Goal: Answer question/provide support: Answer question/provide support

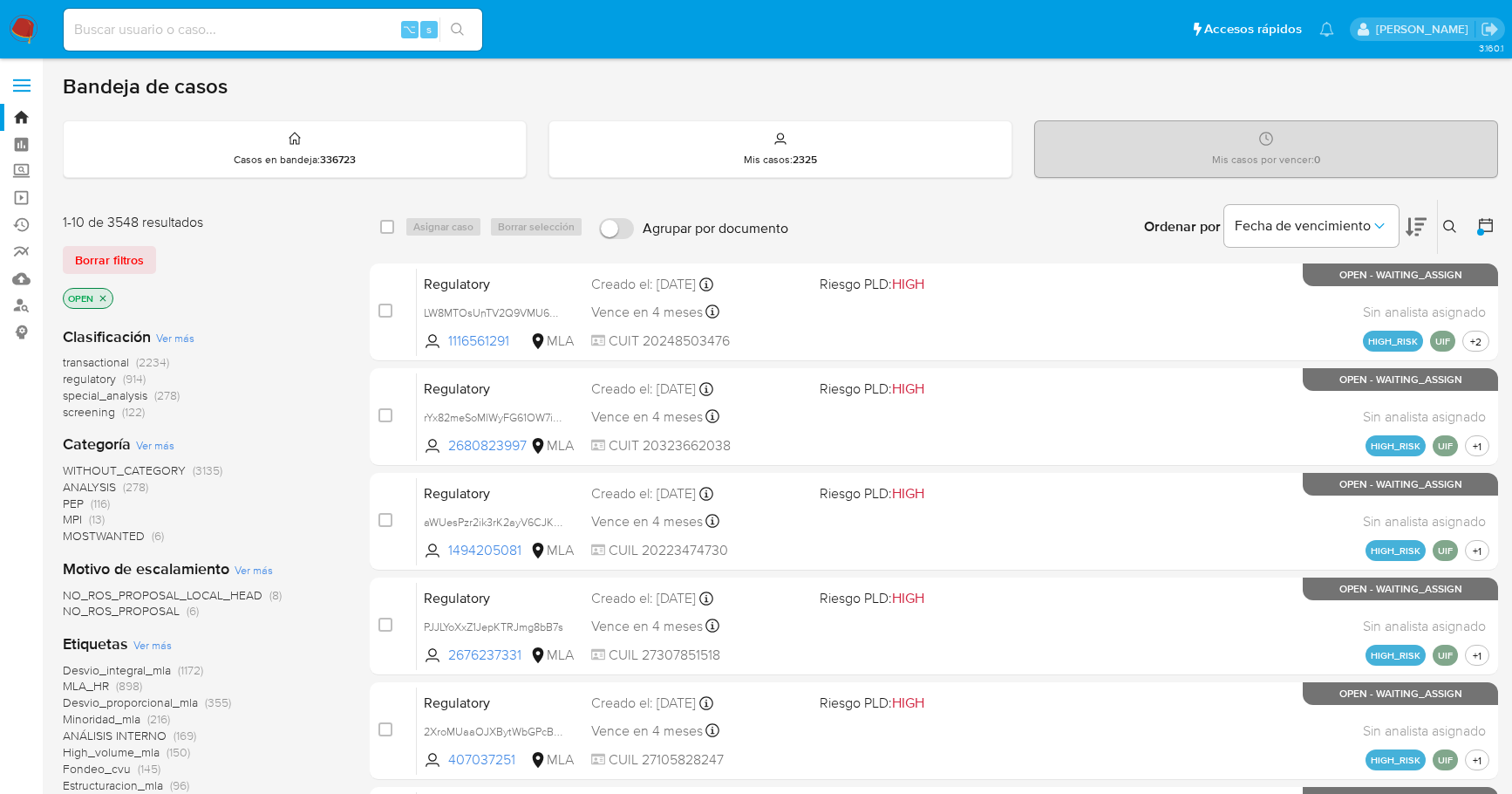
scroll to position [703, 0]
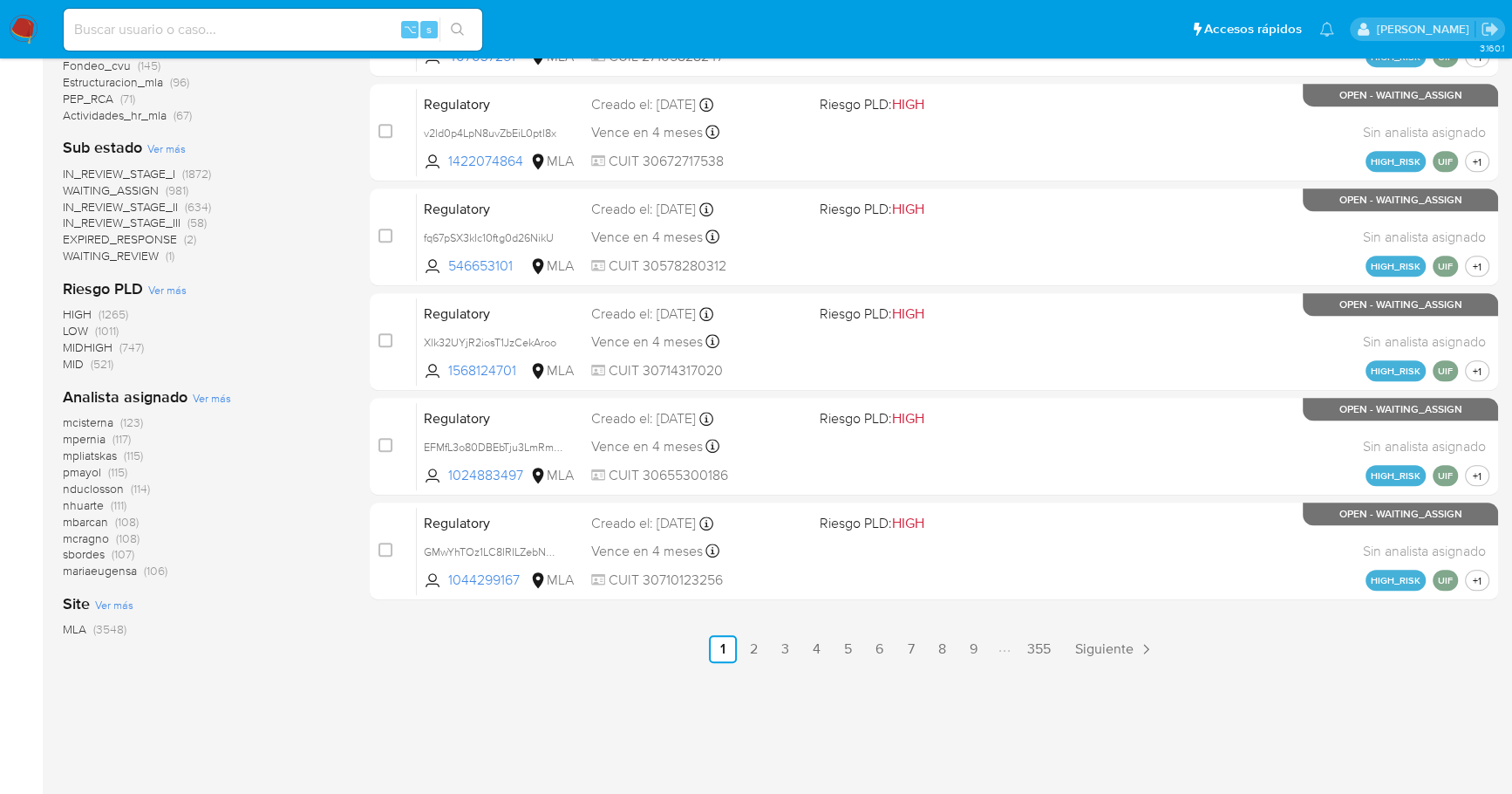
click at [37, 25] on img at bounding box center [23, 29] width 30 height 30
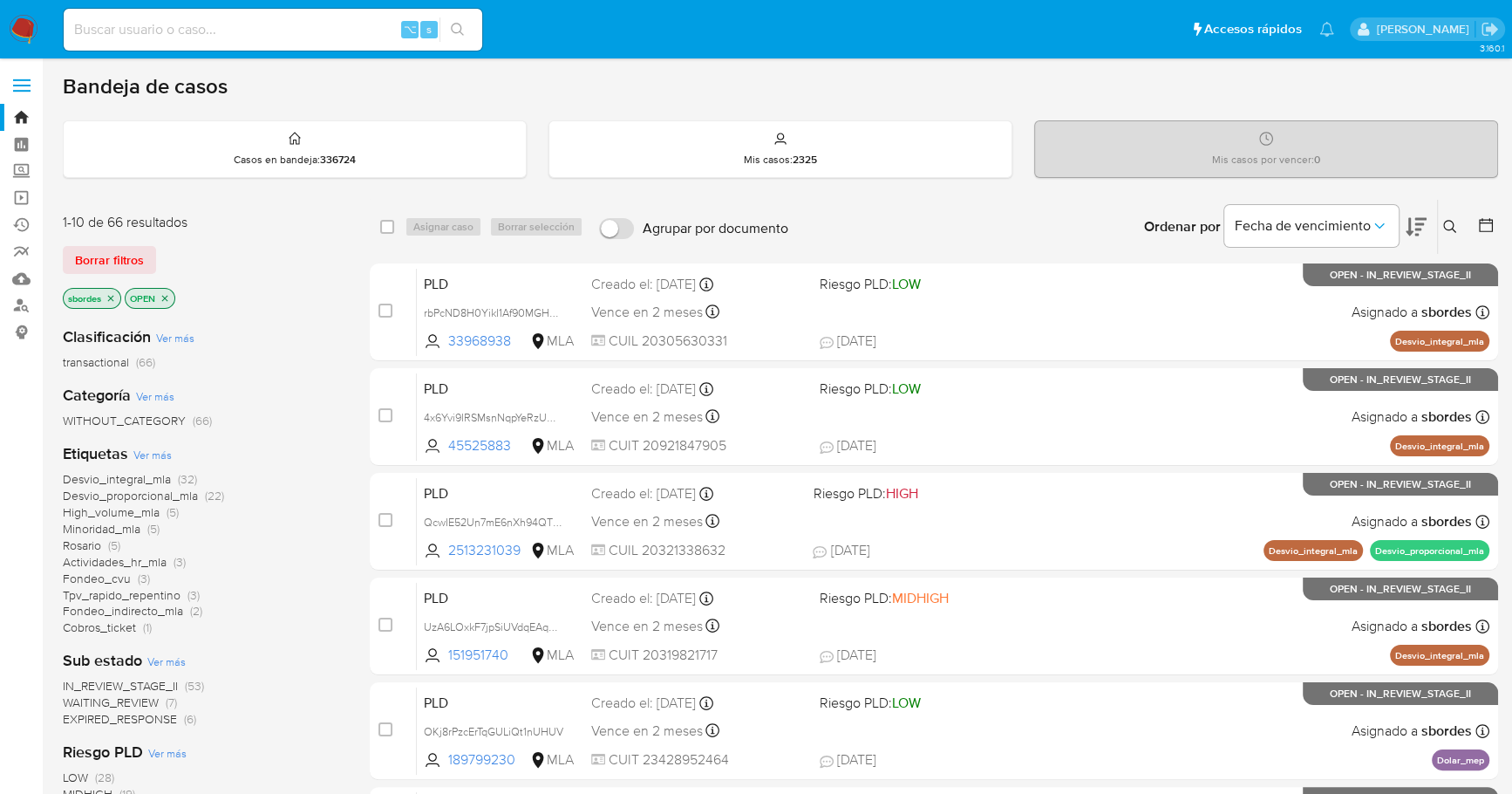
click at [112, 298] on icon "close-filter" at bounding box center [111, 298] width 11 height 11
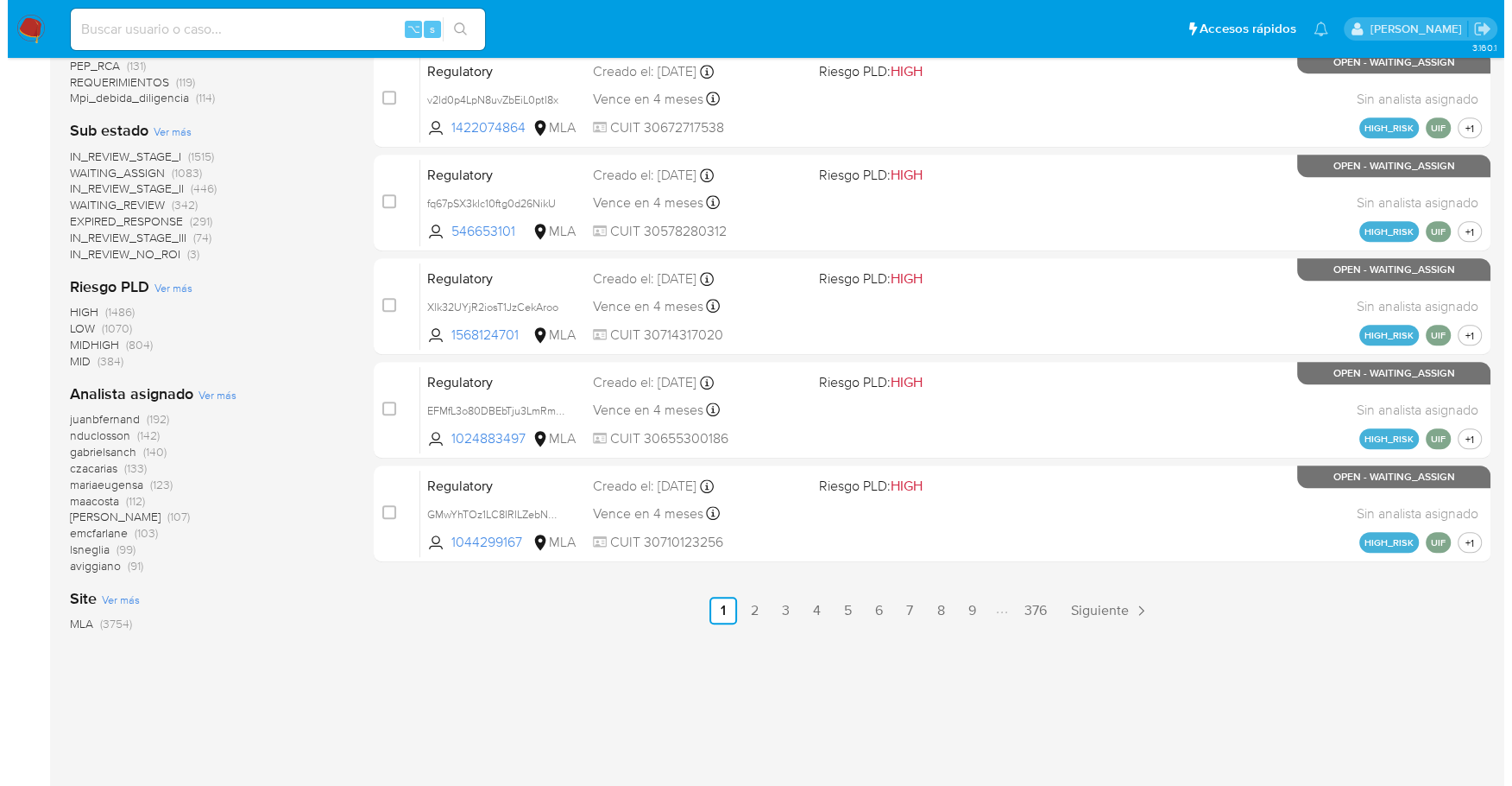
scroll to position [729, 0]
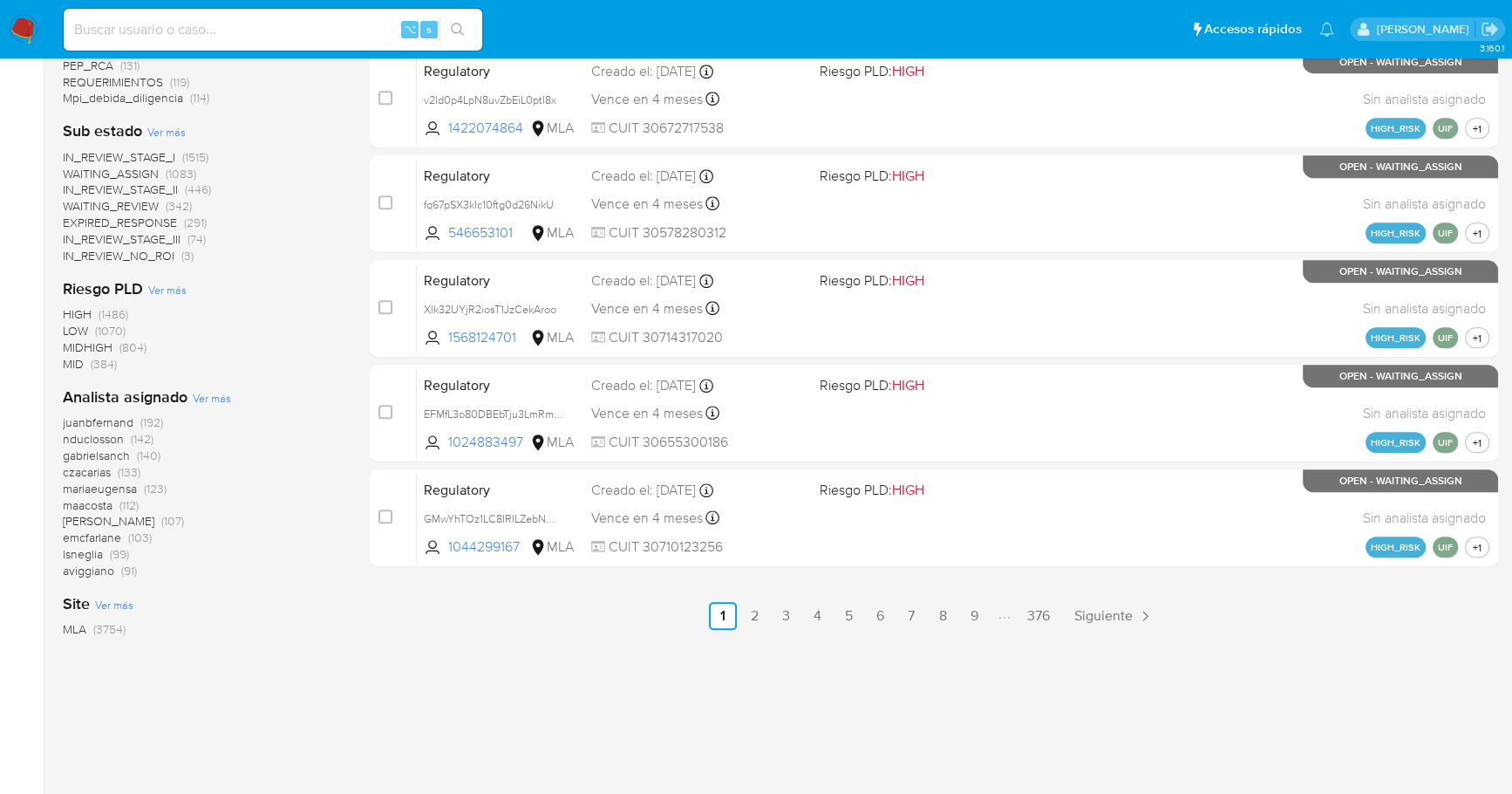
click at [214, 397] on span "Ver más" at bounding box center [211, 398] width 38 height 15
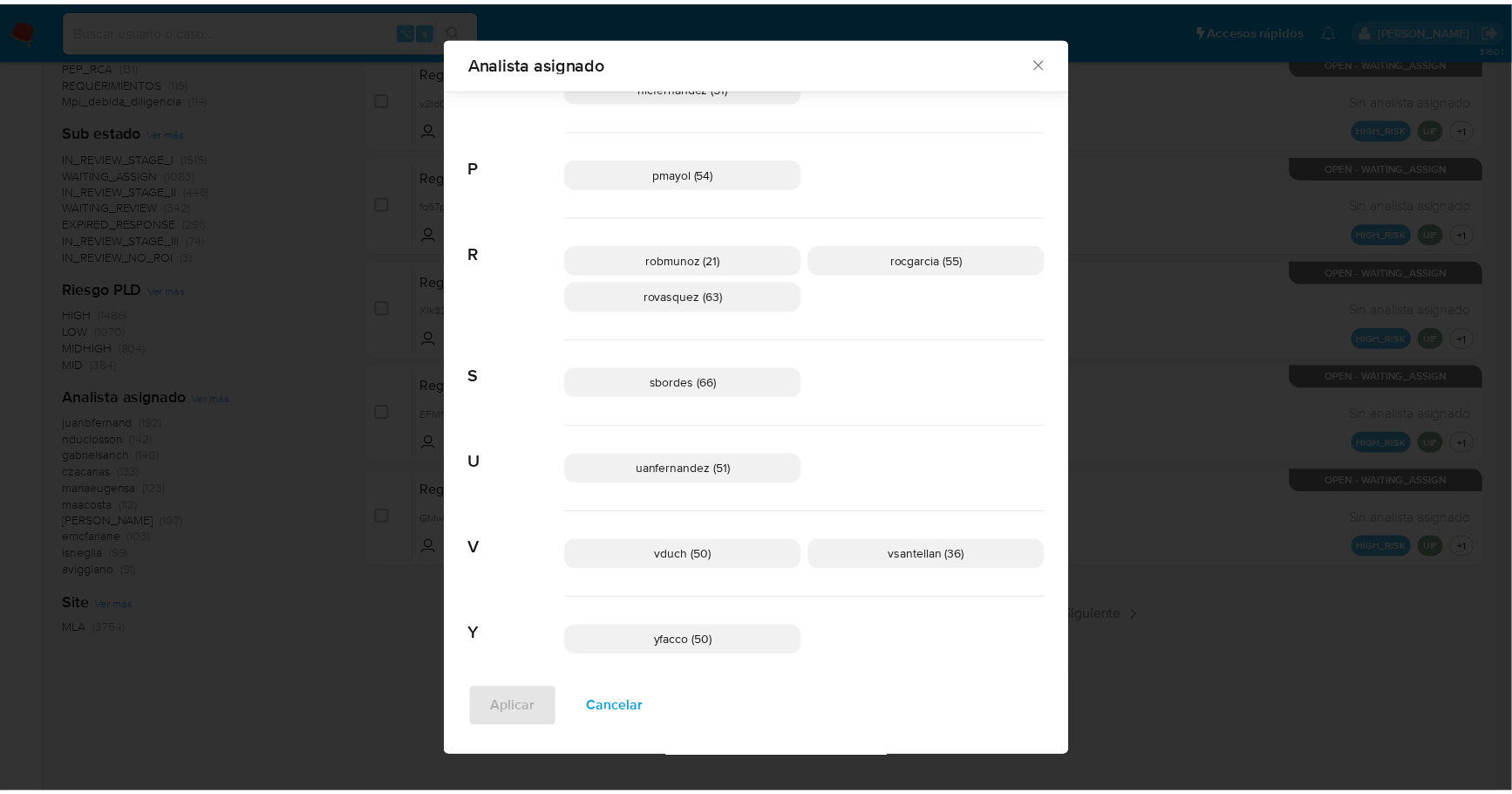
scroll to position [1232, 0]
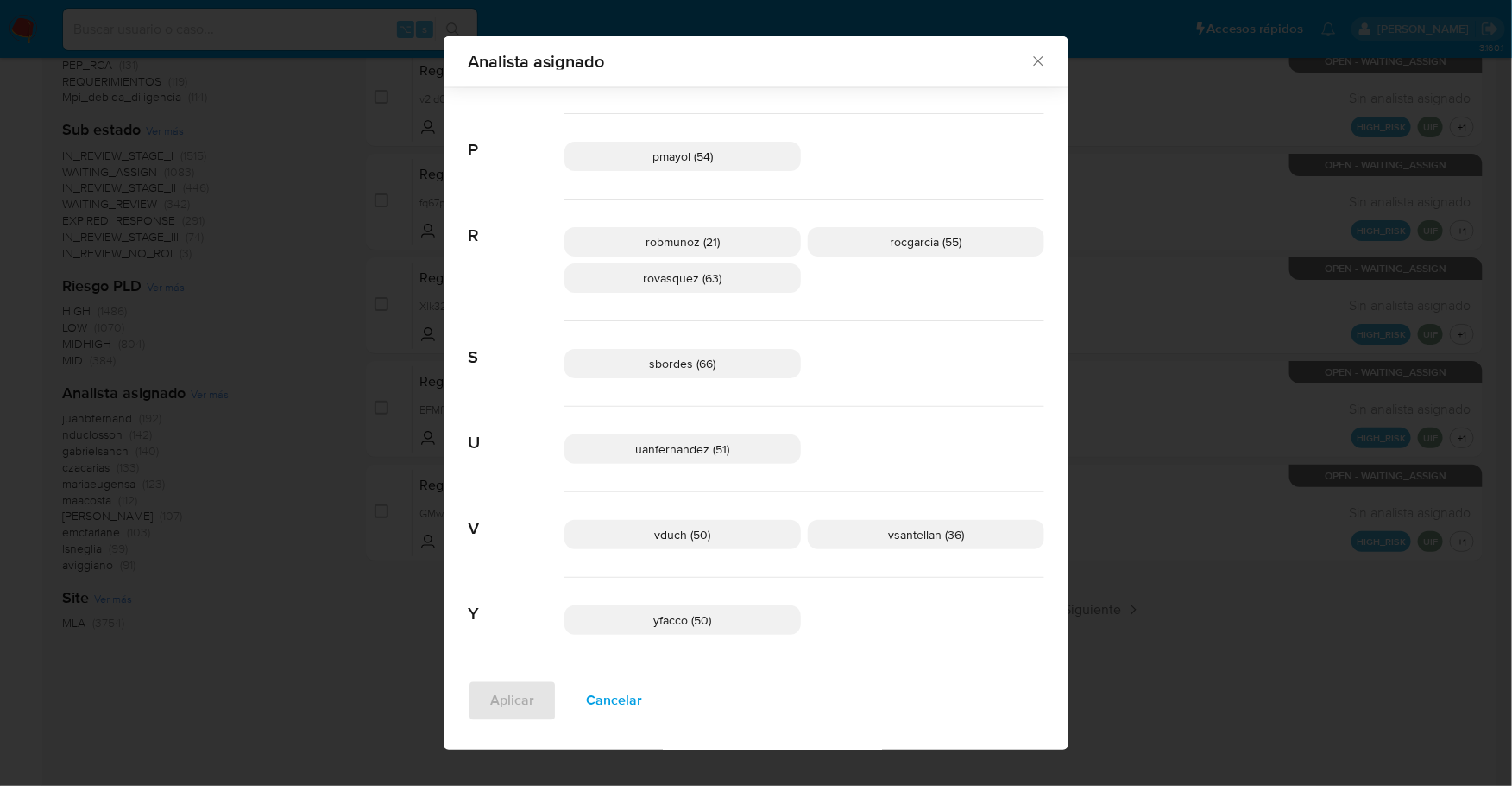
click at [1034, 58] on icon "Cerrar" at bounding box center [1038, 61] width 17 height 17
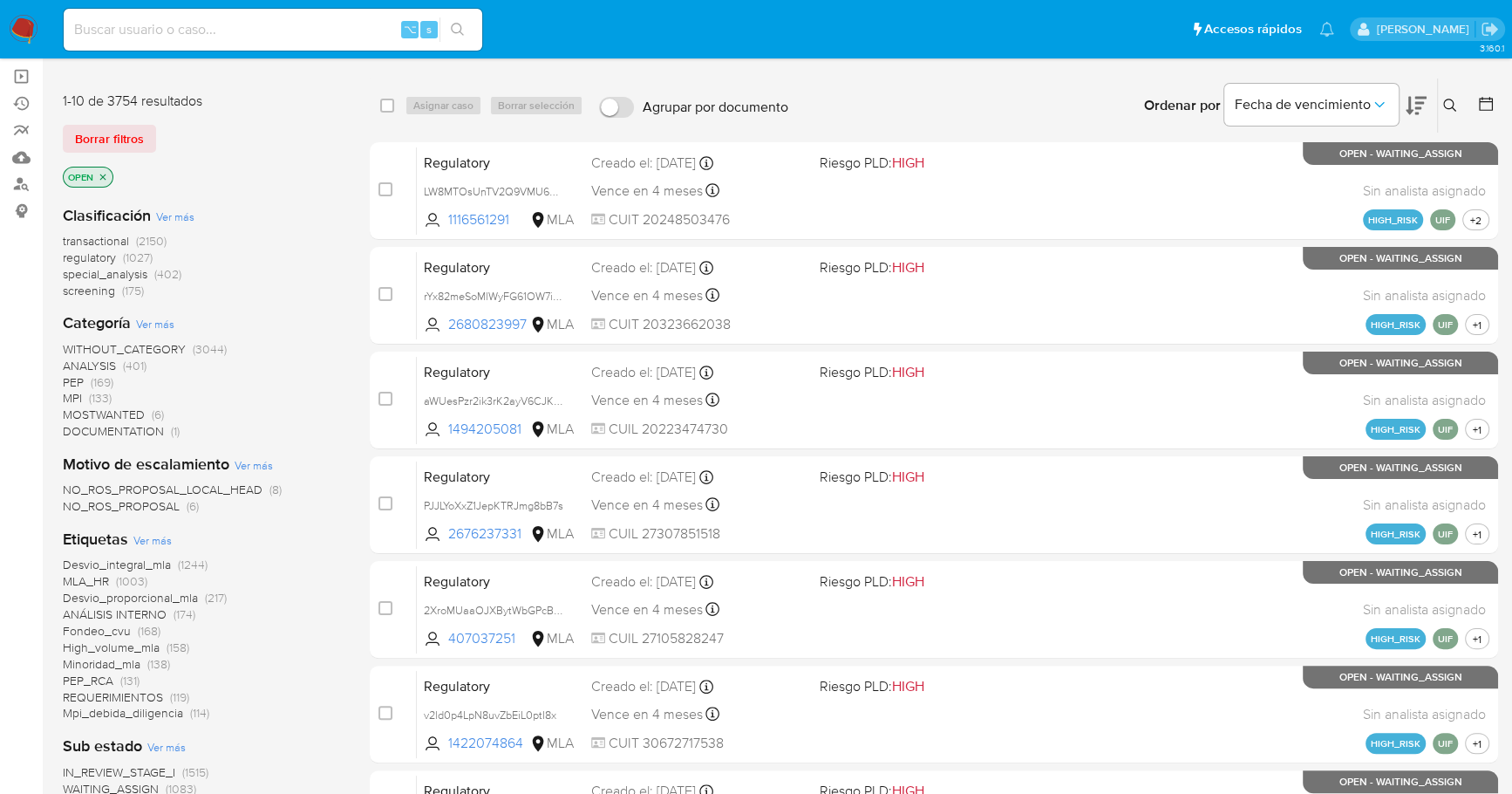
scroll to position [0, 0]
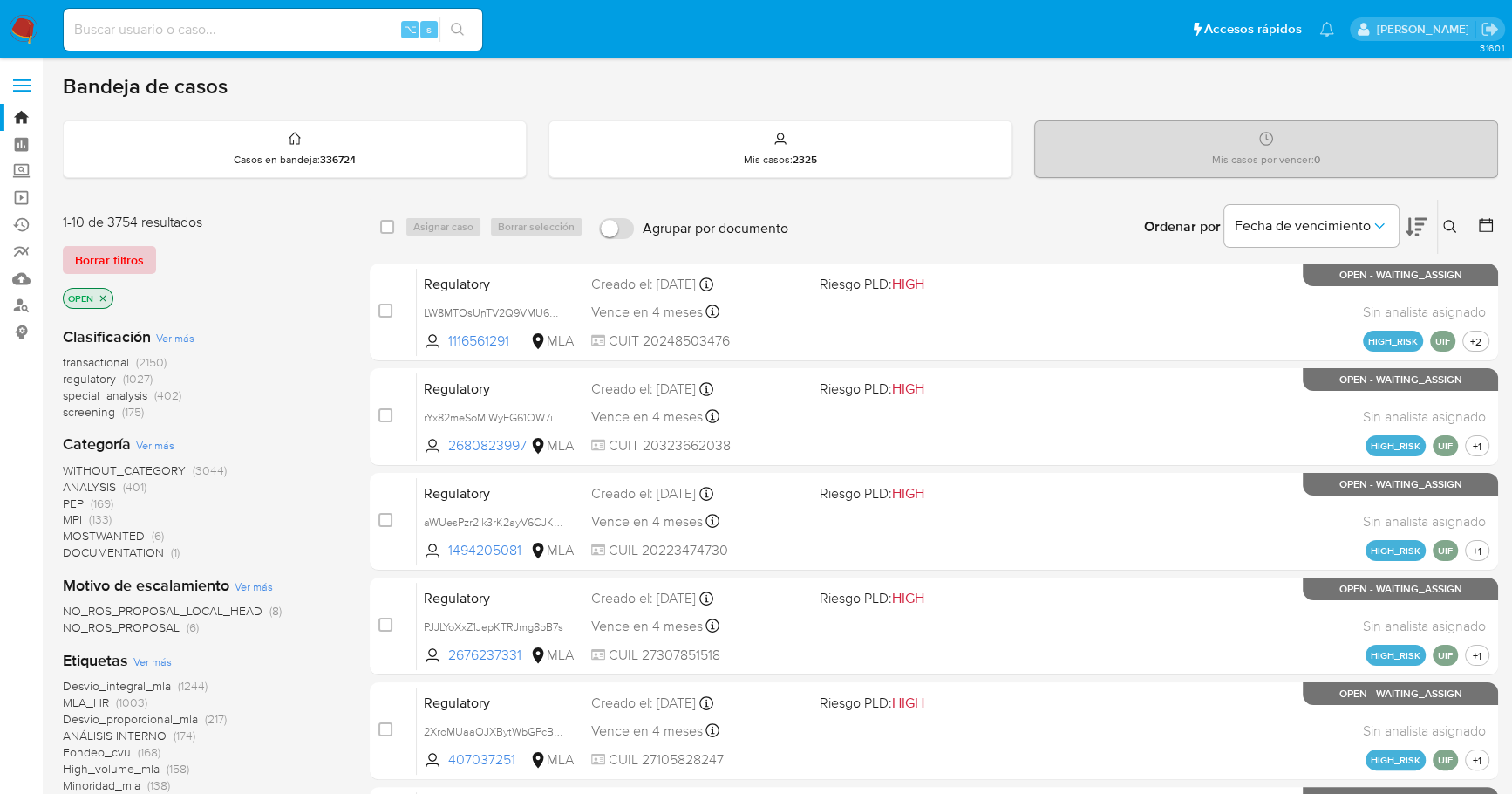
click at [135, 257] on span "Borrar filtros" at bounding box center [110, 260] width 69 height 24
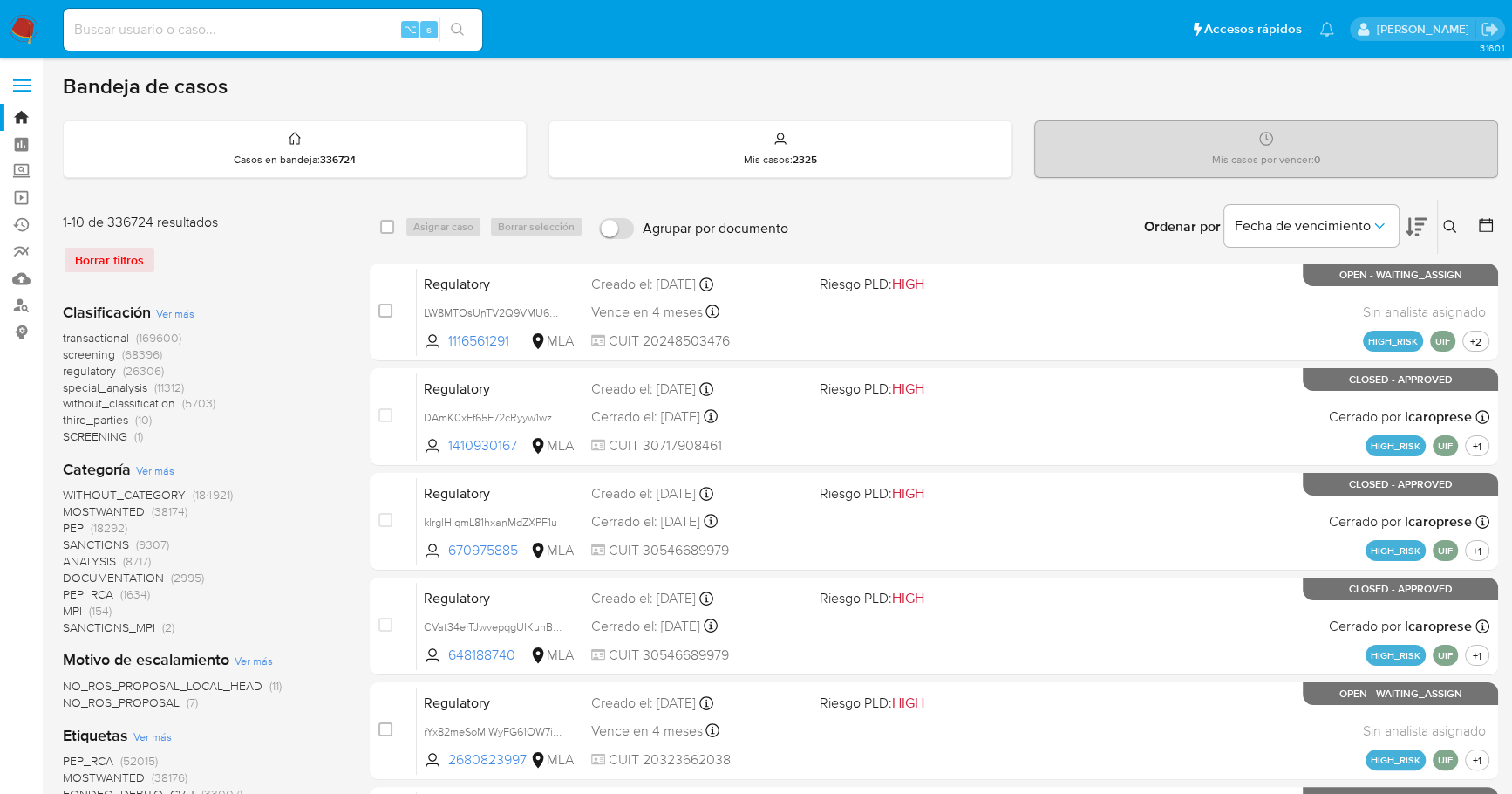
click at [1449, 226] on icon at bounding box center [1450, 227] width 14 height 14
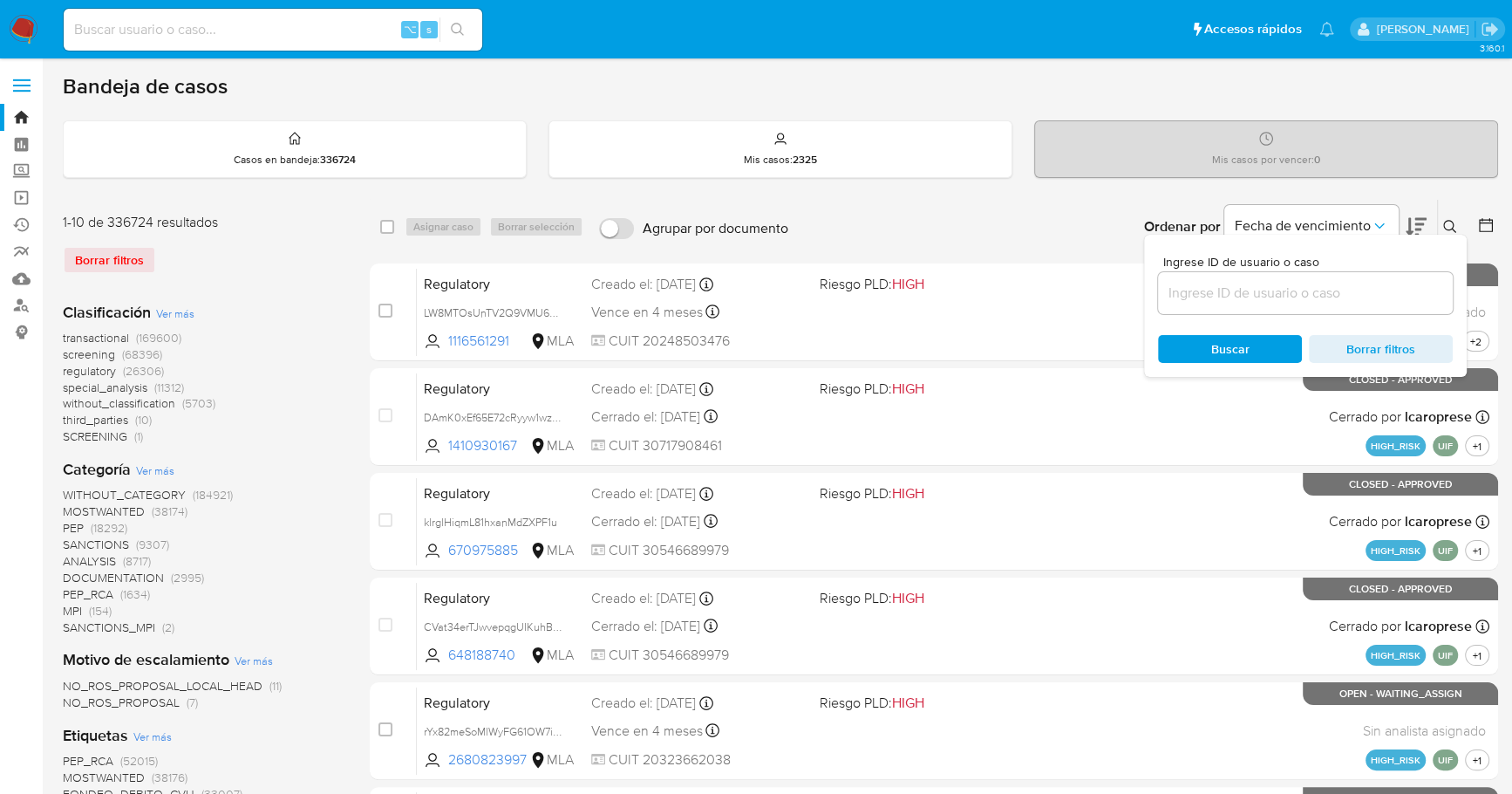
click at [1295, 289] on input at bounding box center [1305, 293] width 295 height 23
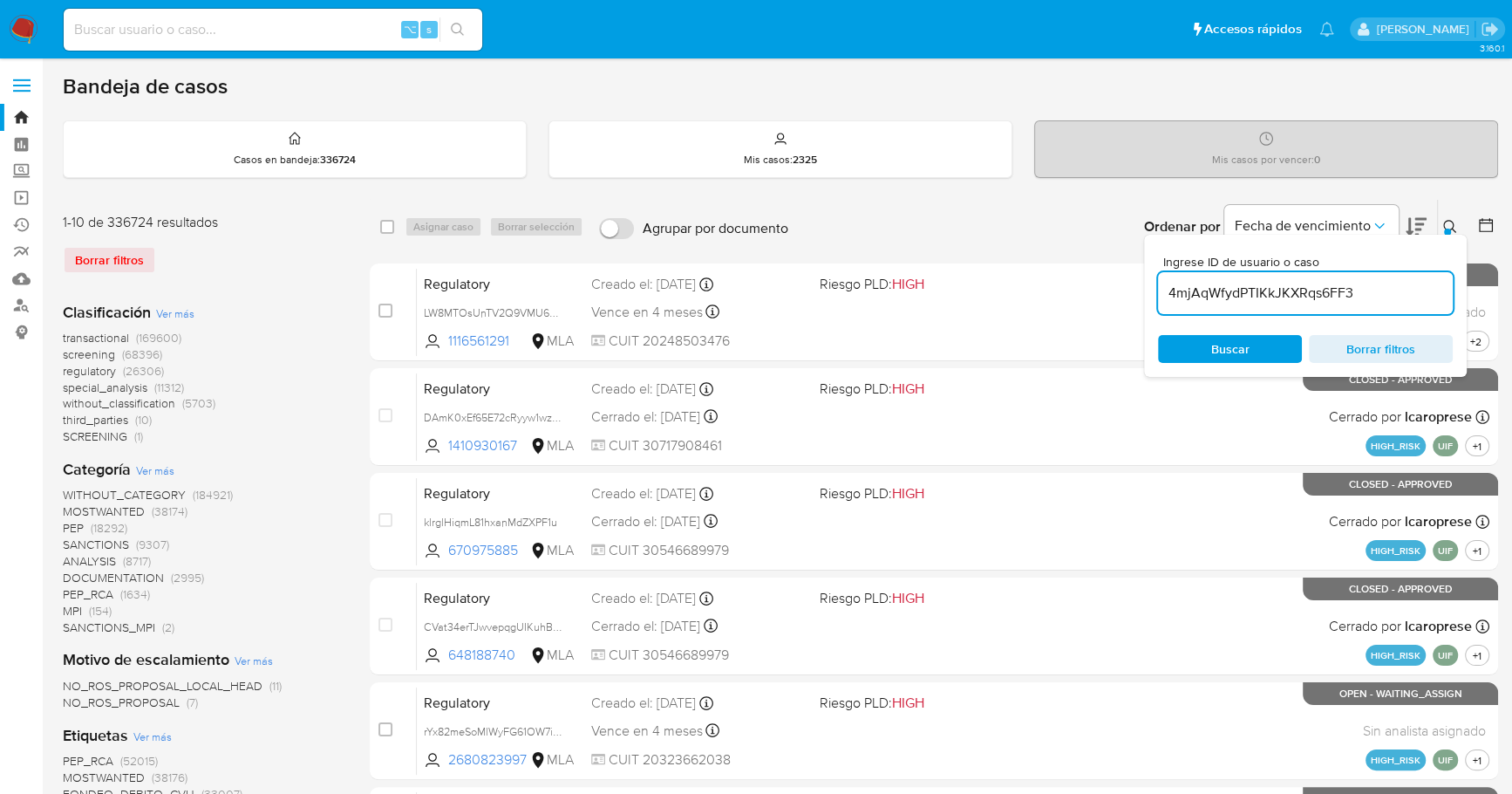
type input "4mjAqWfydPTIKkJKXRqs6FF3"
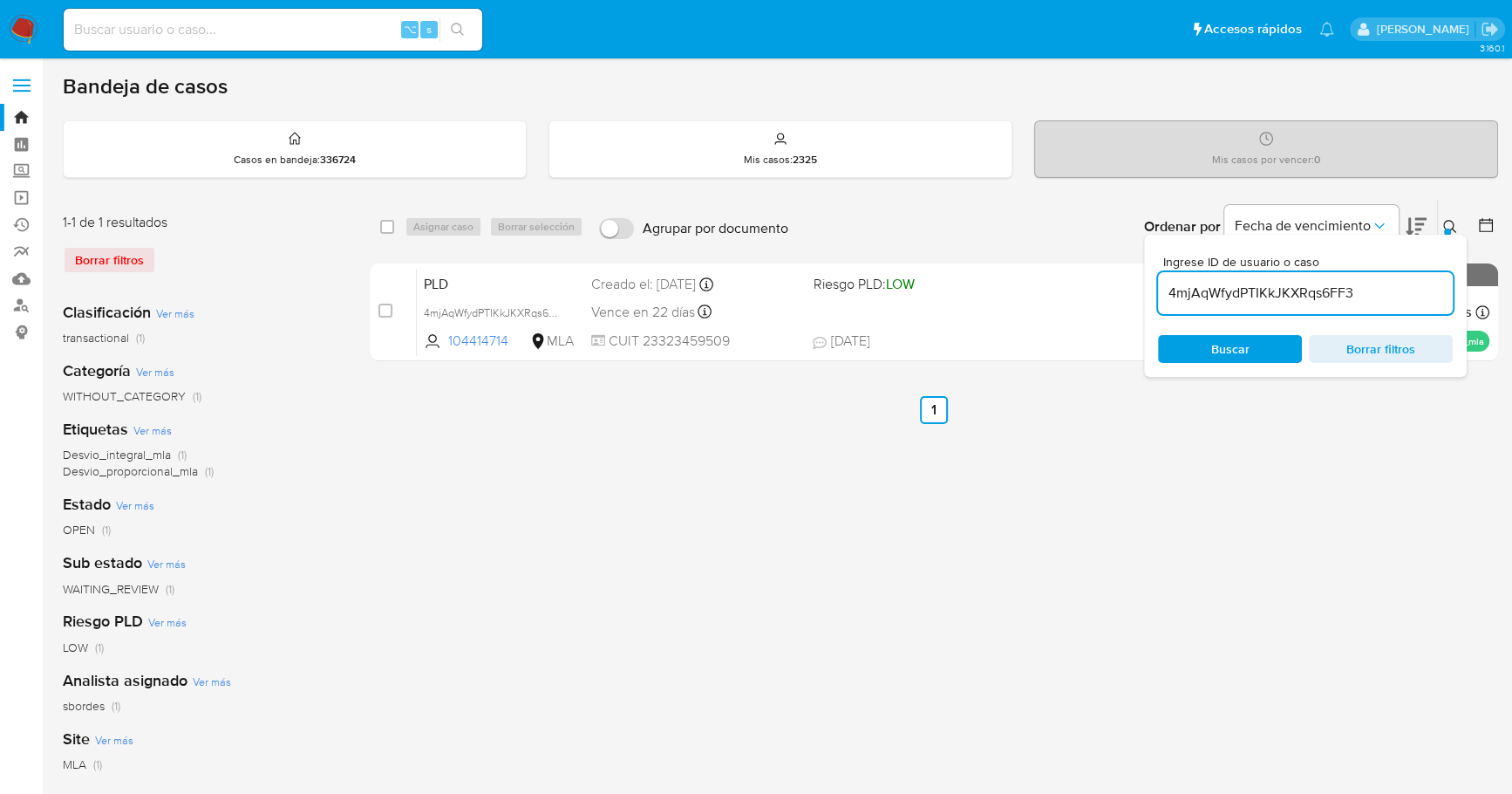
click at [1449, 226] on icon at bounding box center [1450, 227] width 14 height 14
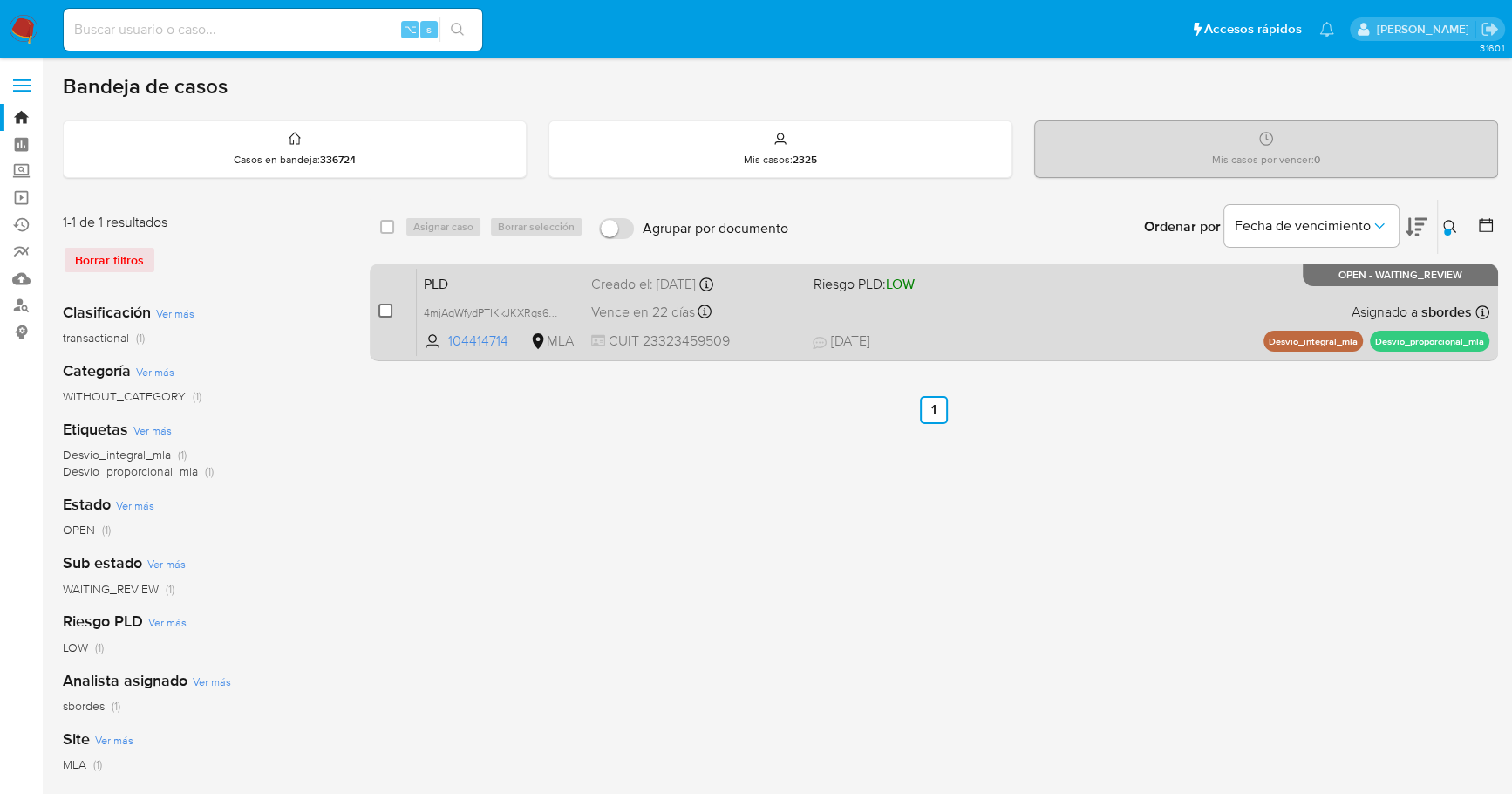
click at [382, 307] on input "checkbox" at bounding box center [385, 310] width 14 height 14
checkbox input "true"
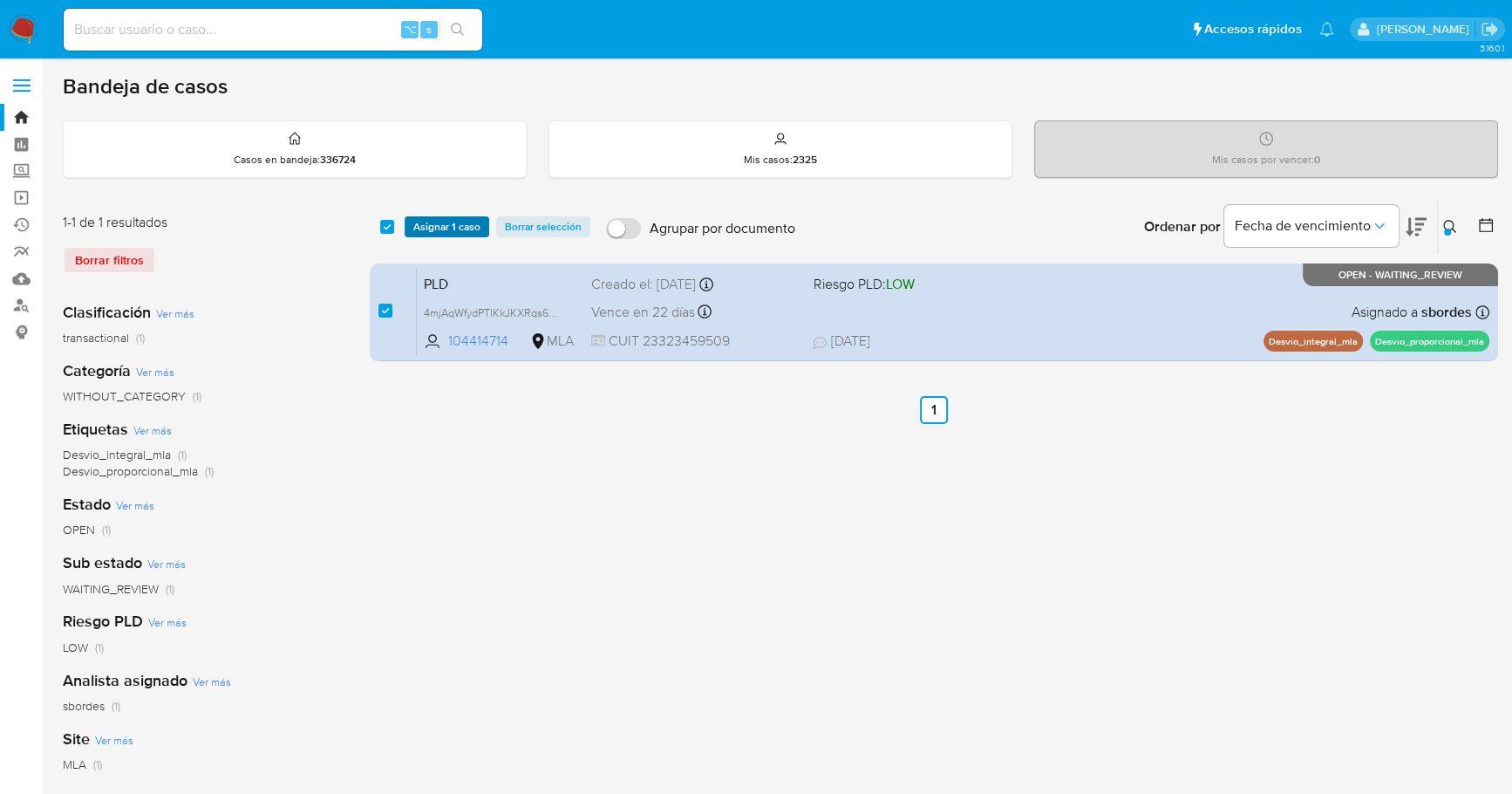
click at [438, 229] on span "Asignar 1 caso" at bounding box center [447, 227] width 67 height 17
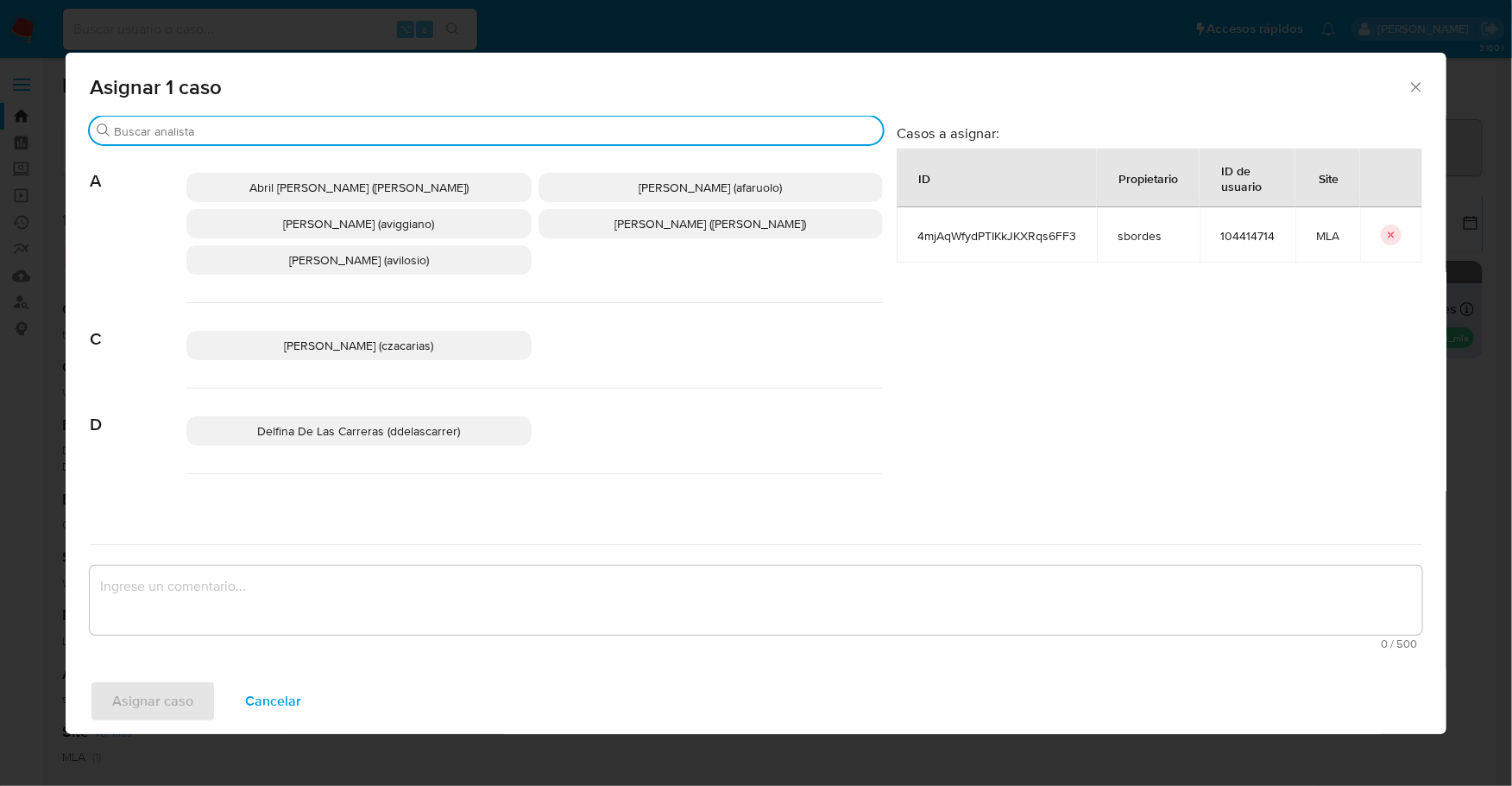
click at [320, 127] on input "Buscar" at bounding box center [495, 131] width 762 height 15
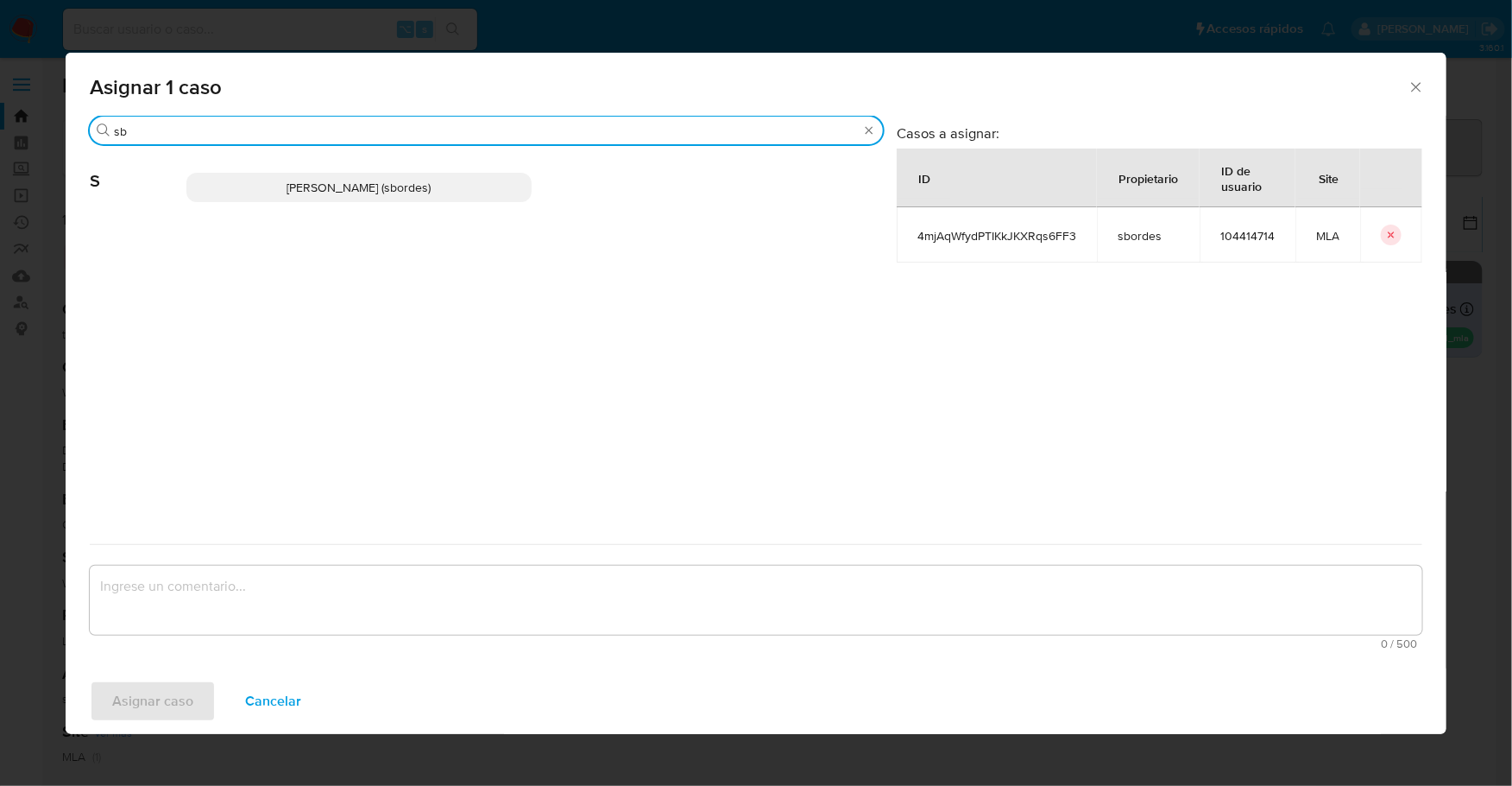
type input "sb"
click at [360, 195] on span "Stefania Bordes (sbordes)" at bounding box center [358, 187] width 144 height 17
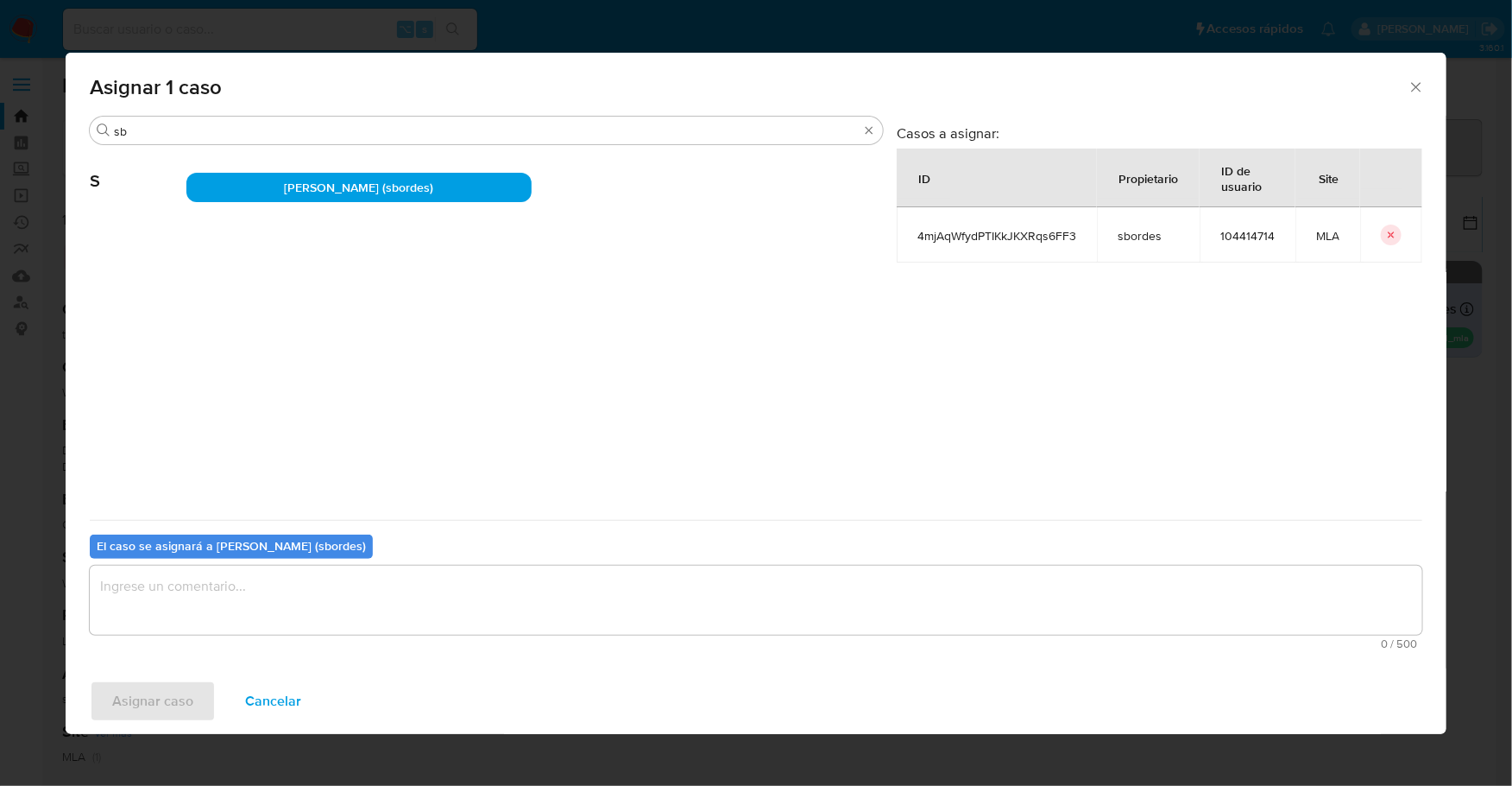
click at [292, 574] on textarea "assign-modal" at bounding box center [756, 599] width 1333 height 69
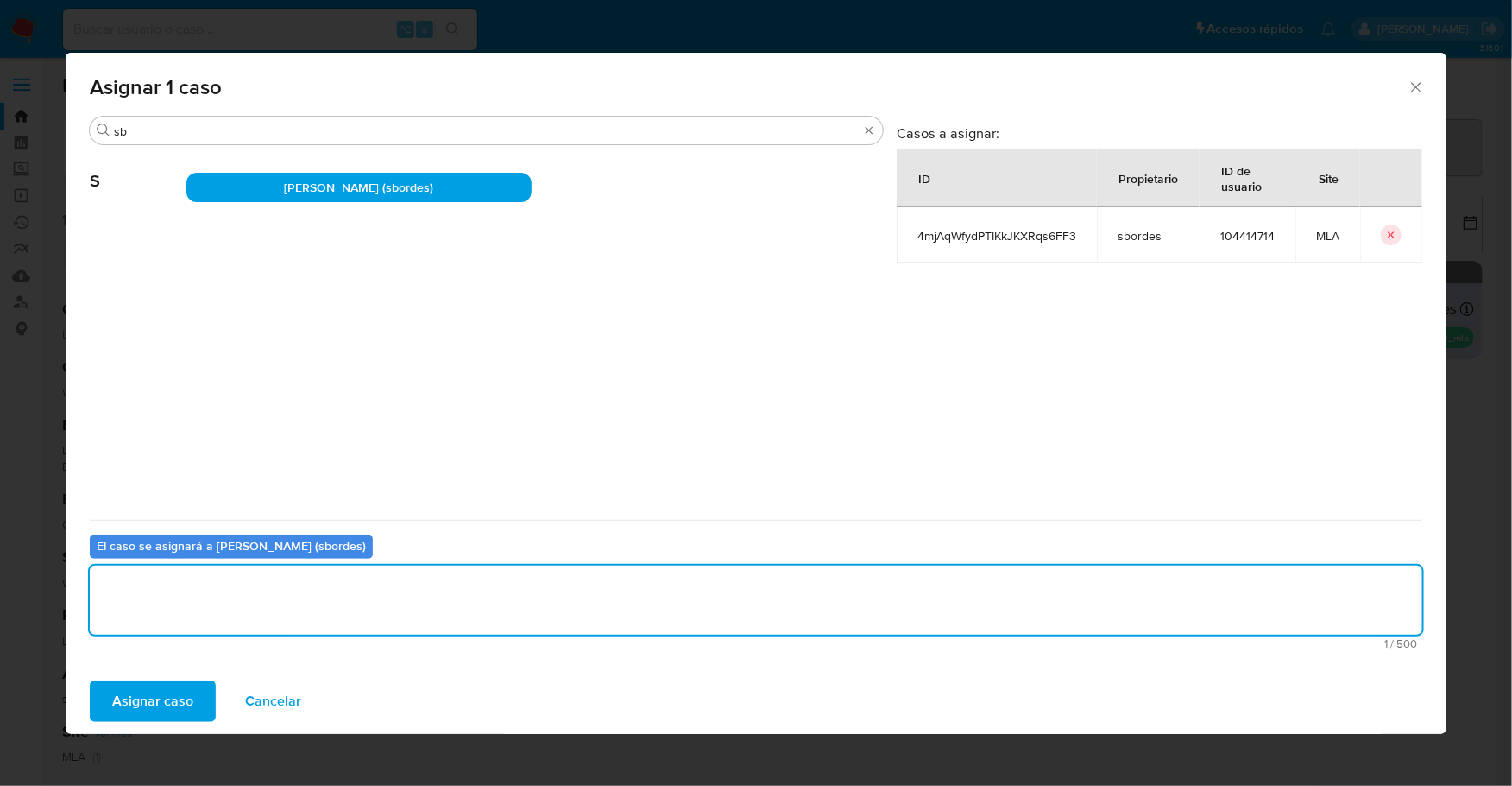
click at [161, 708] on span "Asignar caso" at bounding box center [152, 701] width 81 height 38
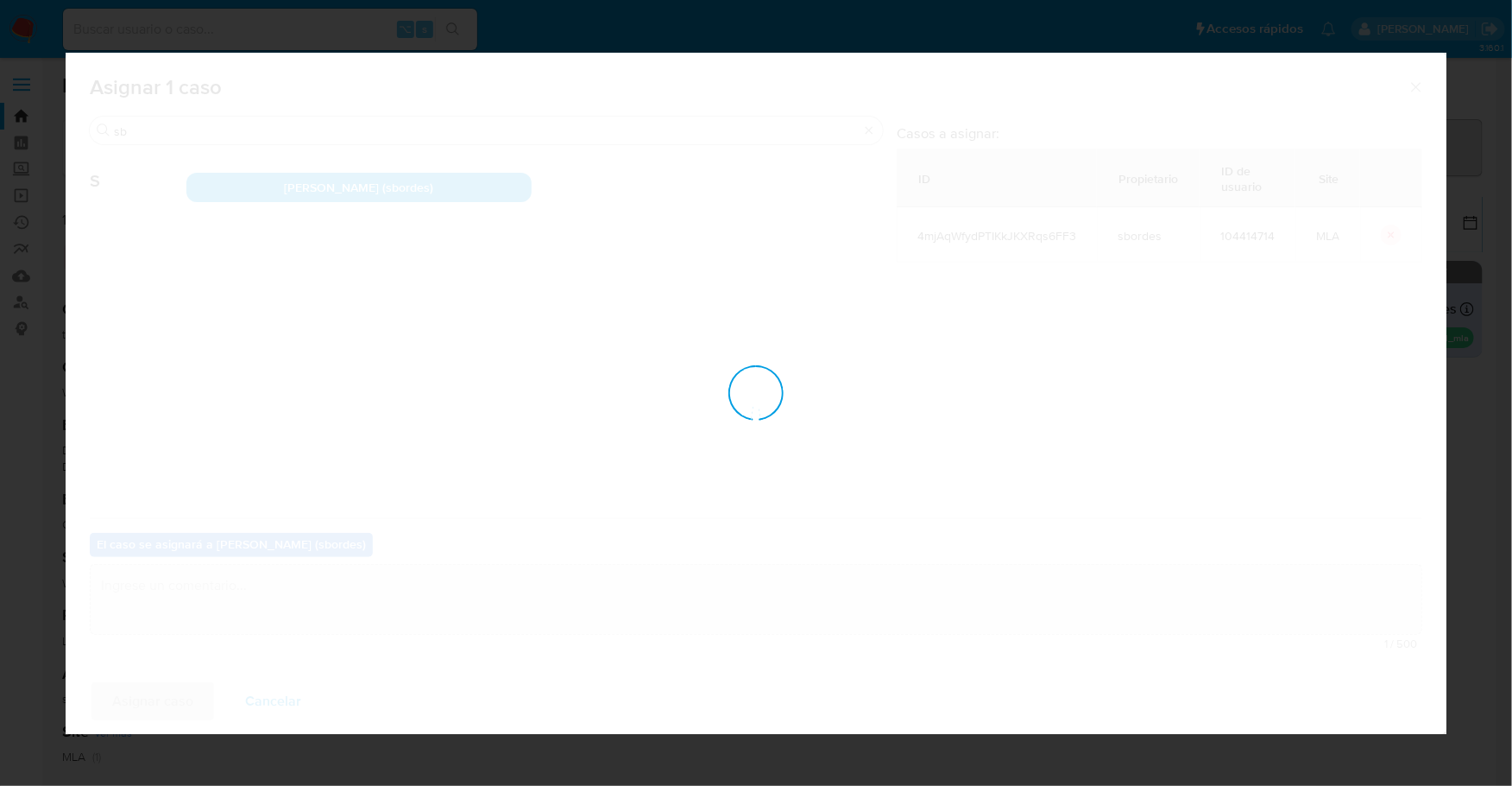
checkbox input "false"
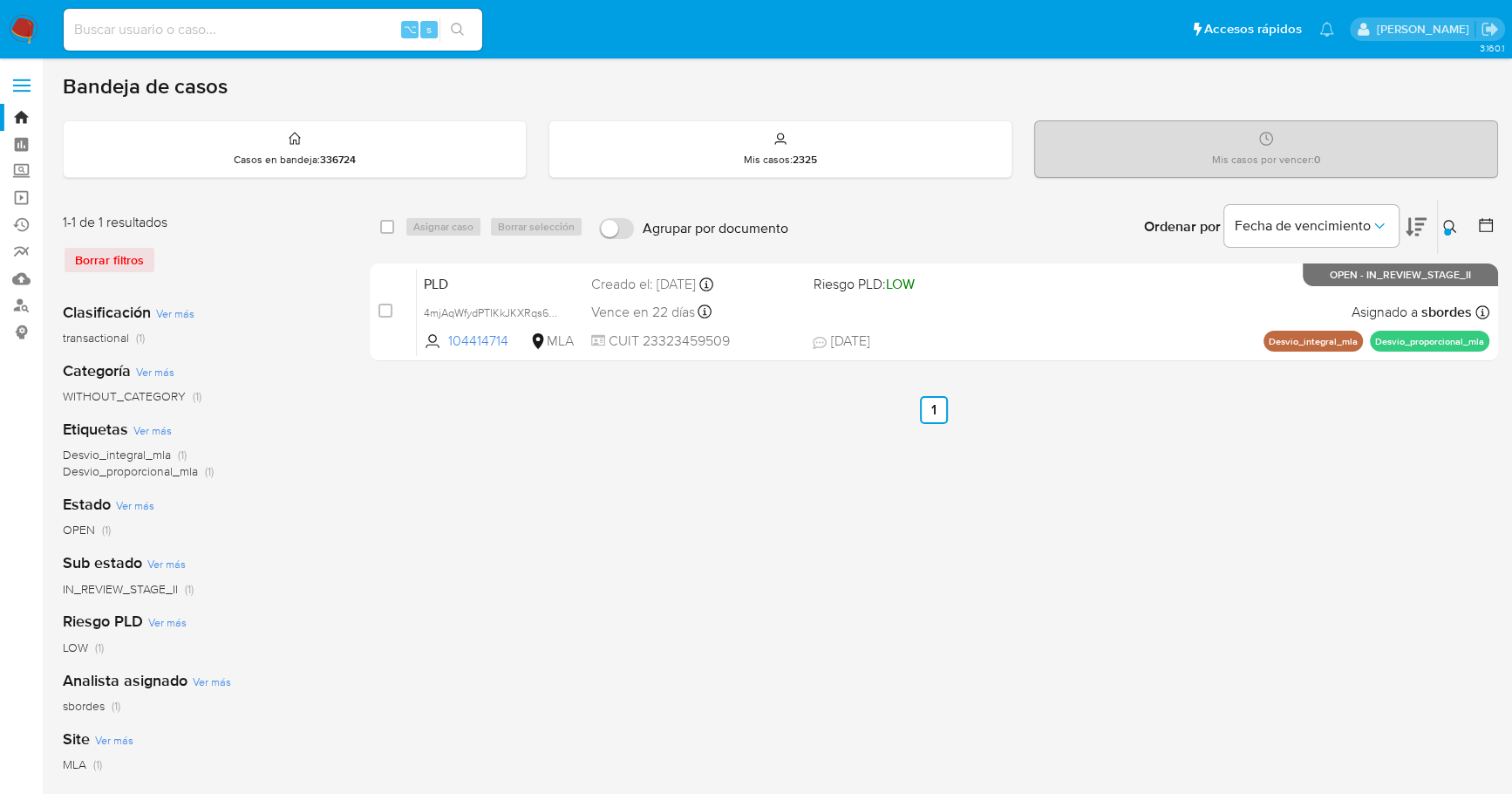
click at [1453, 223] on icon at bounding box center [1450, 227] width 14 height 14
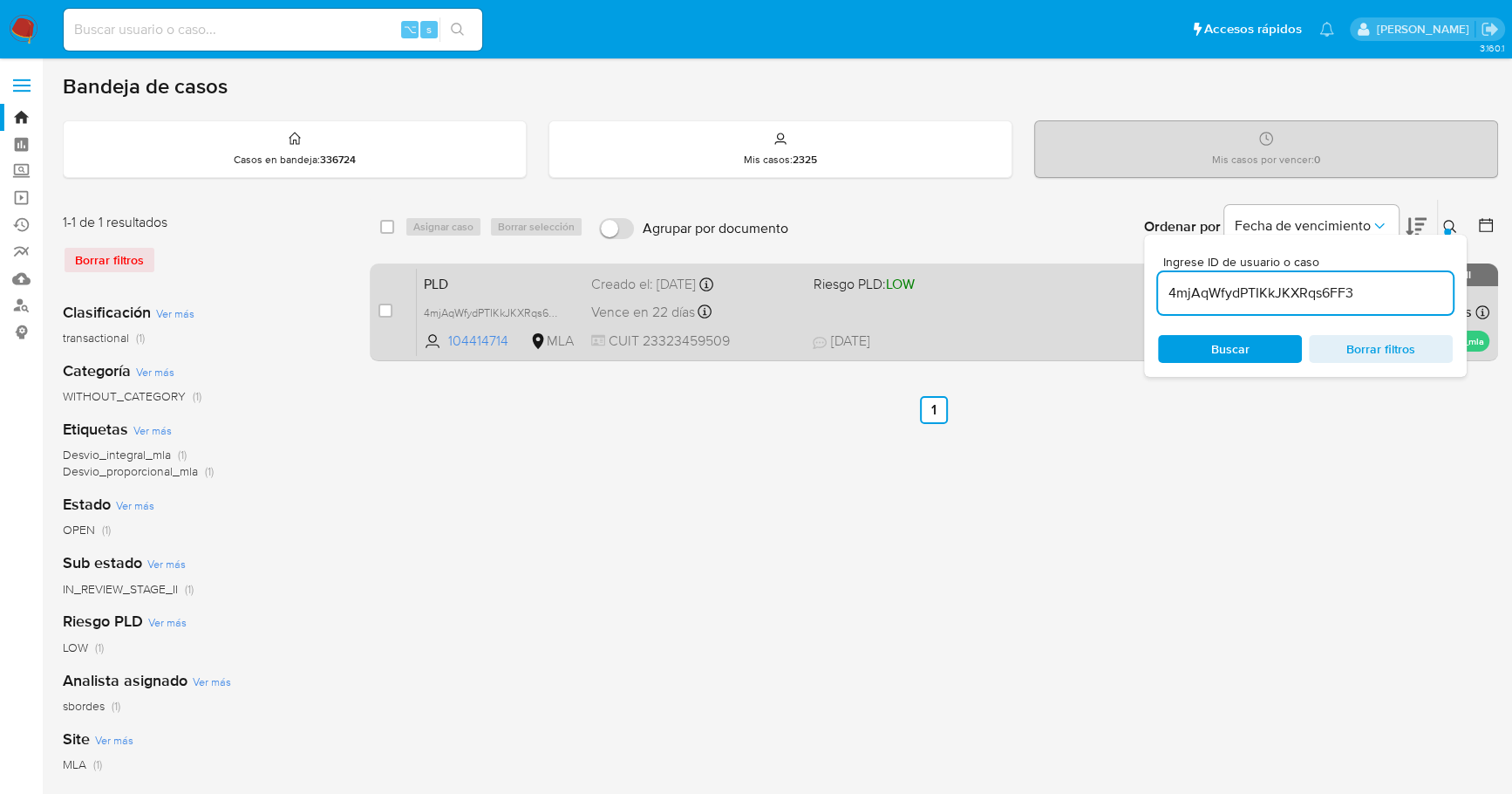
drag, startPoint x: 1362, startPoint y: 292, endPoint x: 1142, endPoint y: 292, distance: 220.0
click at [1142, 292] on div "select-all-cases-checkbox Asignar caso Borrar selección Agrupar por documento O…" at bounding box center [934, 284] width 1128 height 169
type input "kRwqACv5b0ylV8wQaQaW6VFL"
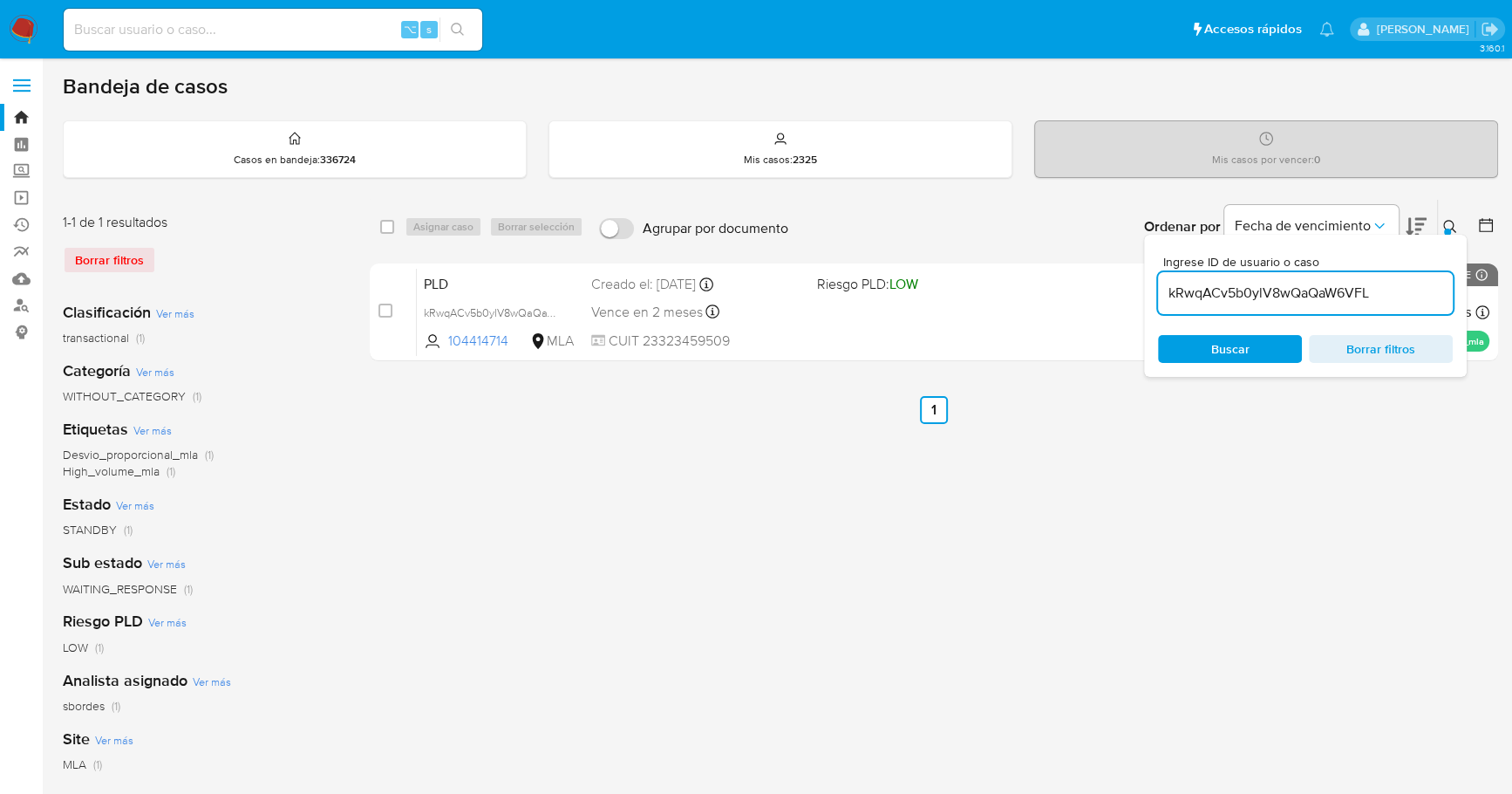
click at [1451, 221] on icon at bounding box center [1450, 227] width 13 height 13
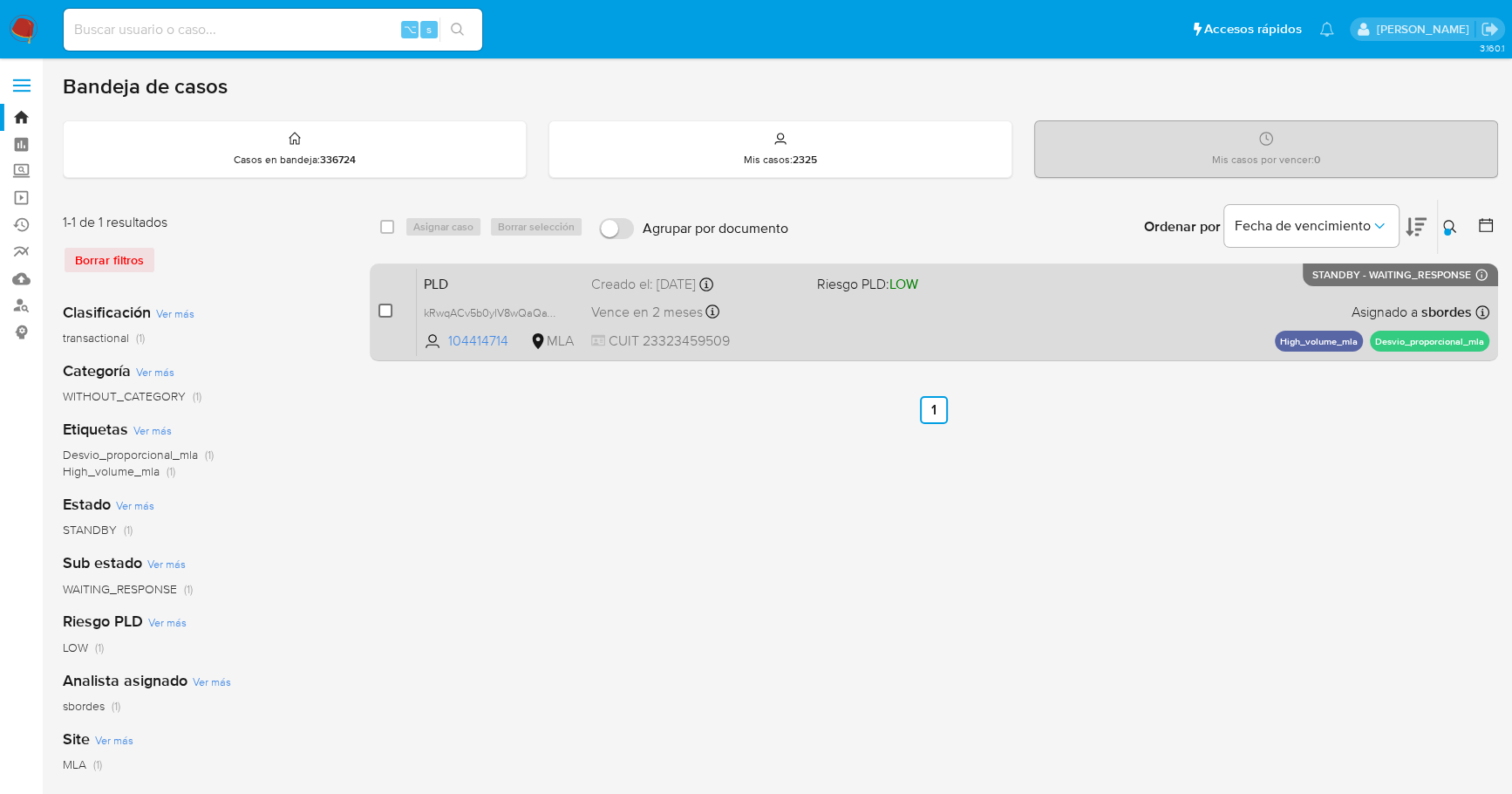
click at [384, 310] on input "checkbox" at bounding box center [385, 310] width 14 height 14
checkbox input "true"
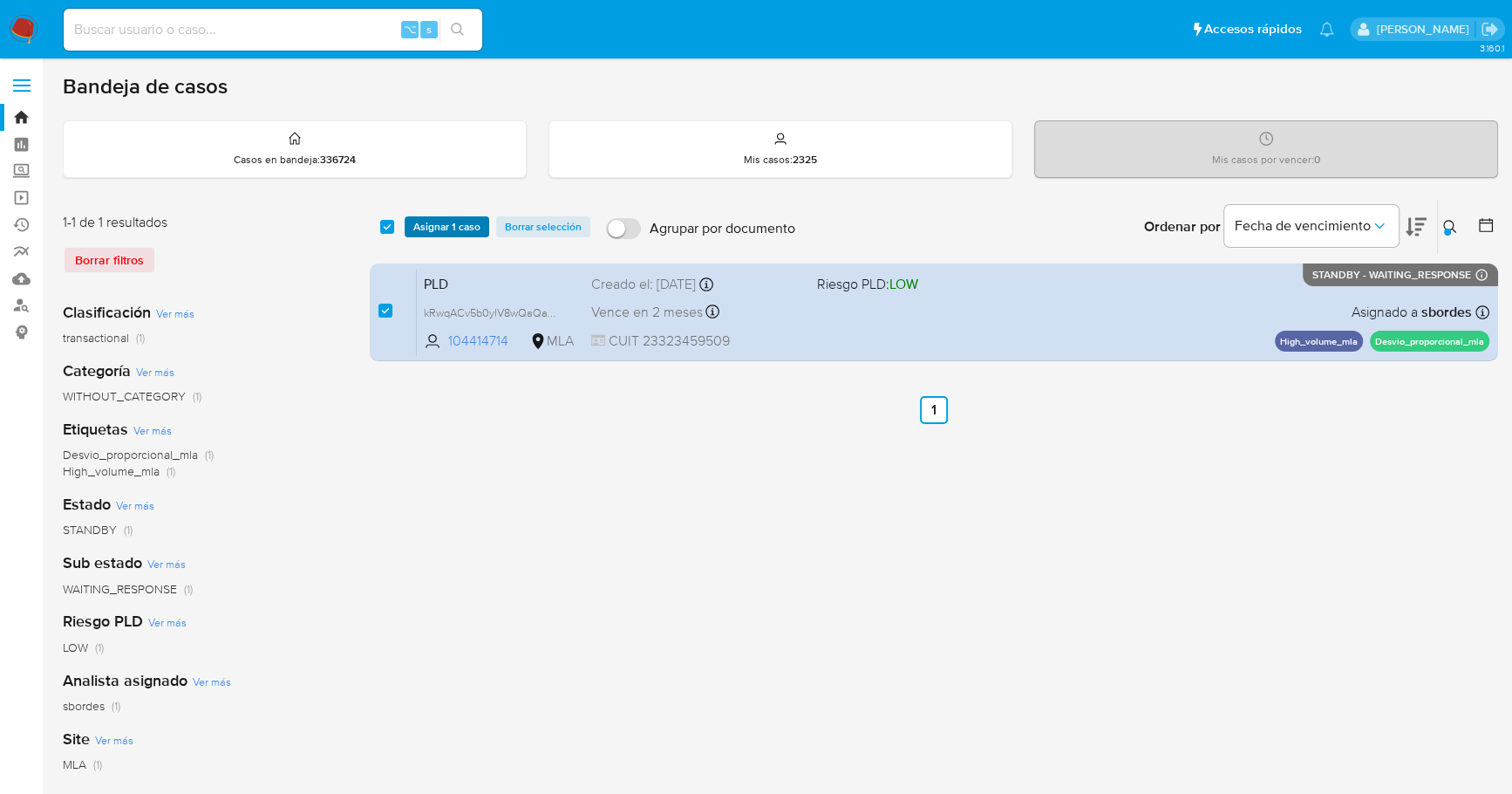
click at [439, 223] on span "Asignar 1 caso" at bounding box center [447, 227] width 67 height 17
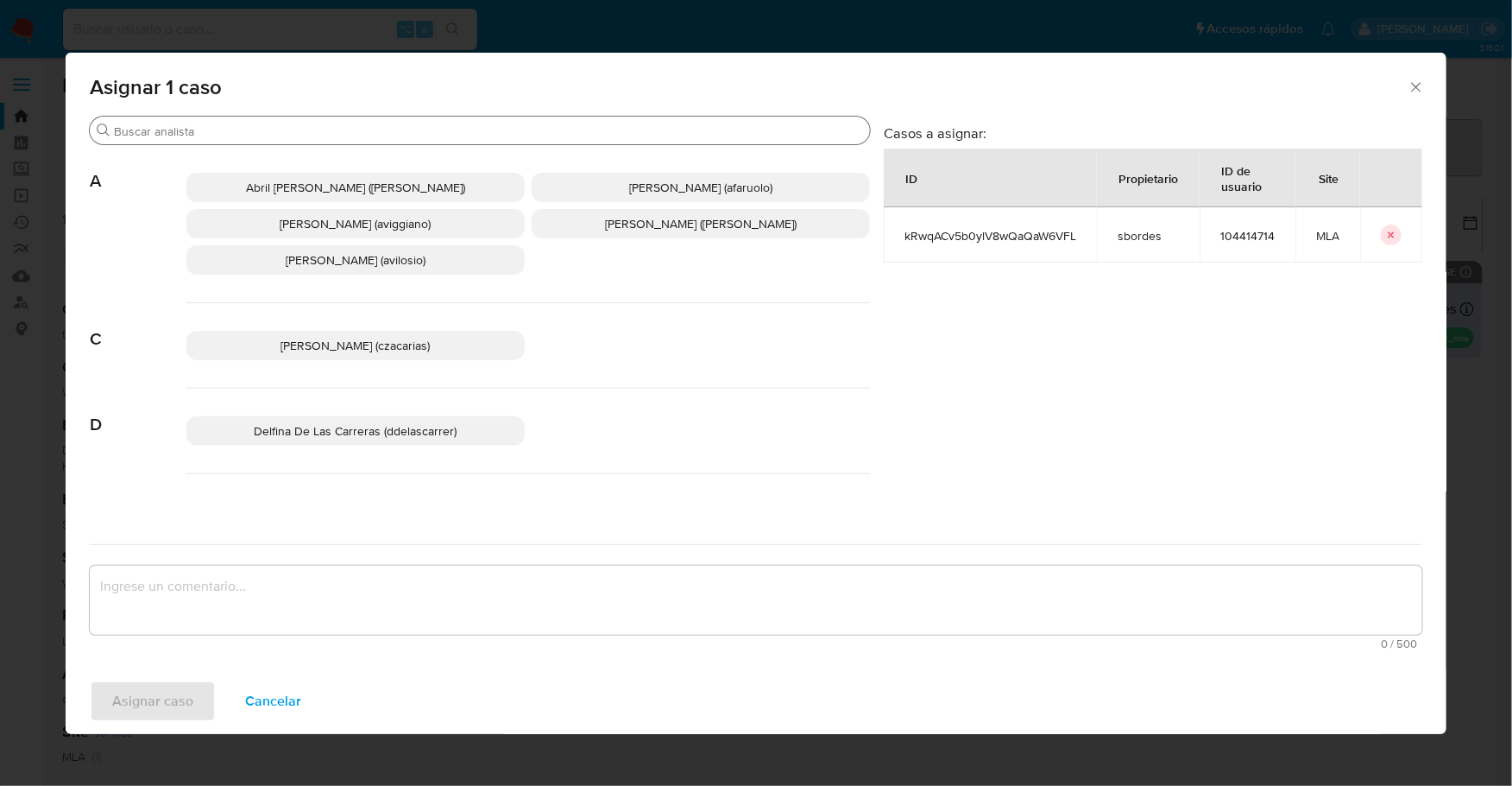
click at [345, 131] on input "Buscar" at bounding box center [488, 131] width 749 height 15
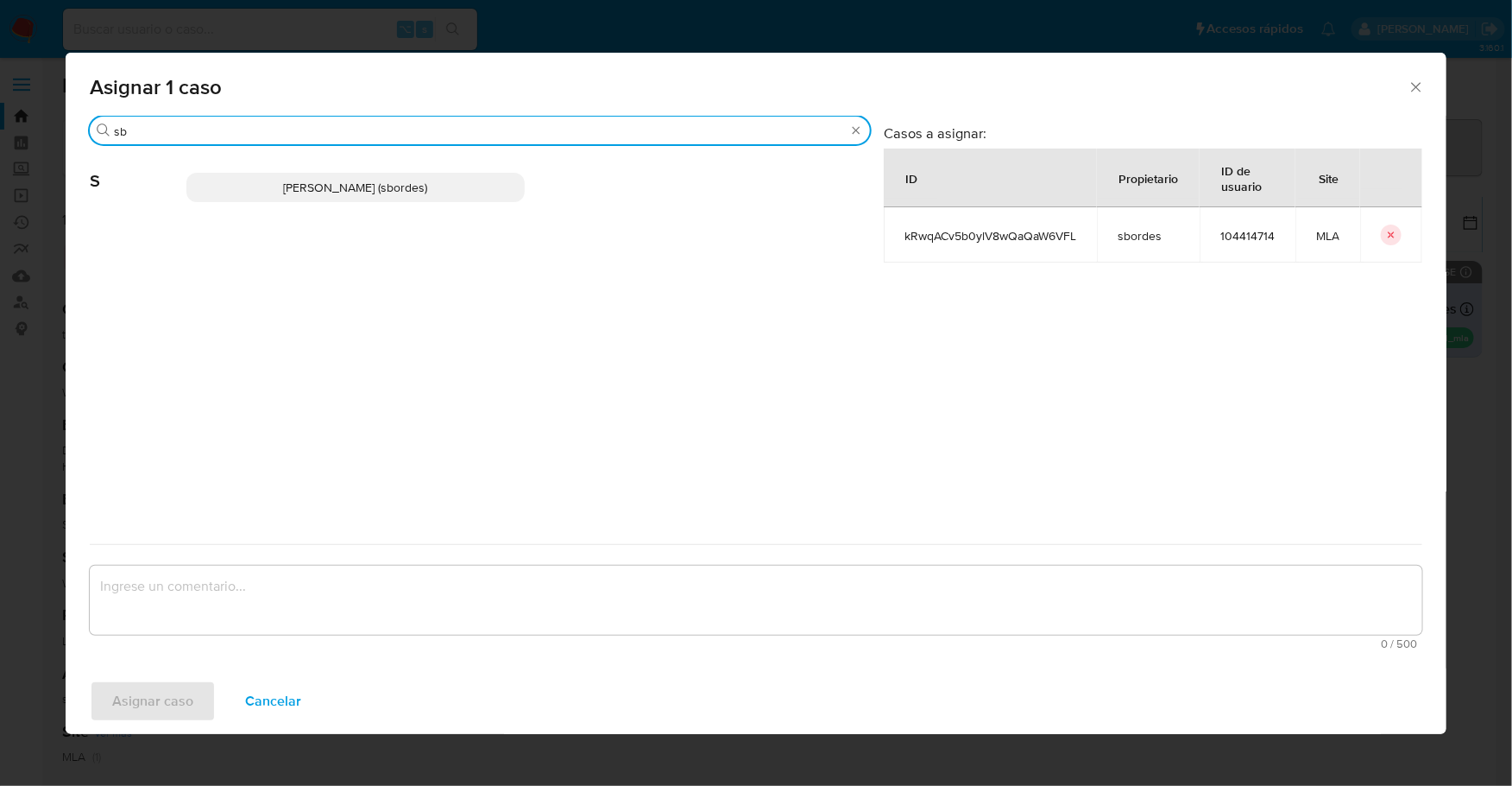
type input "sb"
click at [351, 192] on span "Stefania Bordes (sbordes)" at bounding box center [355, 187] width 144 height 17
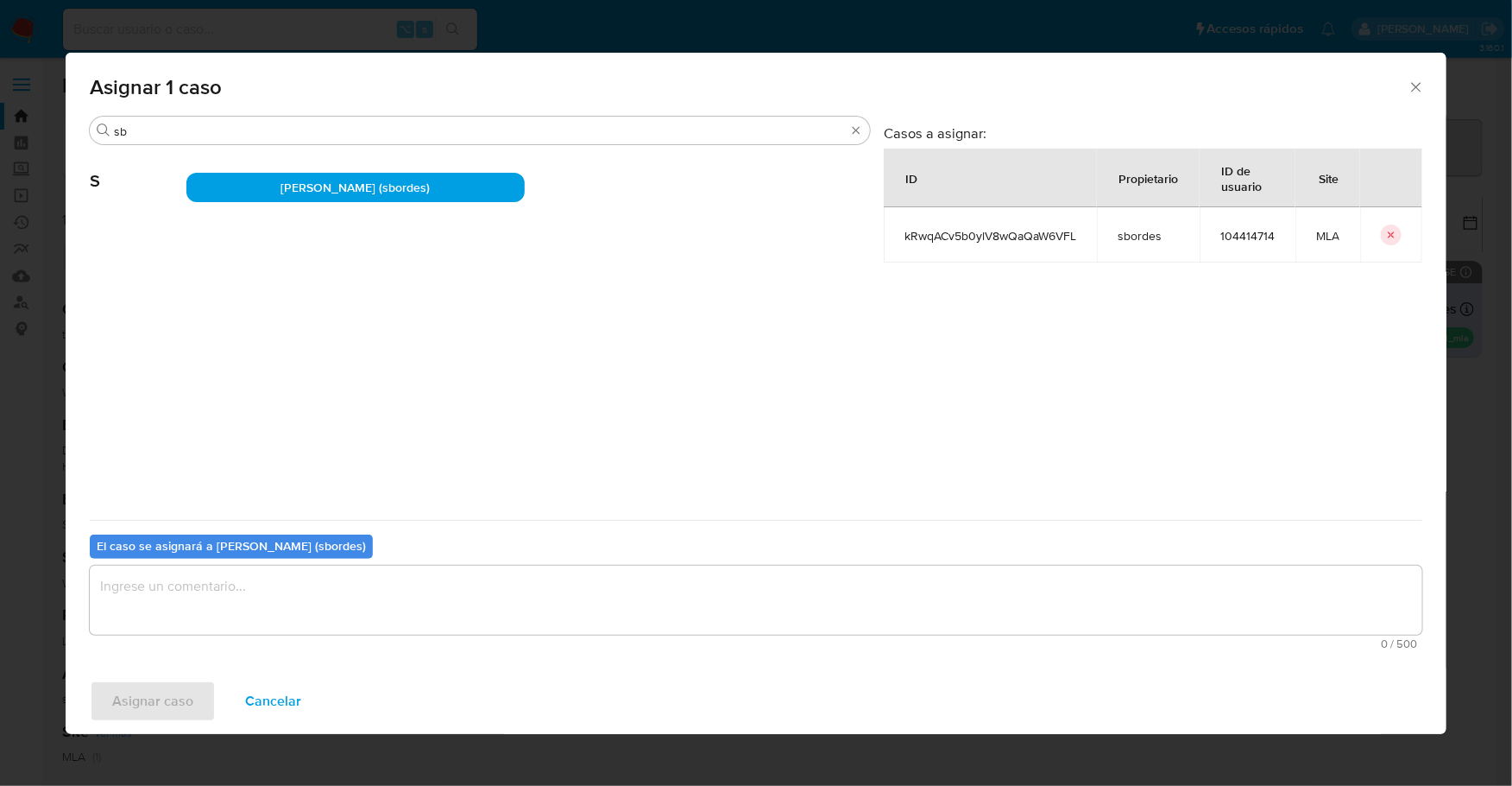
click at [296, 622] on textarea "assign-modal" at bounding box center [756, 599] width 1333 height 69
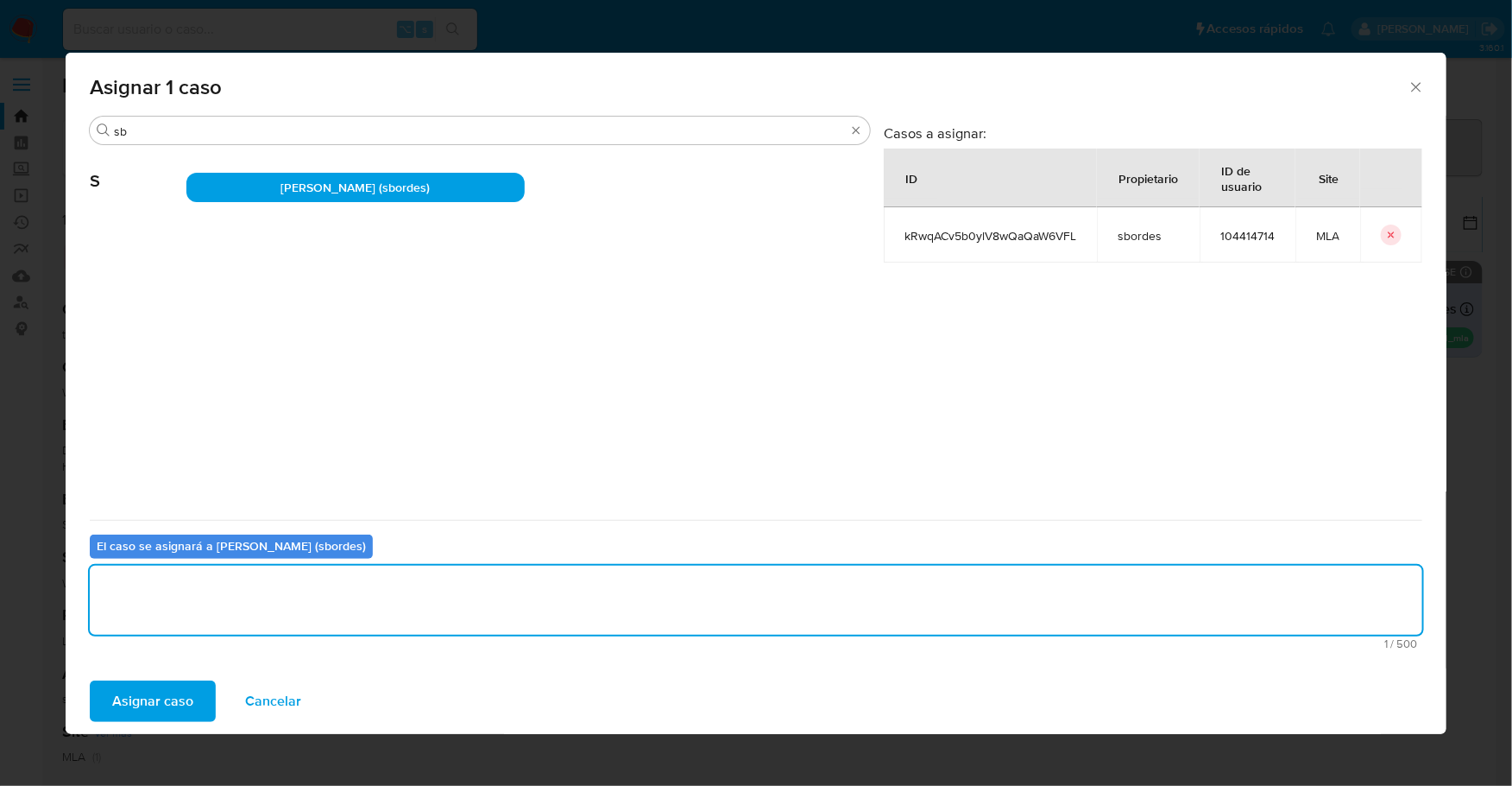
click at [152, 694] on span "Asignar caso" at bounding box center [152, 701] width 81 height 38
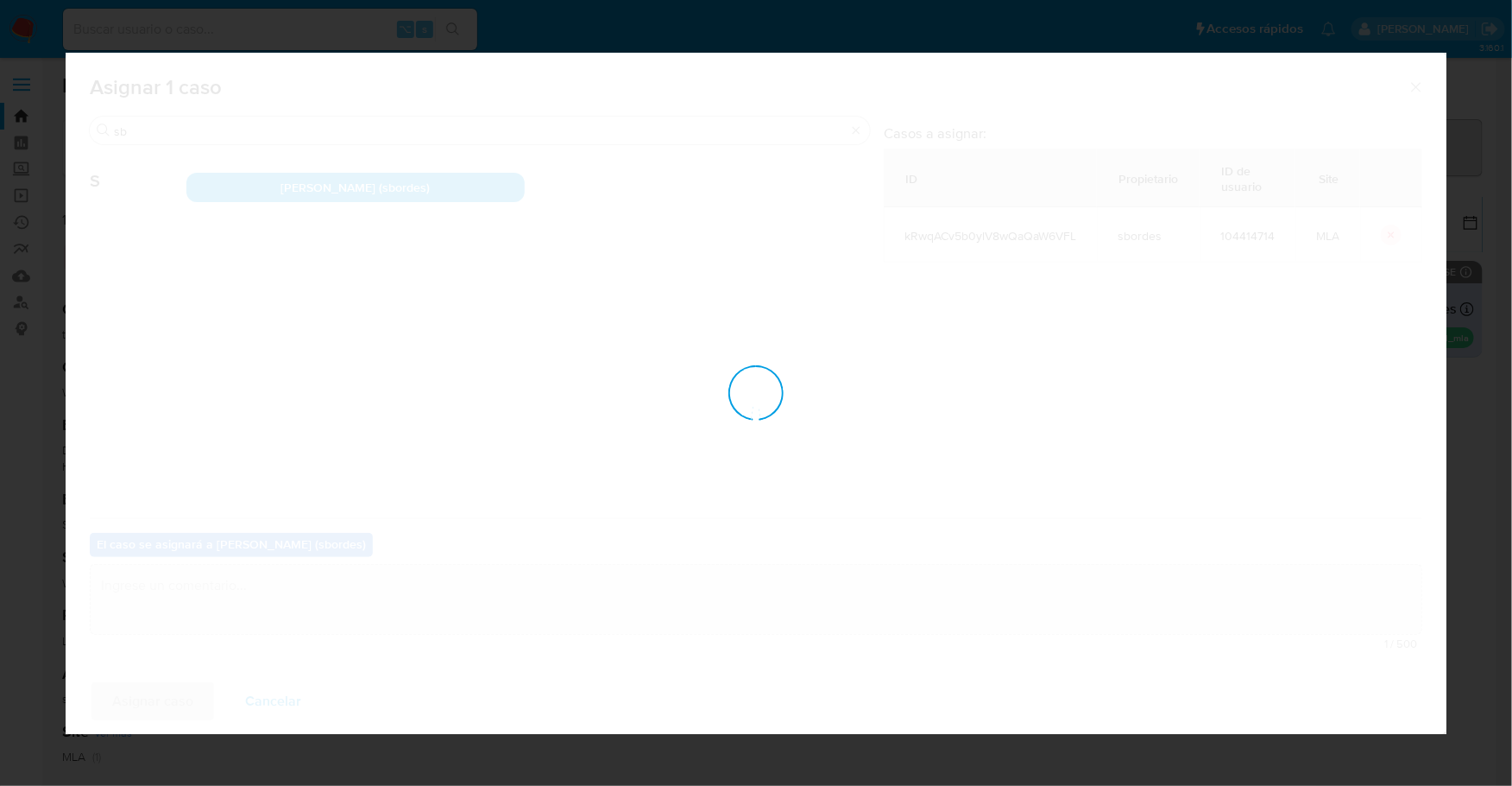
checkbox input "false"
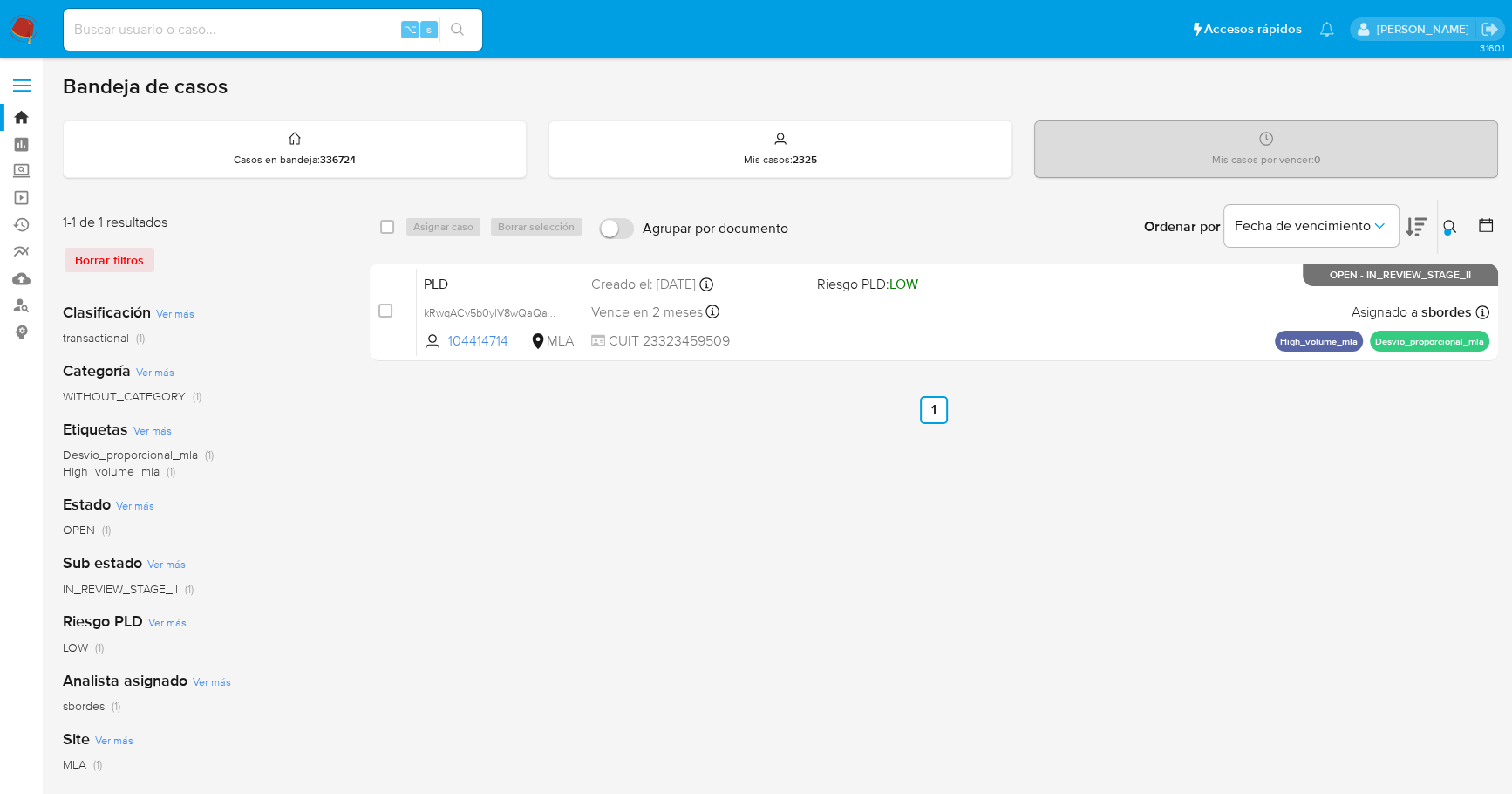
click at [32, 23] on img at bounding box center [23, 29] width 30 height 30
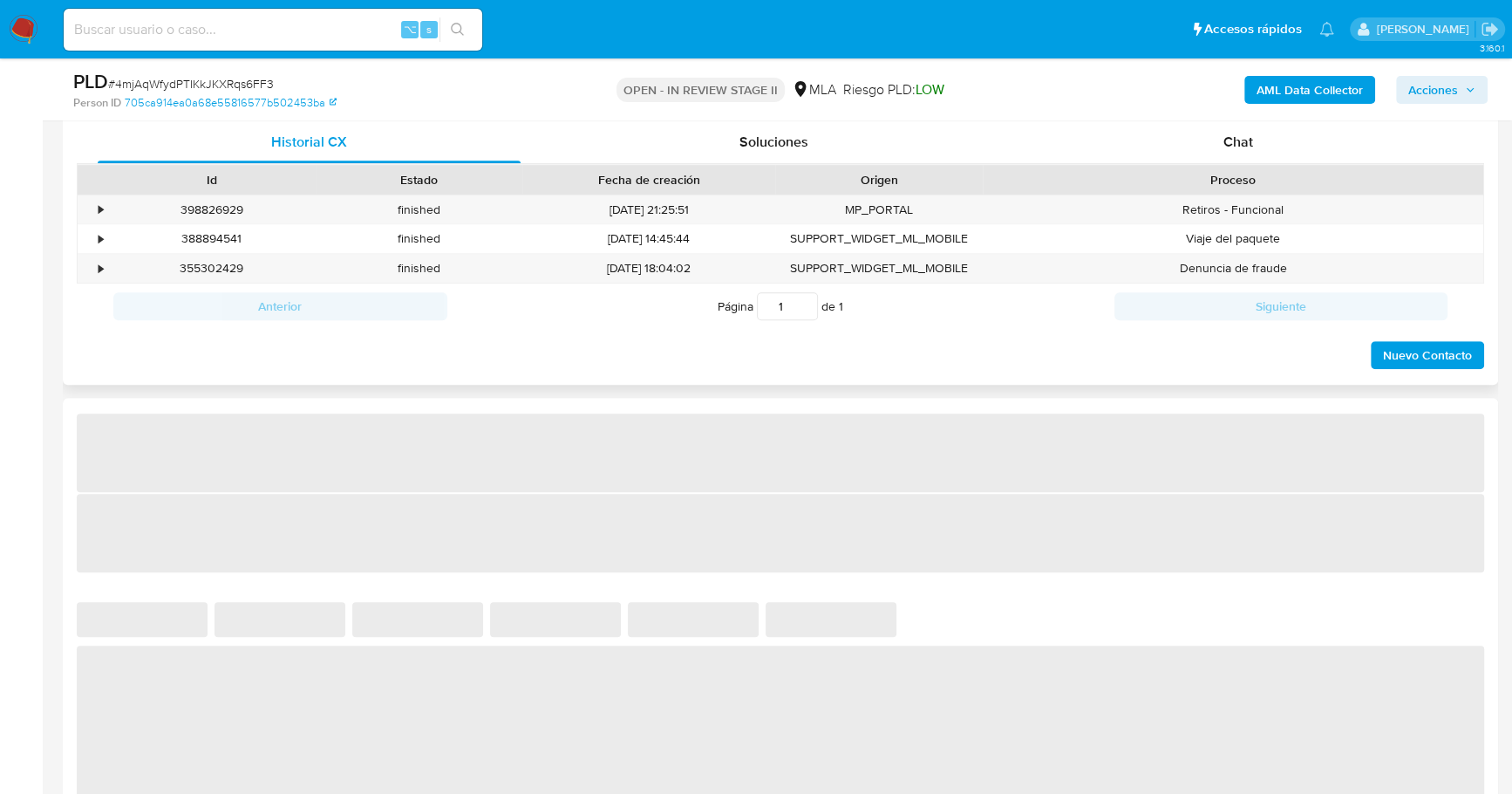
select select "10"
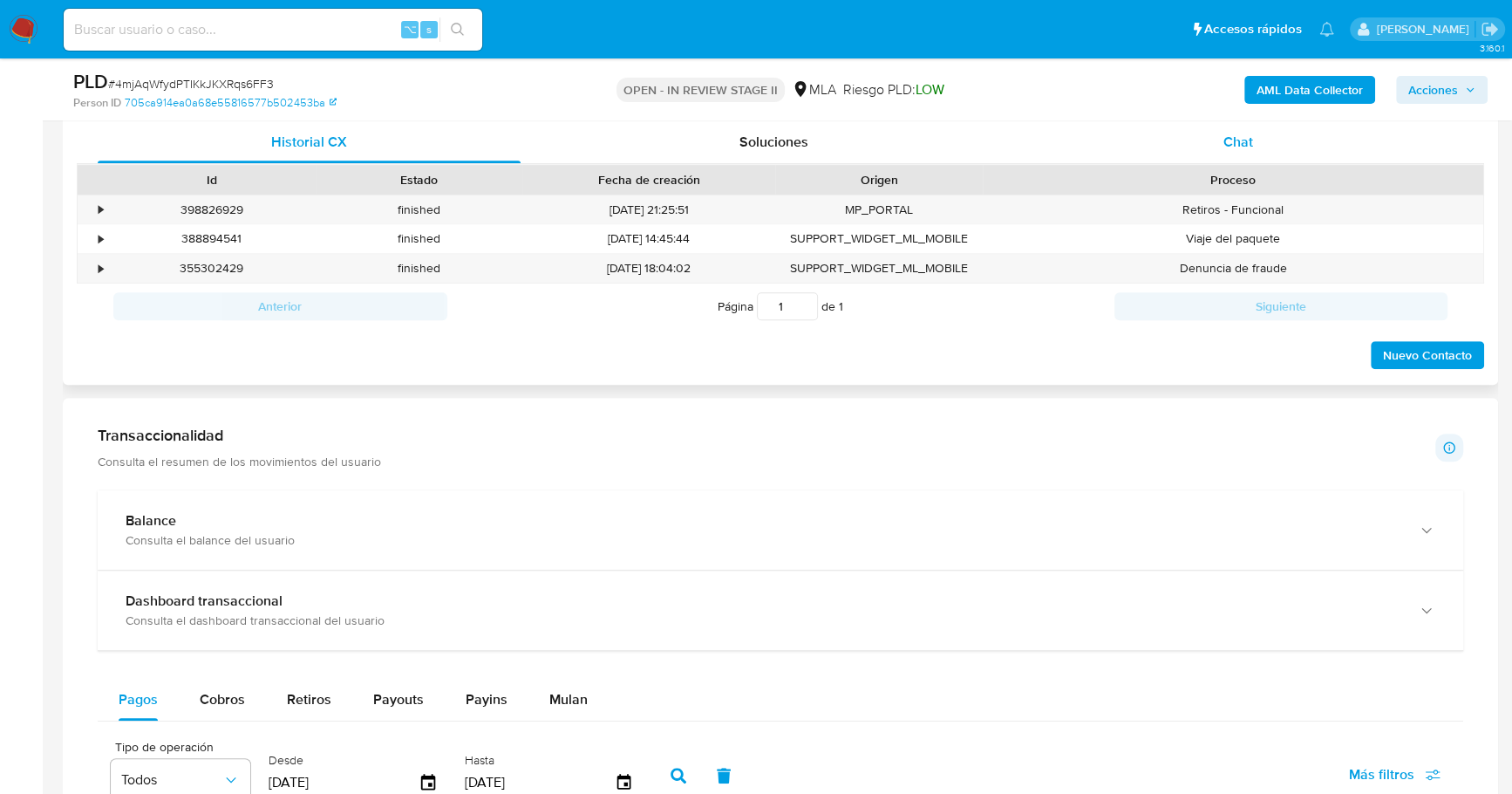
scroll to position [847, 0]
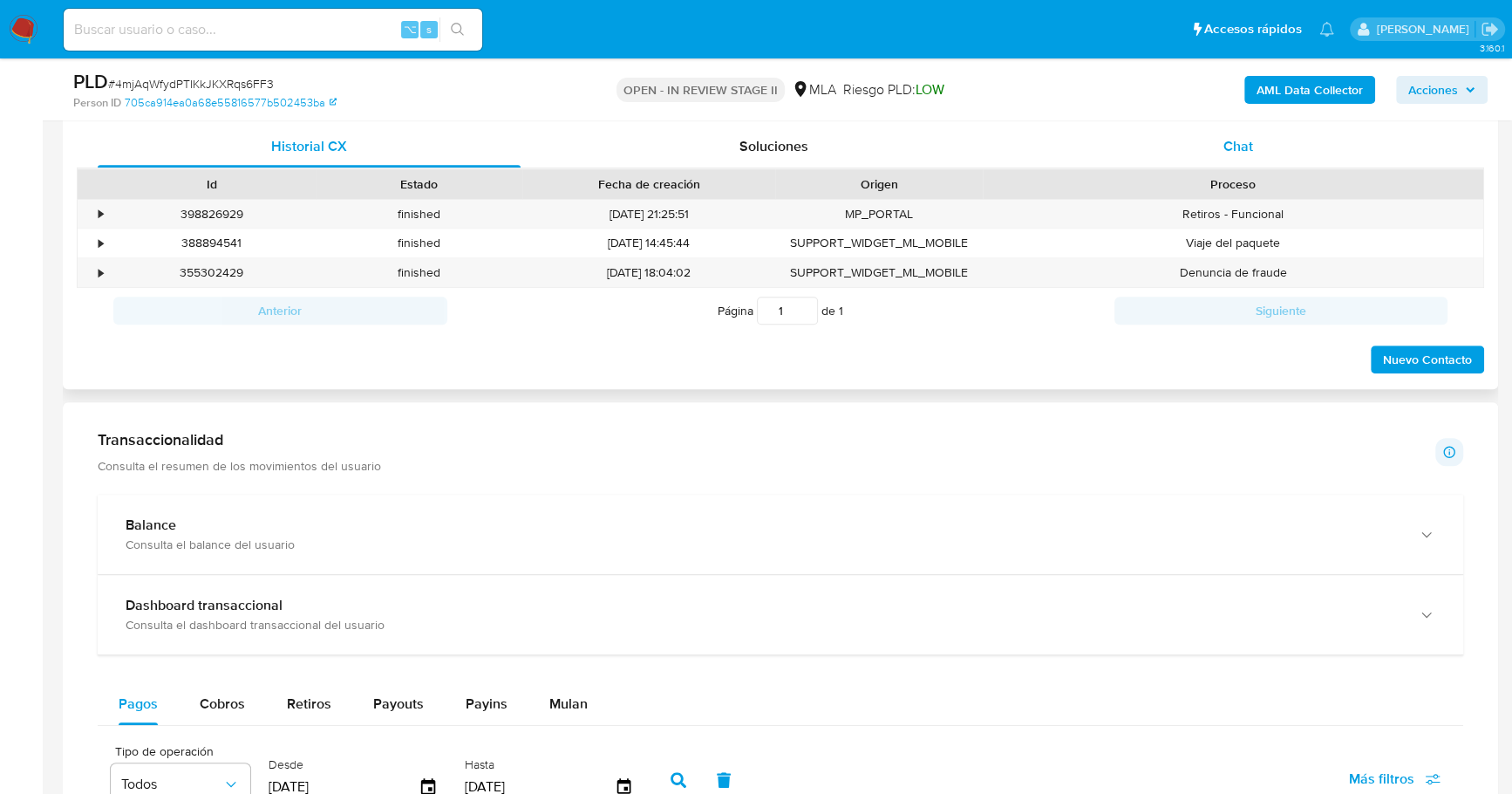
click at [1247, 146] on span "Chat" at bounding box center [1238, 146] width 30 height 20
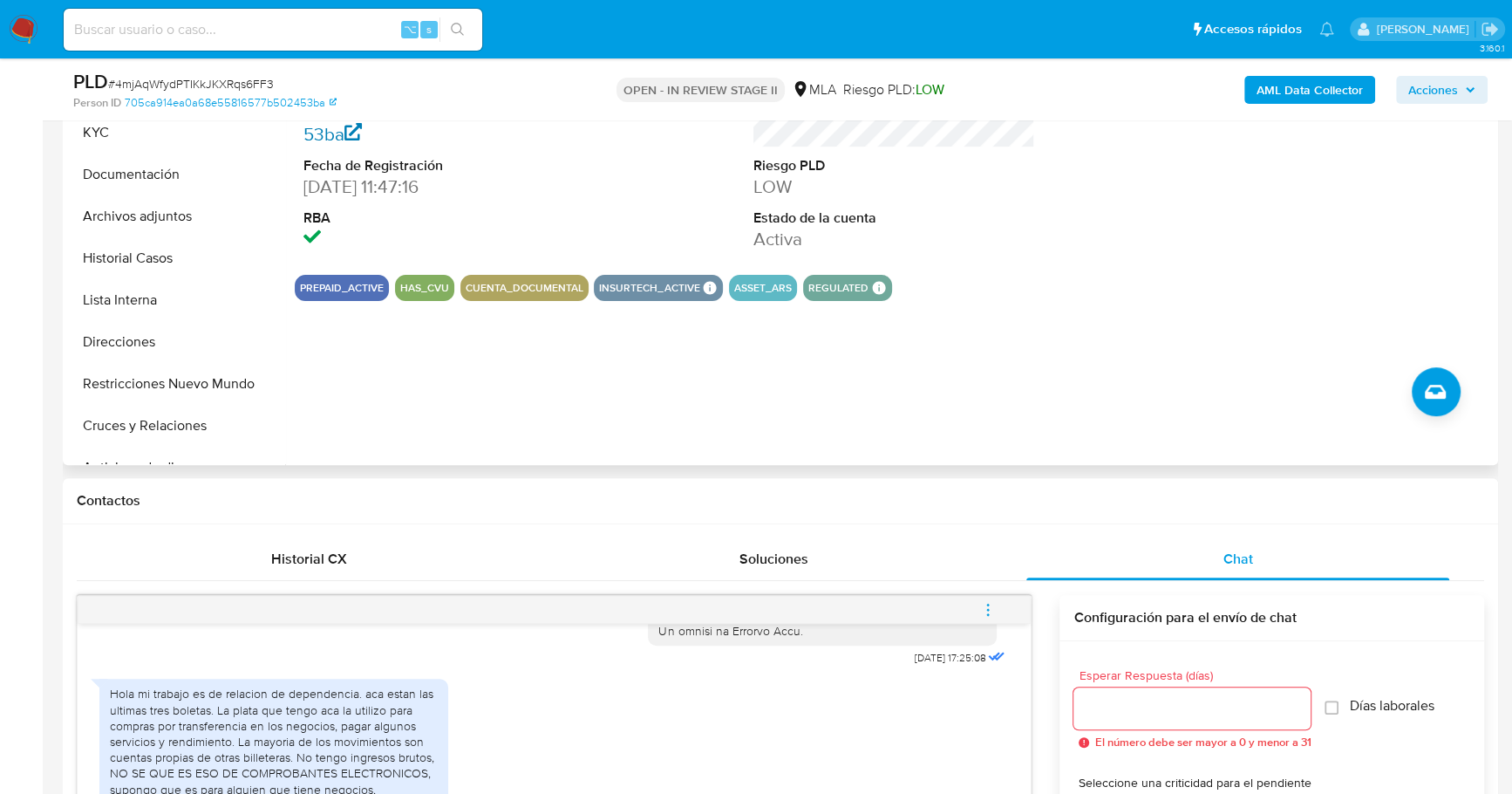
scroll to position [314, 0]
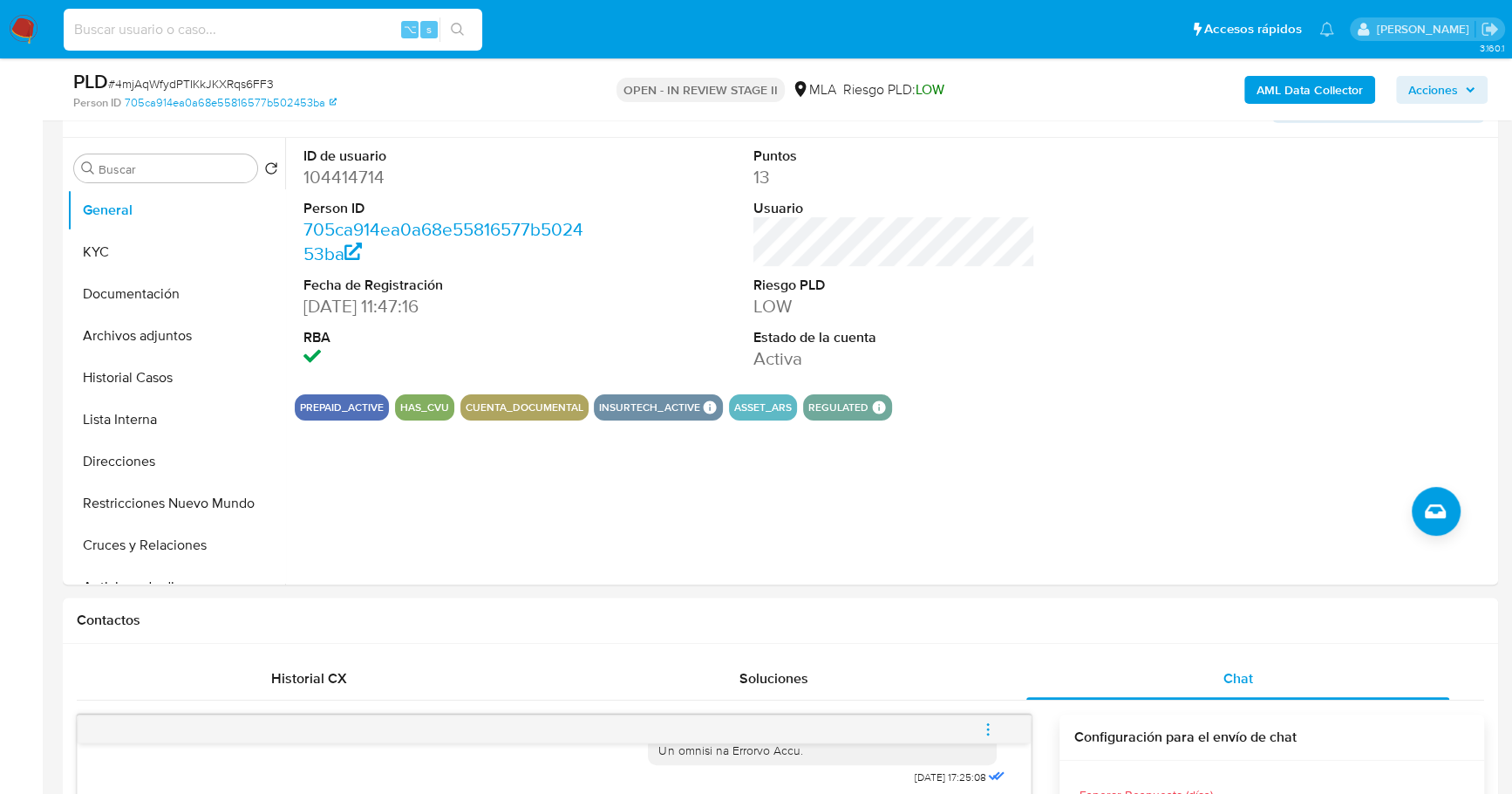
click at [303, 23] on input at bounding box center [272, 30] width 418 height 23
paste input "104414714"
type input "104414714"
click at [142, 249] on button "KYC" at bounding box center [169, 252] width 204 height 42
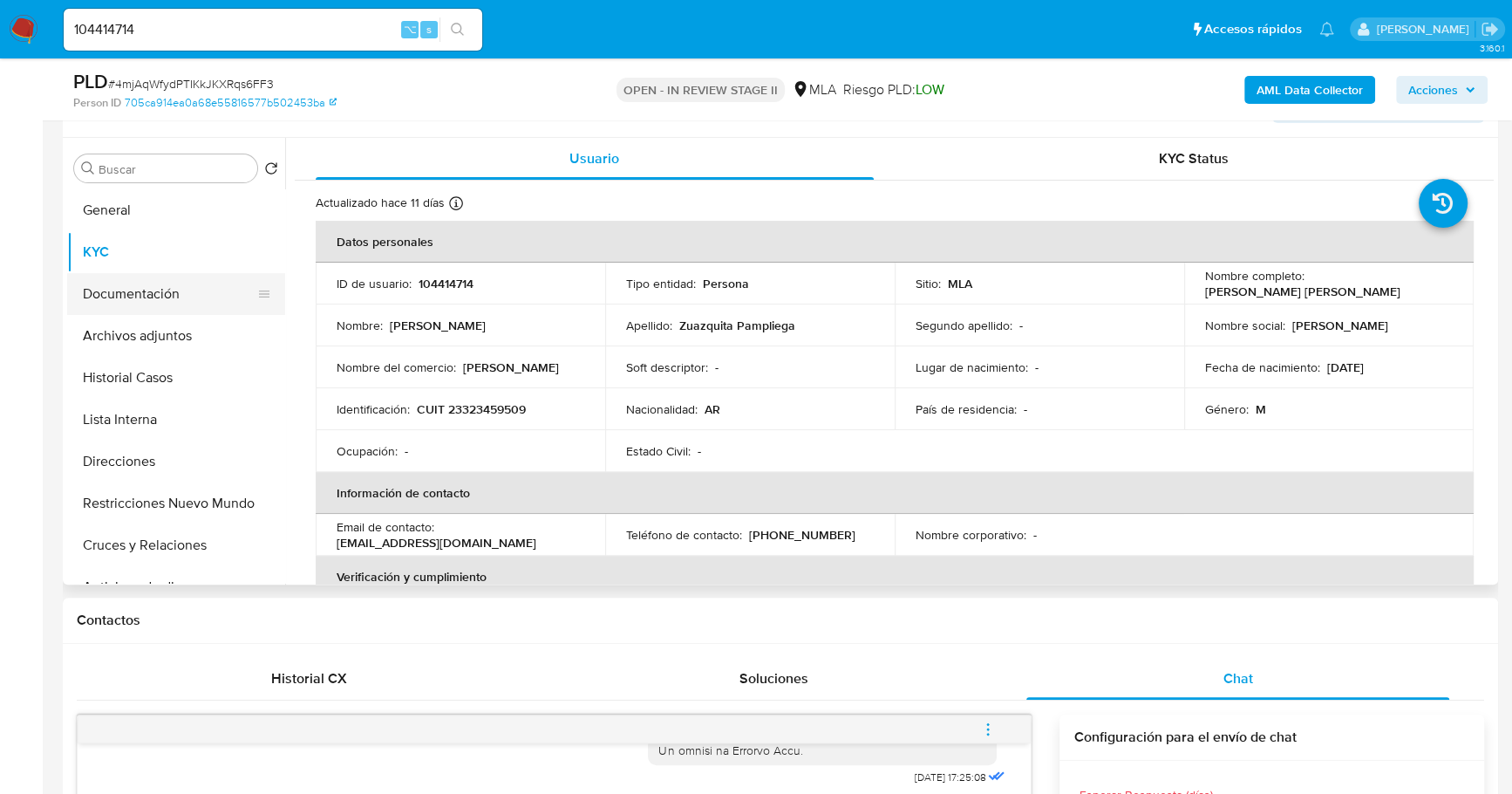
click at [186, 288] on button "Documentación" at bounding box center [169, 294] width 204 height 42
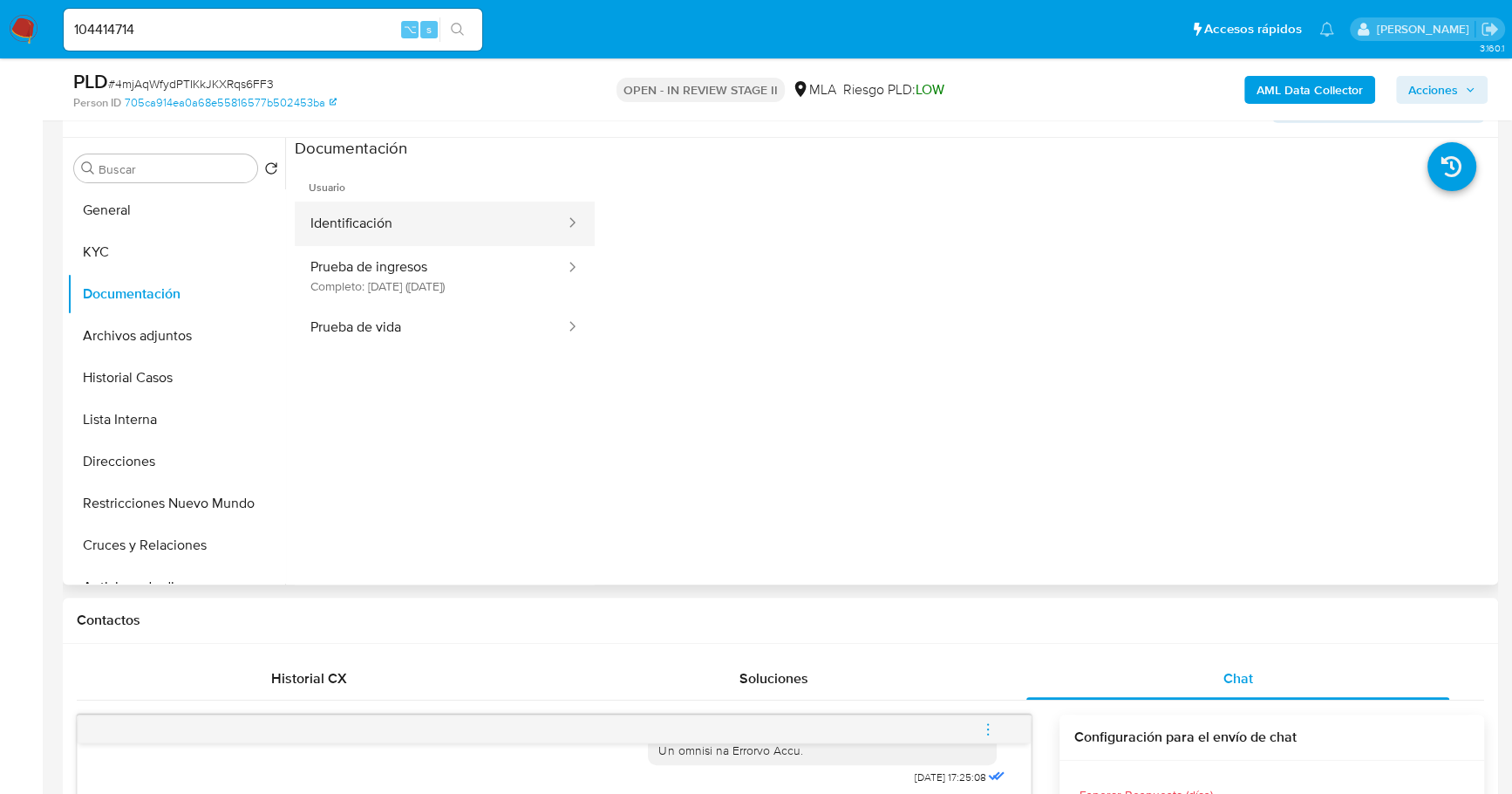
click at [427, 229] on button "Identificación" at bounding box center [431, 224] width 272 height 44
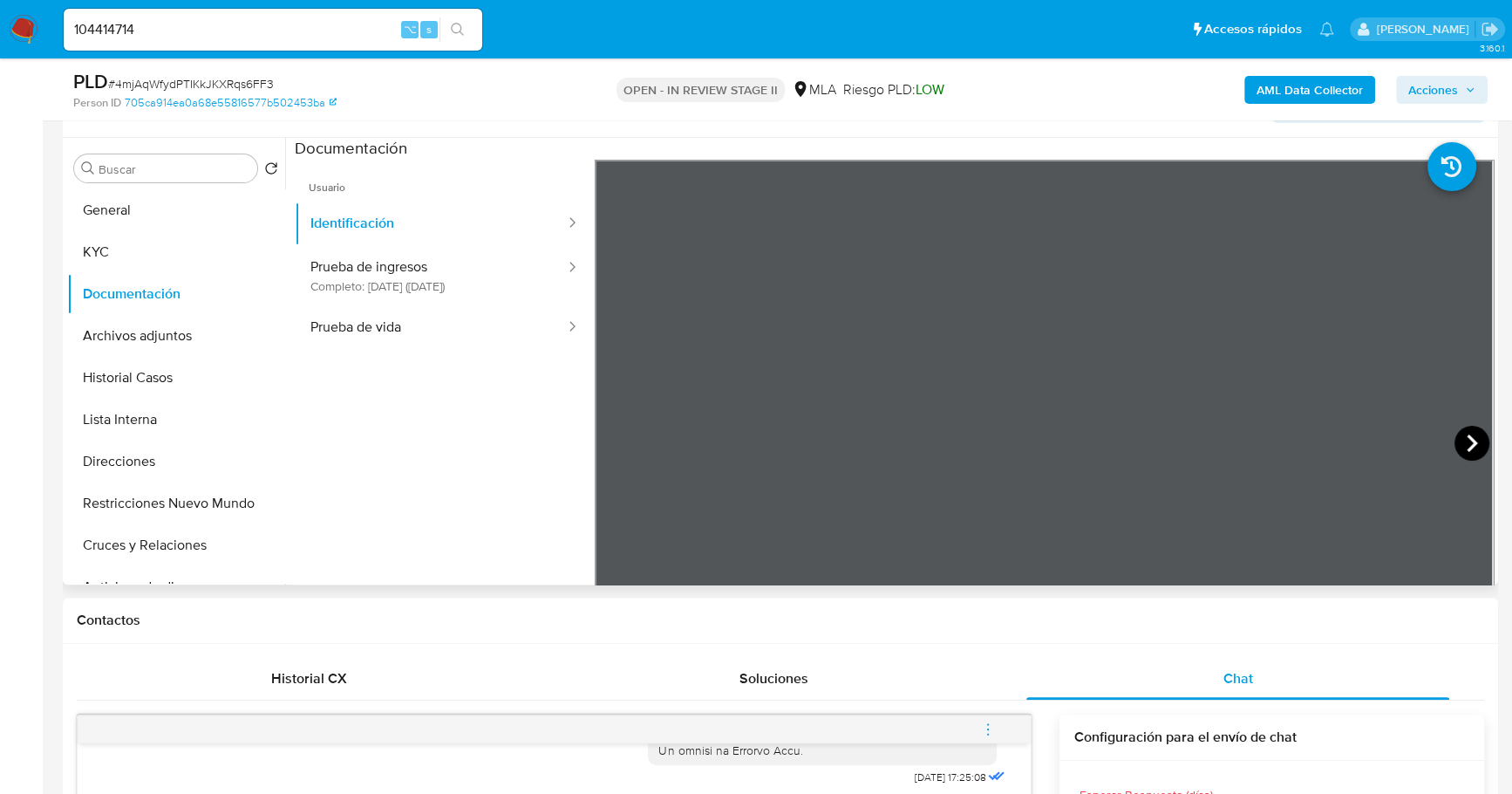
click at [1469, 440] on icon at bounding box center [1472, 443] width 11 height 17
click at [392, 319] on button "Prueba de vida" at bounding box center [431, 328] width 272 height 44
click at [90, 248] on button "KYC" at bounding box center [169, 252] width 204 height 42
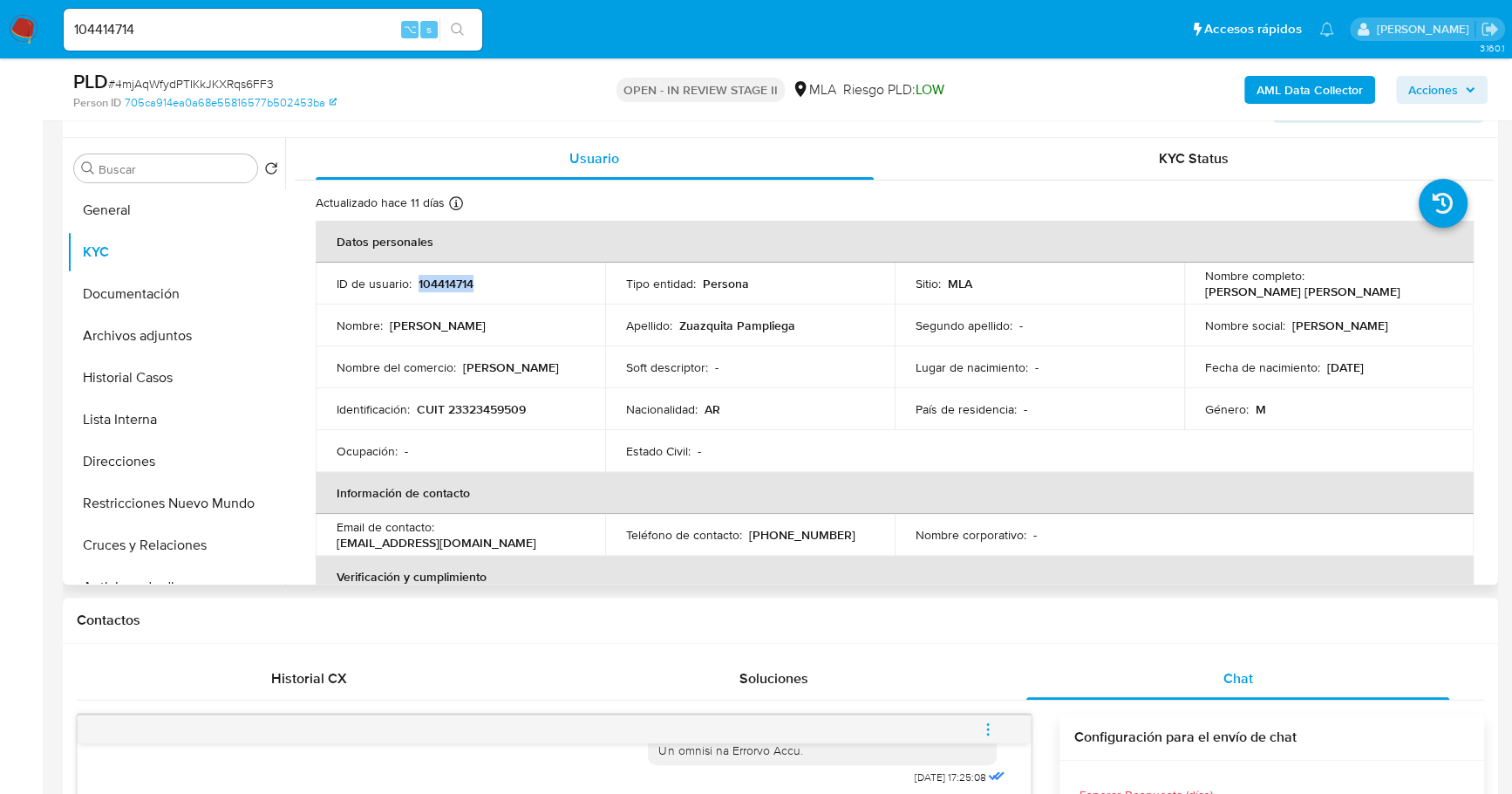
copy p "104414714"
click at [136, 386] on button "Historial Casos" at bounding box center [169, 378] width 204 height 42
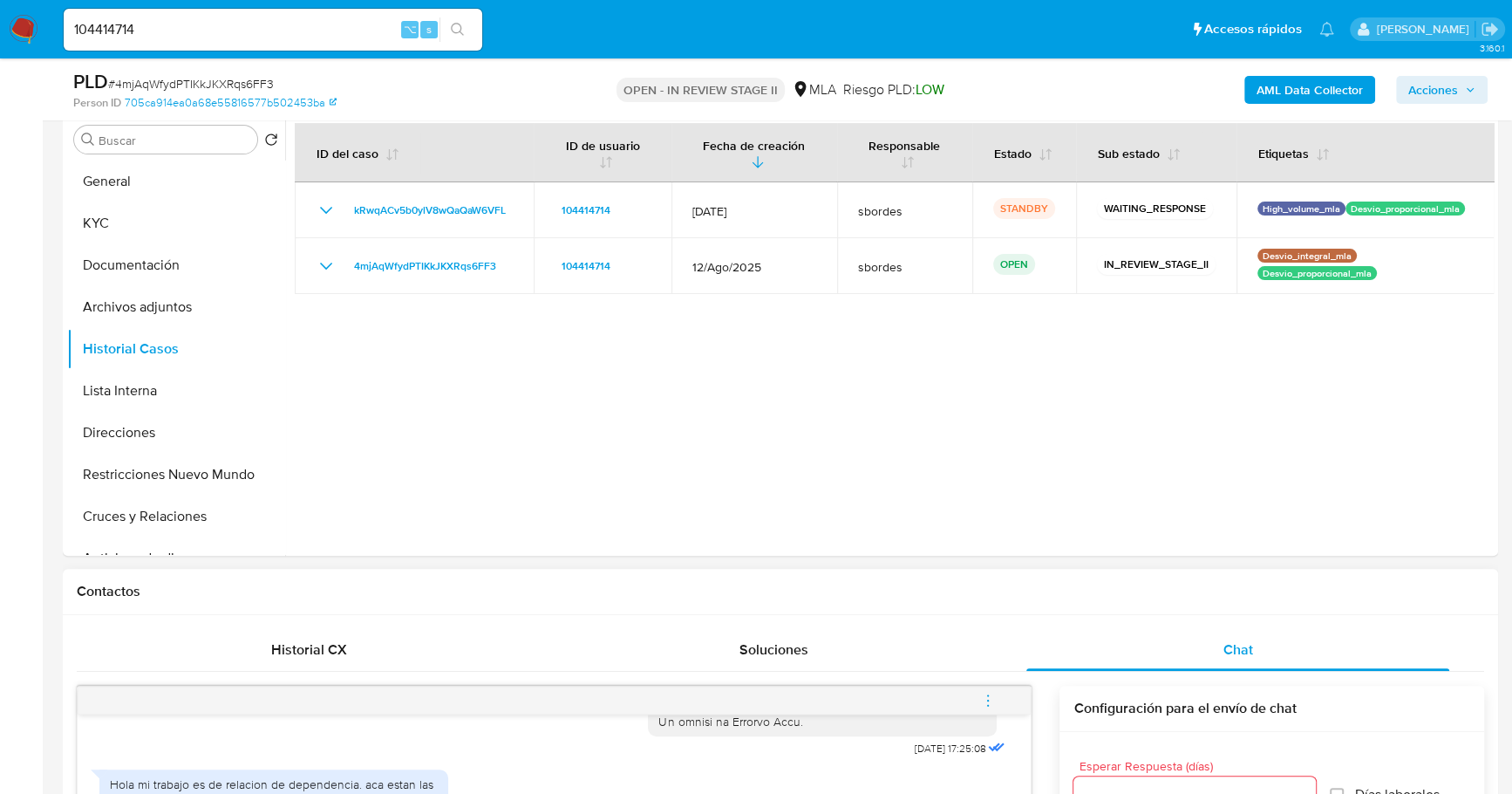
scroll to position [702, 0]
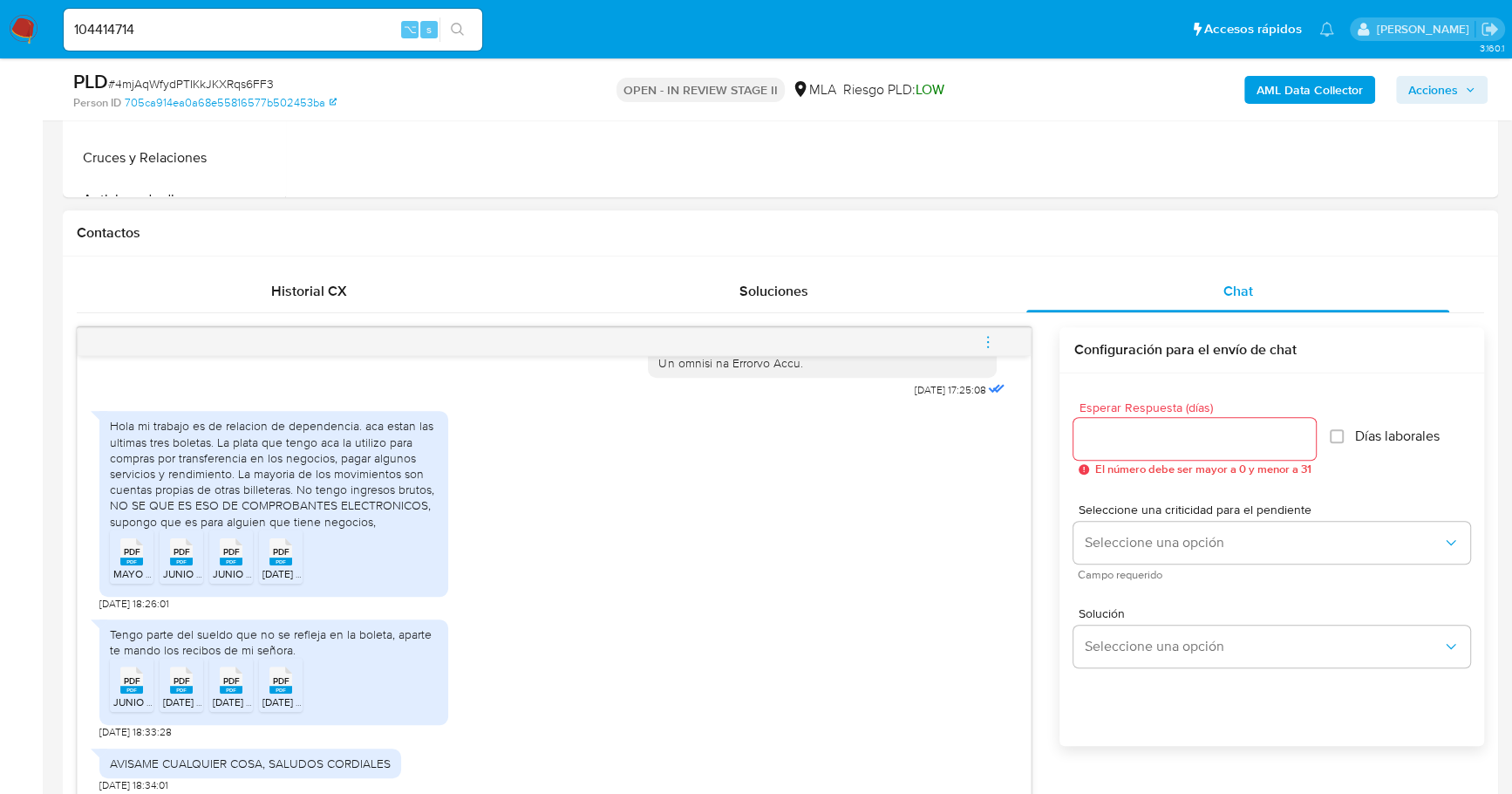
click at [127, 550] on span "PDF" at bounding box center [132, 552] width 16 height 12
click at [164, 558] on div "PDF PDF" at bounding box center [182, 549] width 37 height 34
click at [231, 559] on rect at bounding box center [232, 561] width 23 height 8
click at [272, 563] on icon "PDF" at bounding box center [281, 552] width 23 height 31
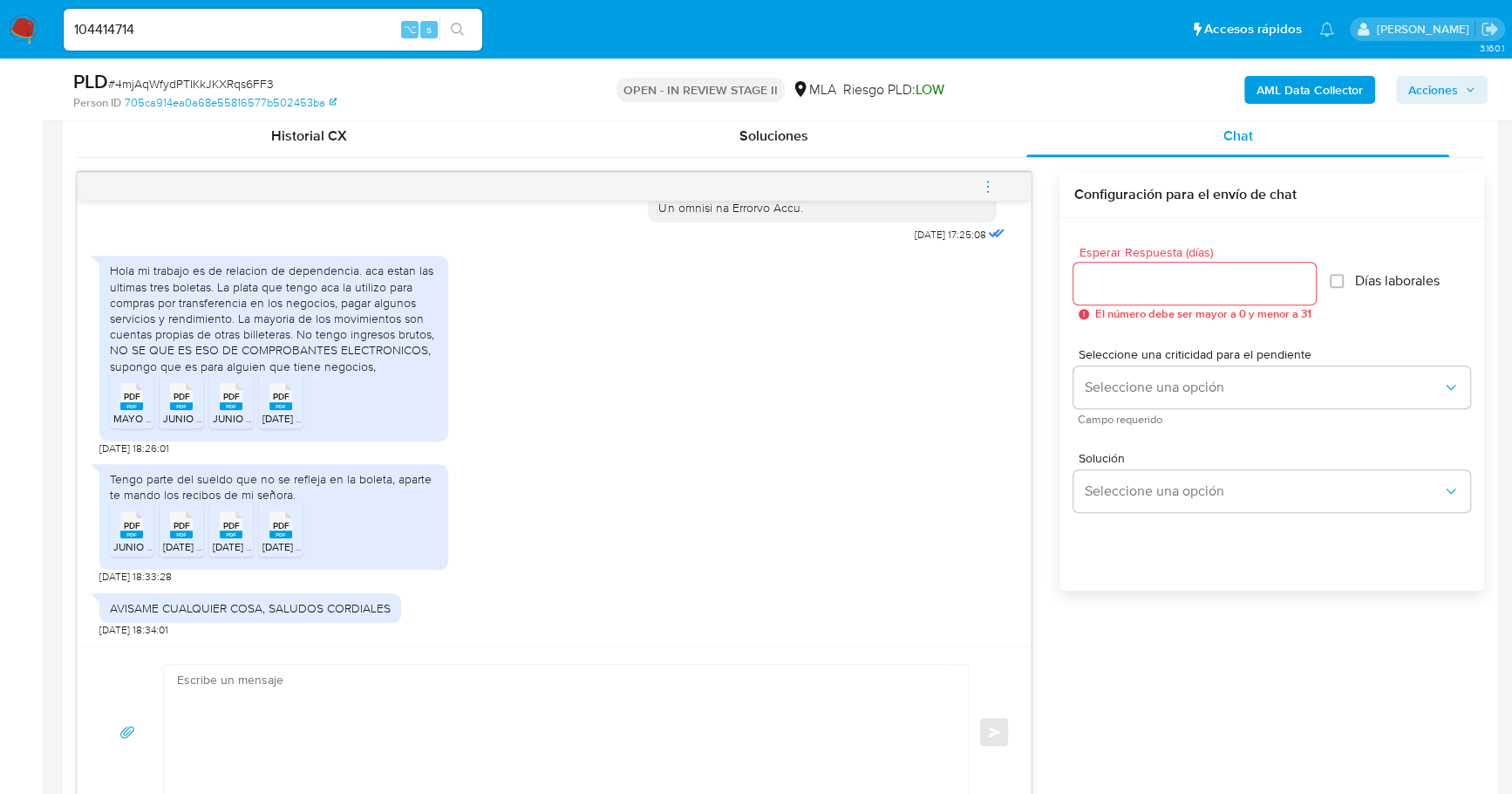
scroll to position [870, 0]
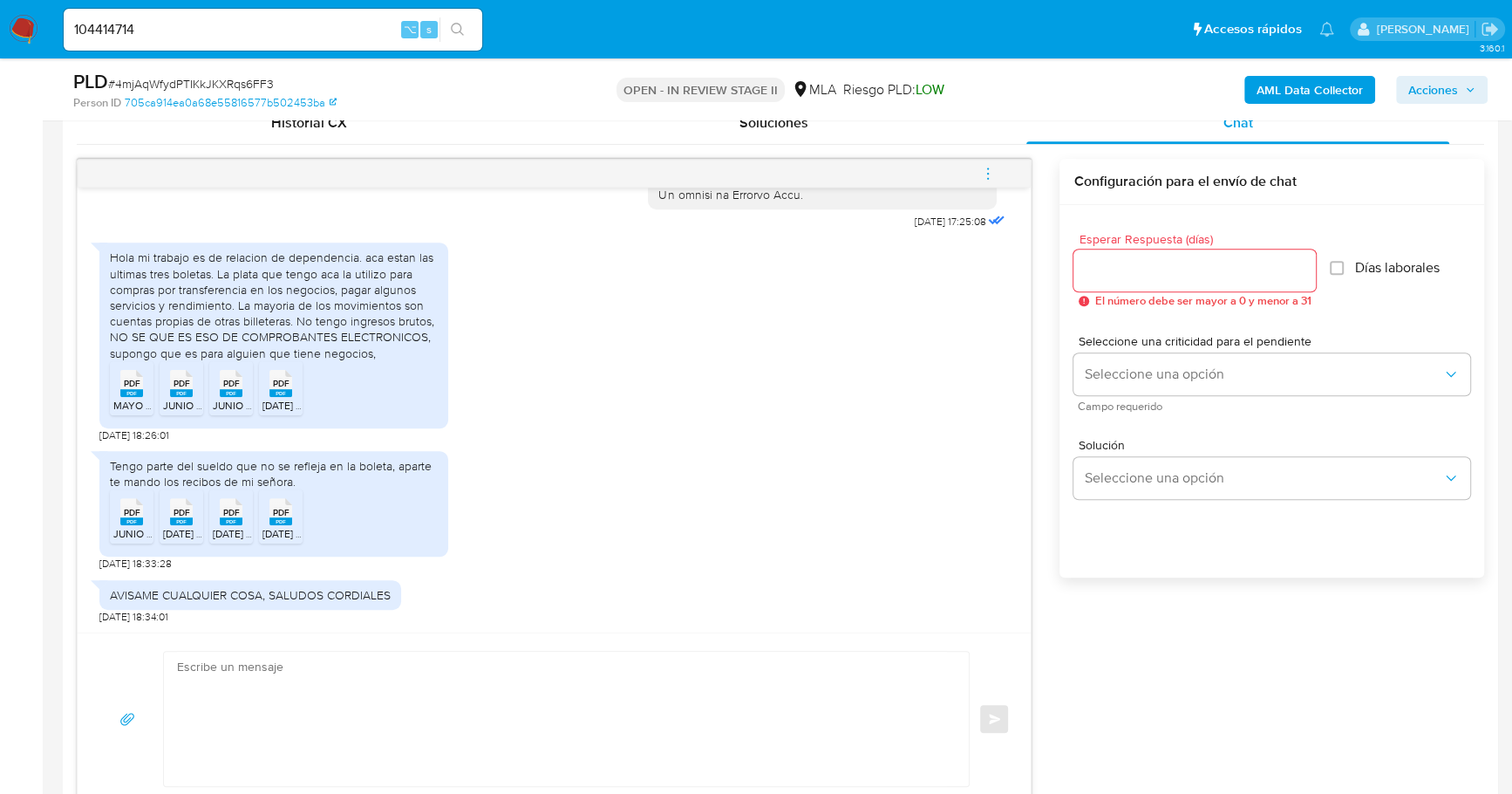
click at [136, 512] on span "PDF" at bounding box center [132, 512] width 16 height 12
click at [179, 518] on rect at bounding box center [182, 521] width 23 height 8
click at [231, 518] on rect at bounding box center [232, 521] width 23 height 8
click at [282, 518] on rect at bounding box center [281, 521] width 23 height 8
click at [1169, 658] on div "18/08/2025 17:25:08 Hola mi trabajo es de relacion de dependencia. aca estan la…" at bounding box center [781, 482] width 1407 height 646
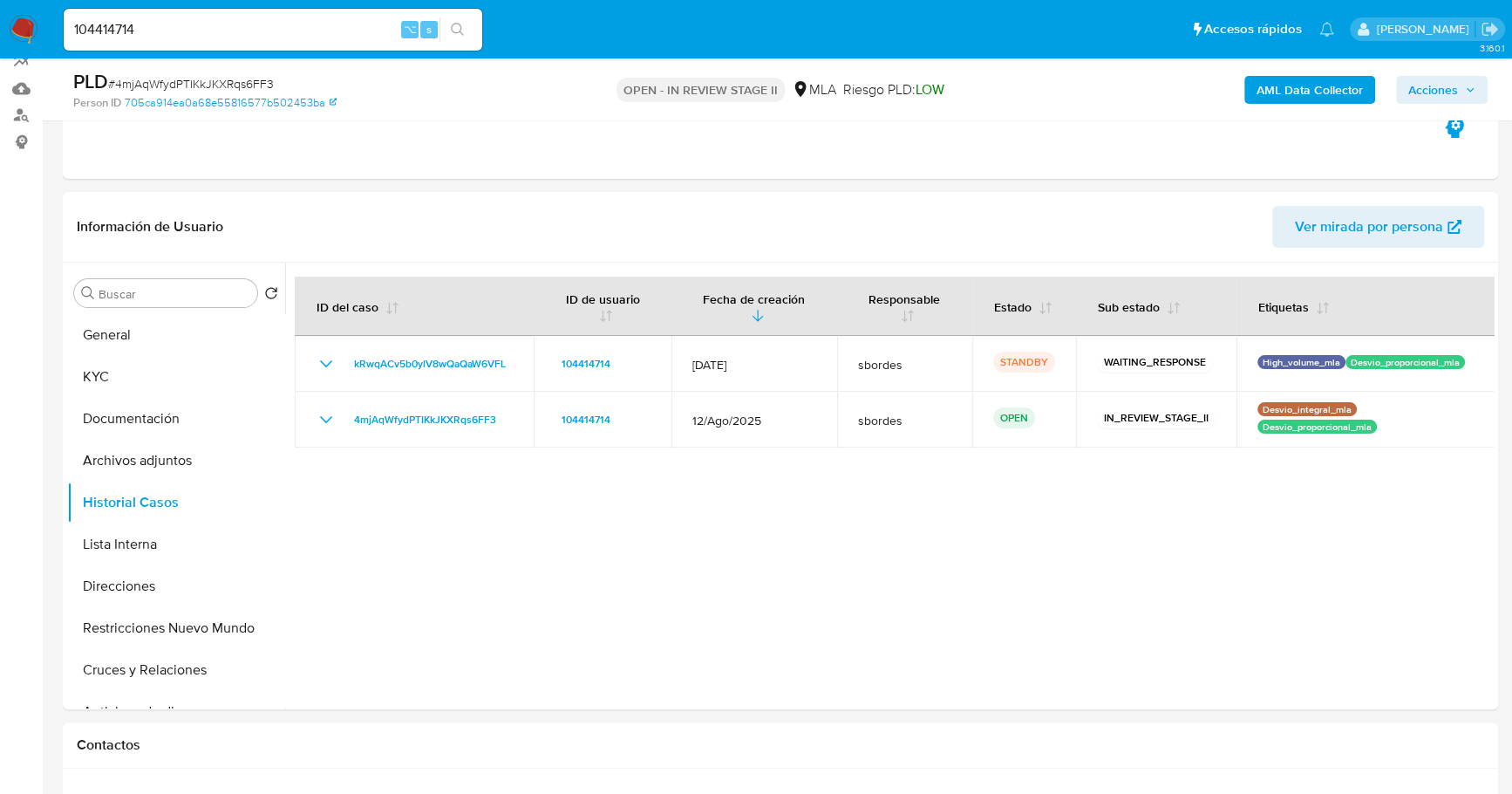
scroll to position [188, 0]
click at [128, 373] on button "KYC" at bounding box center [169, 379] width 204 height 42
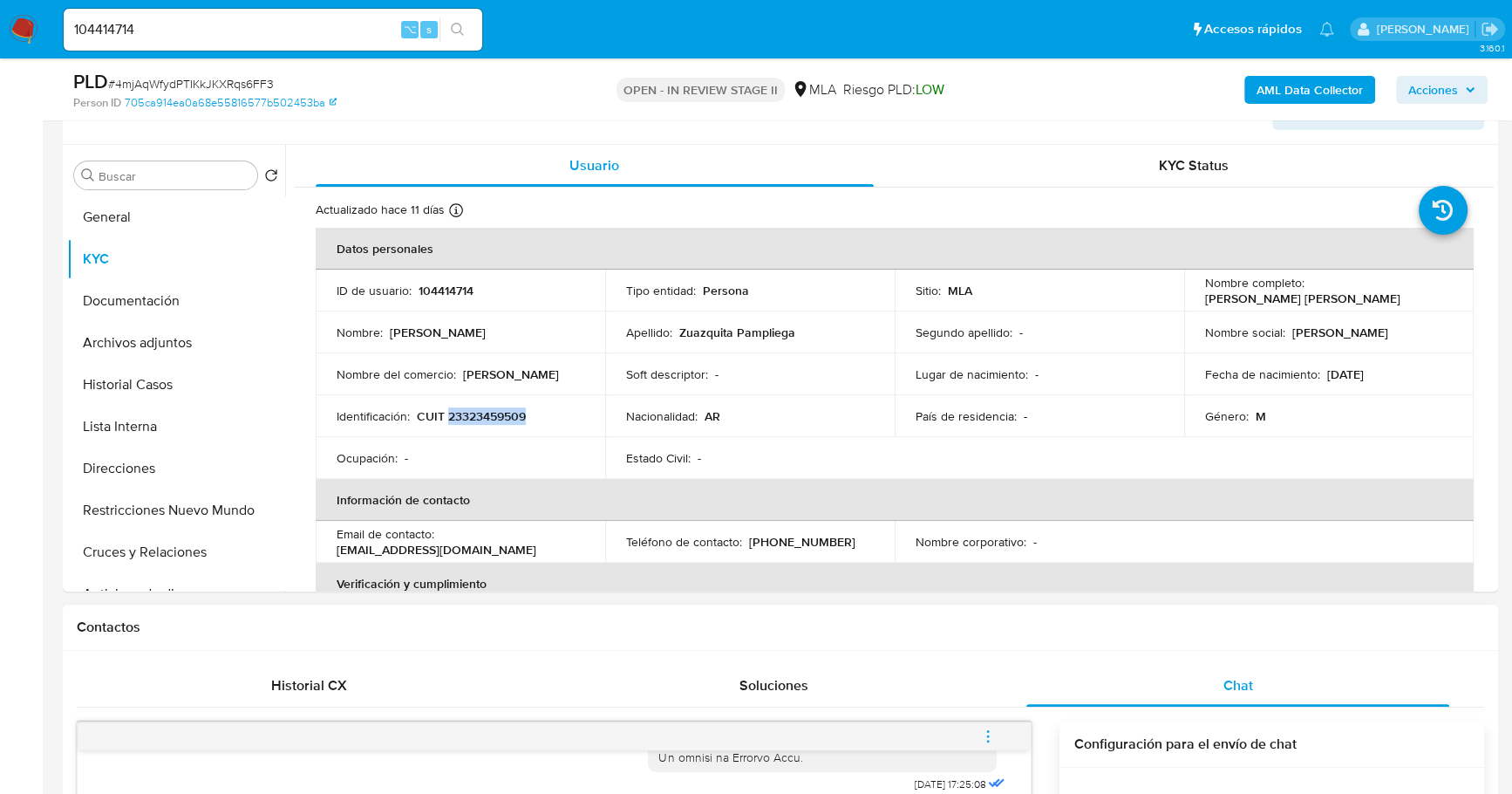
scroll to position [684, 0]
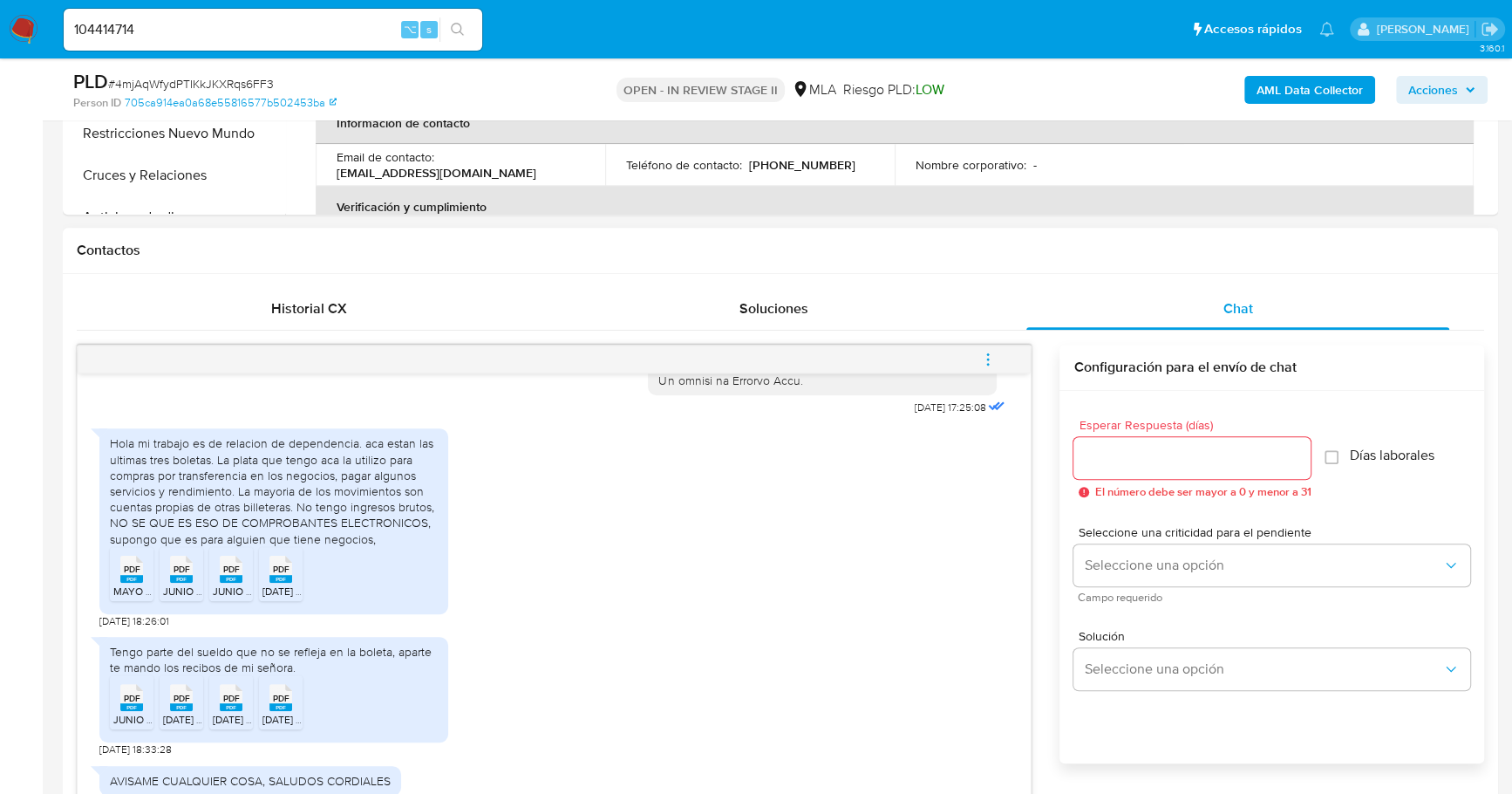
click at [206, 463] on div "Hola mi trabajo es de relacion de dependencia. aca estan las ultimas tres bolet…" at bounding box center [273, 490] width 328 height 111
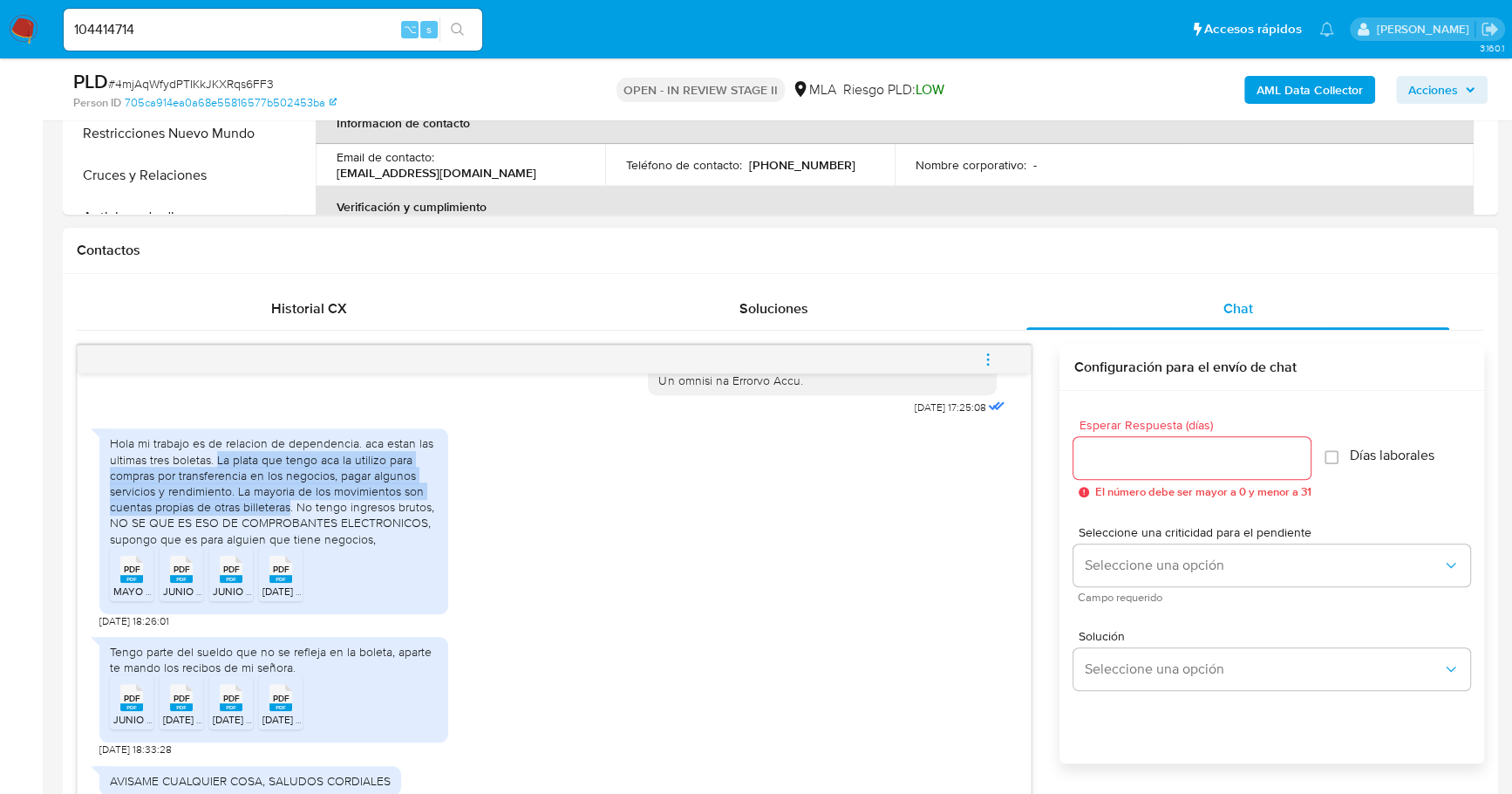
drag, startPoint x: 217, startPoint y: 458, endPoint x: 290, endPoint y: 504, distance: 86.3
click at [290, 504] on div "Hola mi trabajo es de relacion de dependencia. aca estan las ultimas tres bolet…" at bounding box center [273, 490] width 328 height 111
copy div "La plata que tengo aca la utilizo para compras por transferencia en los negocio…"
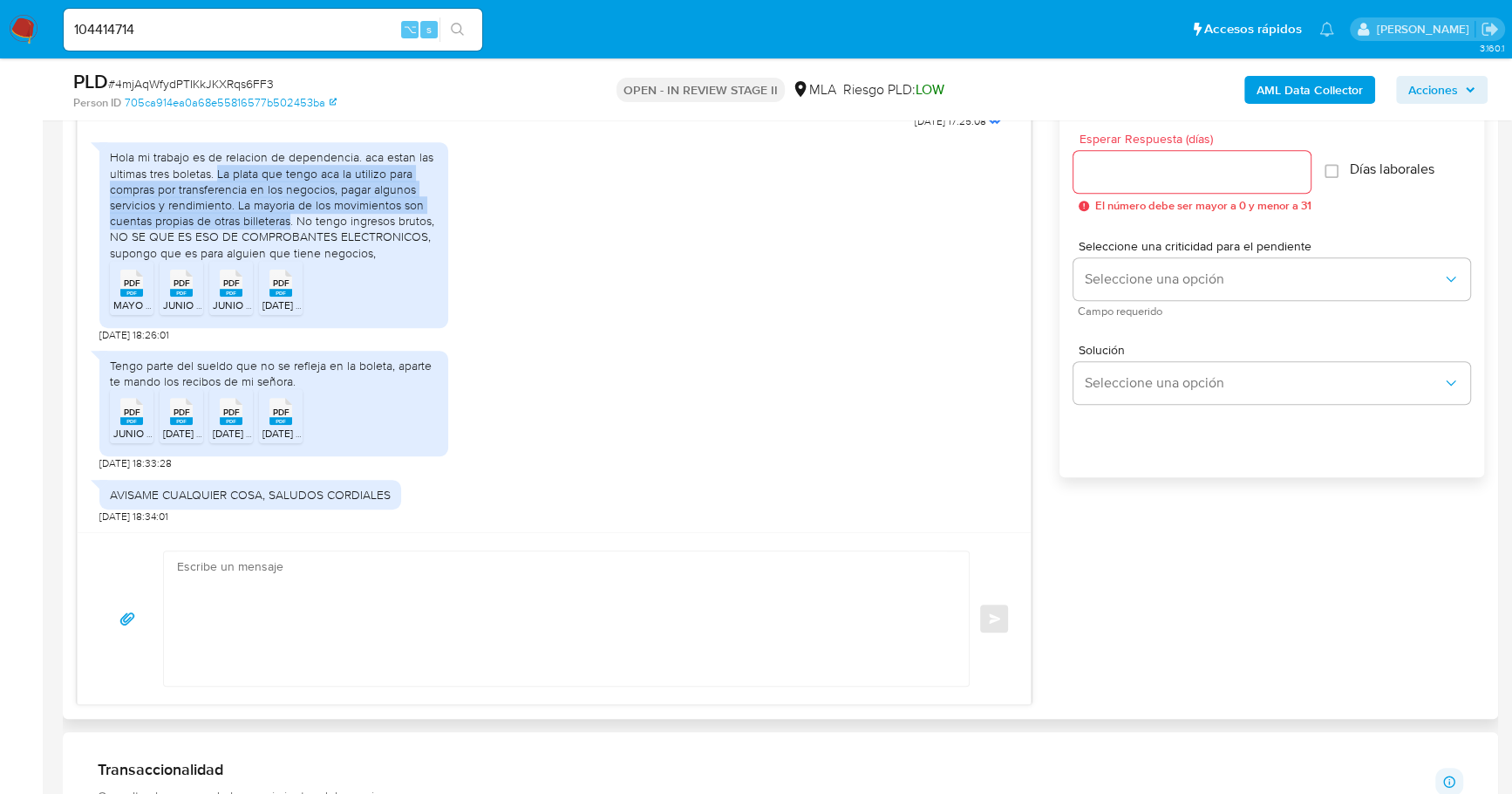
scroll to position [1022, 0]
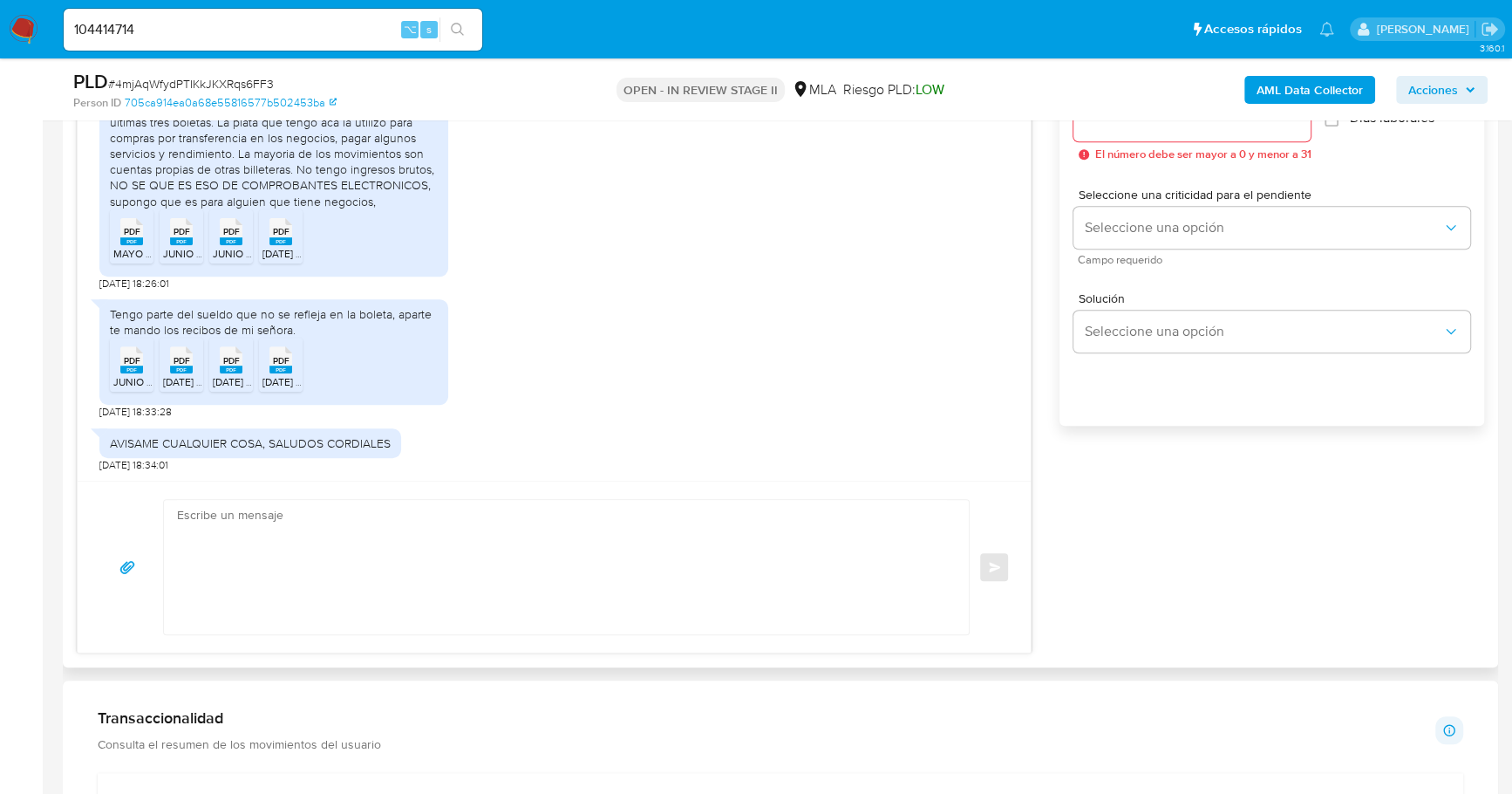
click at [417, 608] on textarea at bounding box center [561, 567] width 770 height 135
paste textarea "Hola, ¡Muchas gracias por tu respuesta! Confirmamos la recepción de la document…"
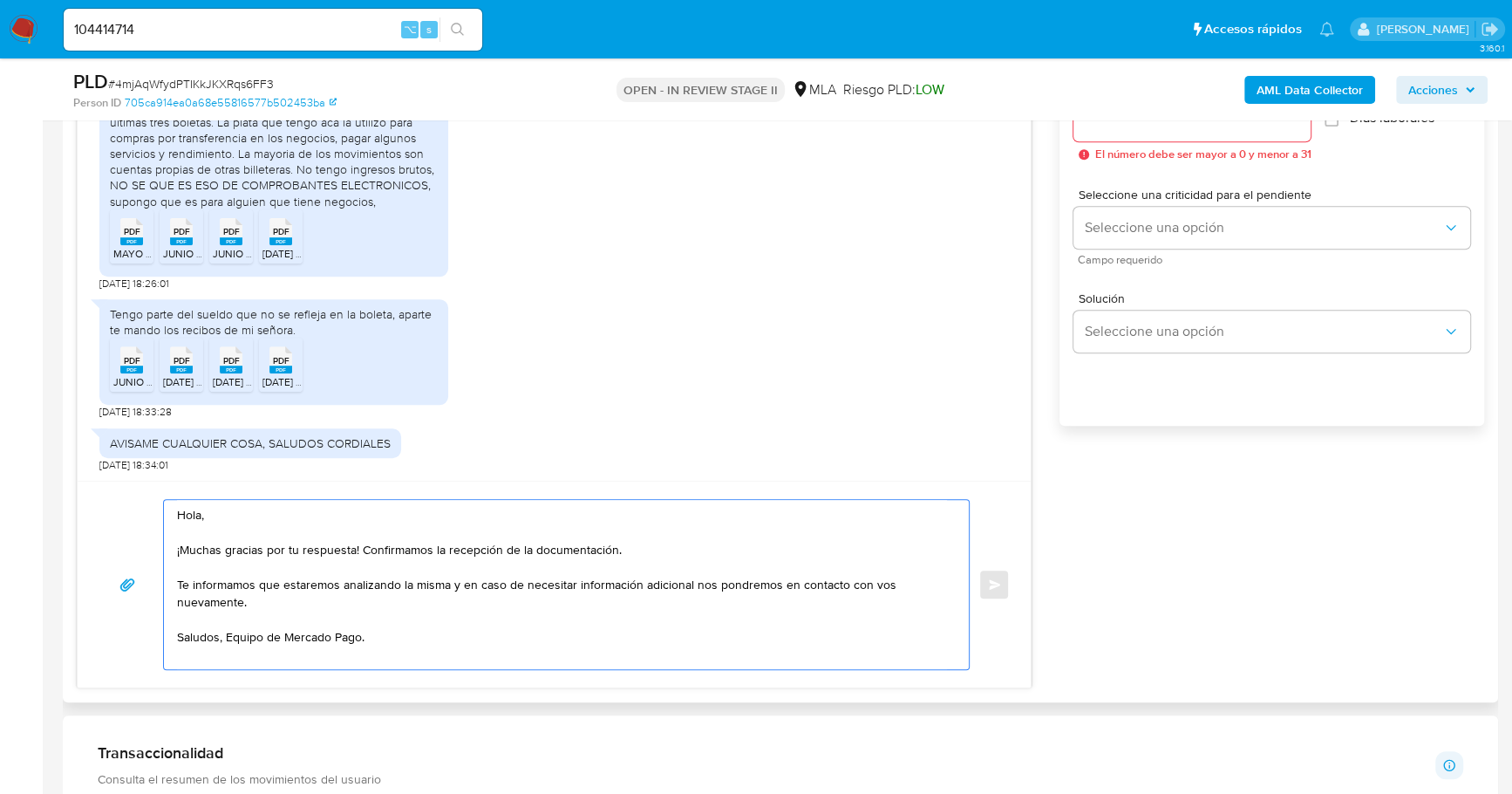
type textarea "Hola, ¡Muchas gracias por tu respuesta! Confirmamos la recepción de la document…"
click at [1154, 127] on input "Esperar Respuesta (días)" at bounding box center [1192, 120] width 237 height 23
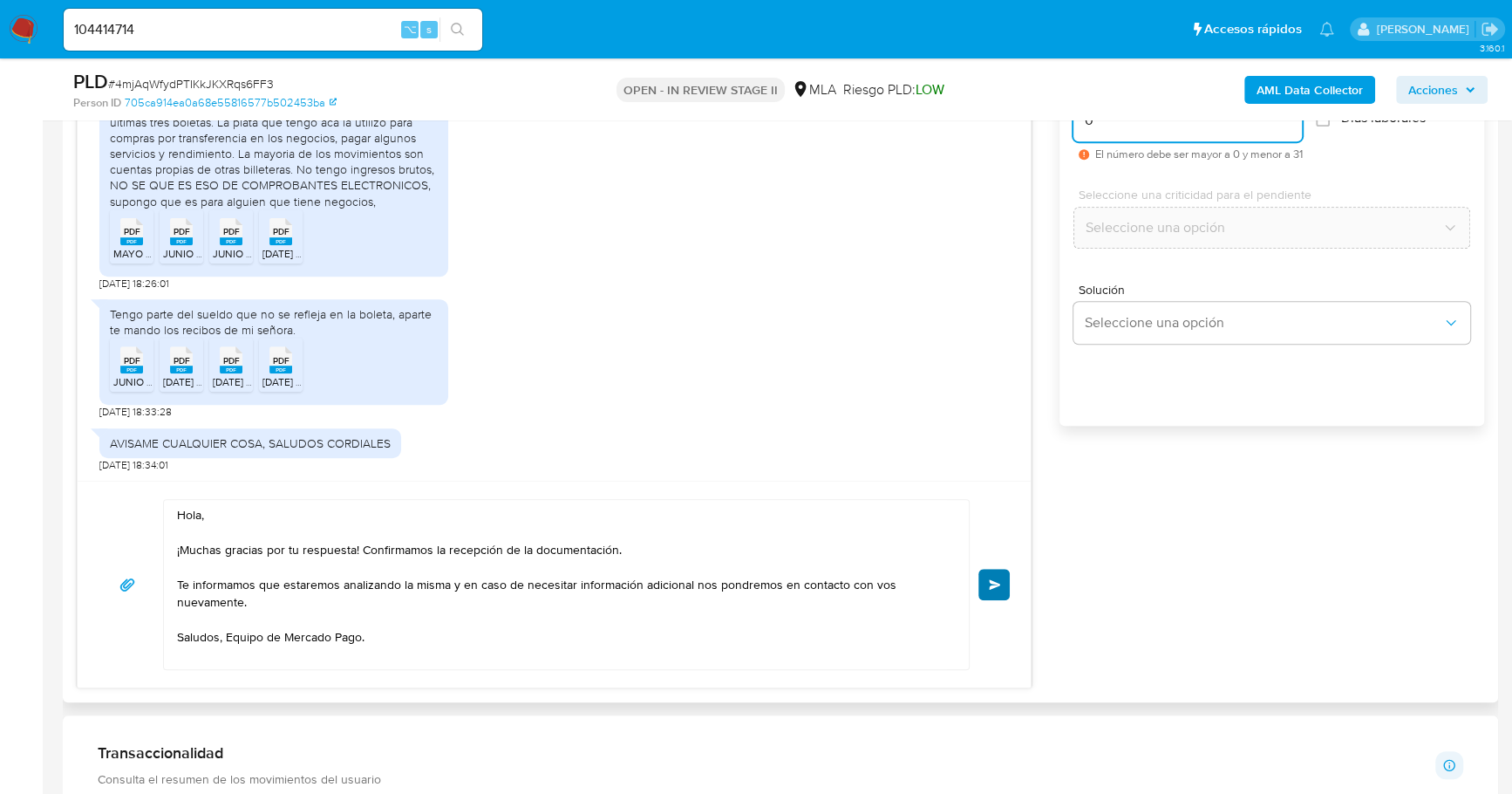
type input "0"
click at [981, 583] on button "Enviar" at bounding box center [994, 583] width 32 height 32
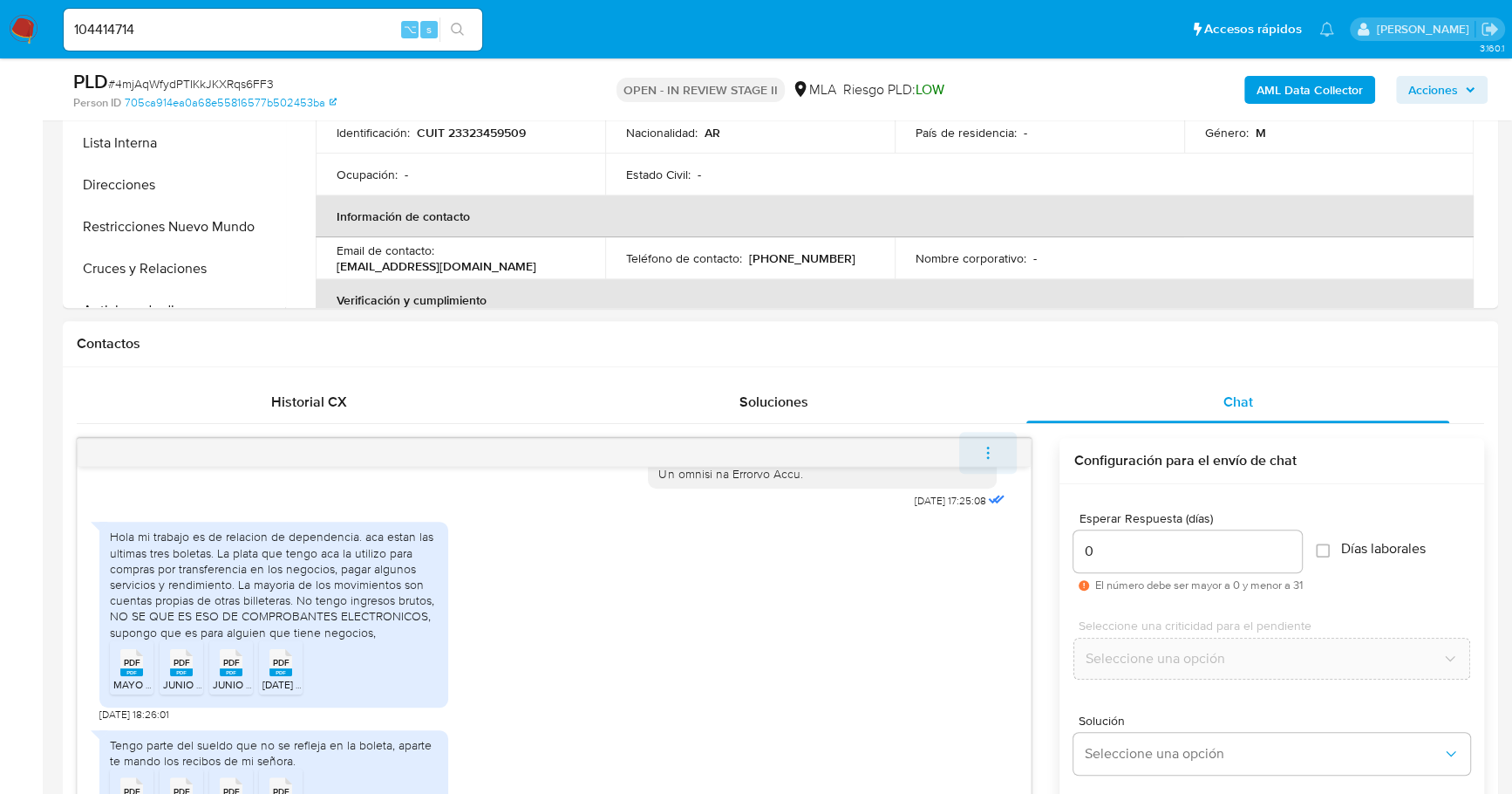
scroll to position [1159, 0]
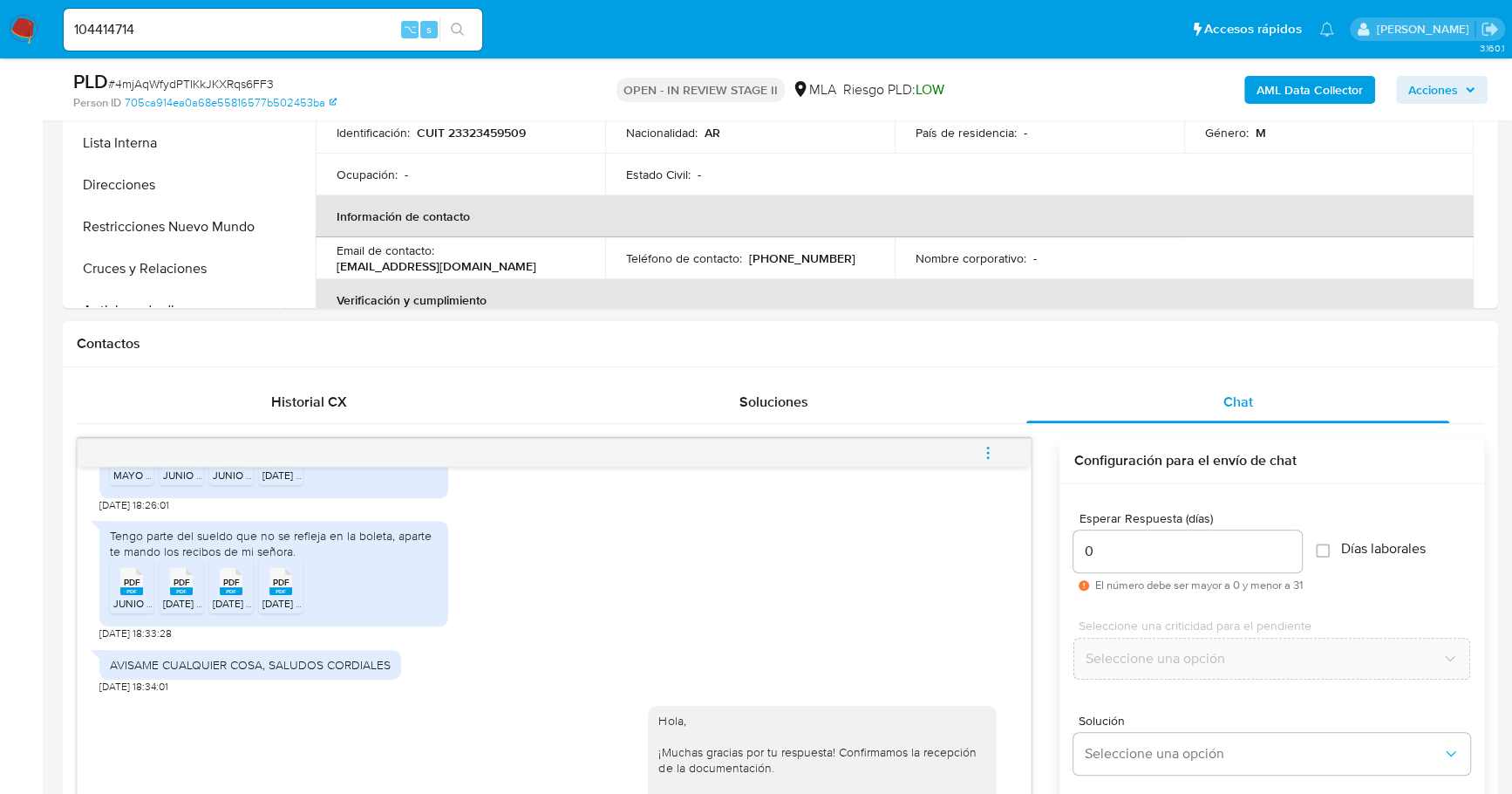
click at [998, 445] on button "menu-action" at bounding box center [988, 453] width 58 height 42
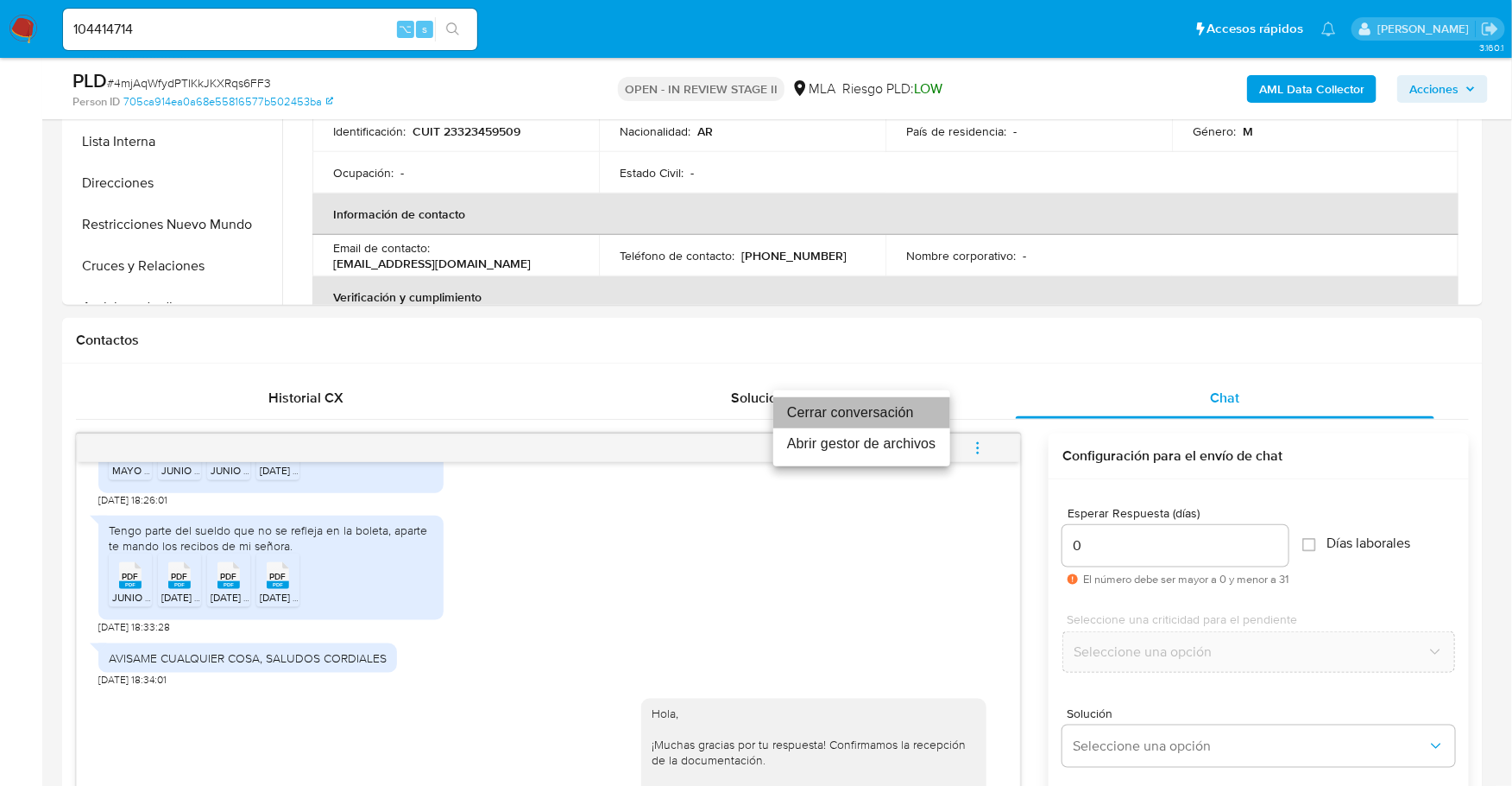
click at [862, 408] on li "Cerrar conversación" at bounding box center [862, 412] width 177 height 31
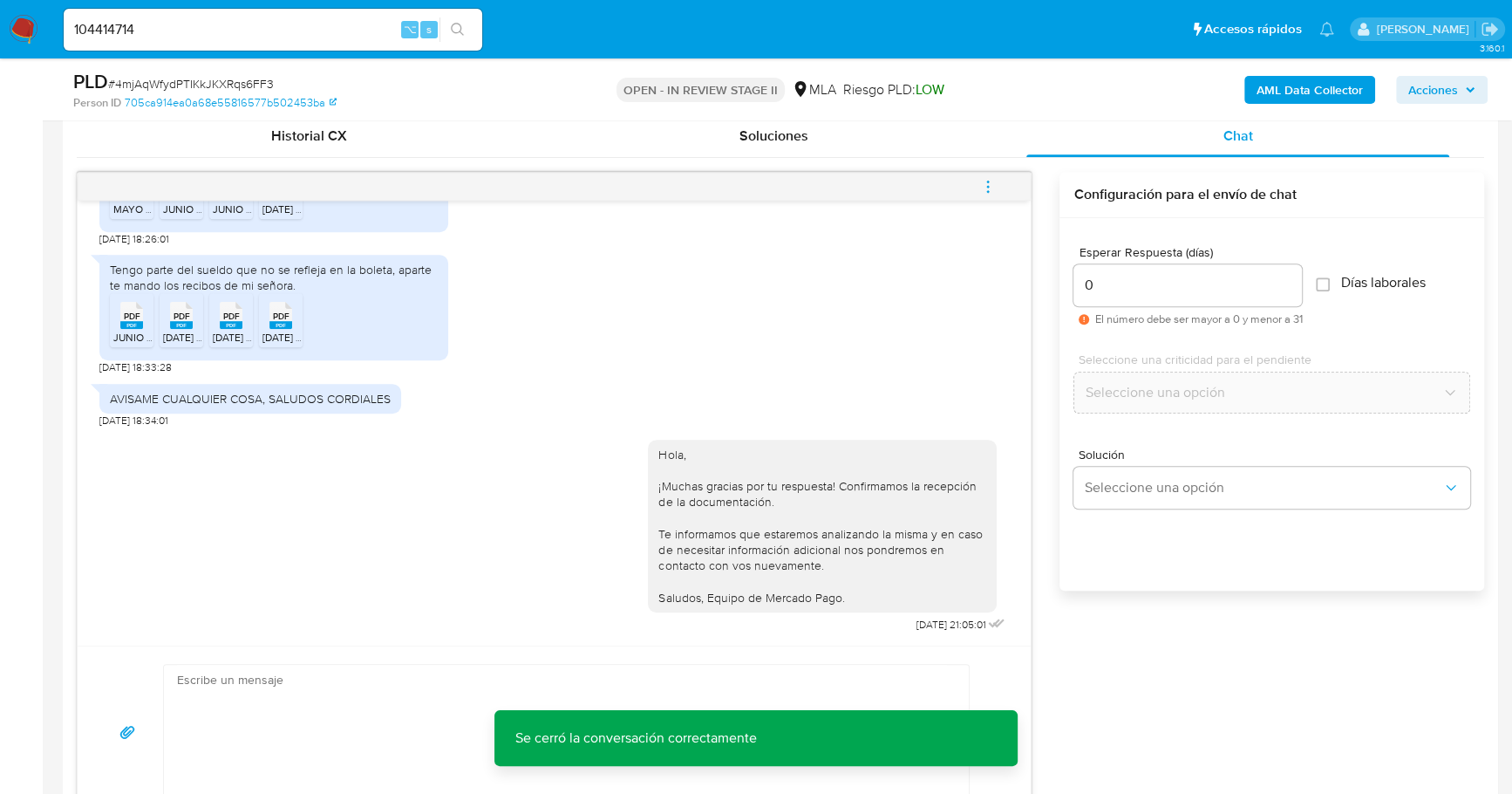
scroll to position [1018, 0]
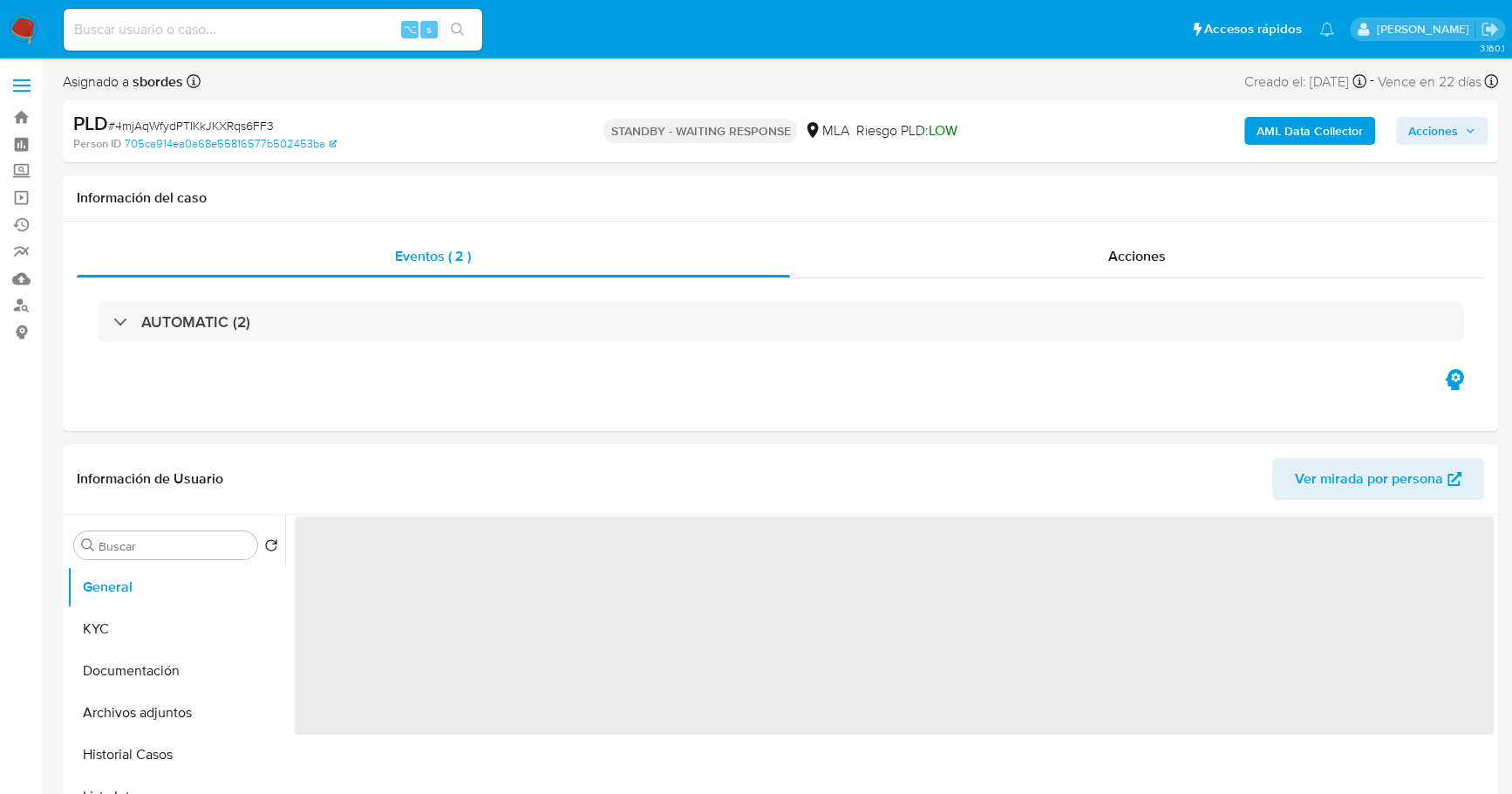
select select "10"
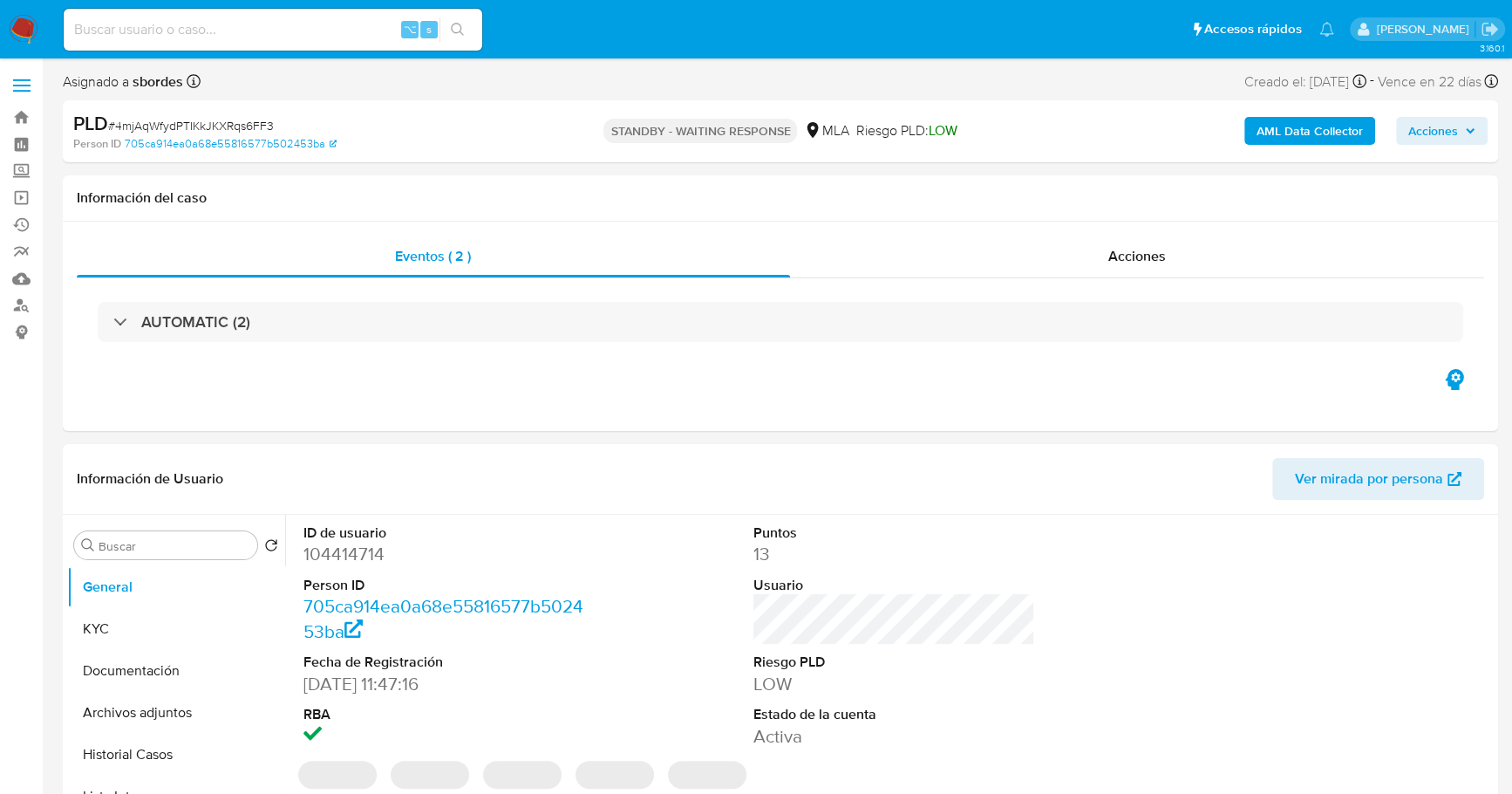
select select "10"
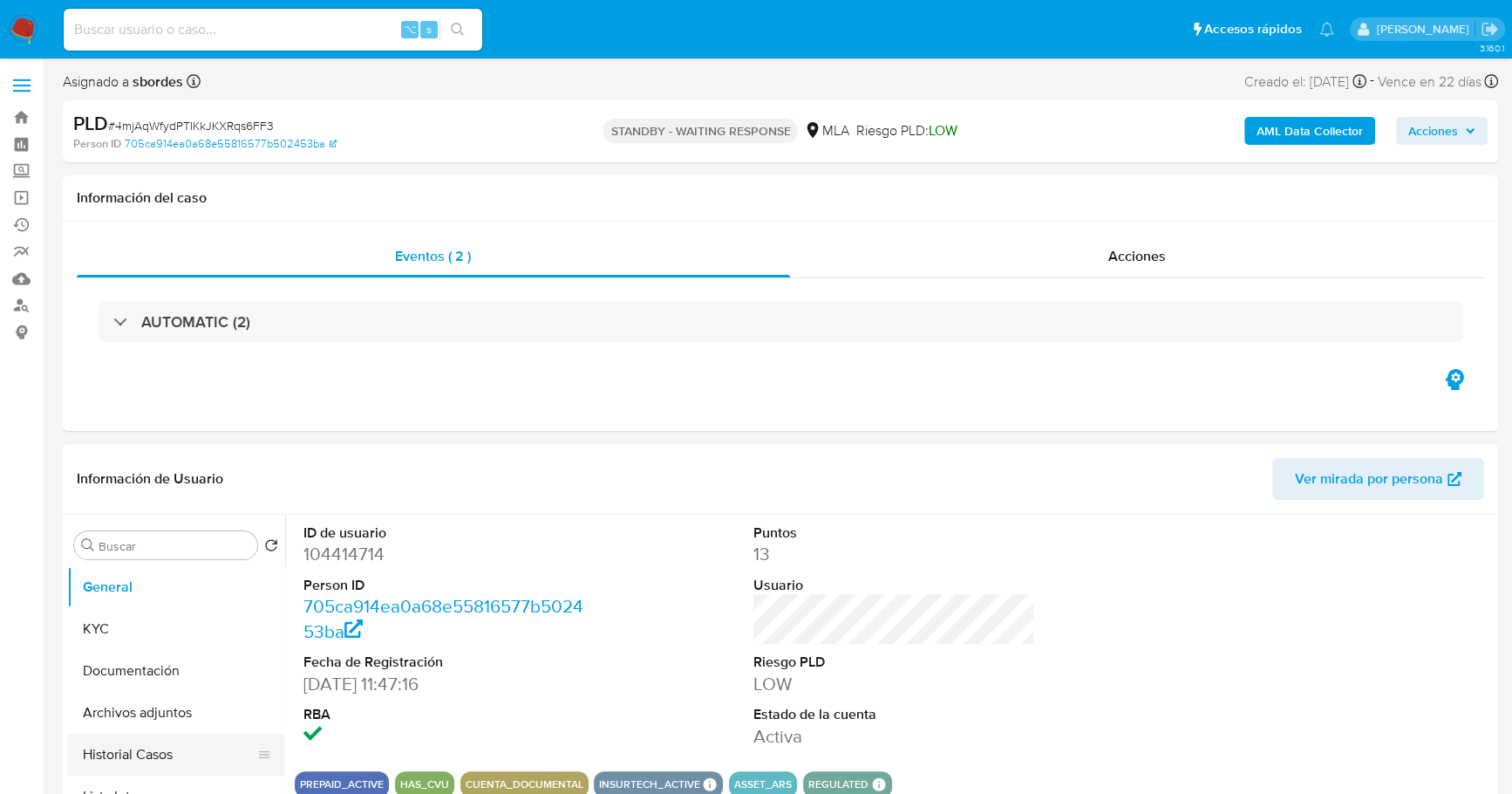
click at [136, 752] on button "Historial Casos" at bounding box center [169, 755] width 204 height 42
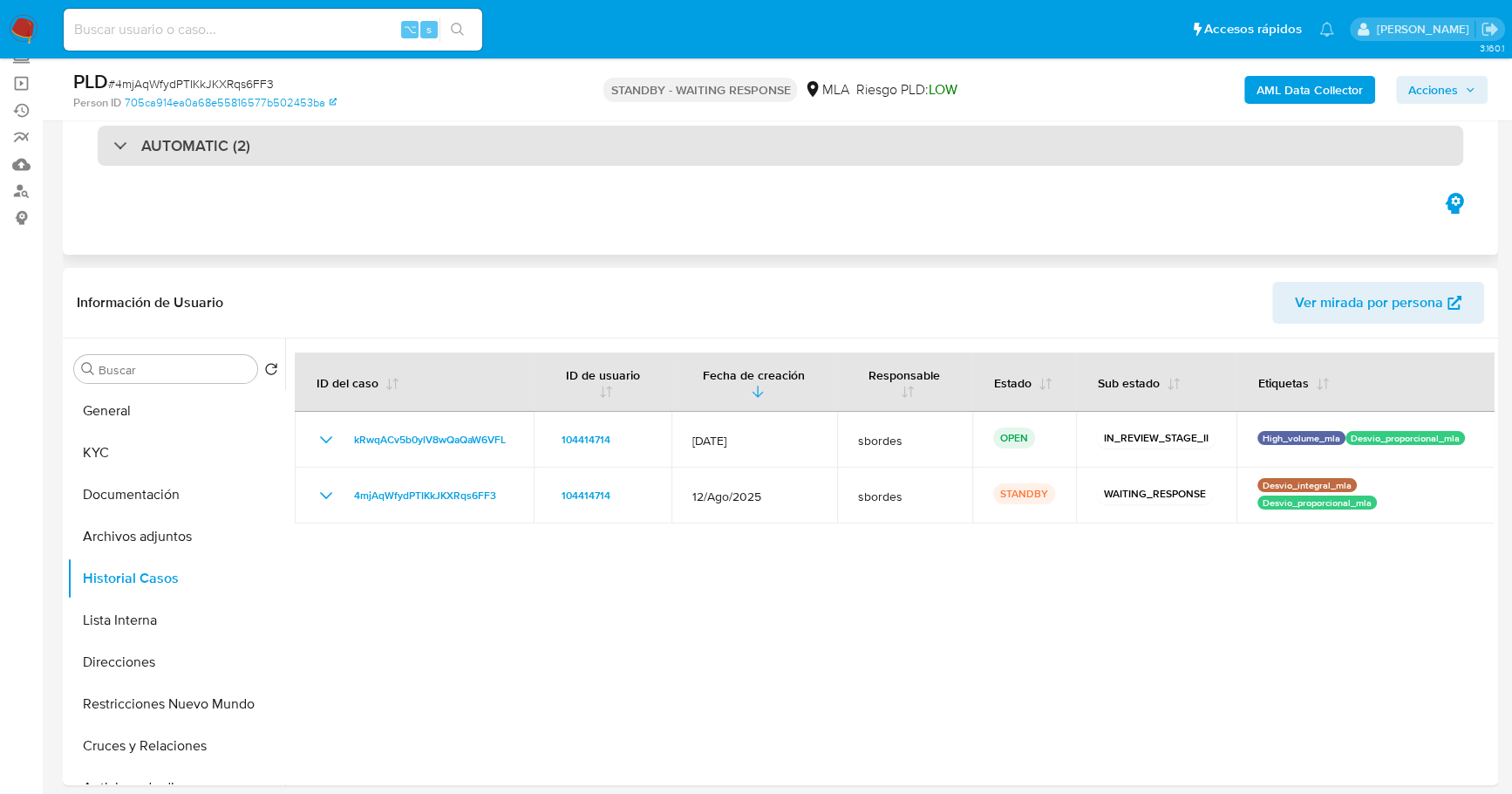
scroll to position [134, 0]
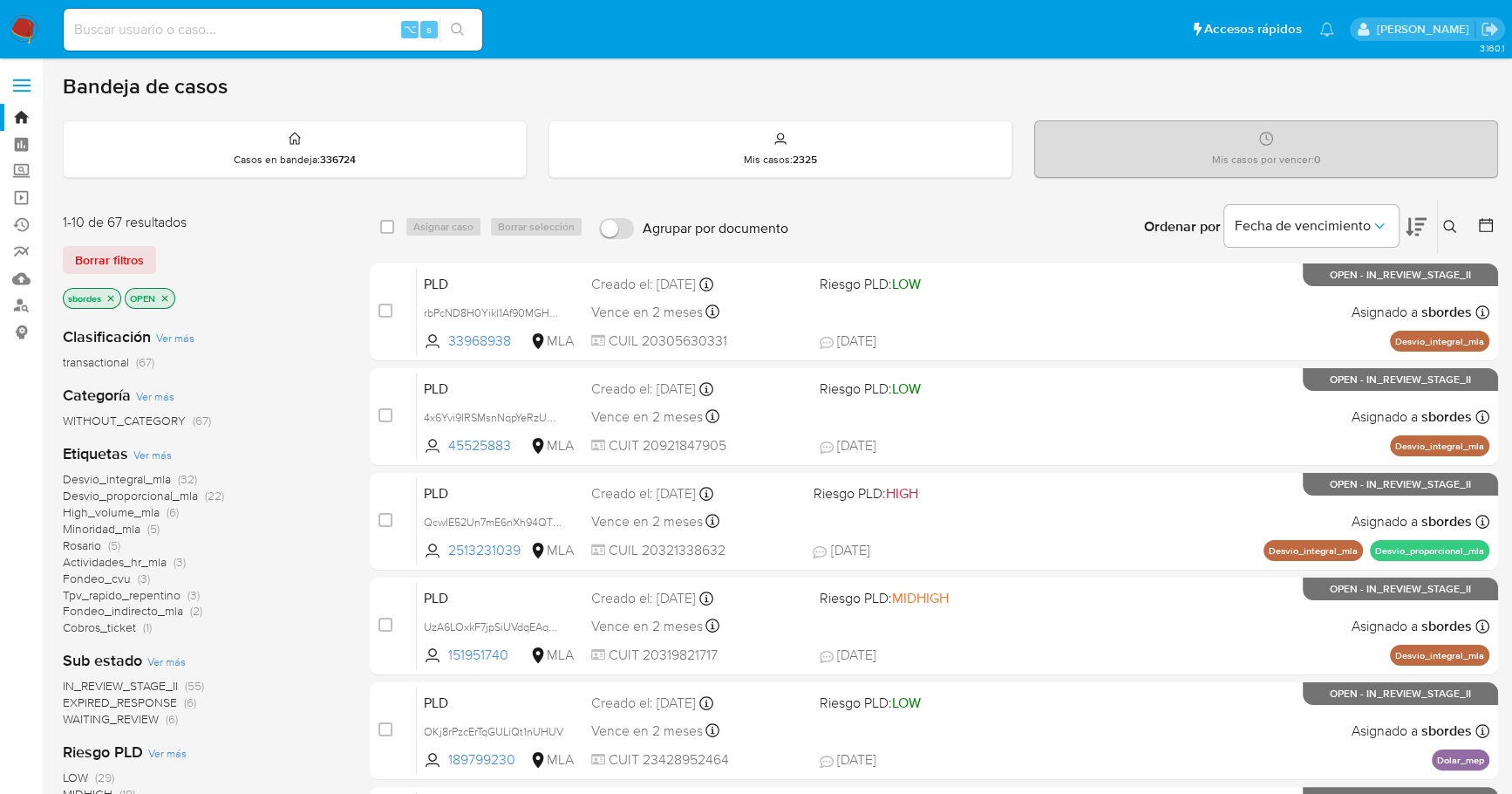
click at [37, 31] on nav "Pausado Ver notificaciones ⌥ s Accesos rápidos Presiona las siguientes teclas p…" at bounding box center [756, 29] width 1512 height 59
click at [25, 26] on img at bounding box center [23, 29] width 30 height 30
click at [20, 22] on img at bounding box center [23, 29] width 30 height 30
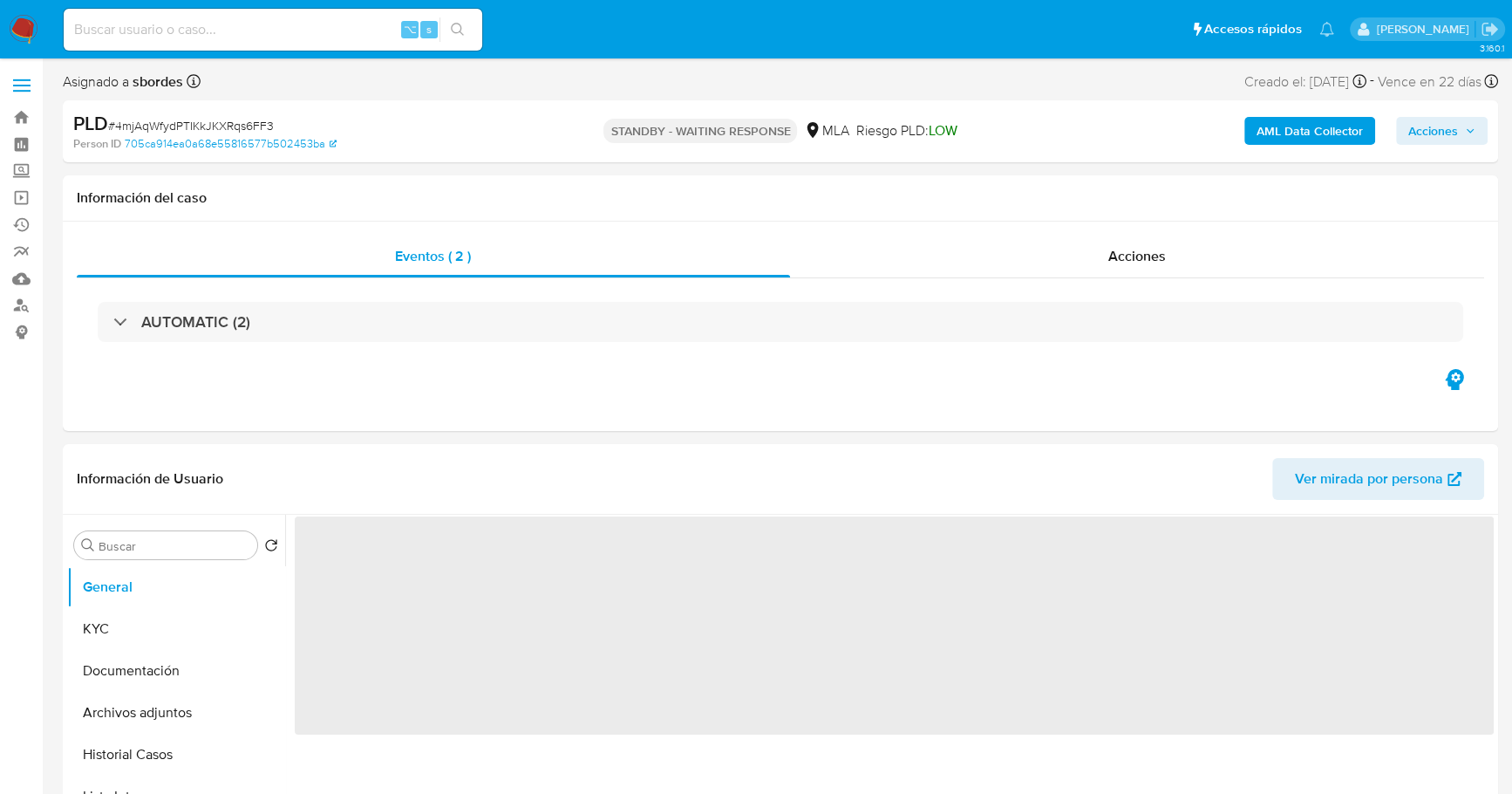
select select "10"
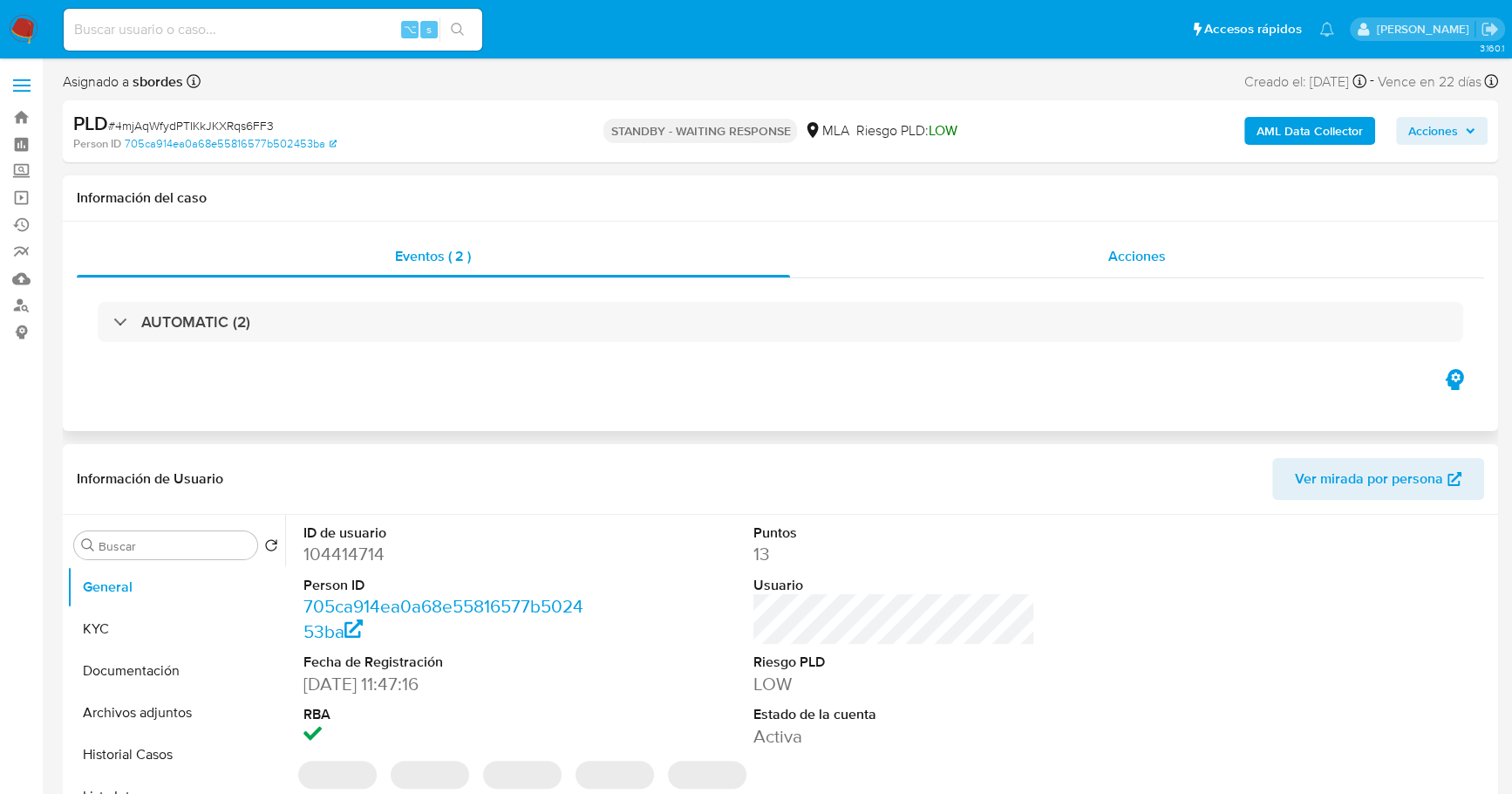
click at [1084, 247] on div "Acciones" at bounding box center [1137, 257] width 695 height 42
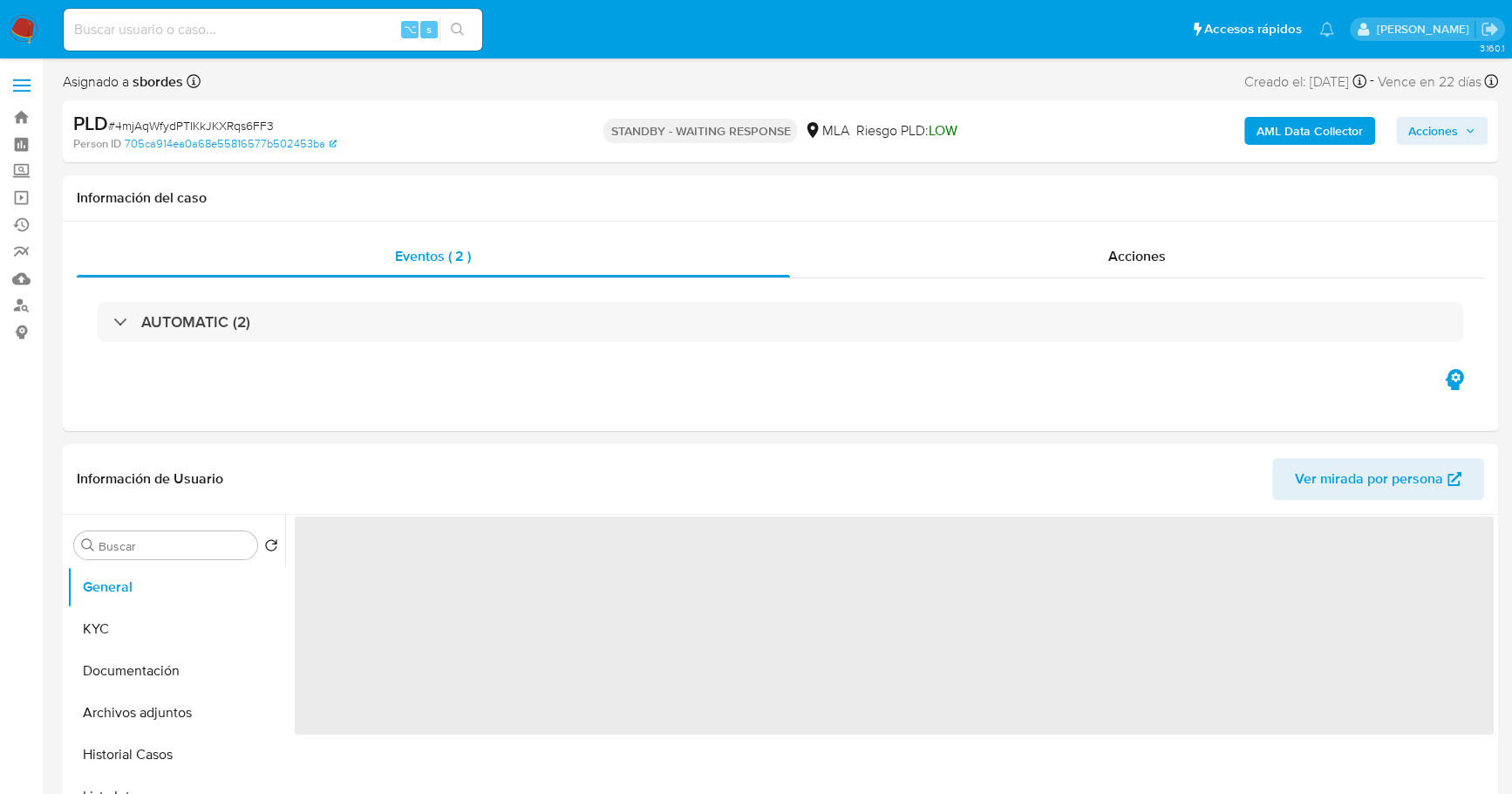
select select "10"
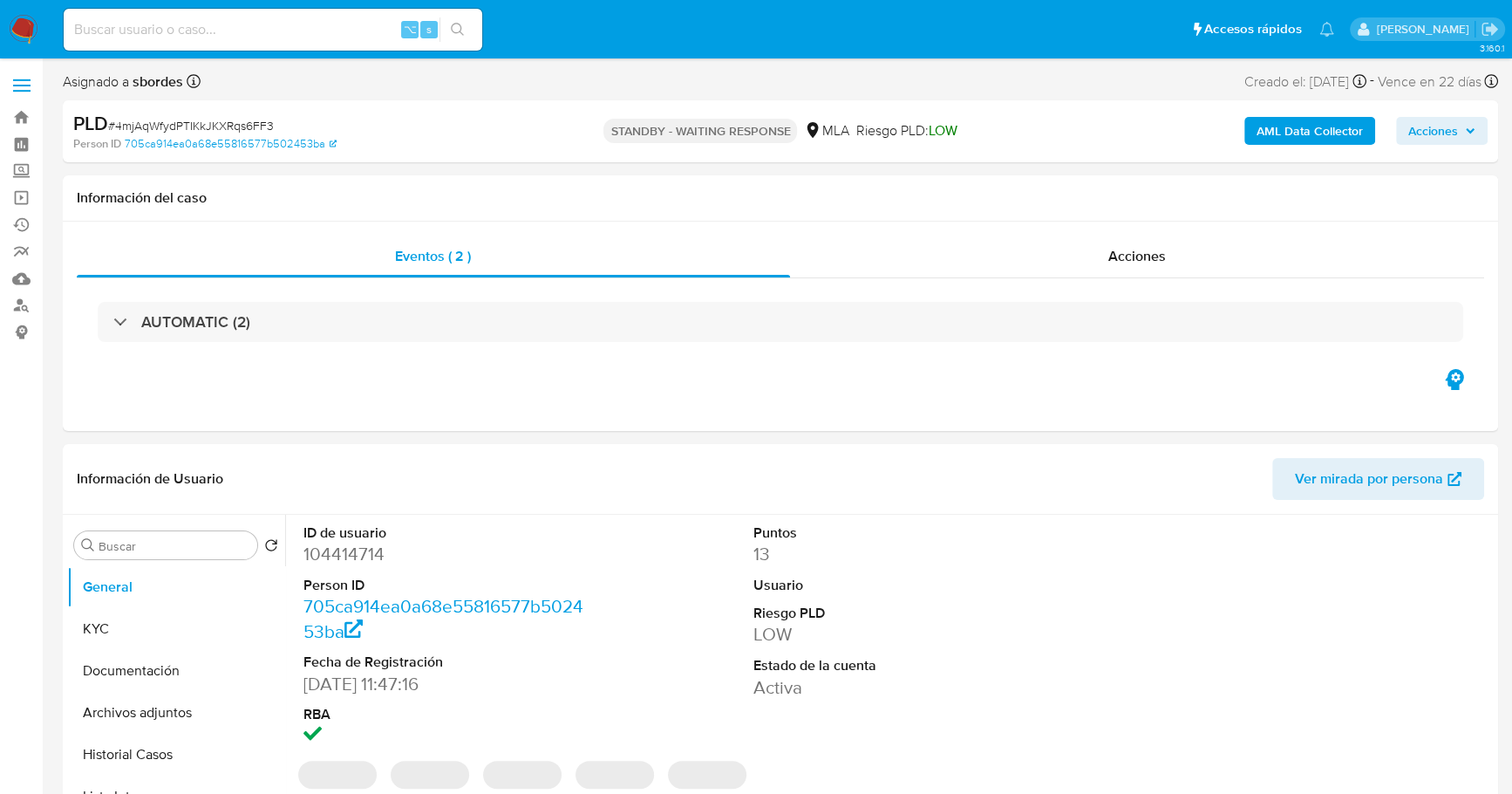
select select "10"
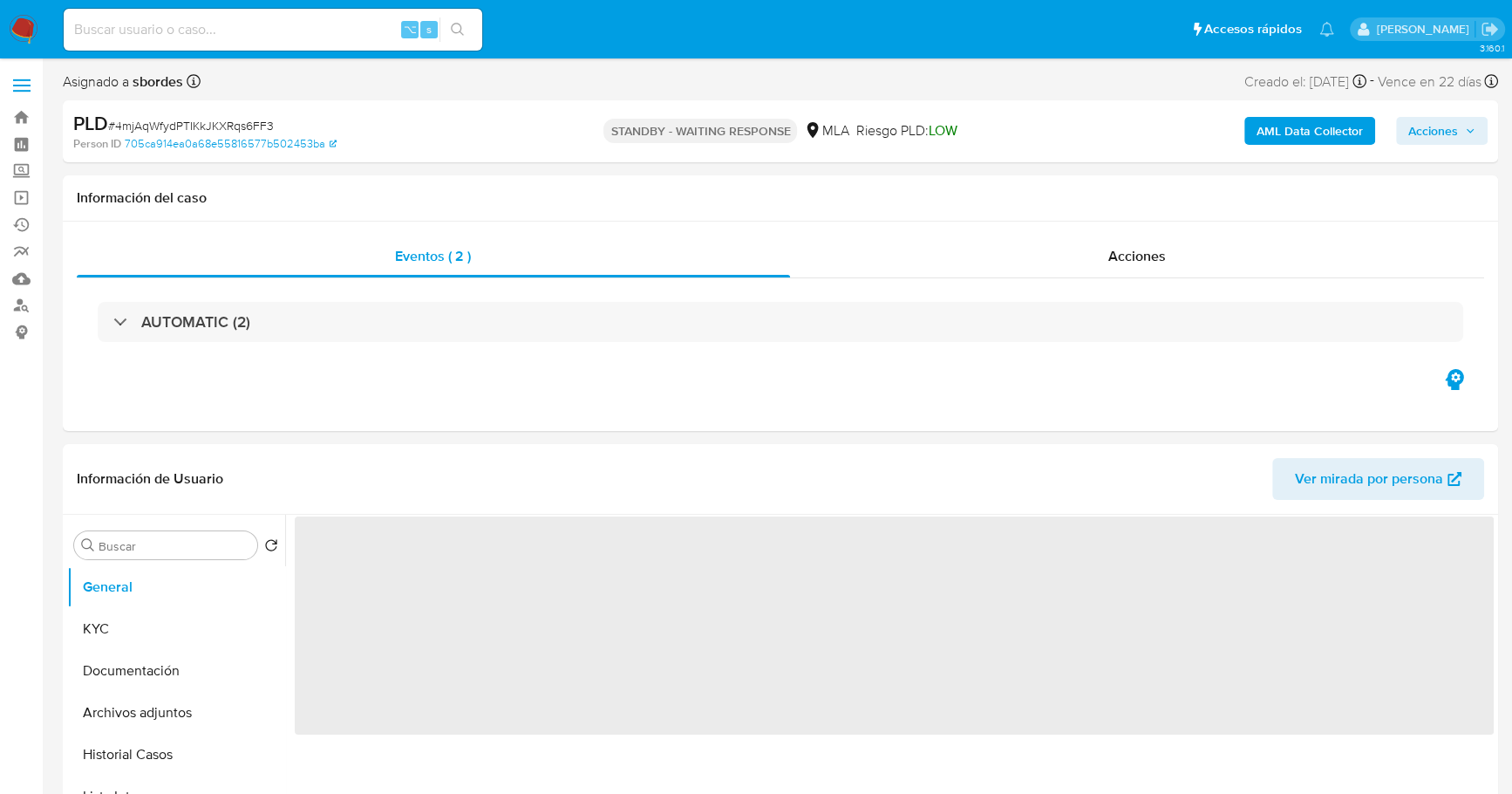
select select "10"
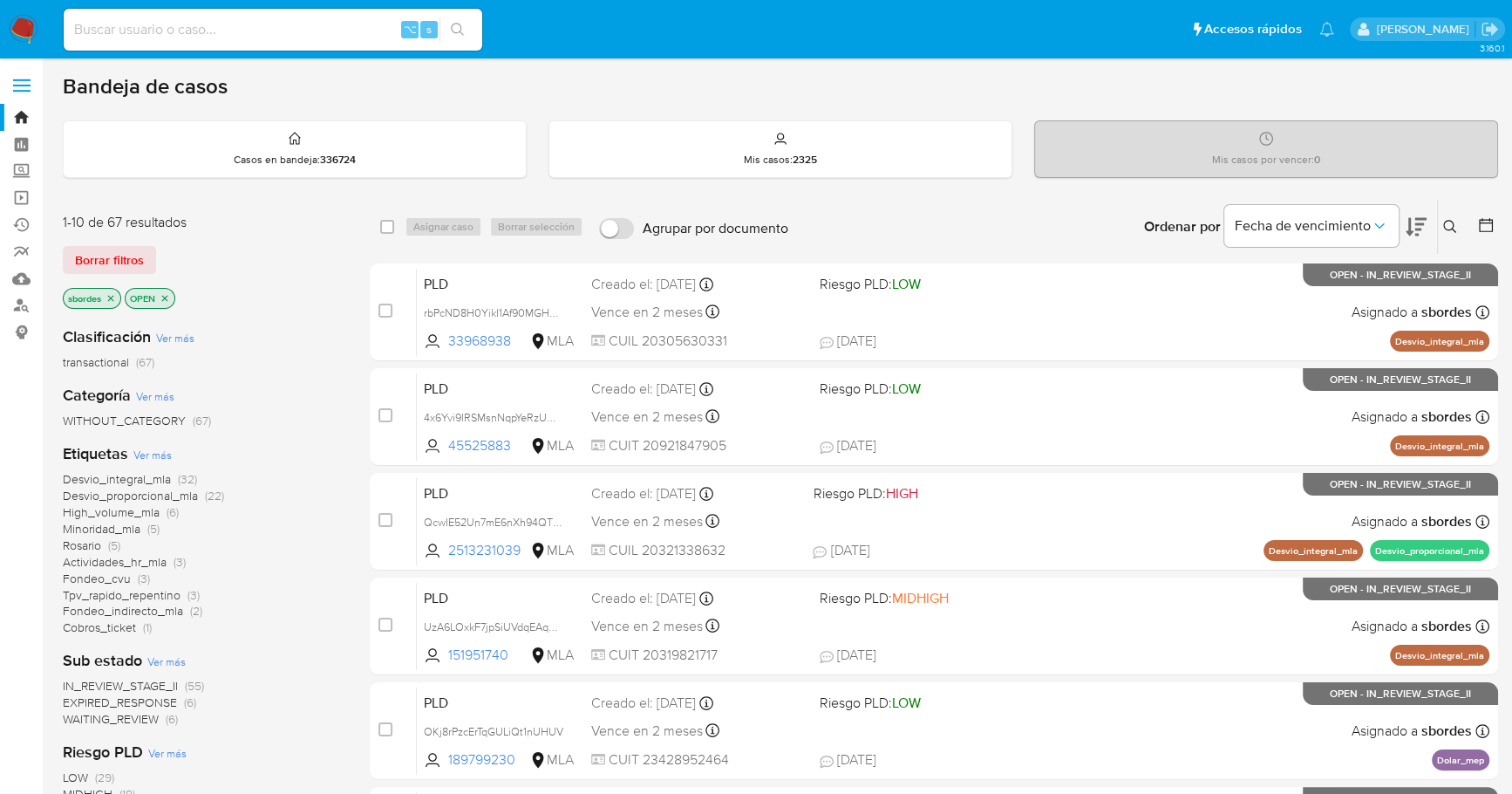
click at [116, 297] on icon "close-filter" at bounding box center [111, 298] width 11 height 11
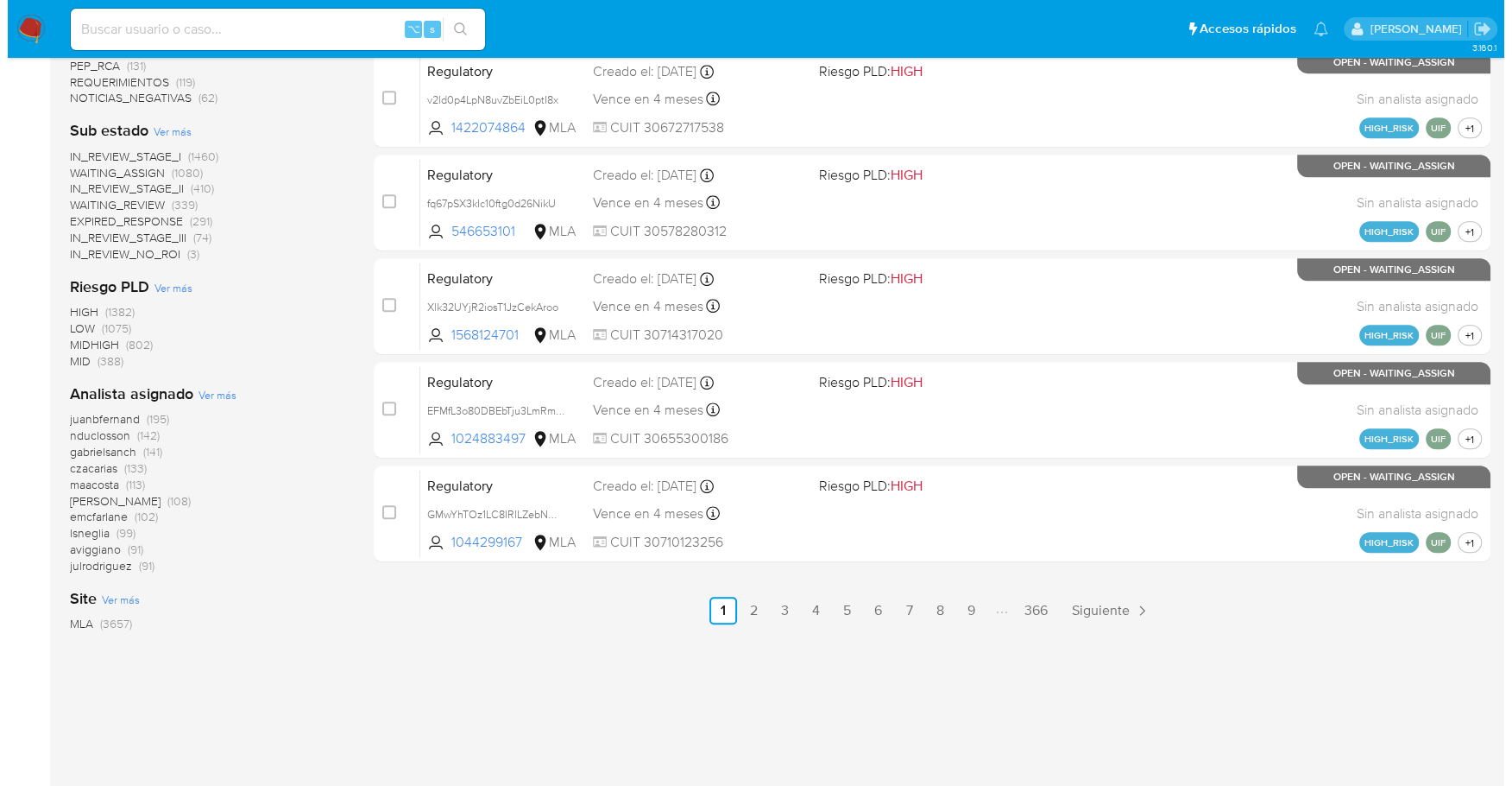
scroll to position [729, 0]
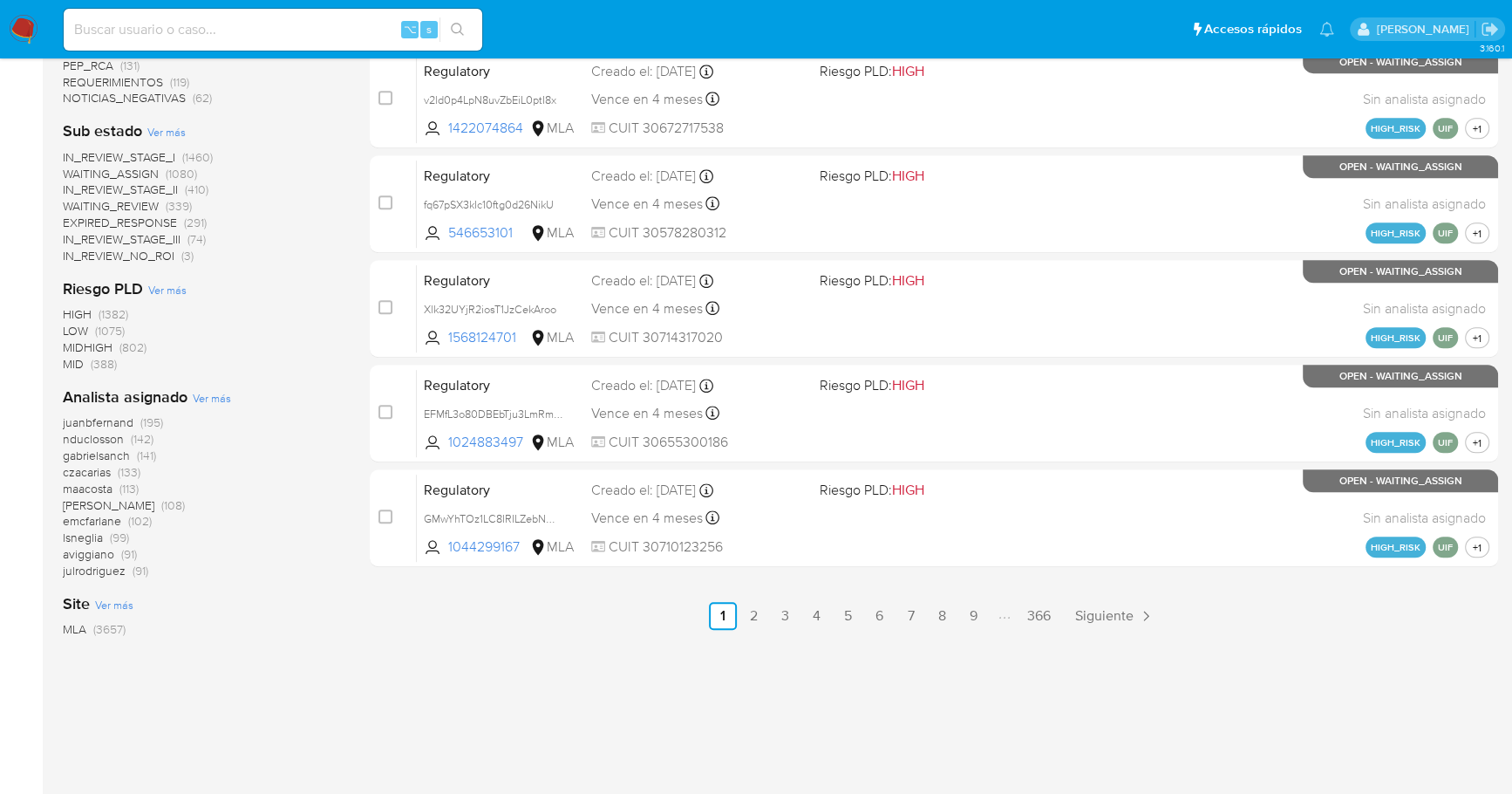
click at [208, 404] on div "Analista asignado Ver más juanbfernand (195) nduclosson (142) gabrielsanch (141…" at bounding box center [202, 483] width 279 height 192
click at [211, 398] on span "Ver más" at bounding box center [211, 398] width 38 height 15
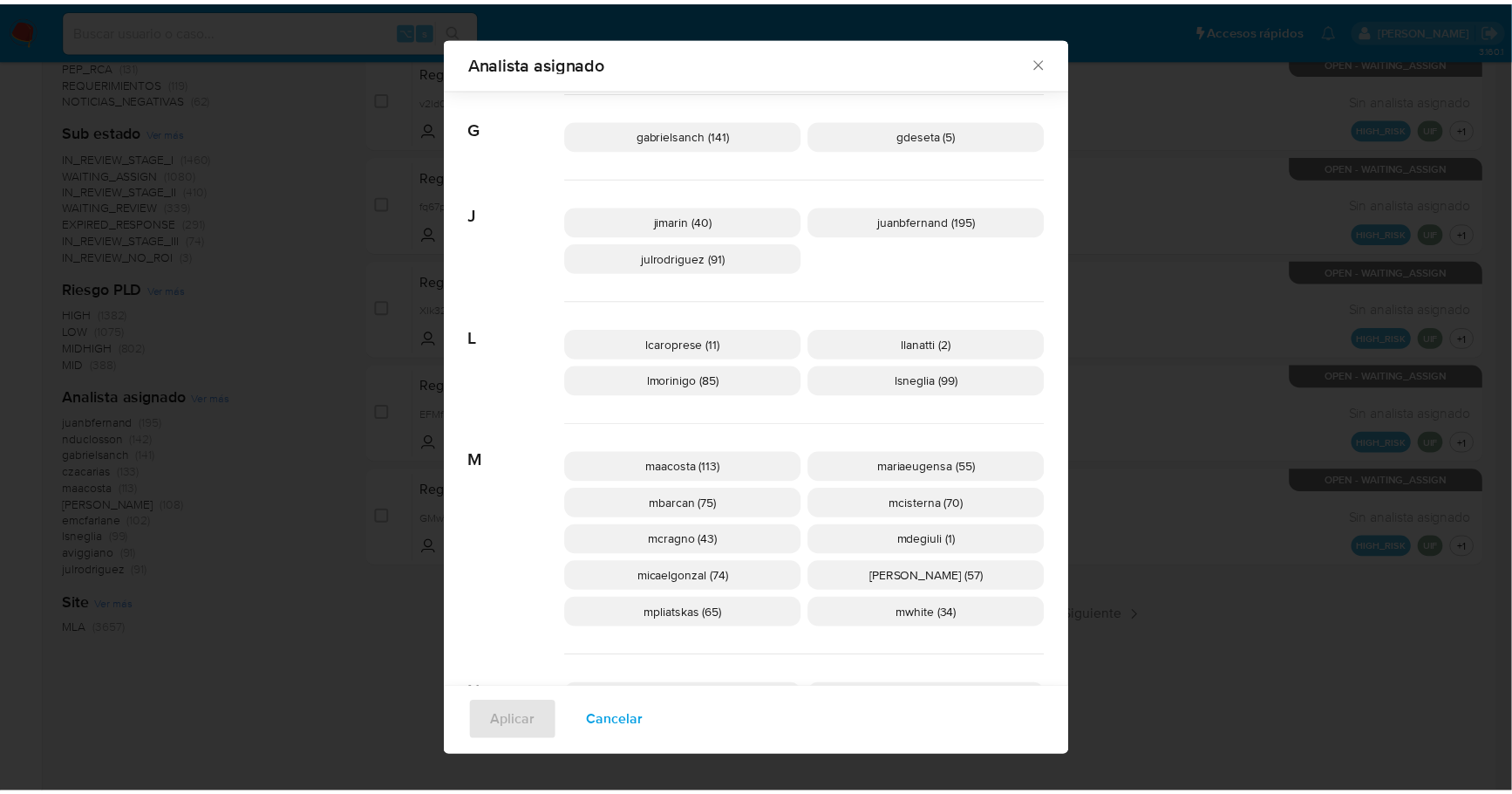
scroll to position [563, 0]
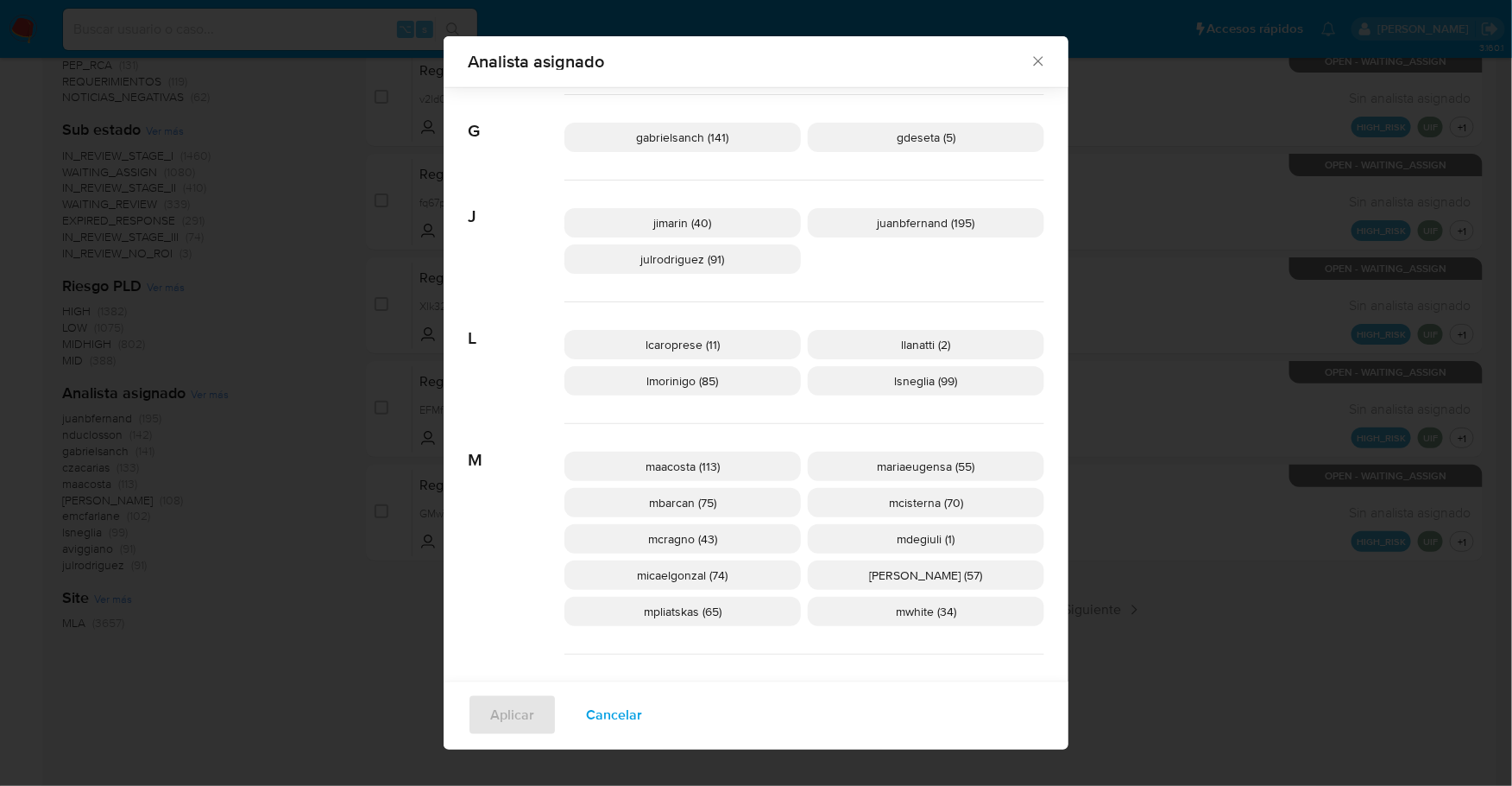
click at [1030, 61] on icon "Cerrar" at bounding box center [1038, 61] width 17 height 17
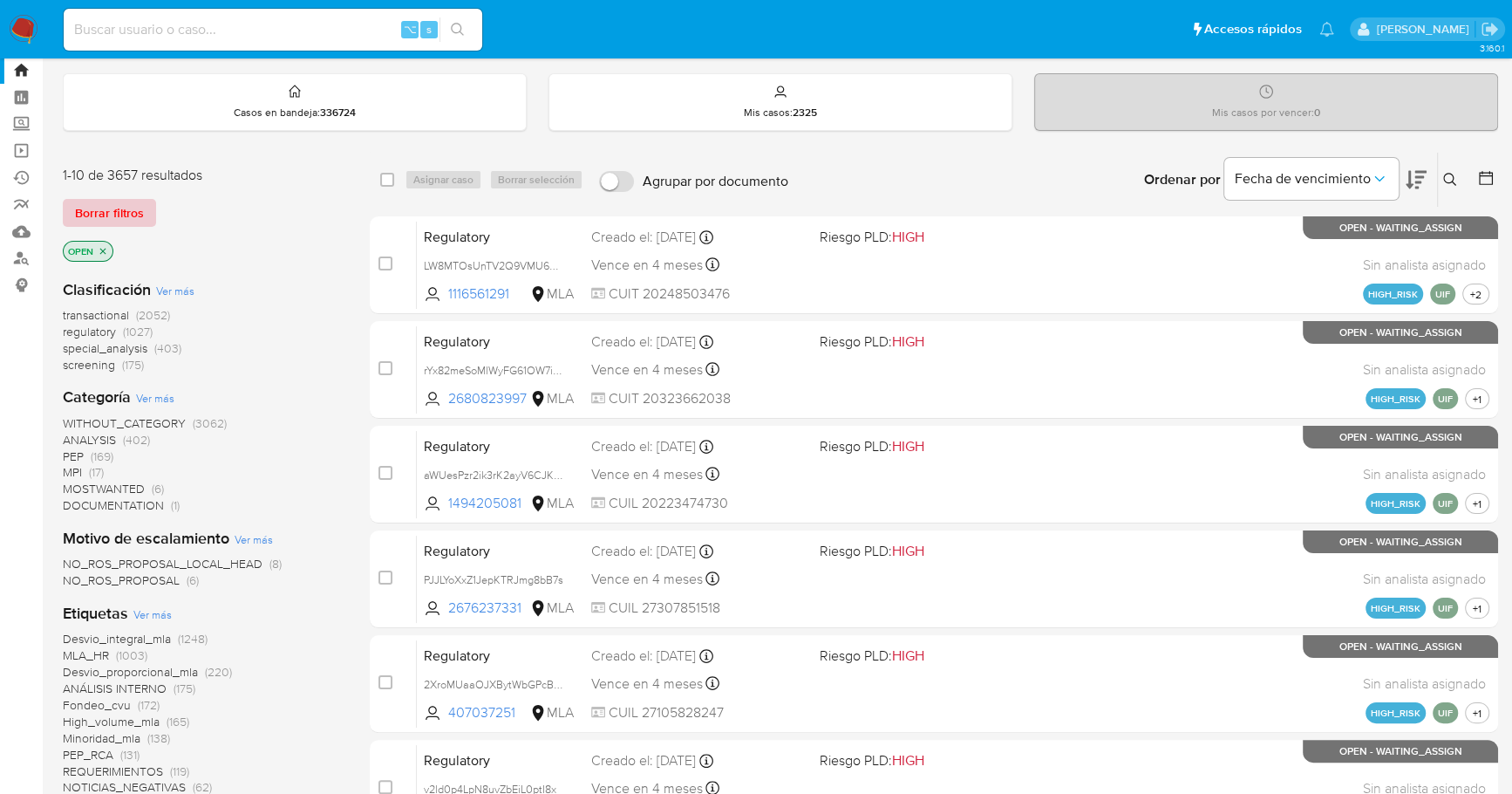
scroll to position [0, 0]
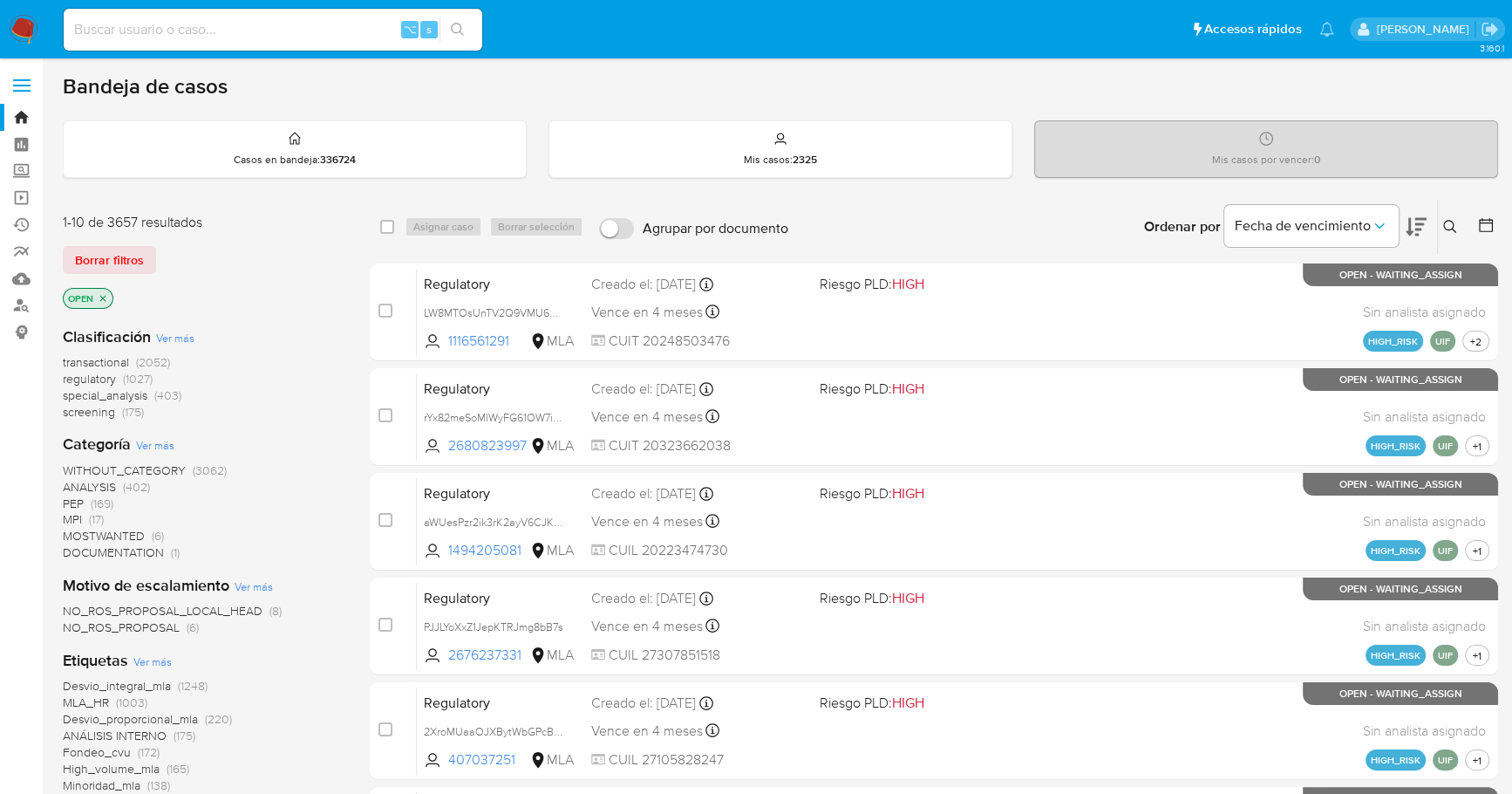
click at [104, 295] on icon "close-filter" at bounding box center [103, 298] width 6 height 6
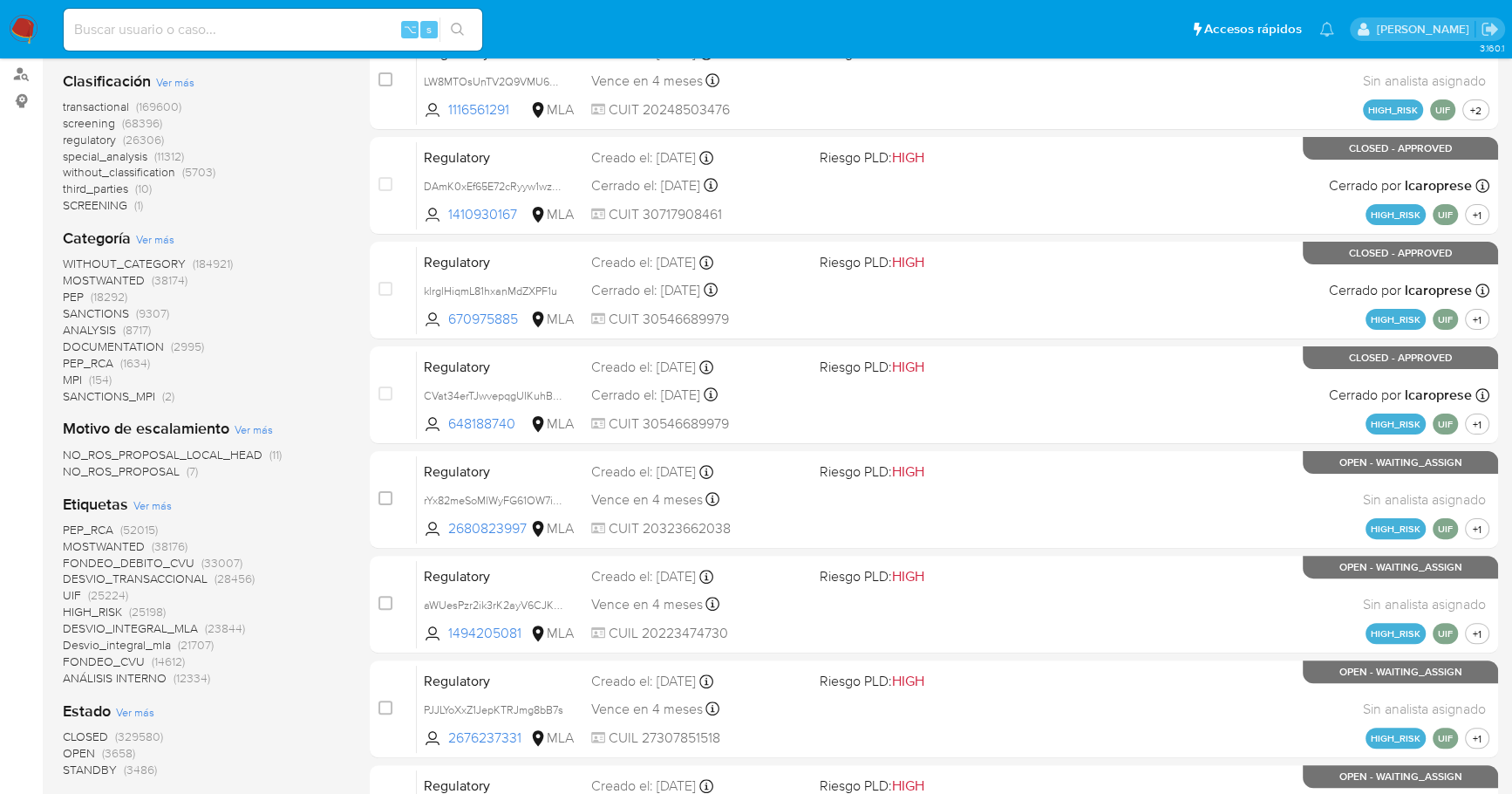
scroll to position [288, 0]
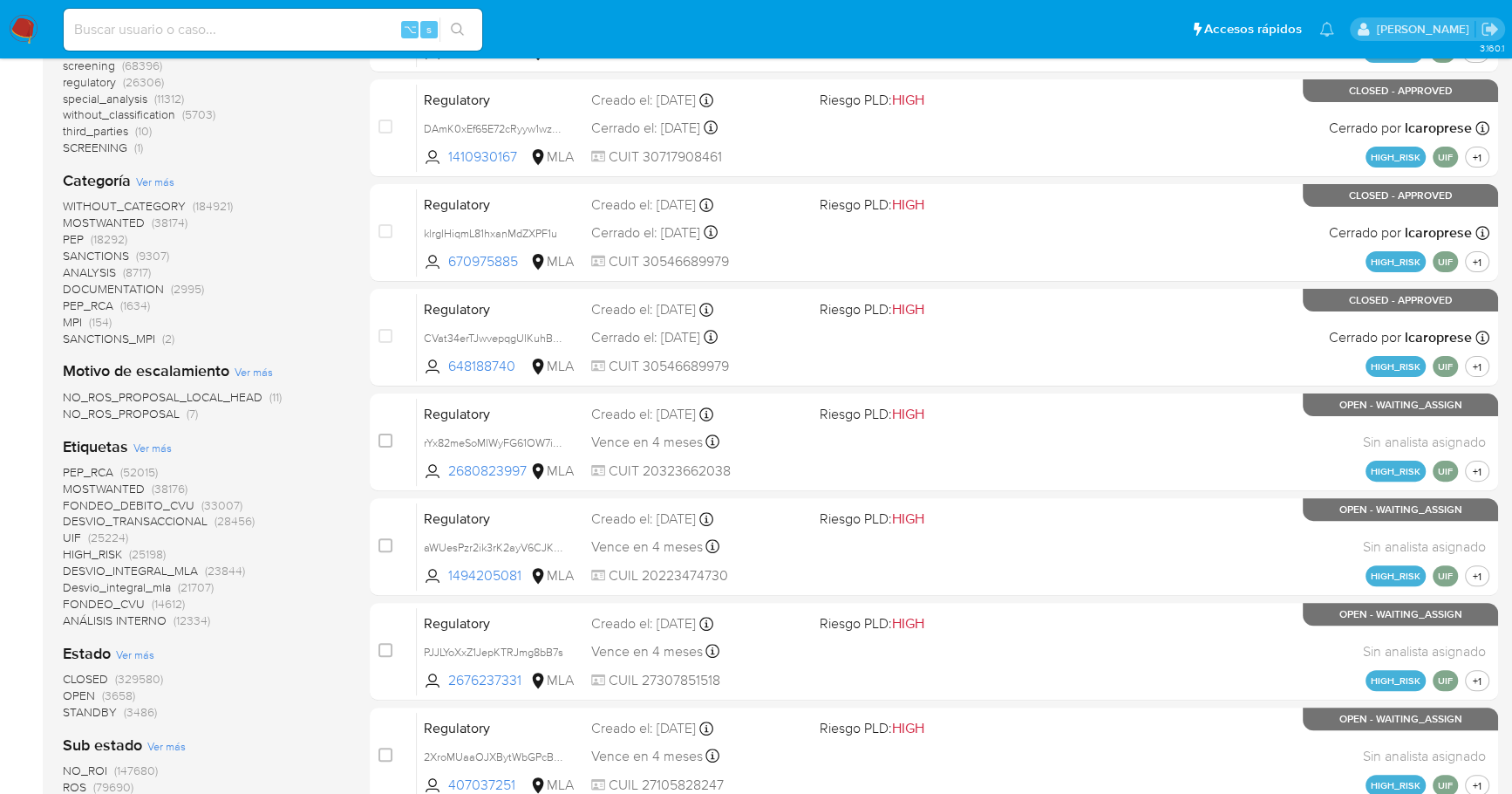
click at [86, 715] on span "STANDBY" at bounding box center [89, 711] width 54 height 17
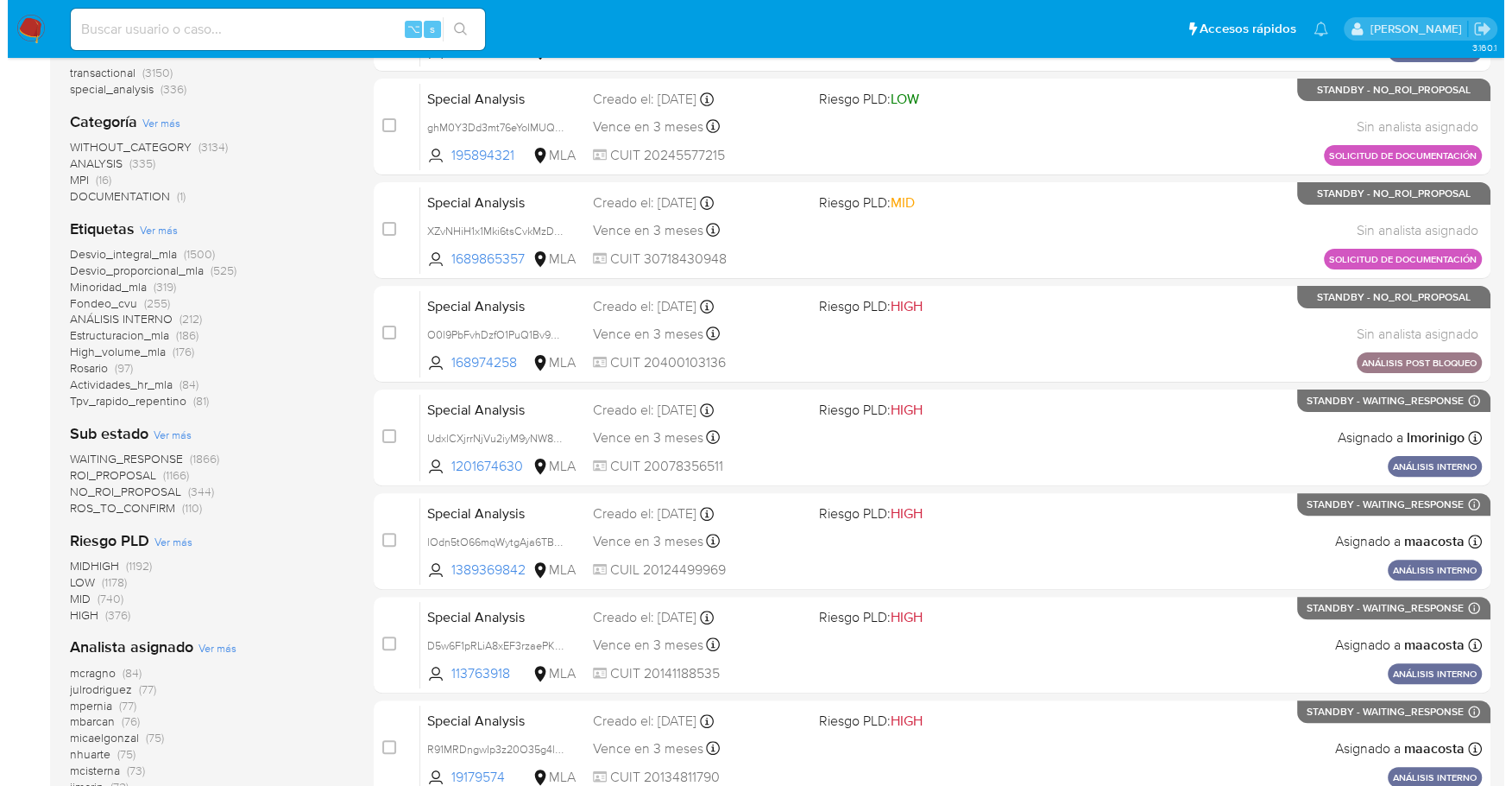
scroll to position [638, 0]
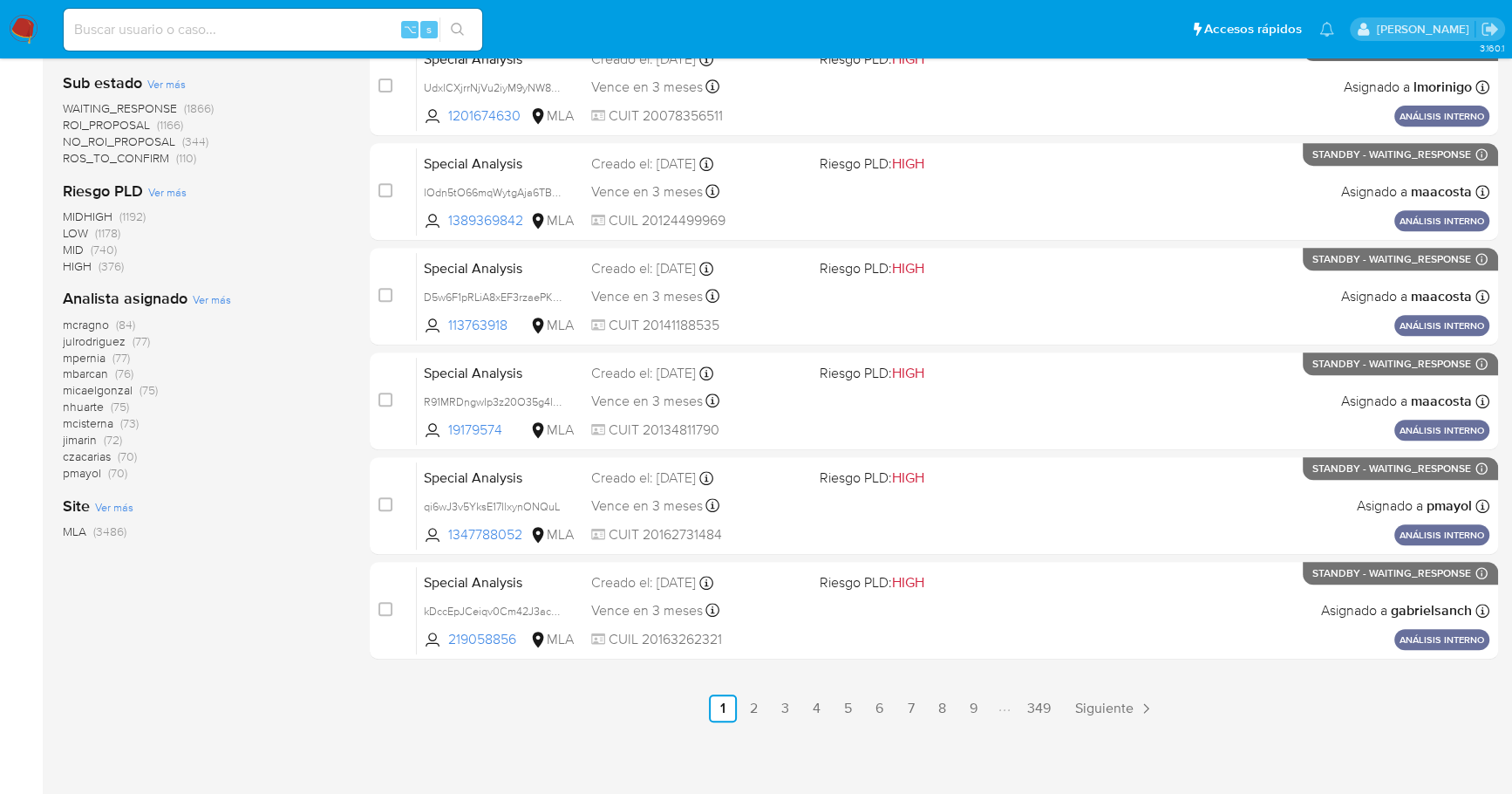
click at [221, 301] on span "Ver más" at bounding box center [211, 299] width 38 height 15
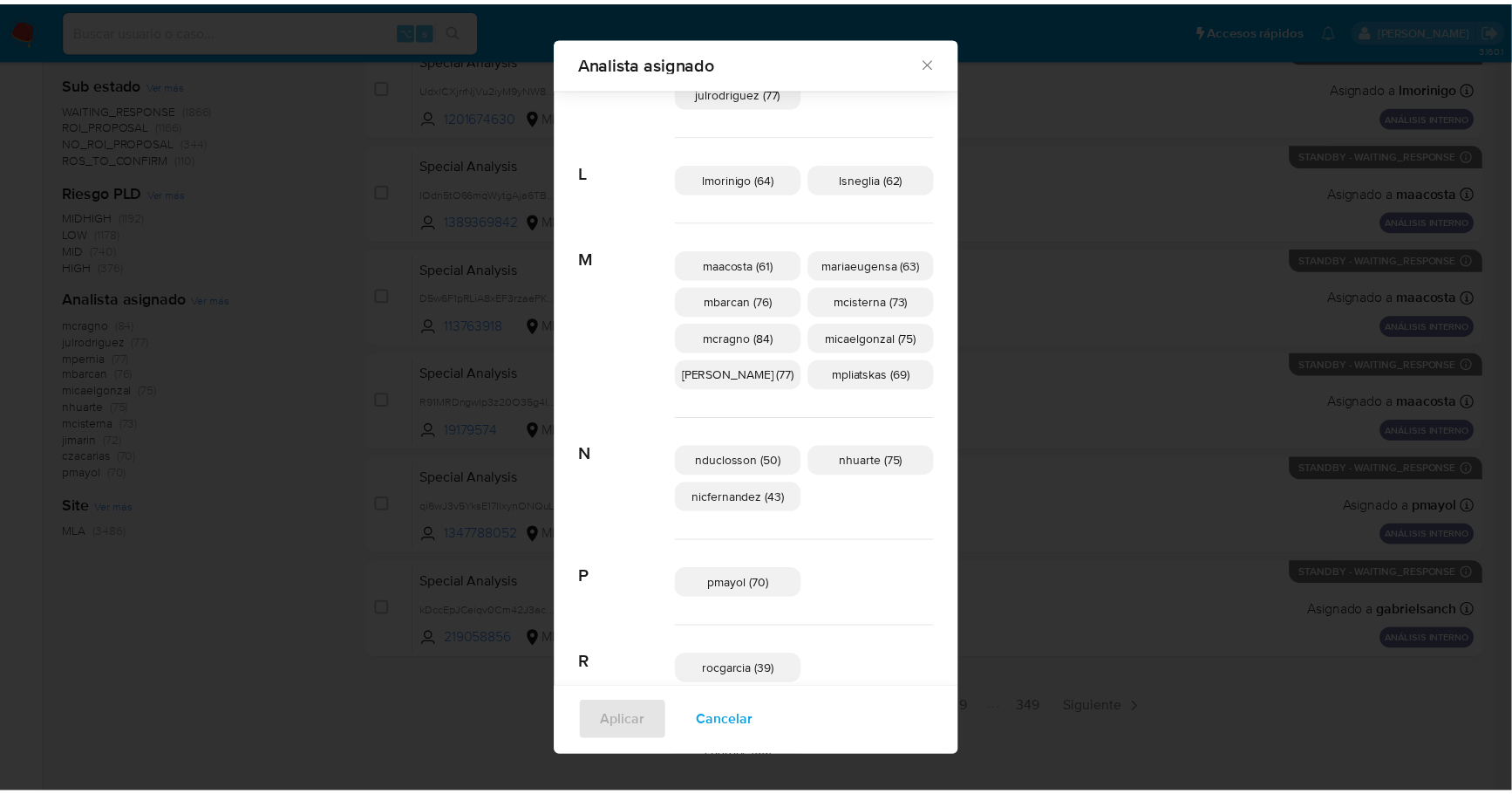
scroll to position [682, 0]
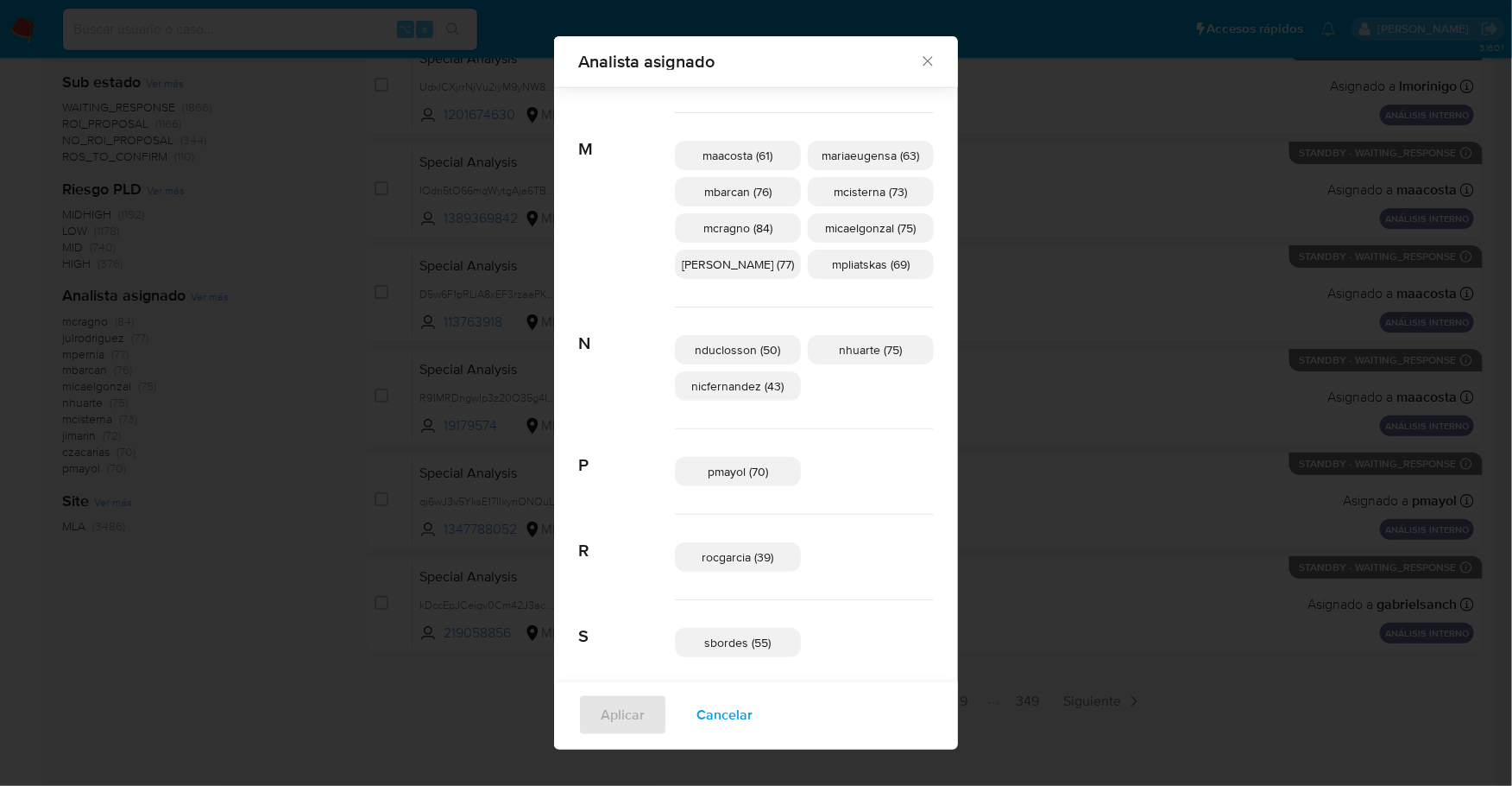
click at [923, 61] on icon "Cerrar" at bounding box center [928, 62] width 10 height 10
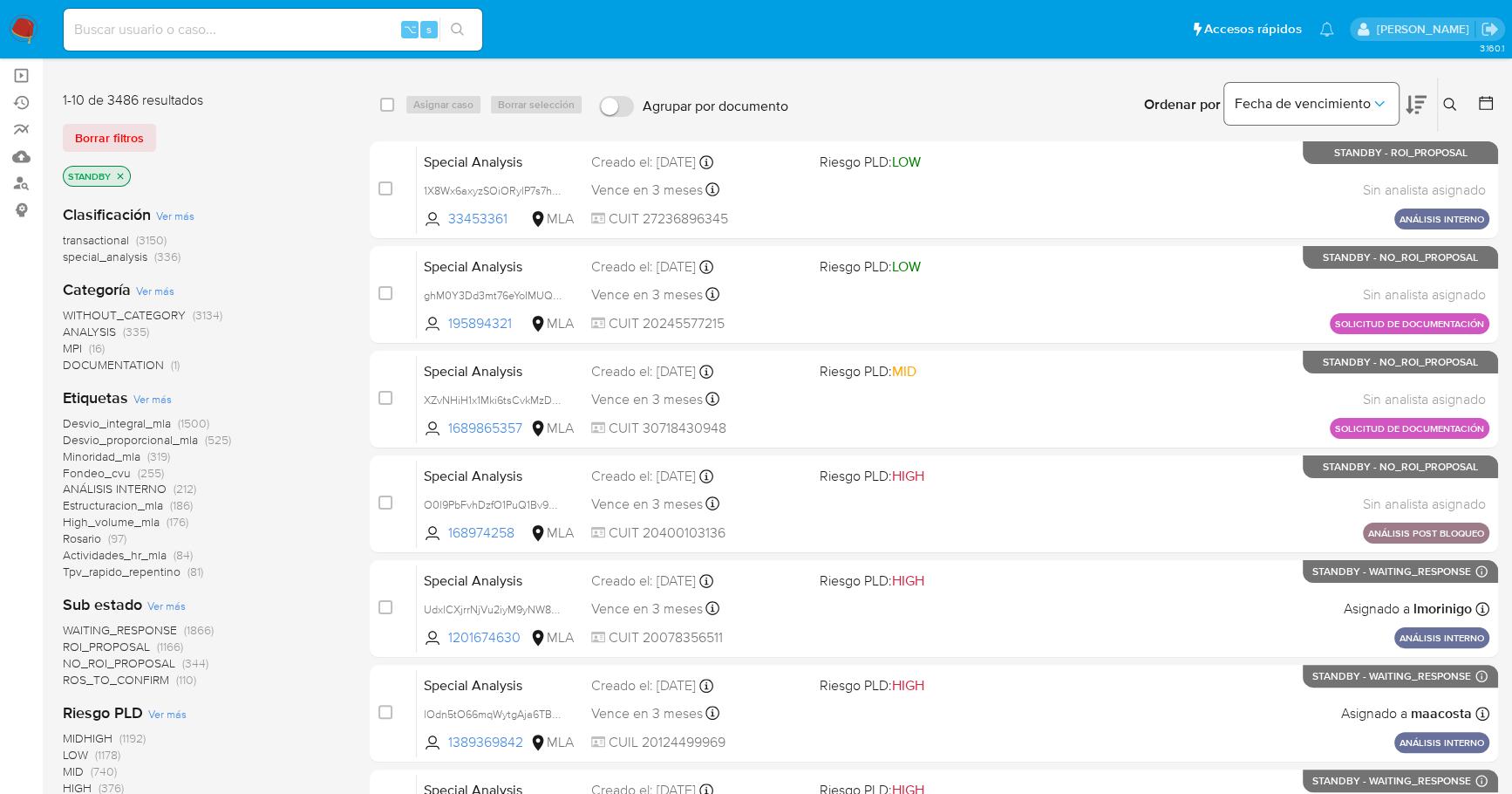
scroll to position [0, 0]
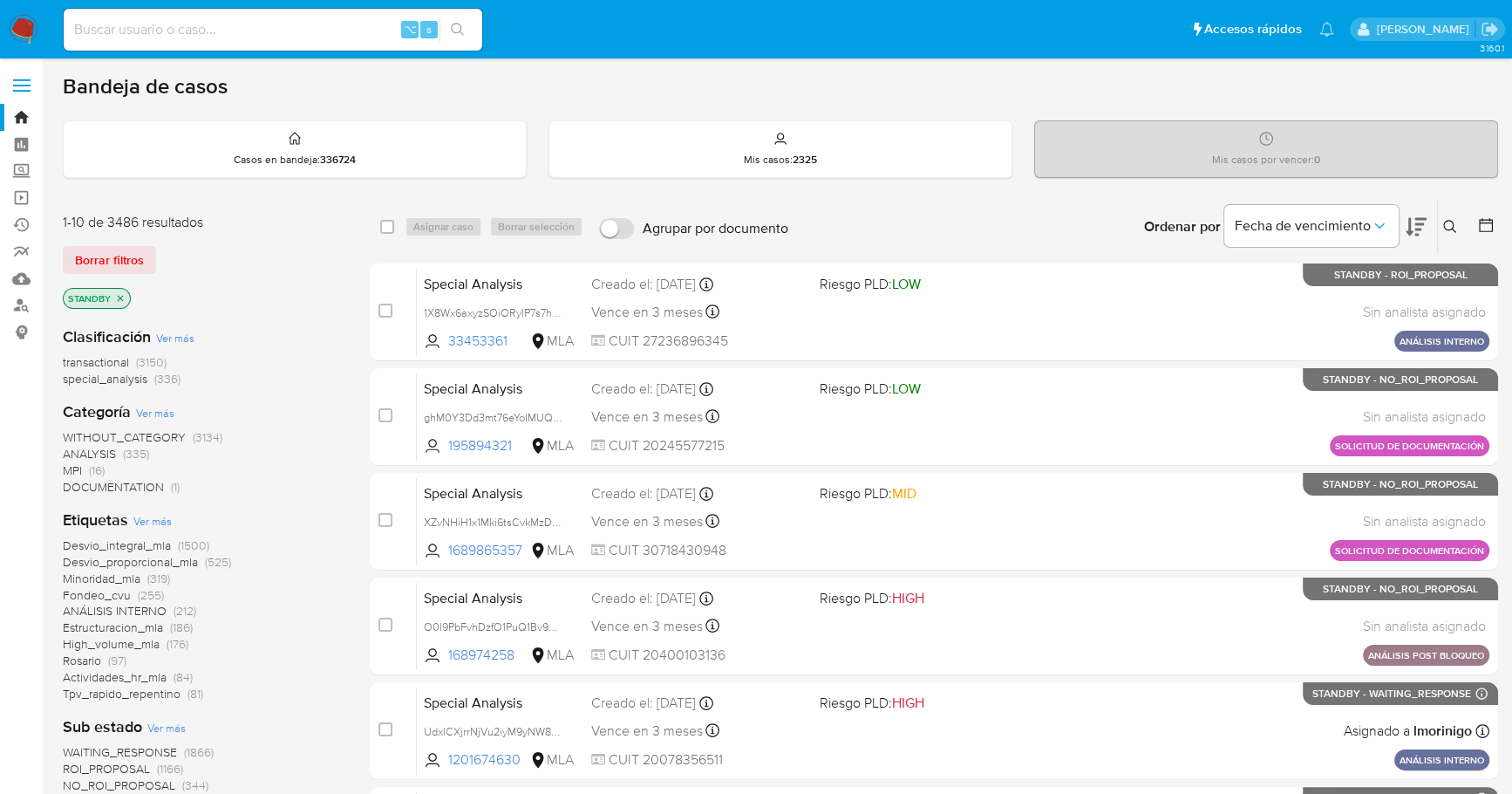
click at [1448, 221] on icon at bounding box center [1450, 227] width 14 height 14
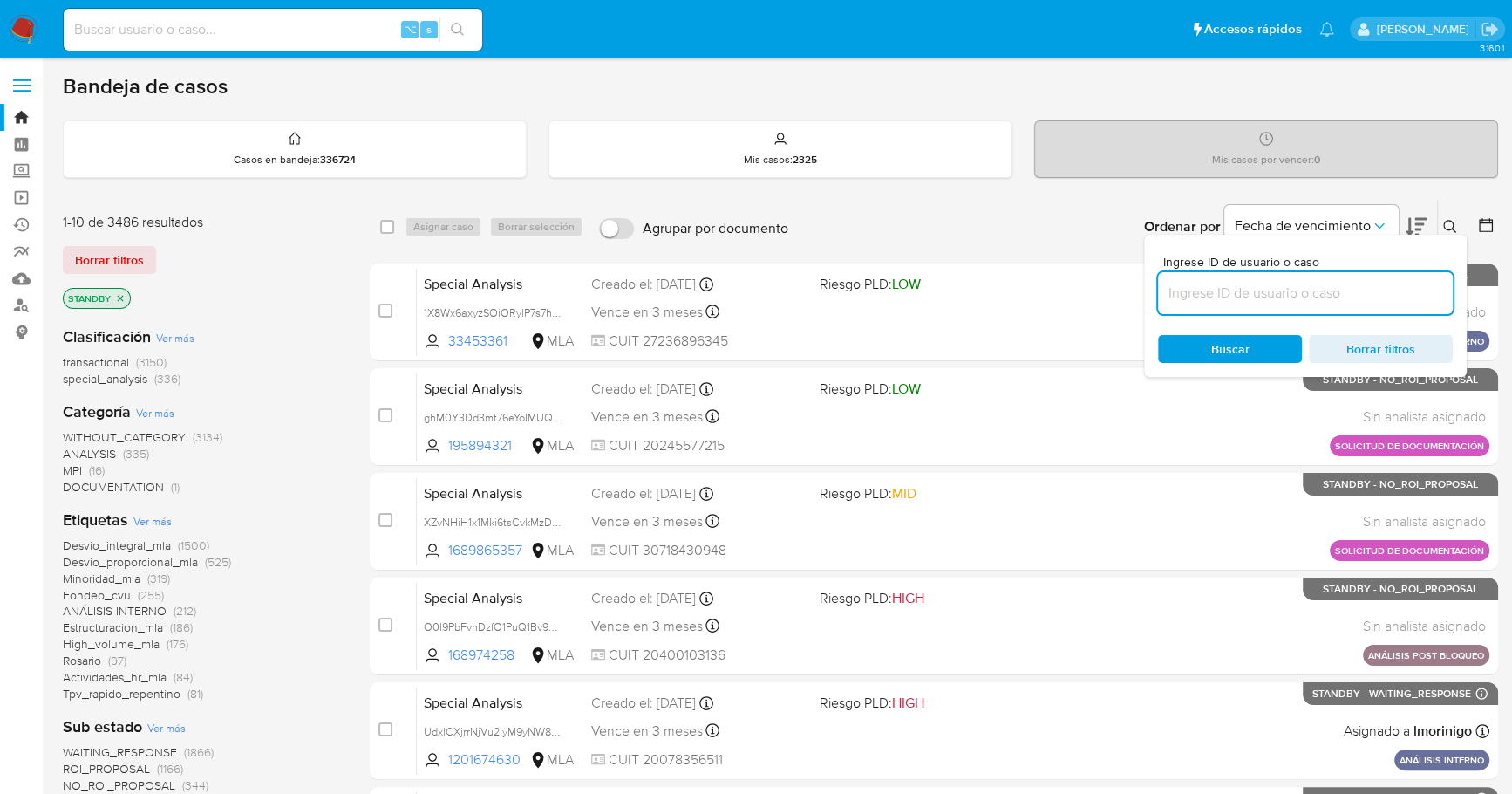
click at [1321, 296] on input at bounding box center [1305, 293] width 295 height 23
type input "4mjAqWfydPTIKkJKXRqs6FF3"
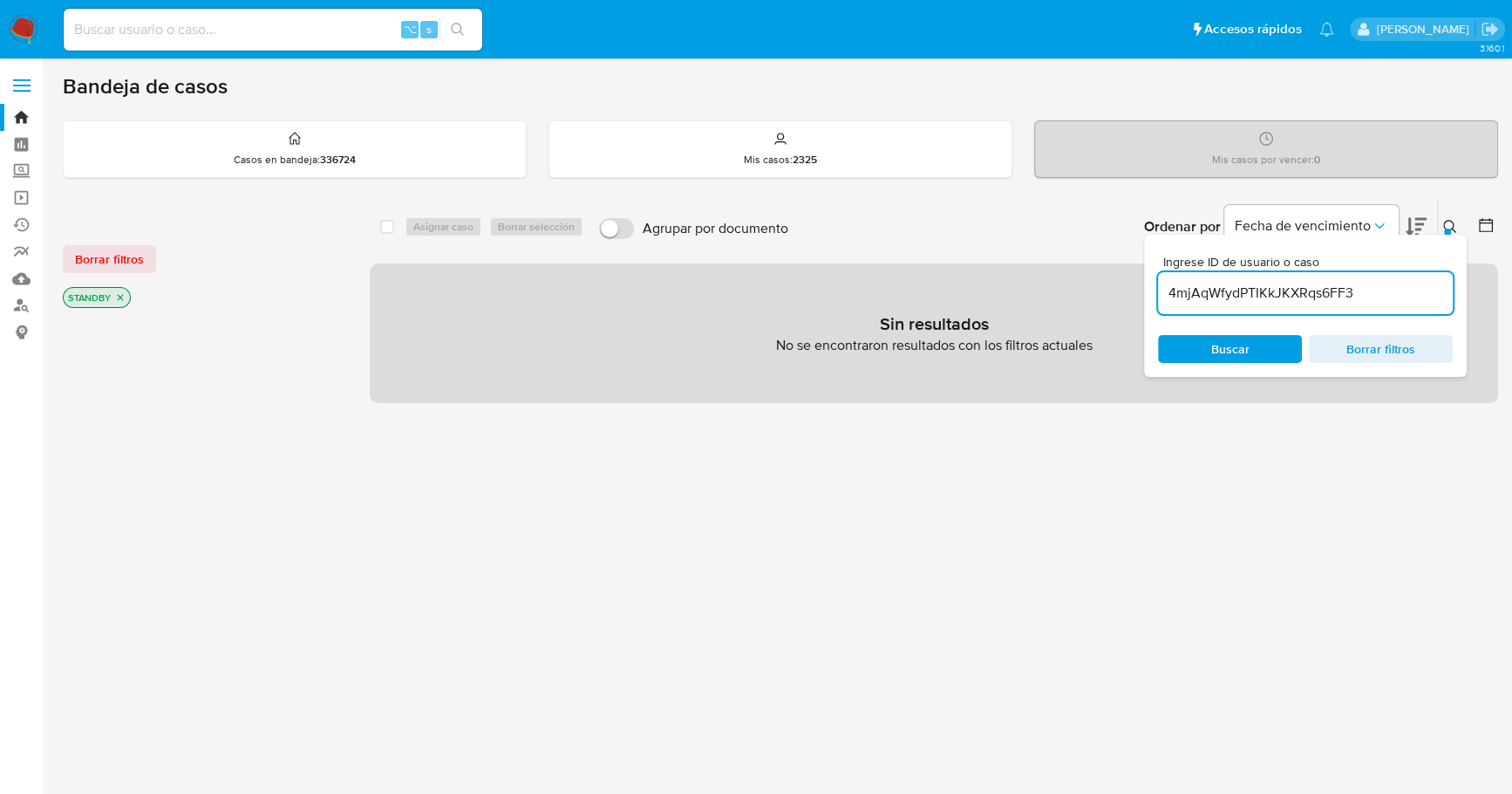
click at [1450, 225] on icon at bounding box center [1450, 227] width 14 height 14
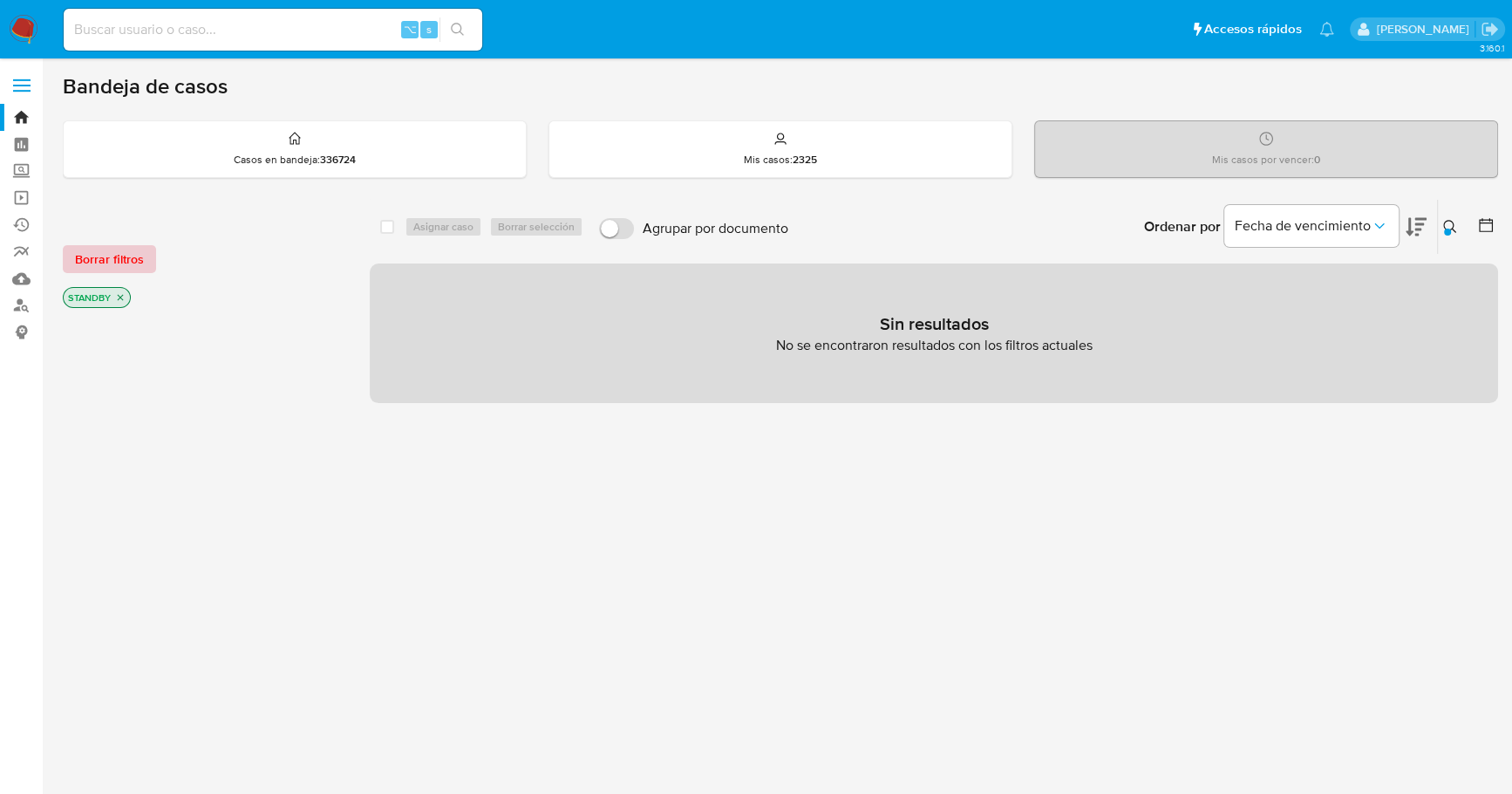
click at [81, 261] on span "Borrar filtros" at bounding box center [110, 259] width 69 height 24
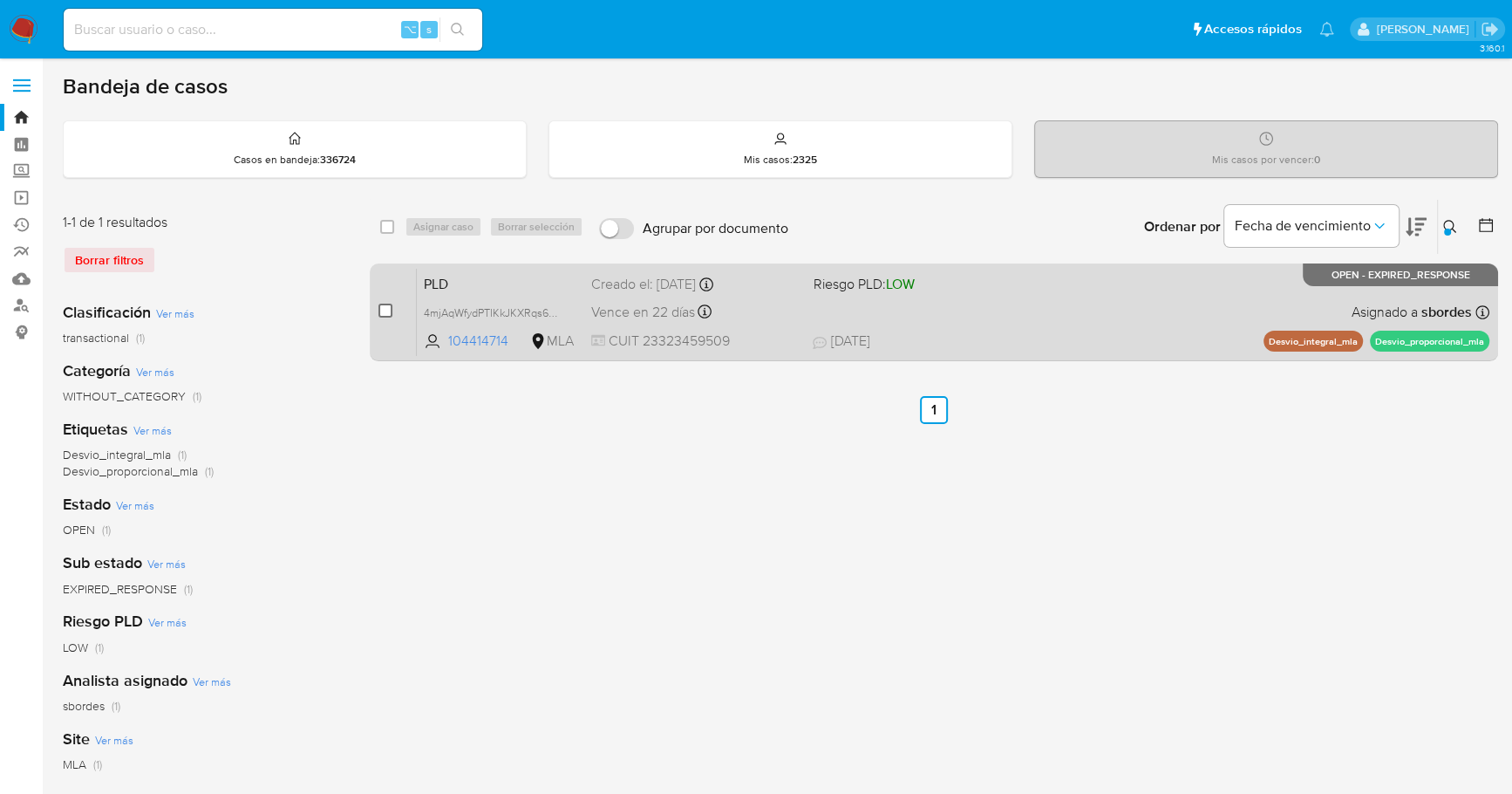
click at [384, 308] on input "checkbox" at bounding box center [385, 310] width 14 height 14
checkbox input "true"
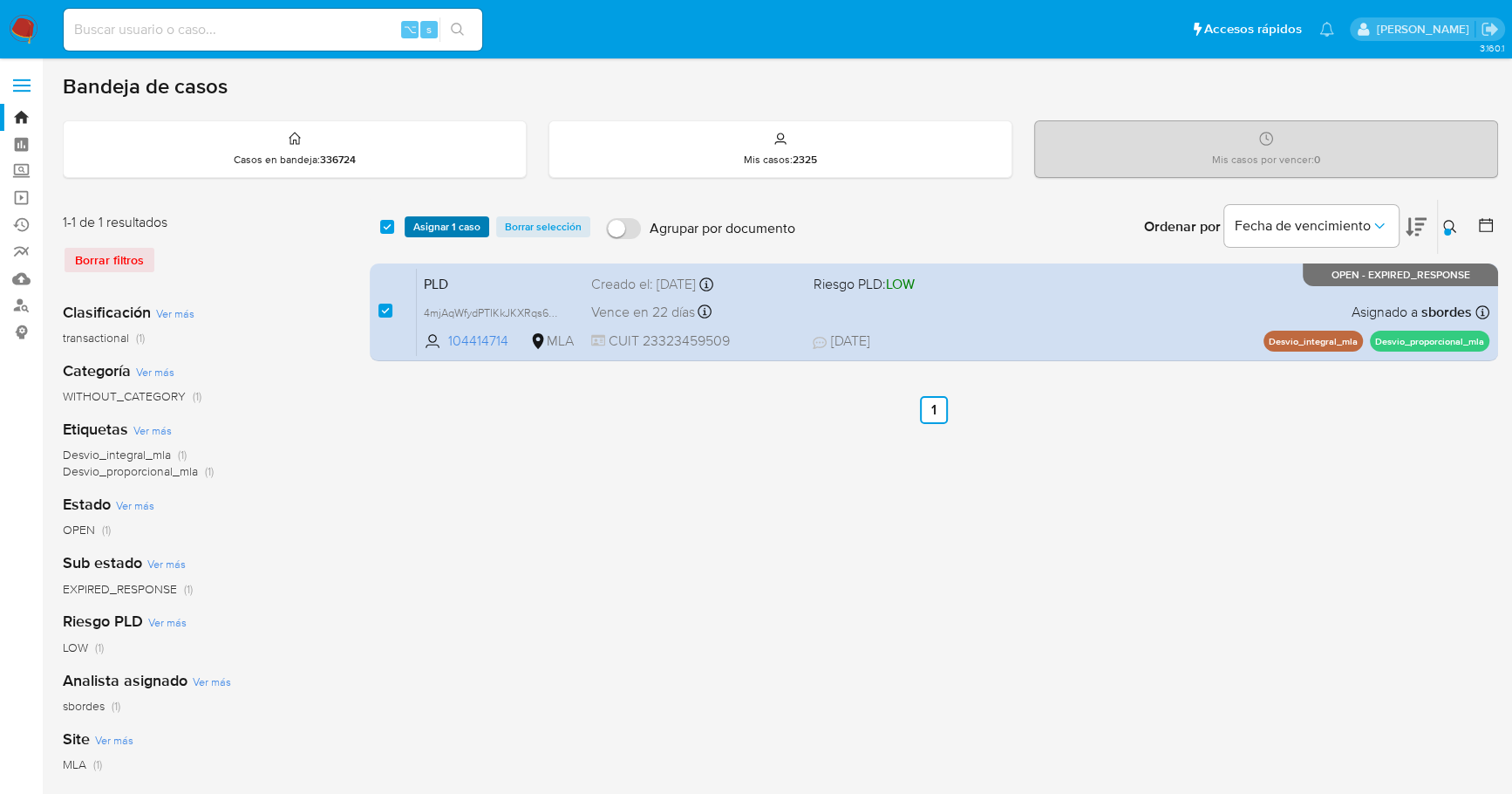
click at [451, 233] on span "Asignar 1 caso" at bounding box center [447, 227] width 67 height 17
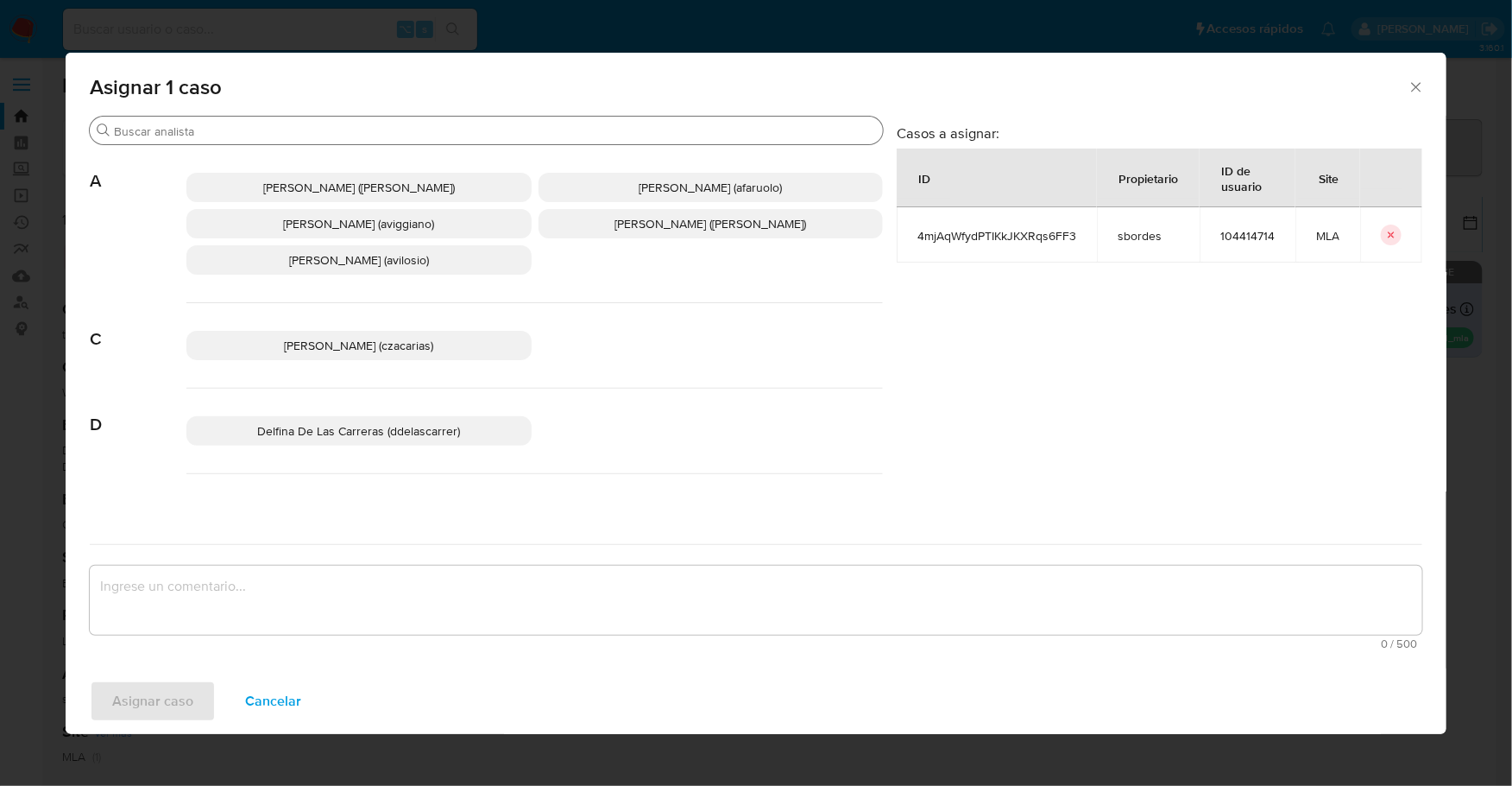
click at [251, 135] on input "Buscar" at bounding box center [495, 131] width 762 height 15
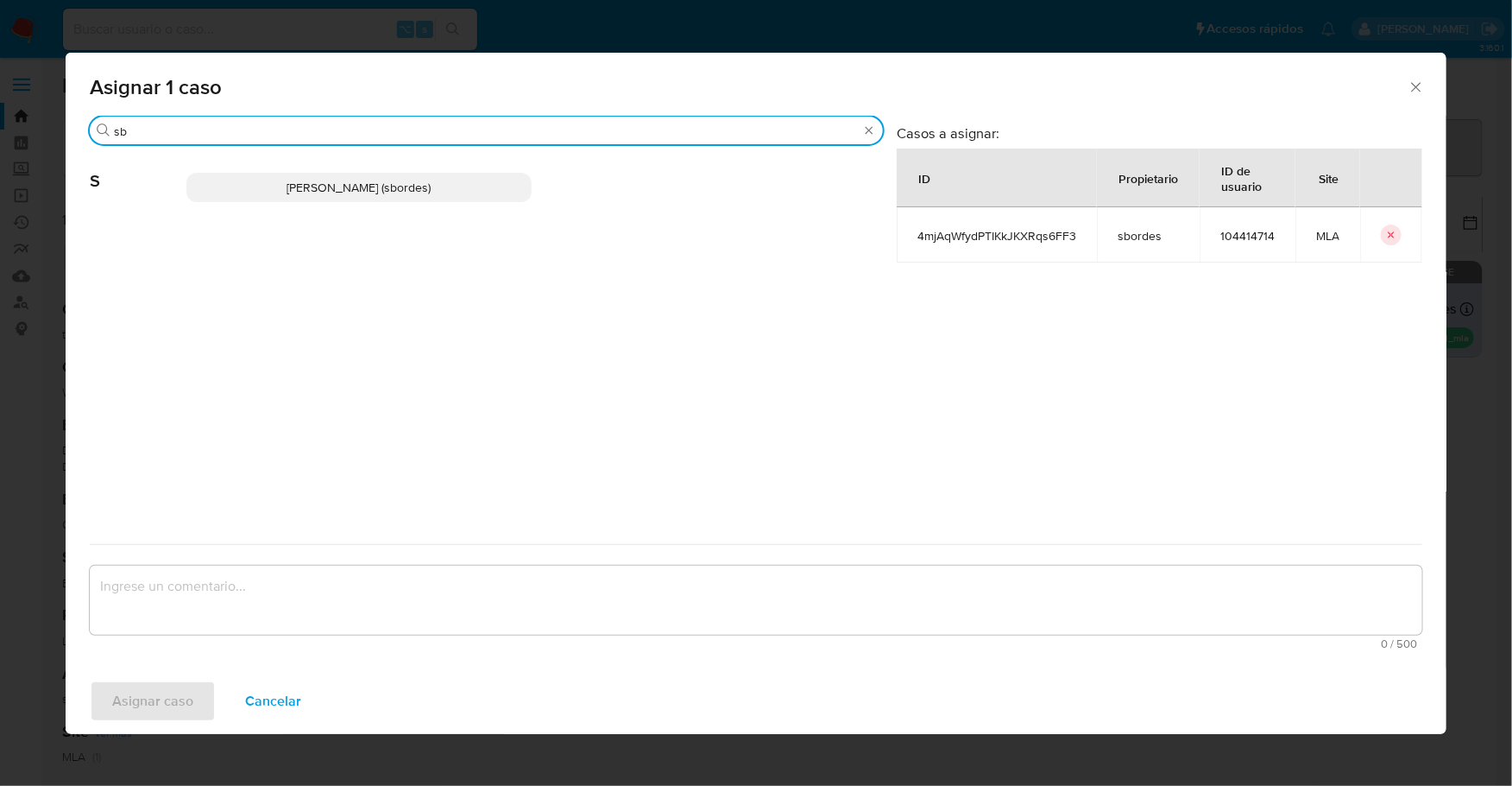
type input "sb"
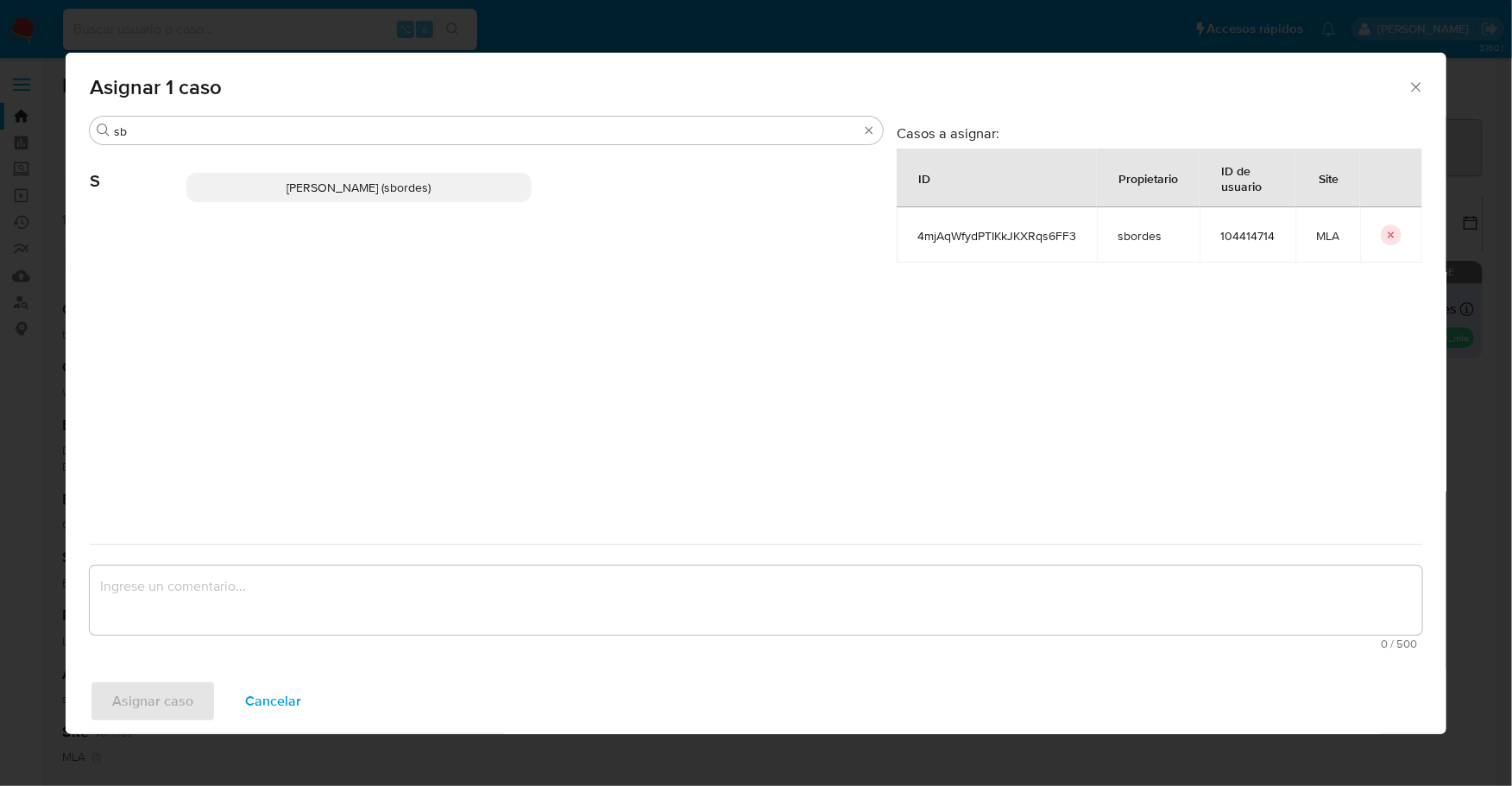
click at [290, 203] on div "Stefania Bordes (sbordes)" at bounding box center [535, 187] width 697 height 85
click at [295, 191] on span "Stefania Bordes (sbordes)" at bounding box center [358, 187] width 144 height 17
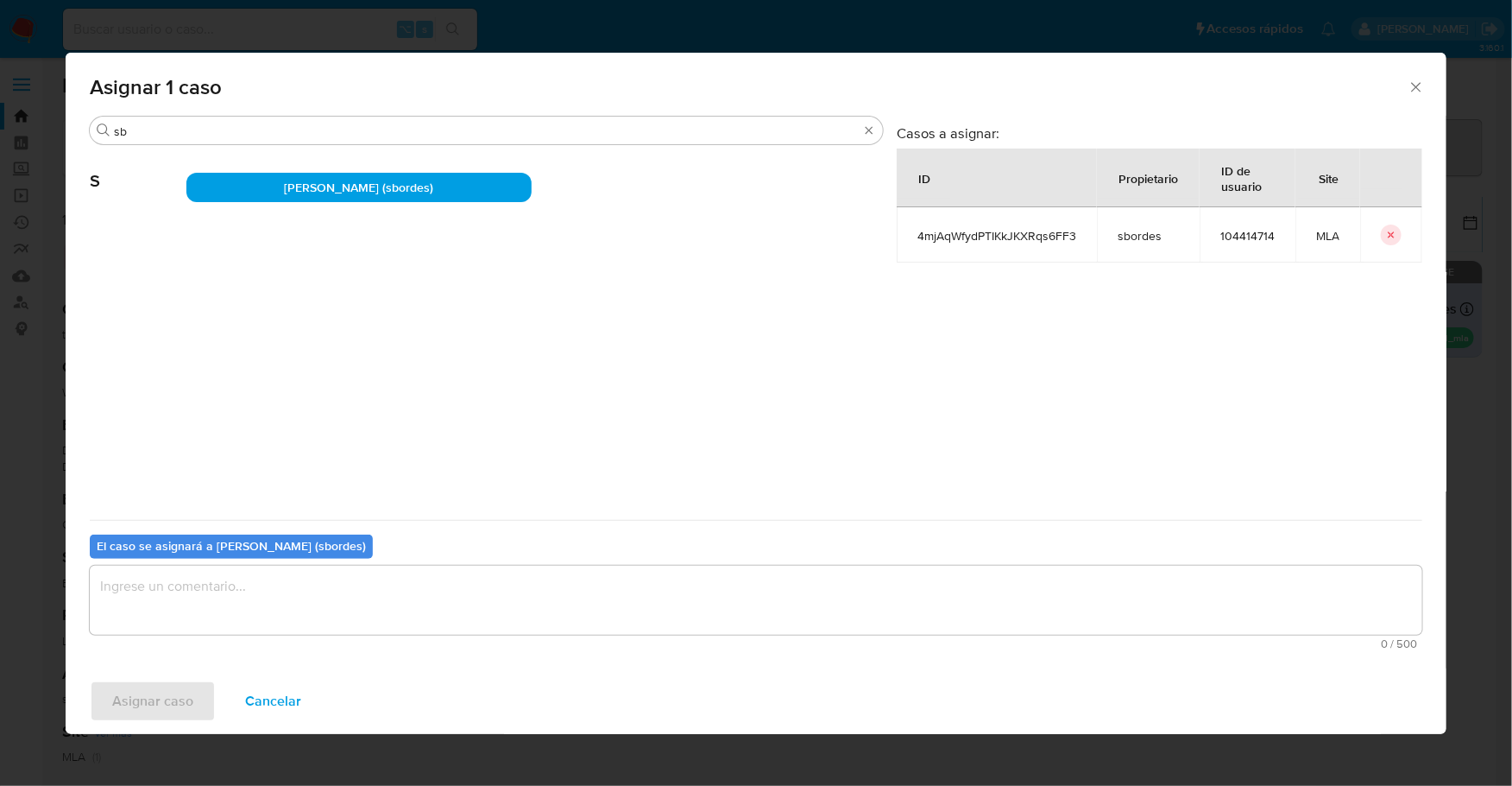
click at [168, 581] on textarea "assign-modal" at bounding box center [756, 599] width 1333 height 69
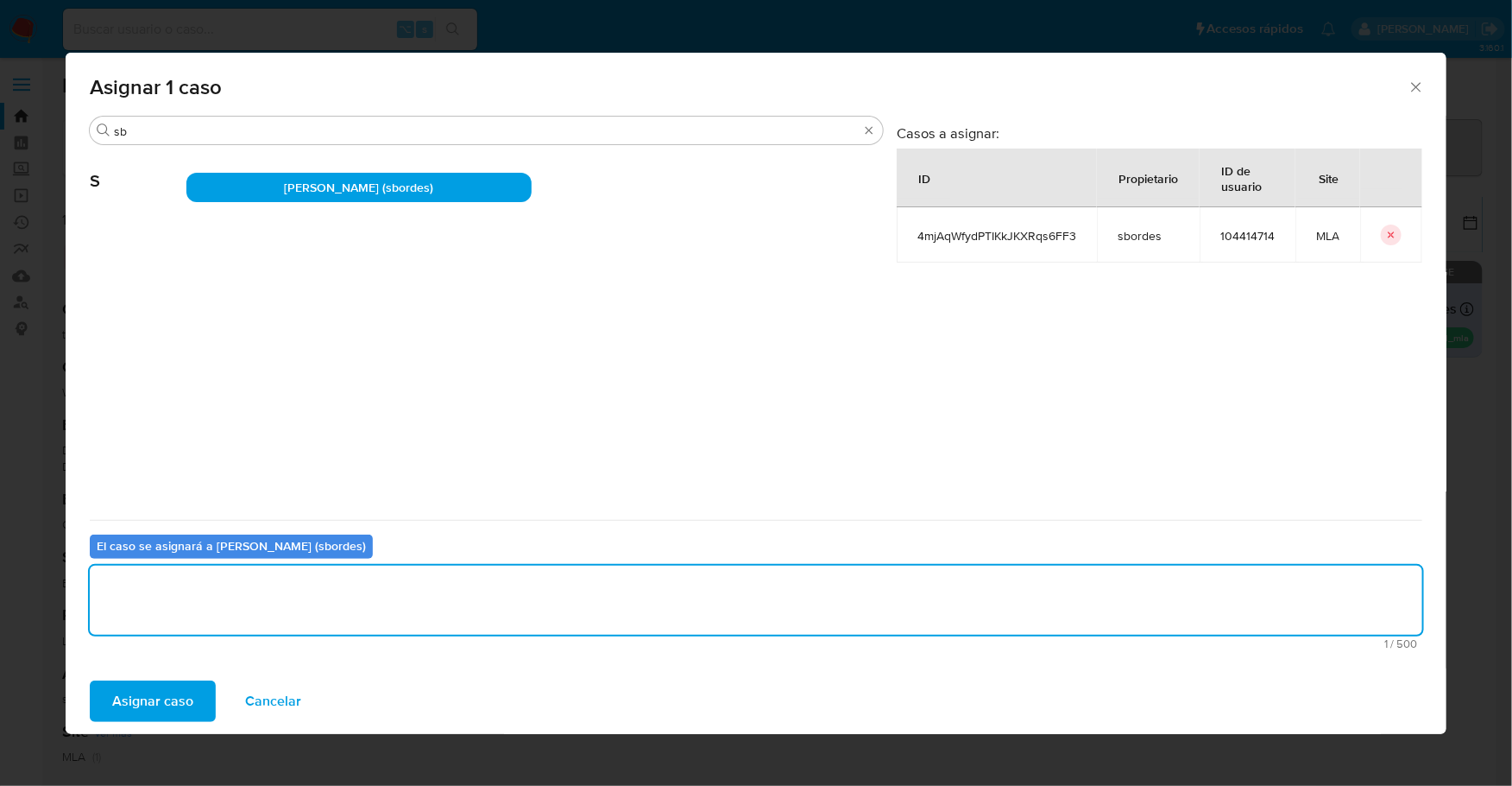
click at [119, 698] on span "Asignar caso" at bounding box center [152, 701] width 81 height 38
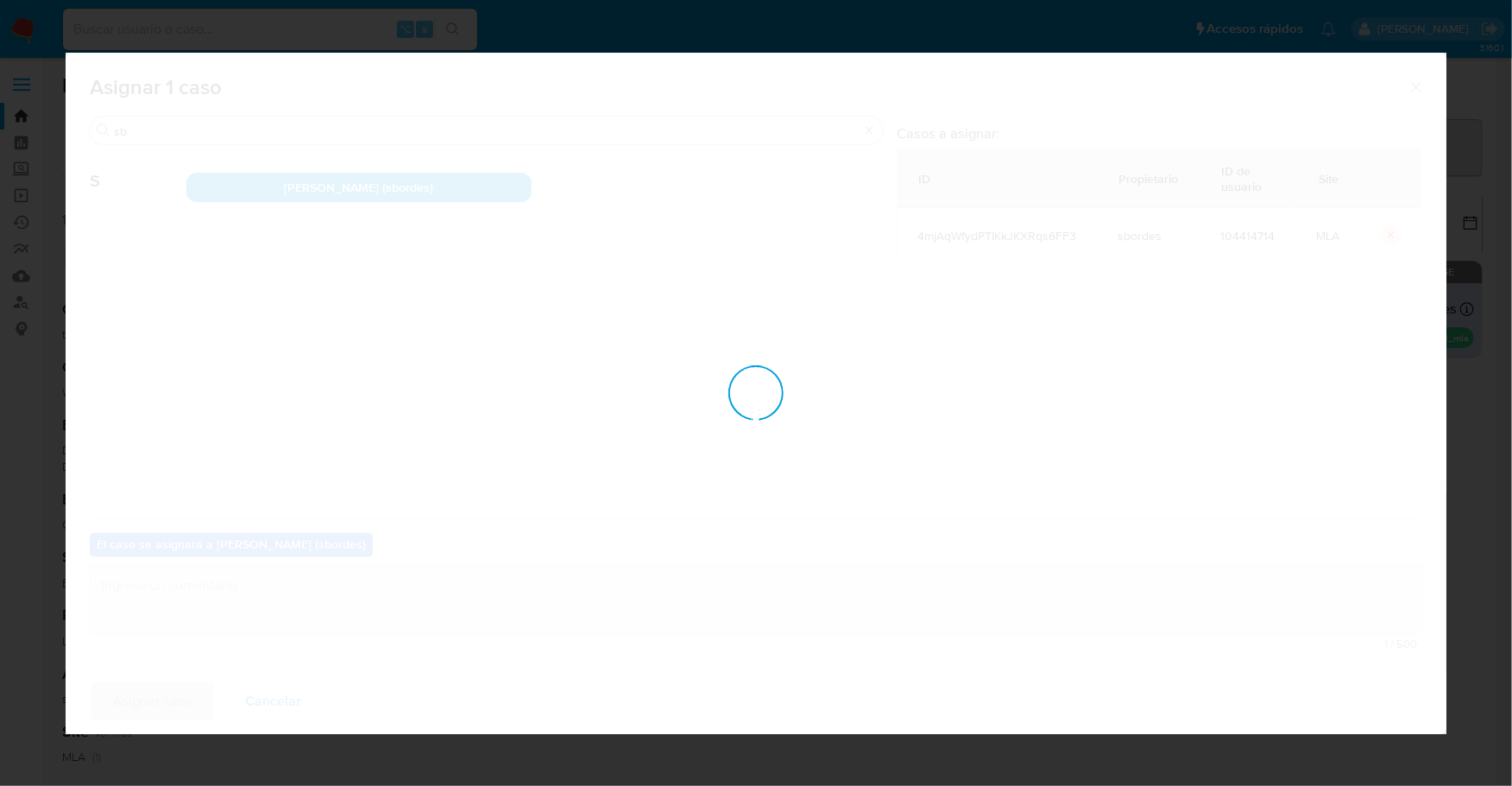
checkbox input "false"
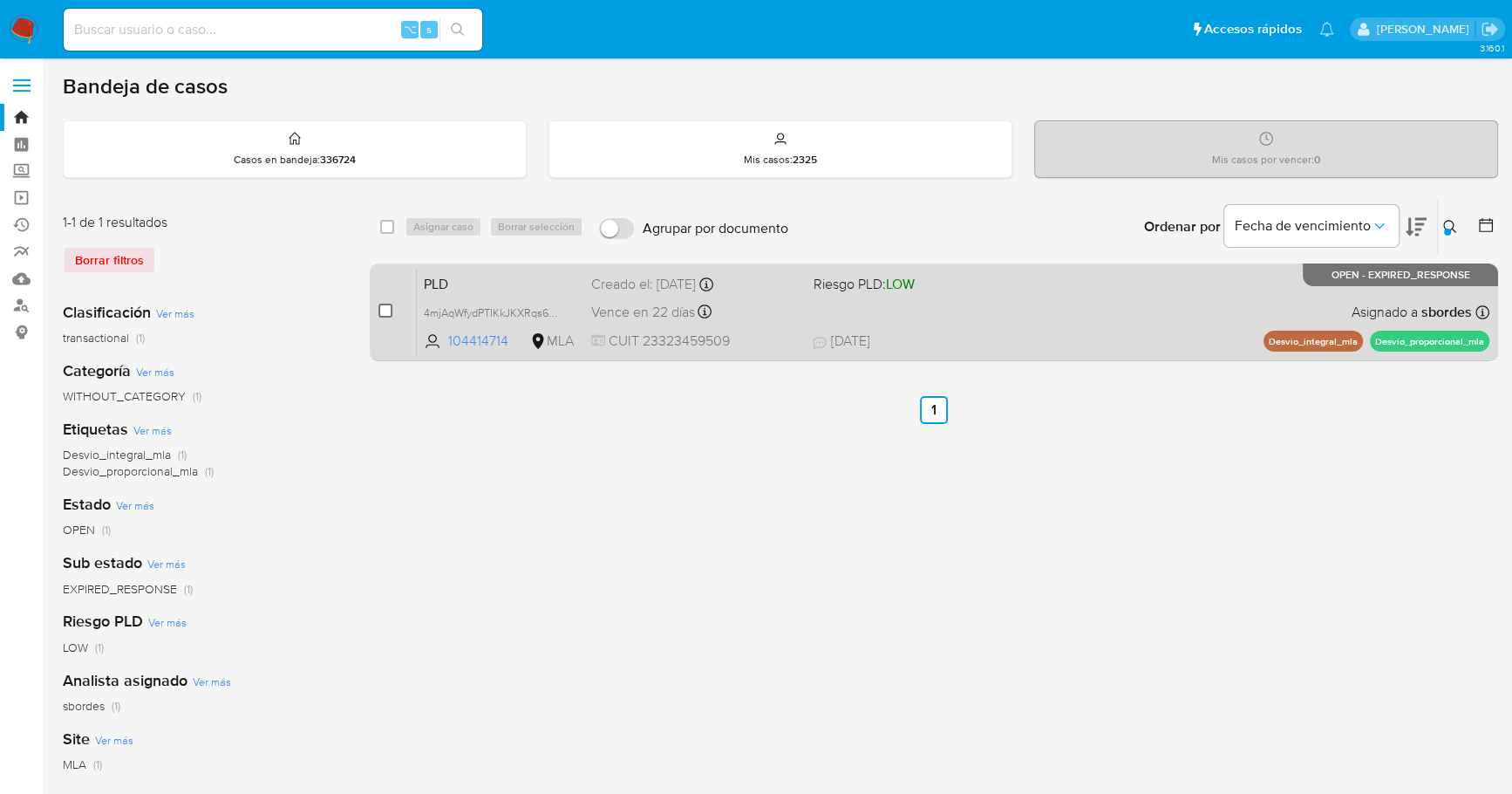
click at [388, 307] on input "checkbox" at bounding box center [385, 310] width 14 height 14
checkbox input "true"
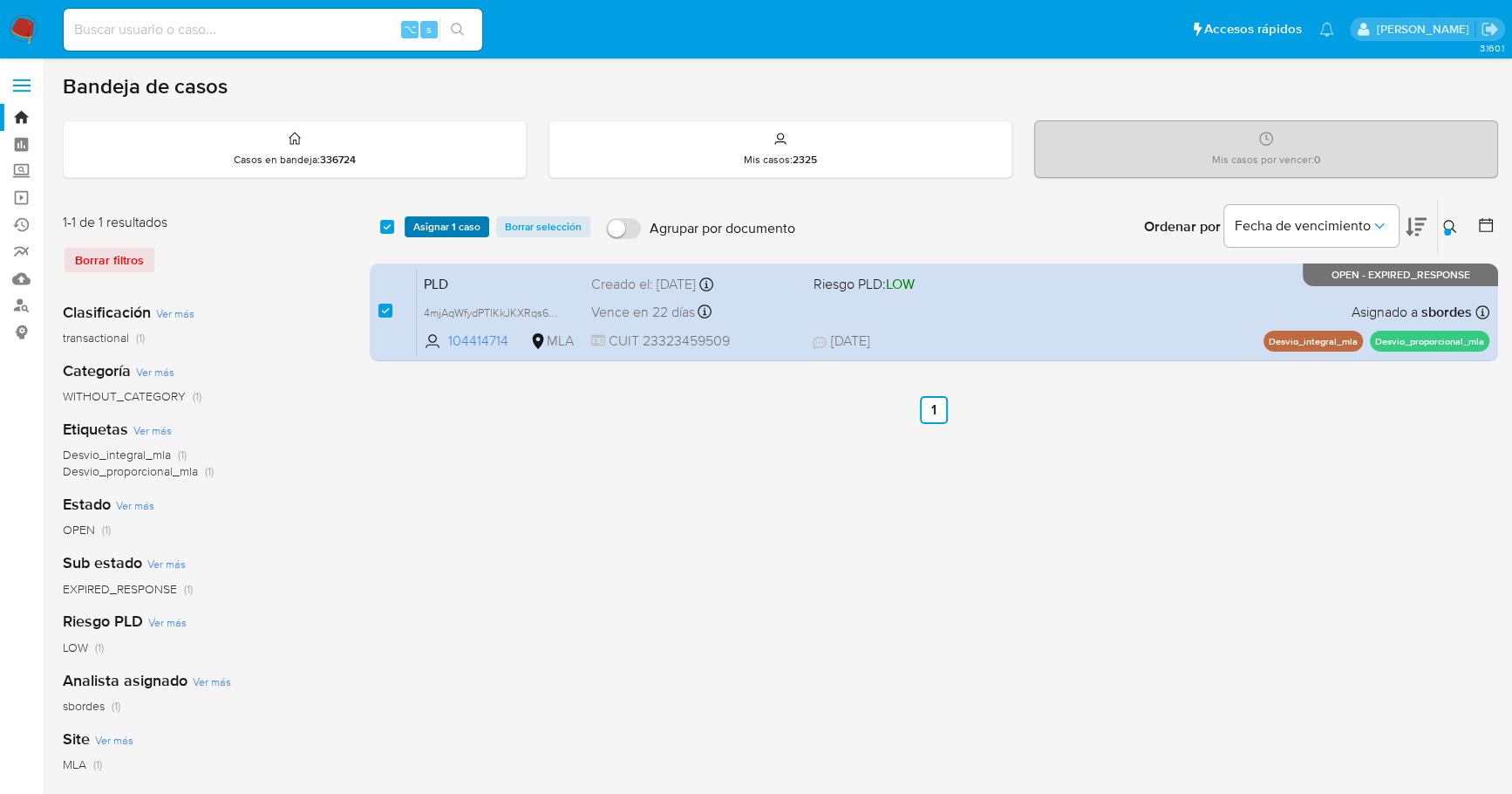
click at [446, 222] on span "Asignar 1 caso" at bounding box center [447, 227] width 67 height 17
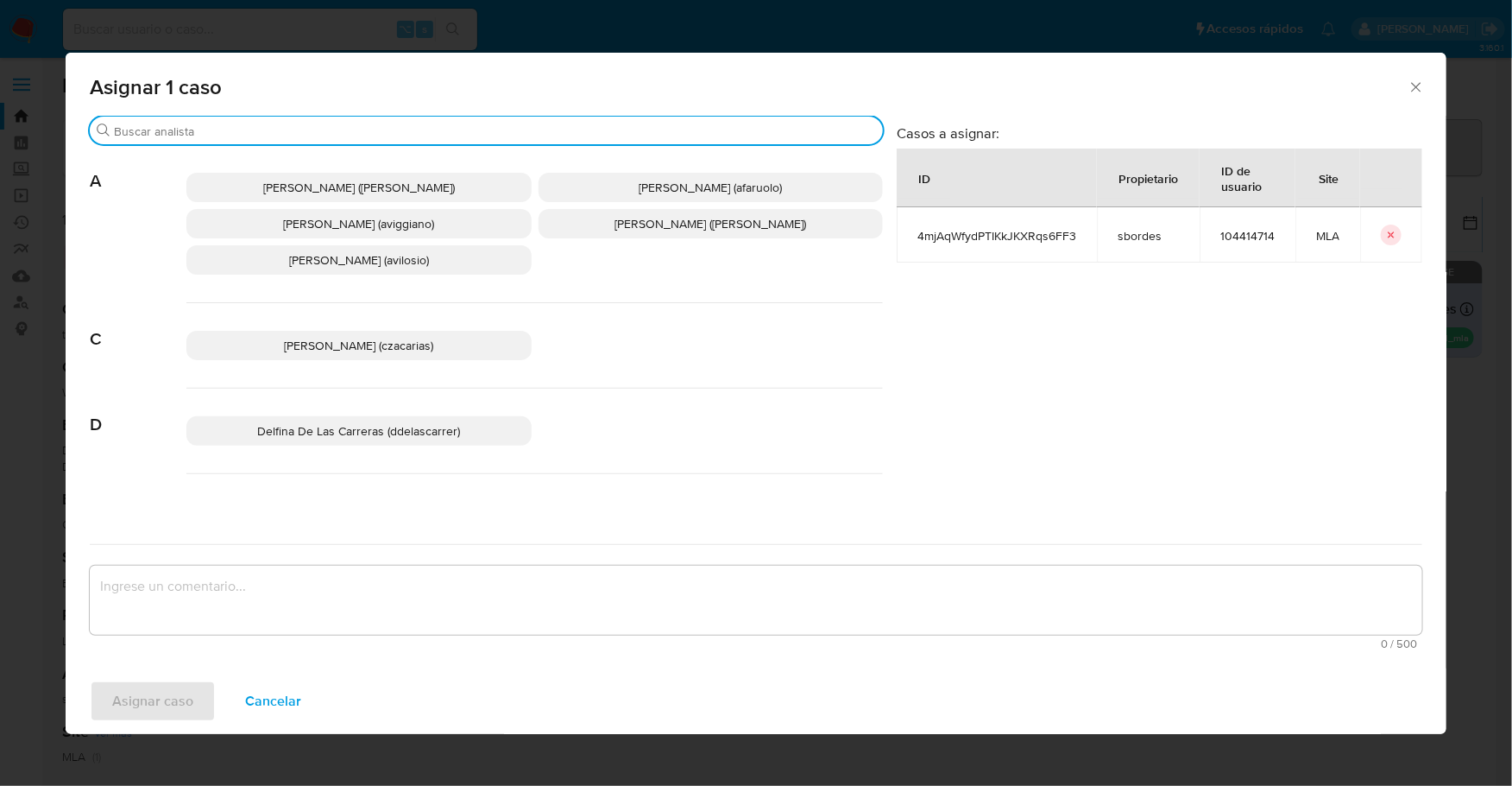
click at [334, 128] on input "Buscar" at bounding box center [495, 131] width 762 height 15
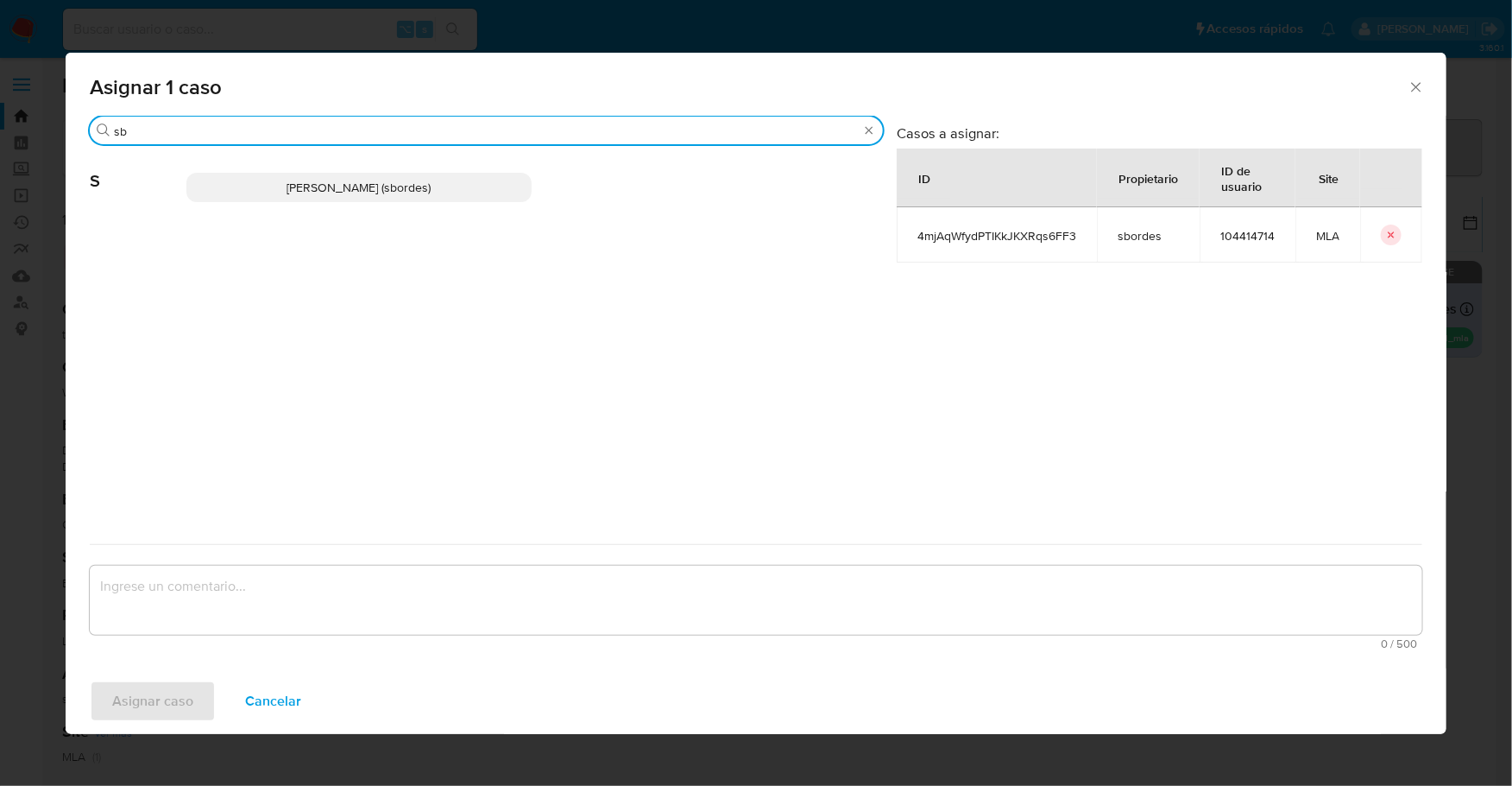
type input "sb"
click at [358, 186] on span "Stefania Bordes (sbordes)" at bounding box center [358, 187] width 144 height 17
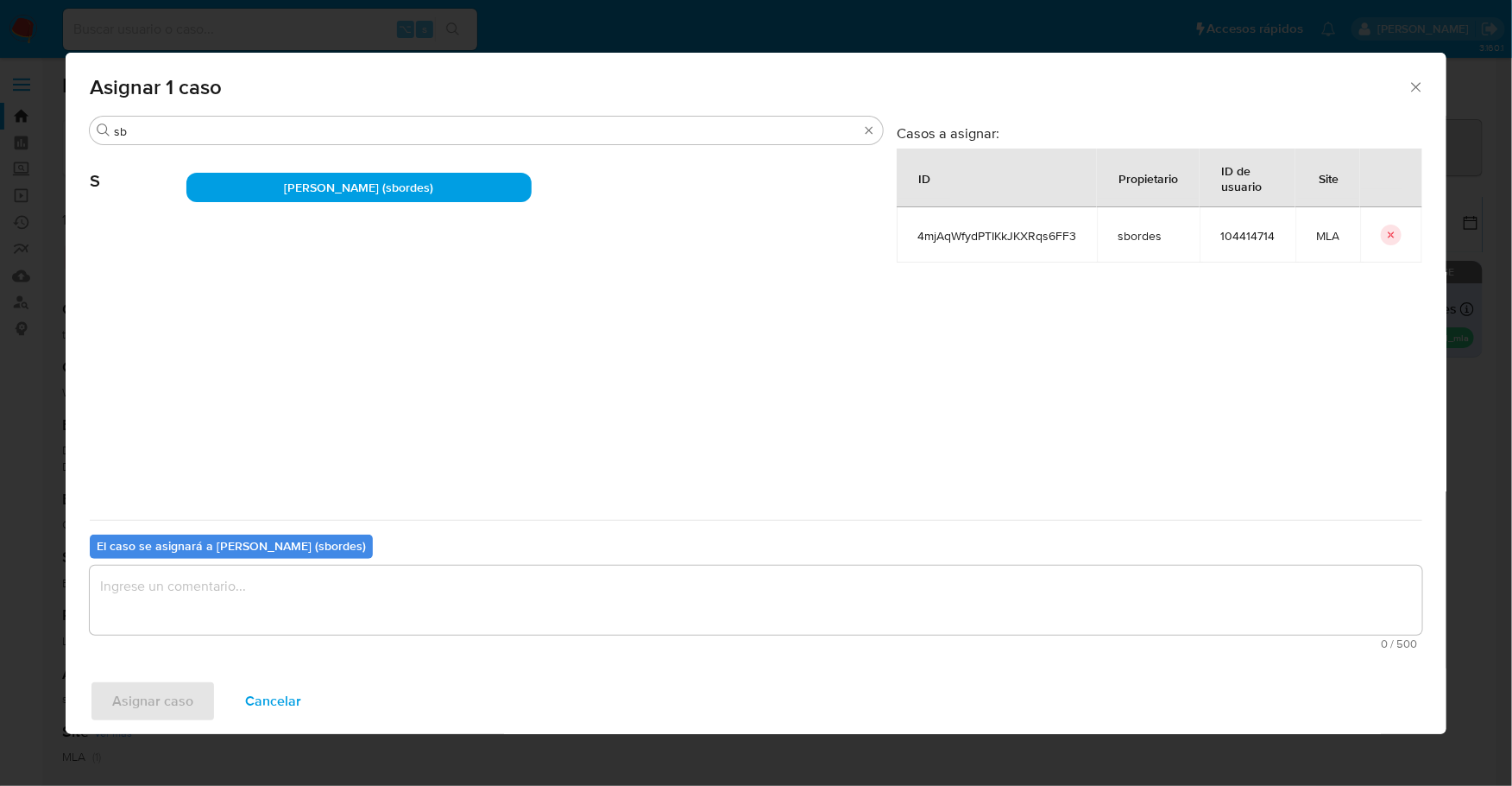
click at [241, 622] on textarea "assign-modal" at bounding box center [756, 599] width 1333 height 69
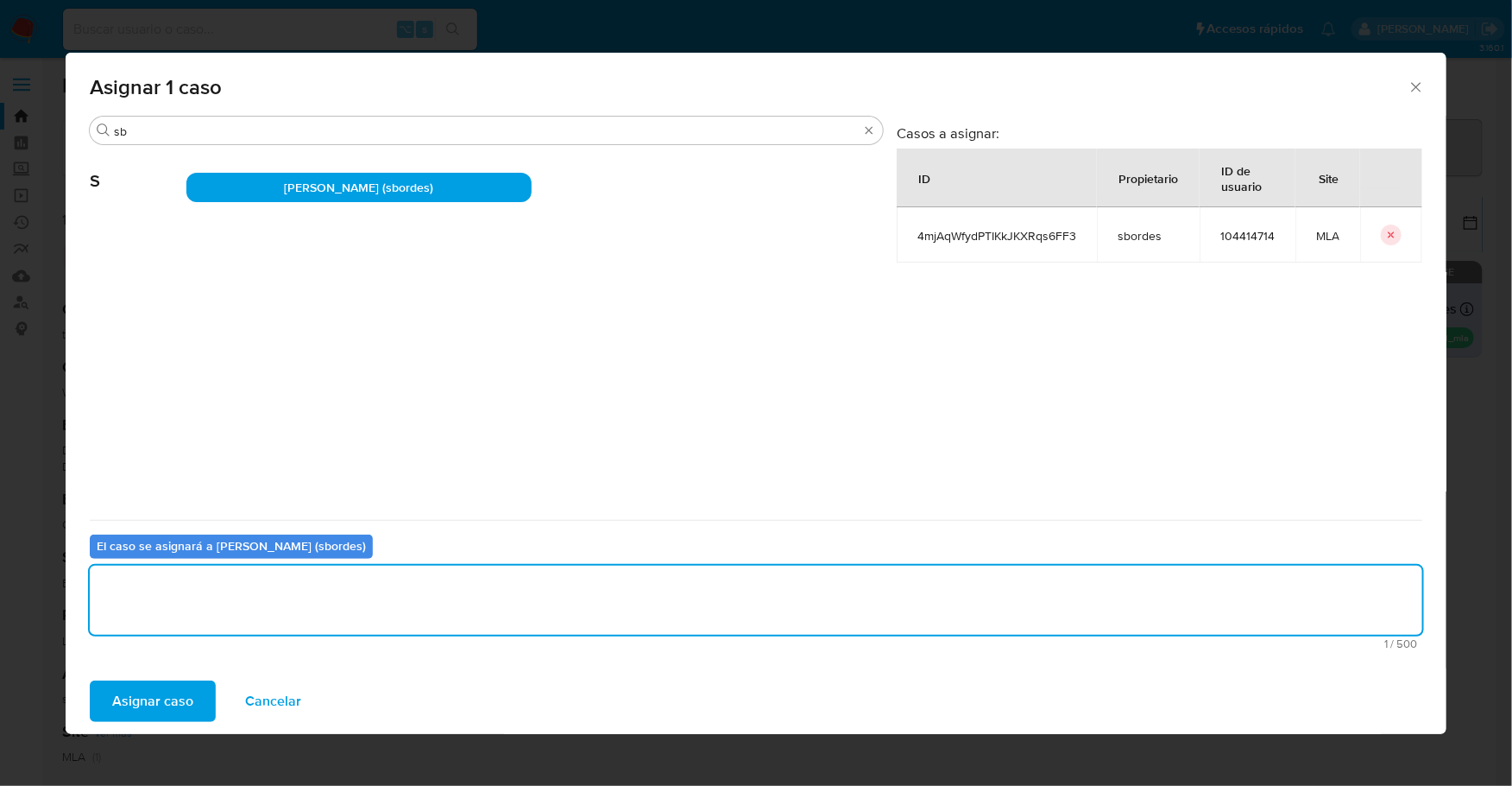
click at [140, 699] on span "Asignar caso" at bounding box center [152, 701] width 81 height 38
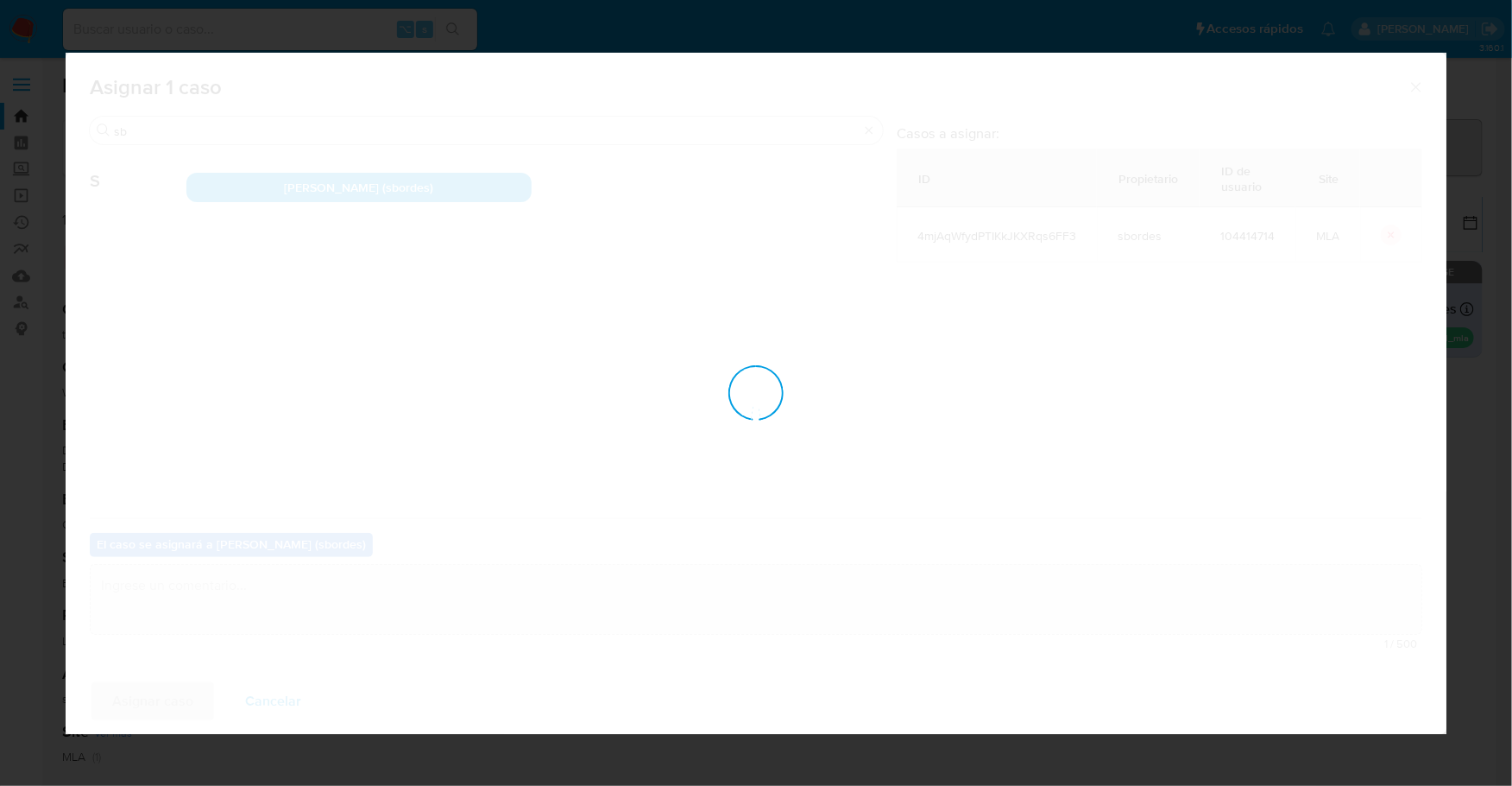
checkbox input "false"
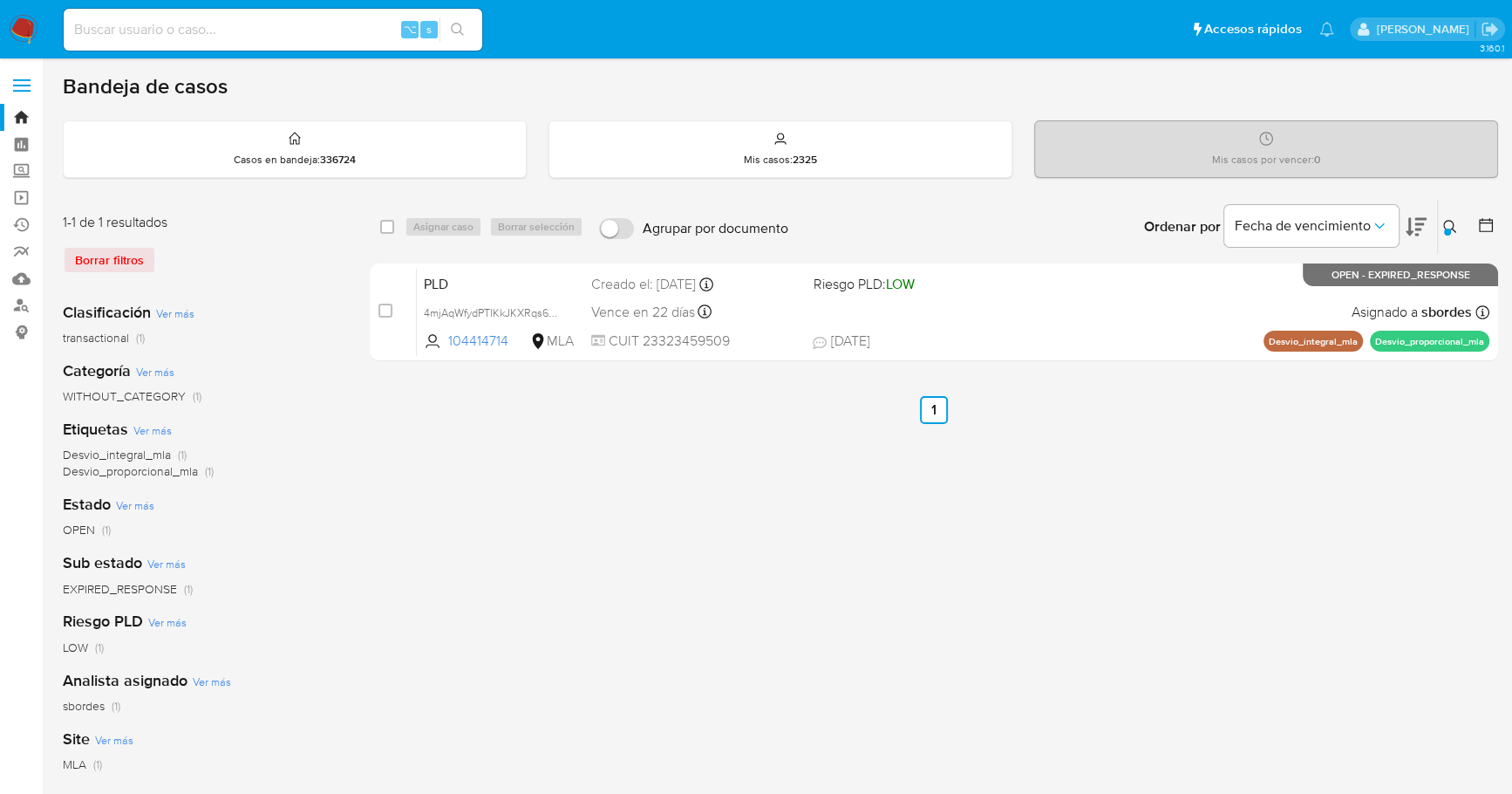
click at [32, 22] on img at bounding box center [23, 29] width 30 height 30
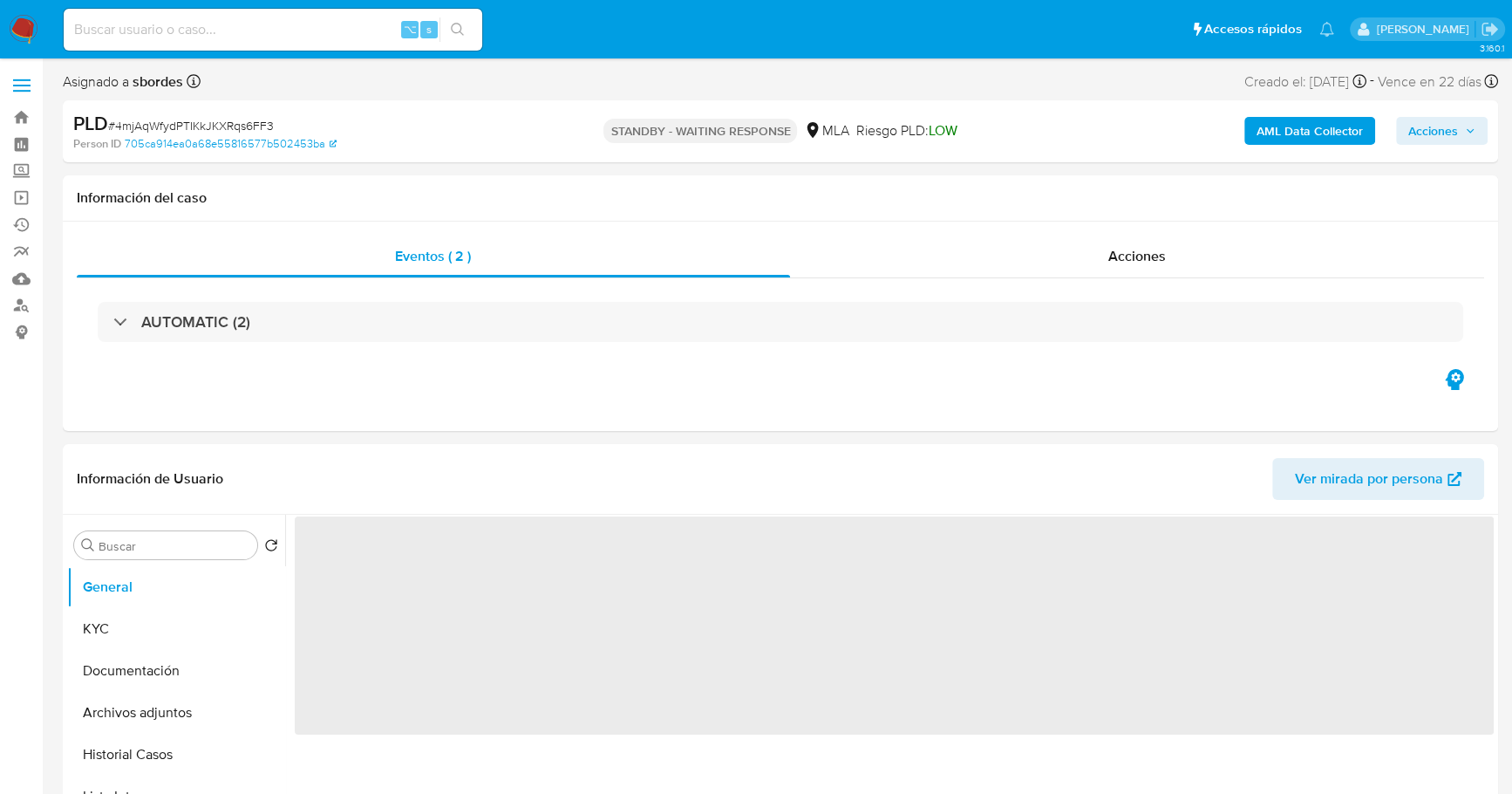
select select "10"
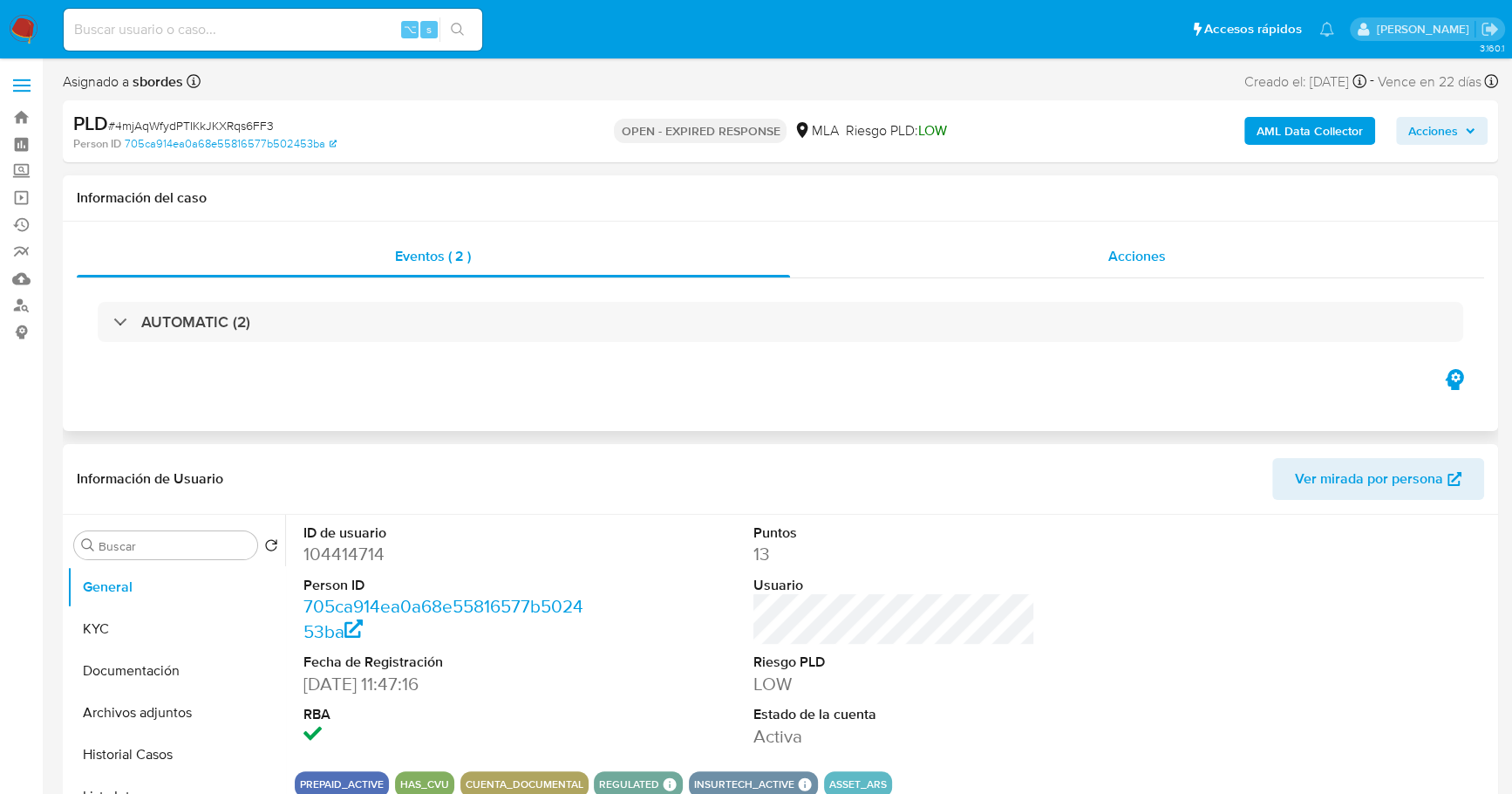
click at [1146, 272] on div "Acciones" at bounding box center [1137, 257] width 695 height 42
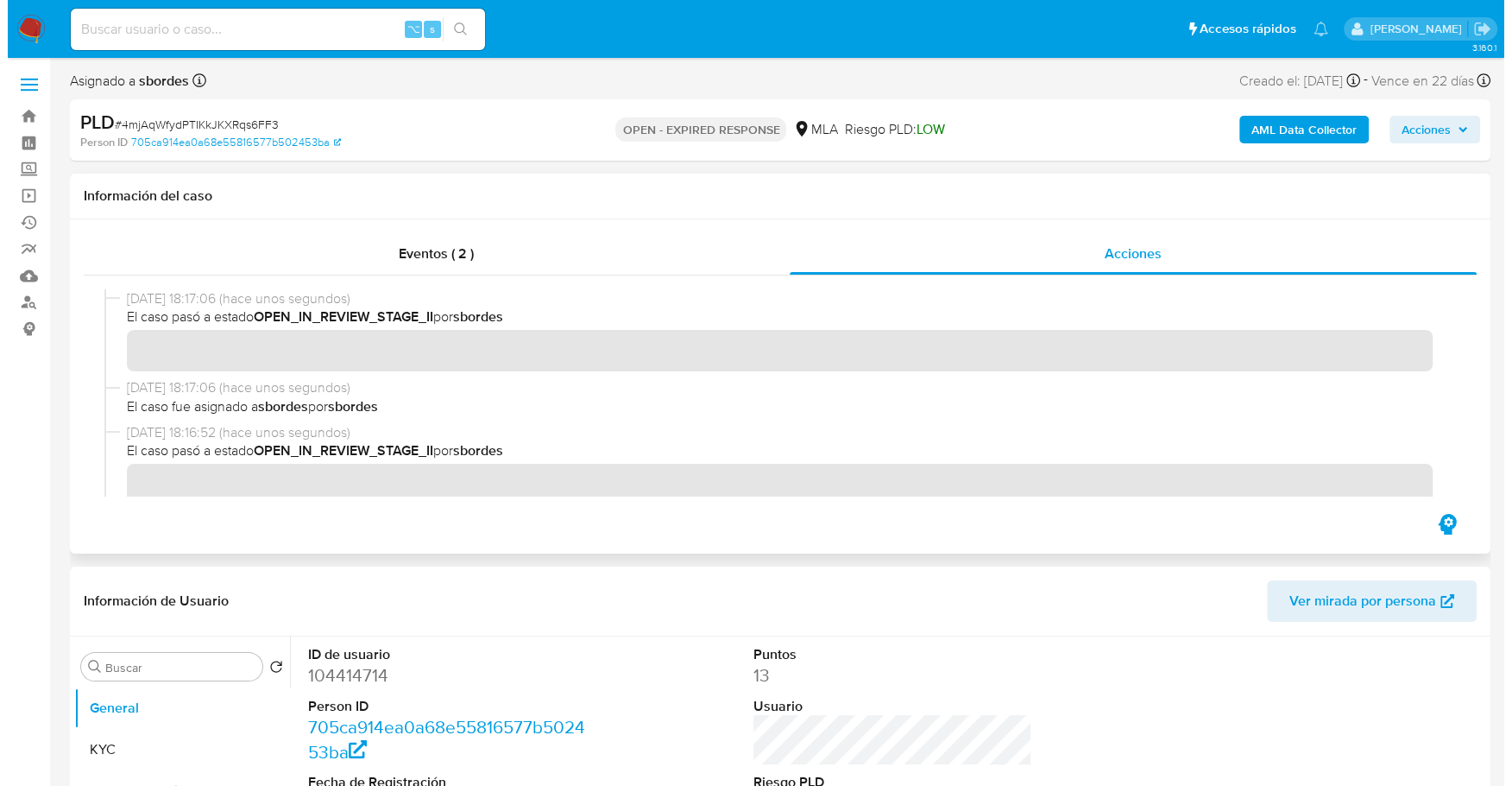
scroll to position [190, 0]
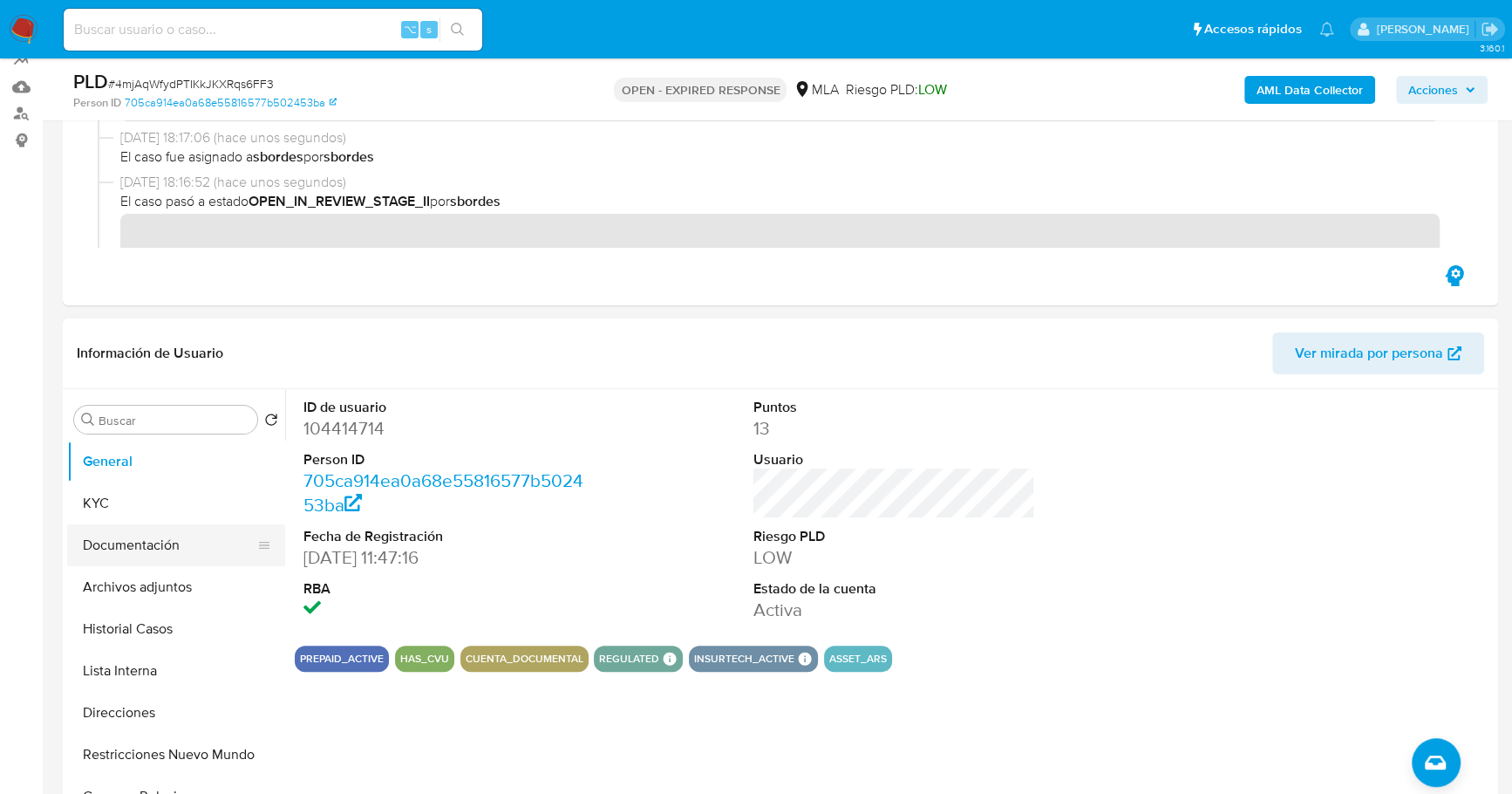
click at [160, 562] on button "Documentación" at bounding box center [169, 545] width 204 height 42
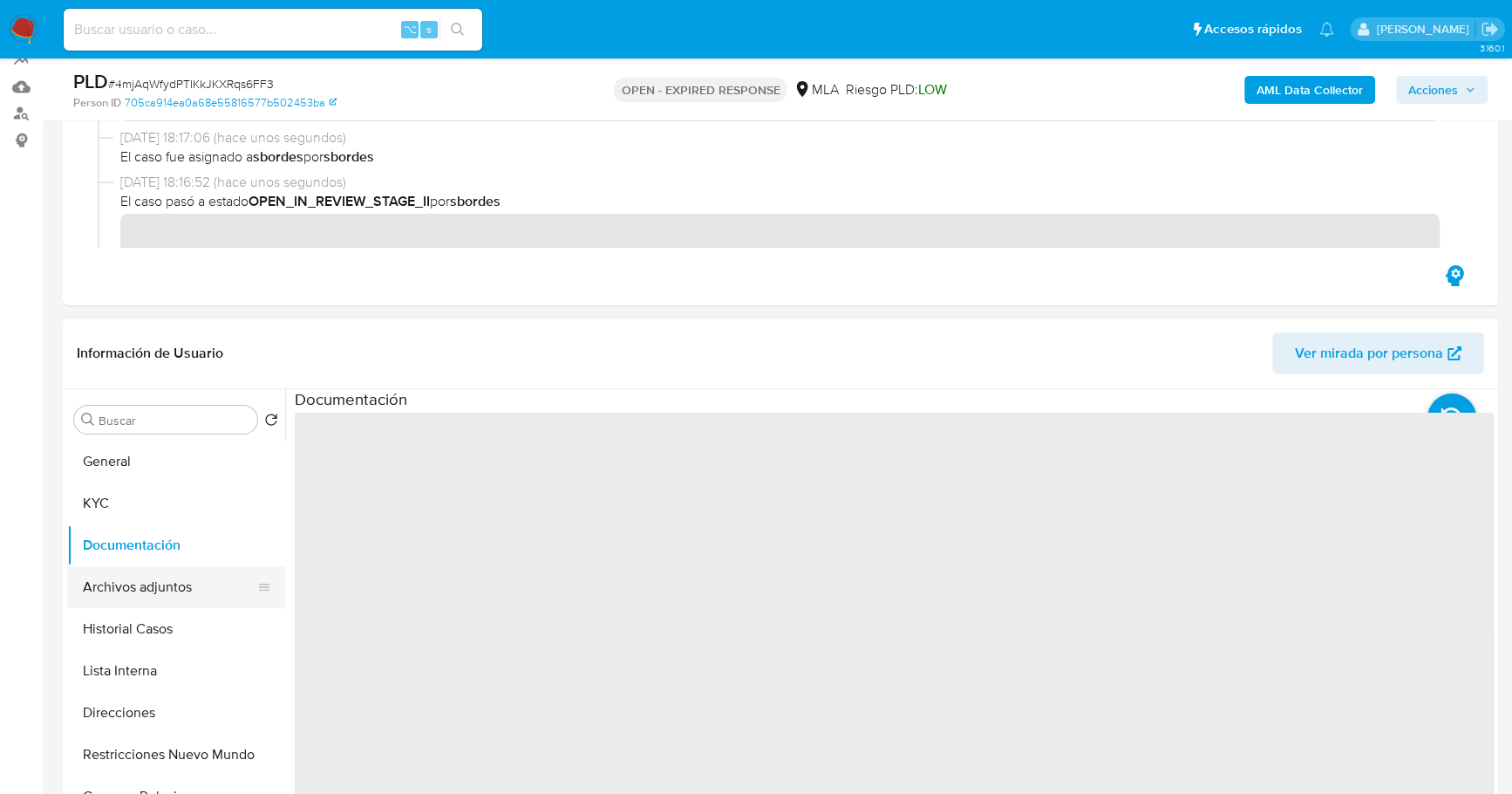
click at [162, 586] on button "Archivos adjuntos" at bounding box center [169, 587] width 204 height 42
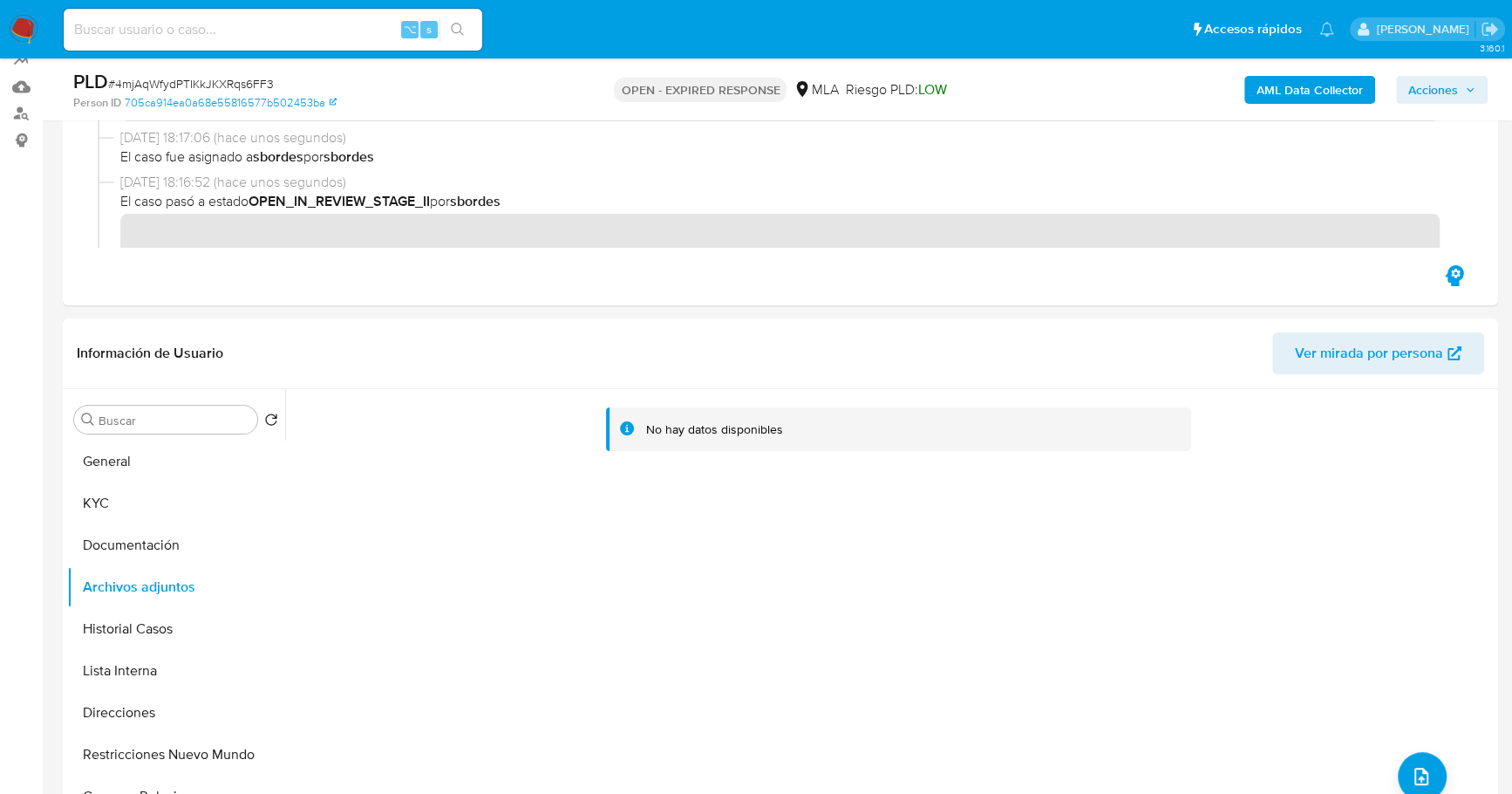
click at [1294, 89] on b "AML Data Collector" at bounding box center [1309, 89] width 107 height 28
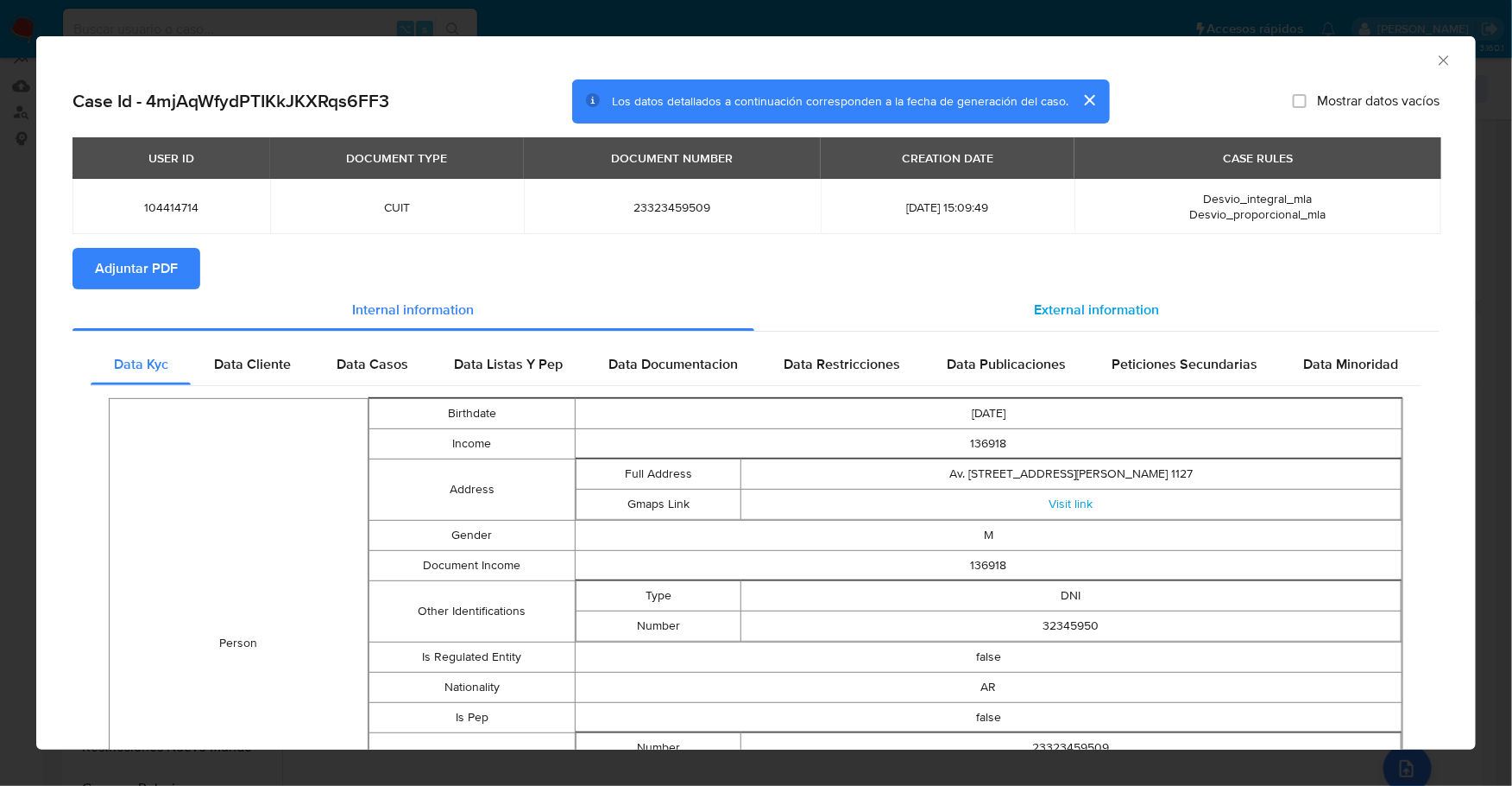
click at [1088, 304] on span "External information" at bounding box center [1098, 309] width 126 height 20
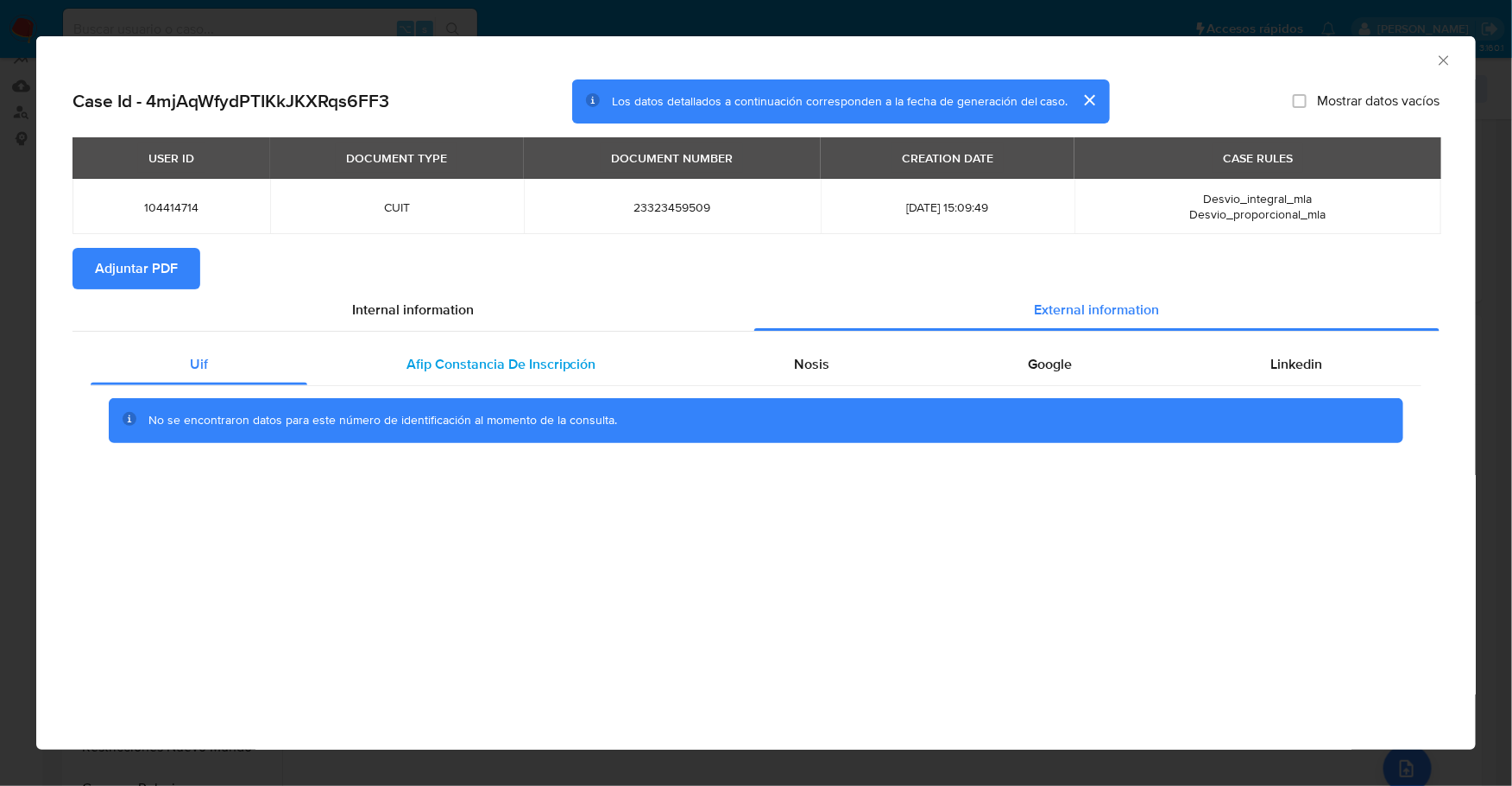
click at [475, 350] on div "Afip Constancia De Inscripción" at bounding box center [501, 364] width 388 height 42
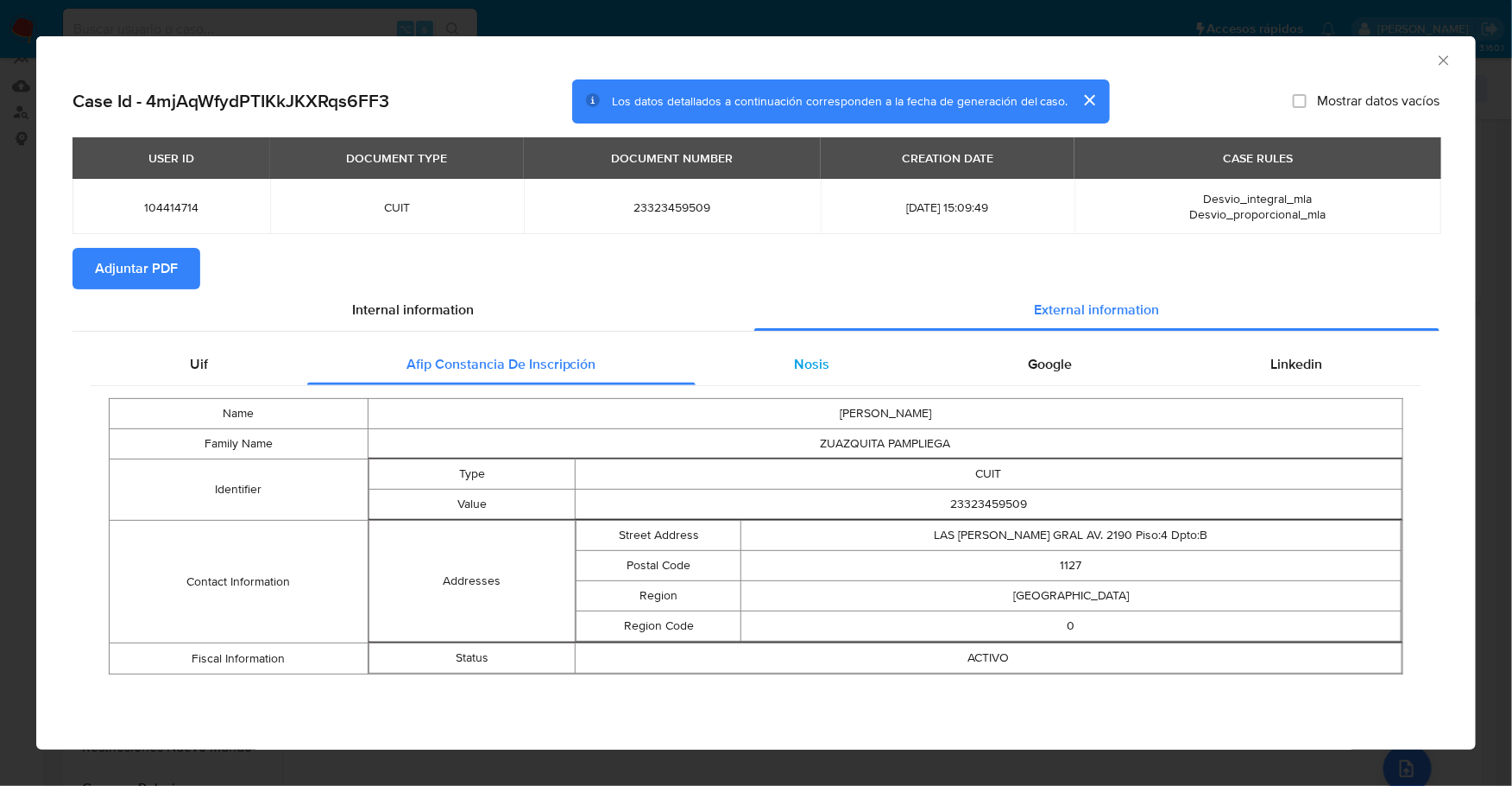
click at [778, 365] on div "Nosis" at bounding box center [813, 364] width 234 height 42
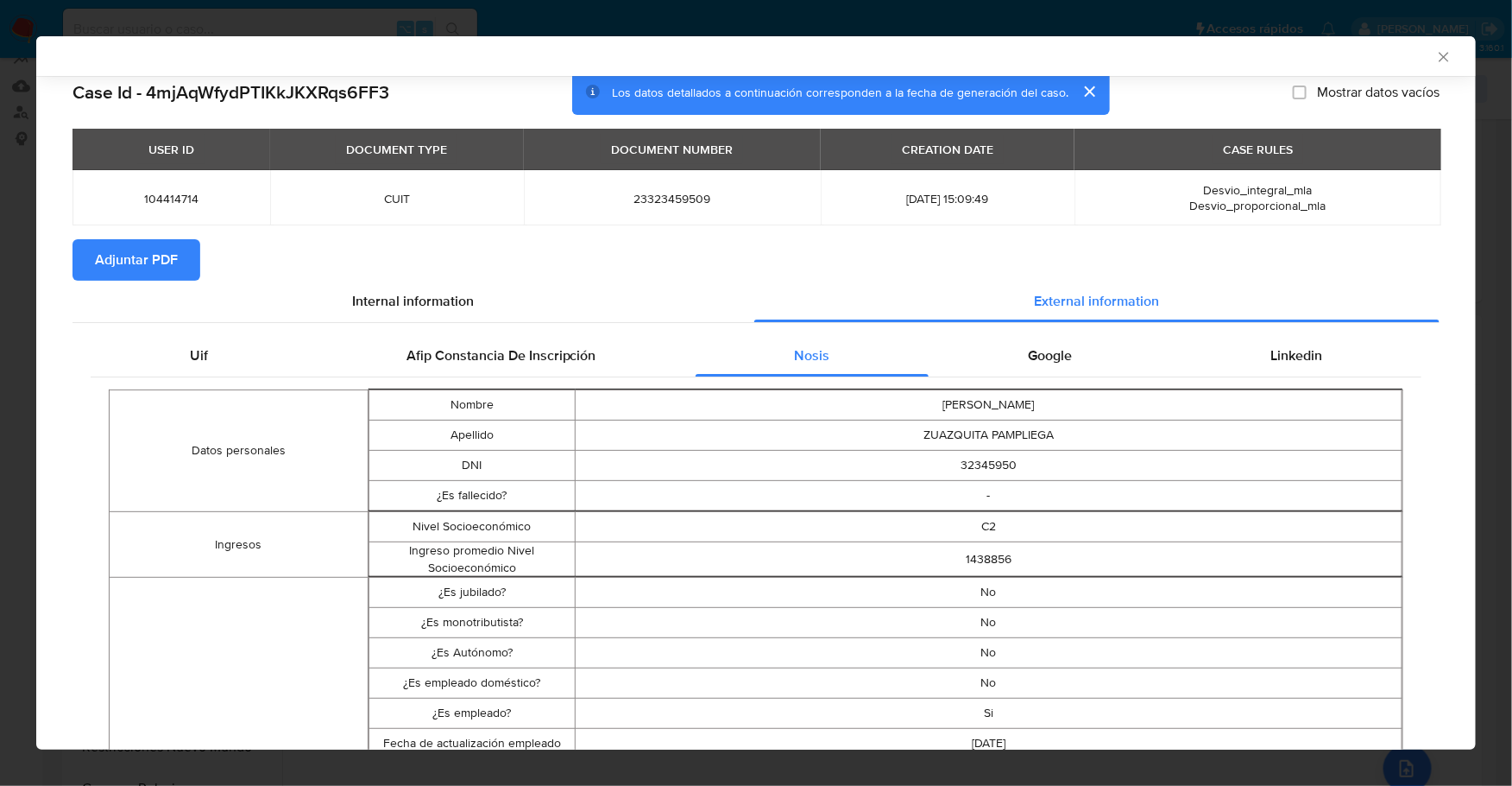
scroll to position [5, 0]
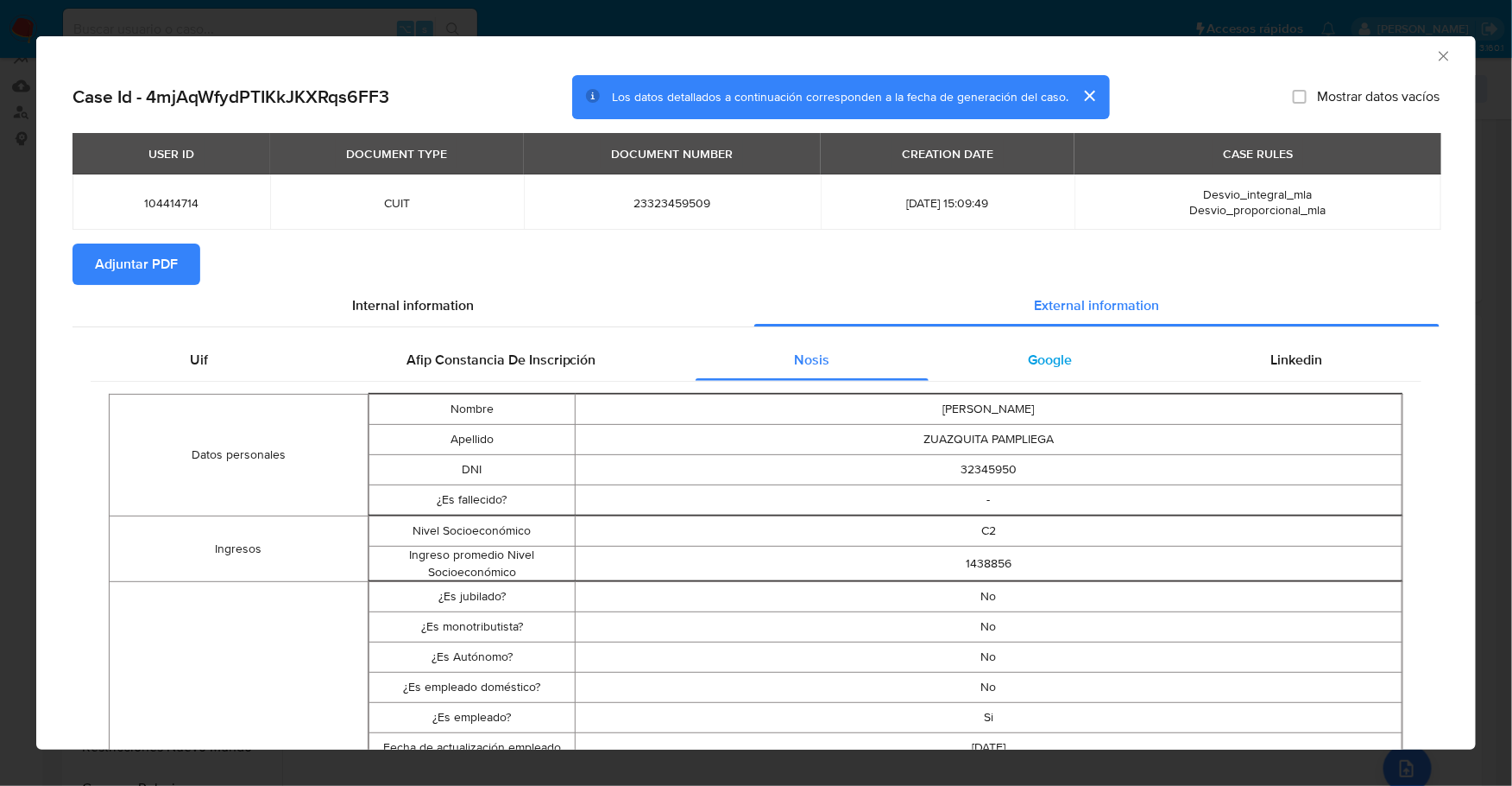
click at [1043, 351] on span "Google" at bounding box center [1050, 359] width 44 height 20
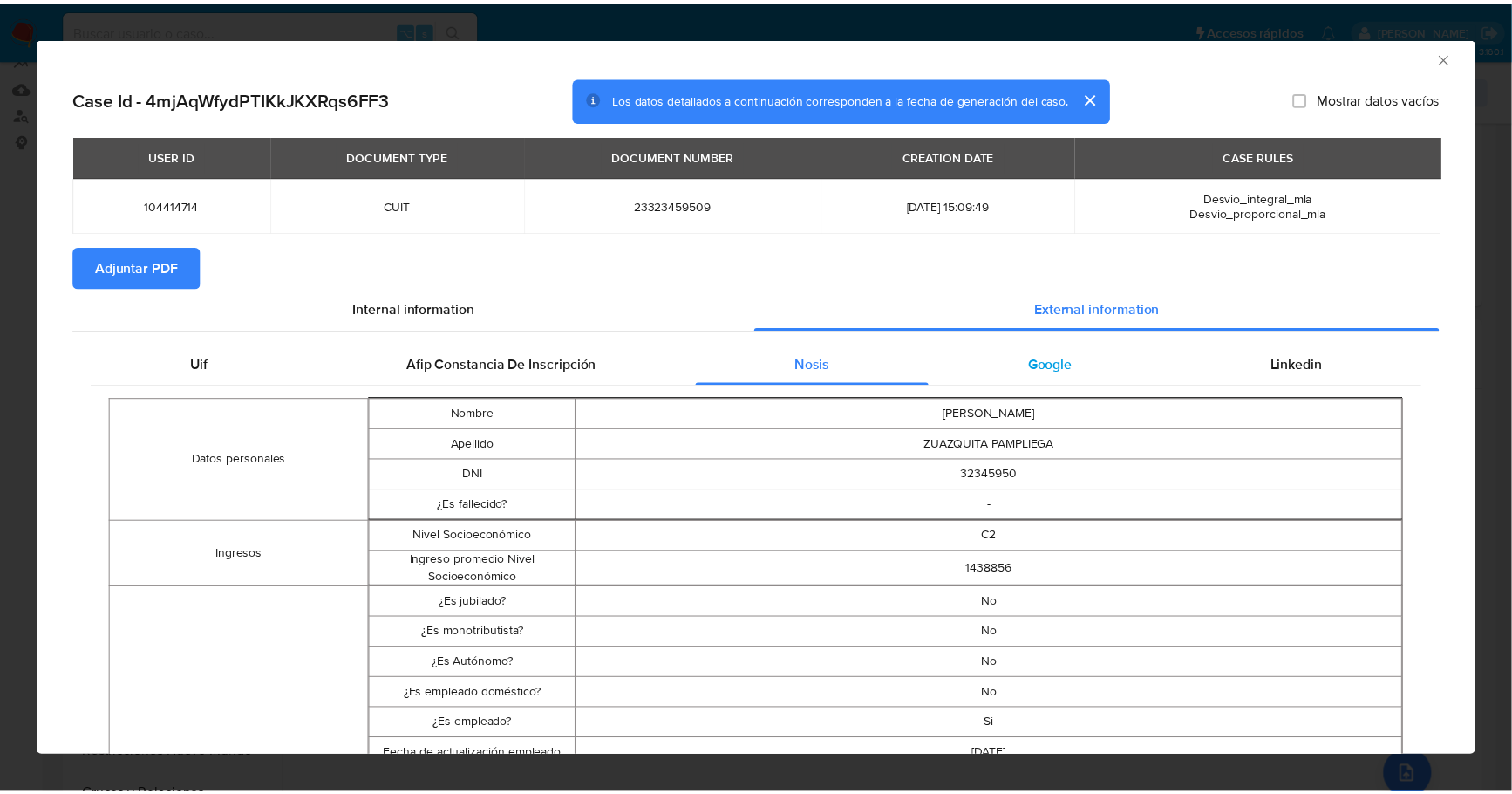
scroll to position [0, 0]
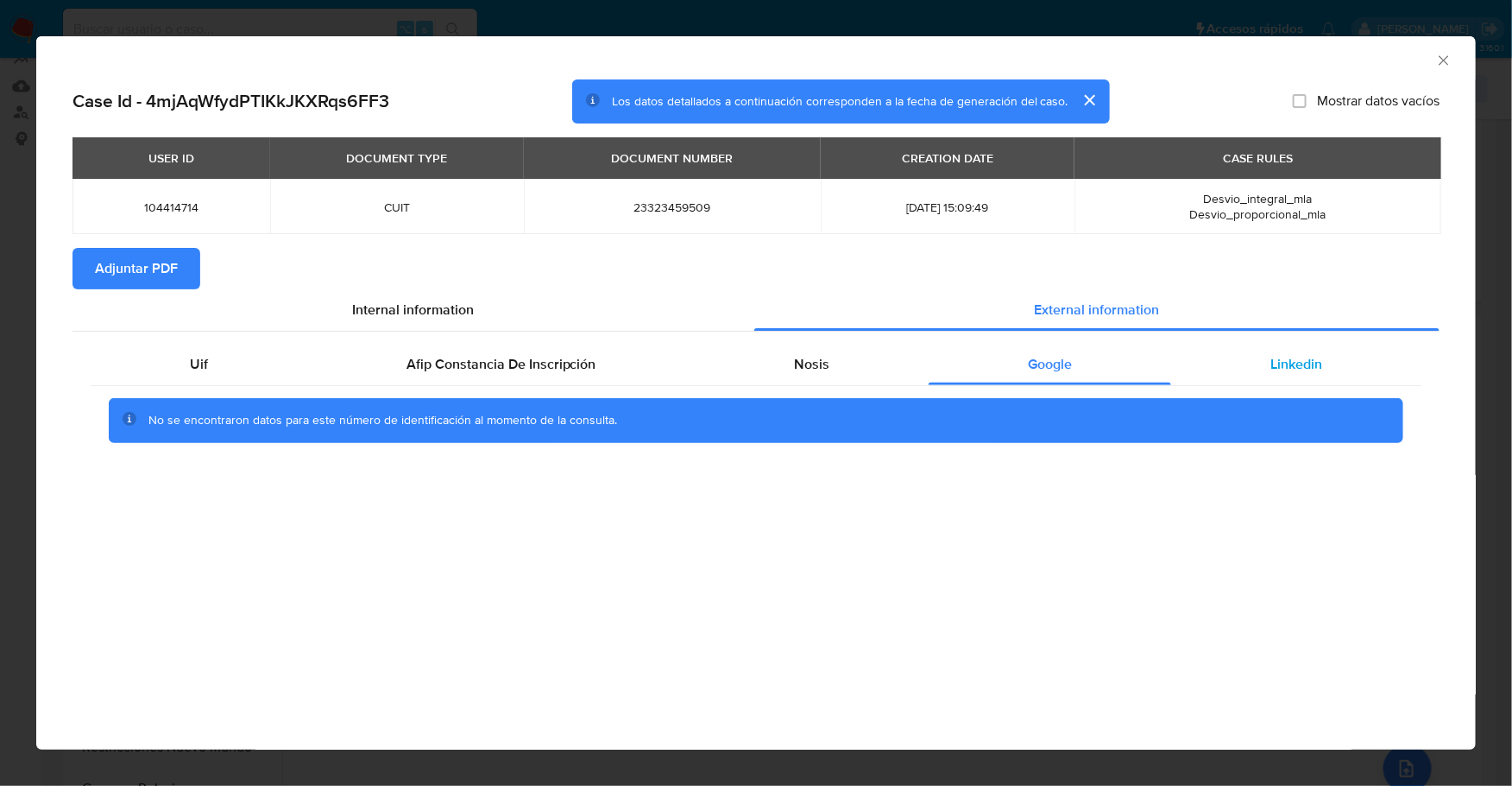
click at [1314, 357] on span "Linkedin" at bounding box center [1296, 364] width 51 height 20
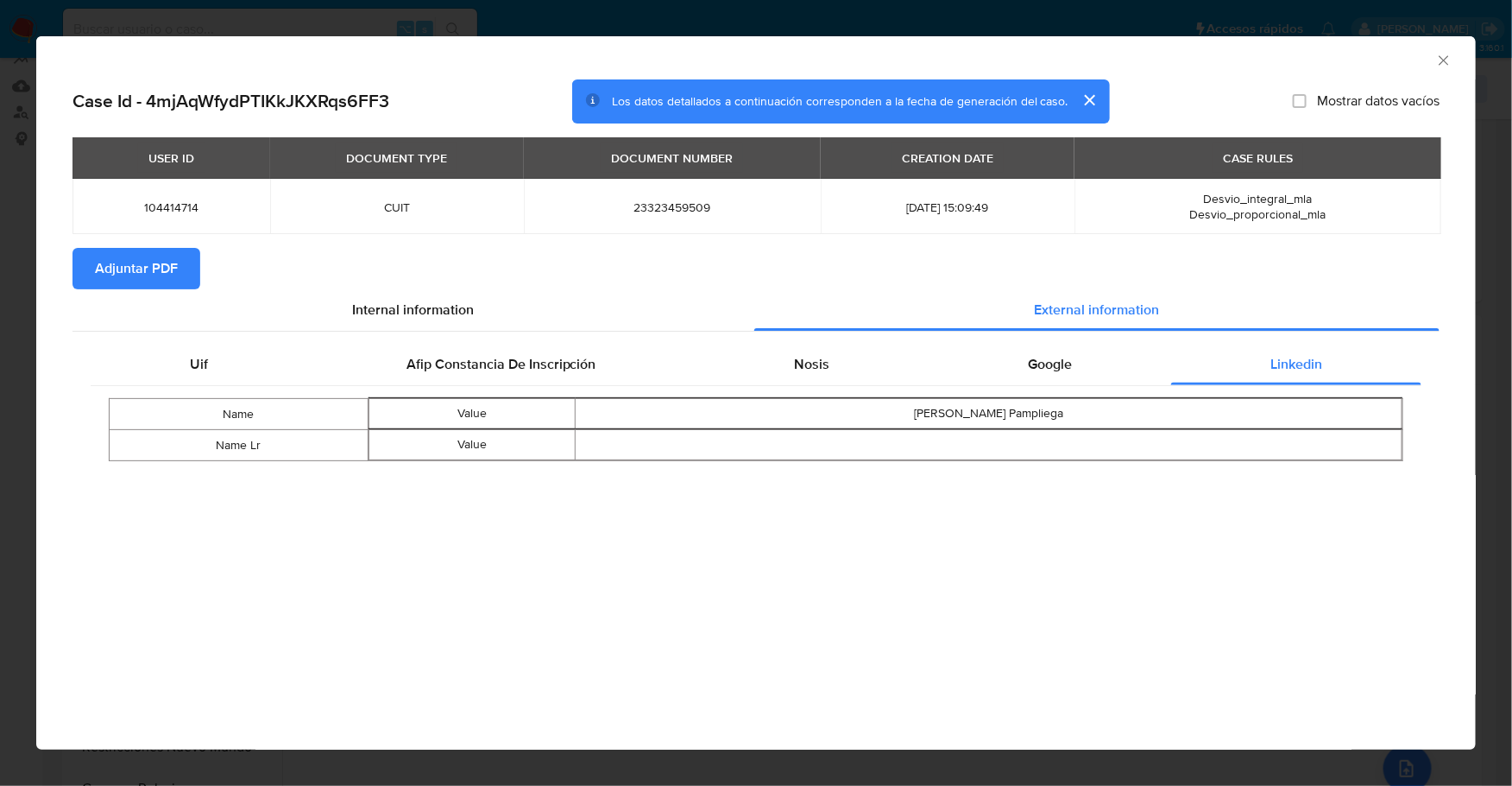
click at [116, 276] on span "Adjuntar PDF" at bounding box center [136, 268] width 83 height 38
click at [1448, 61] on icon "Cerrar ventana" at bounding box center [1444, 60] width 17 height 17
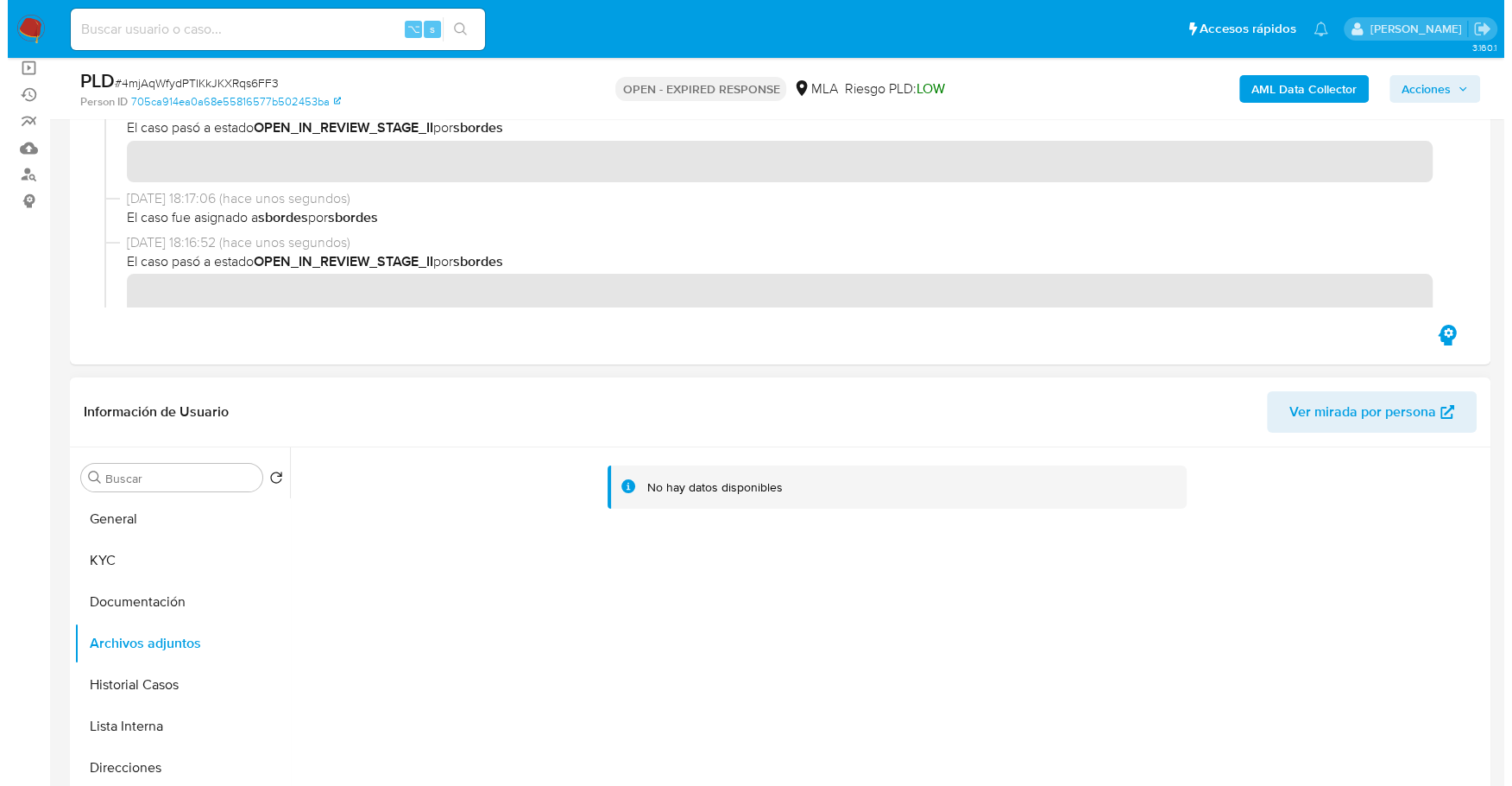
scroll to position [403, 0]
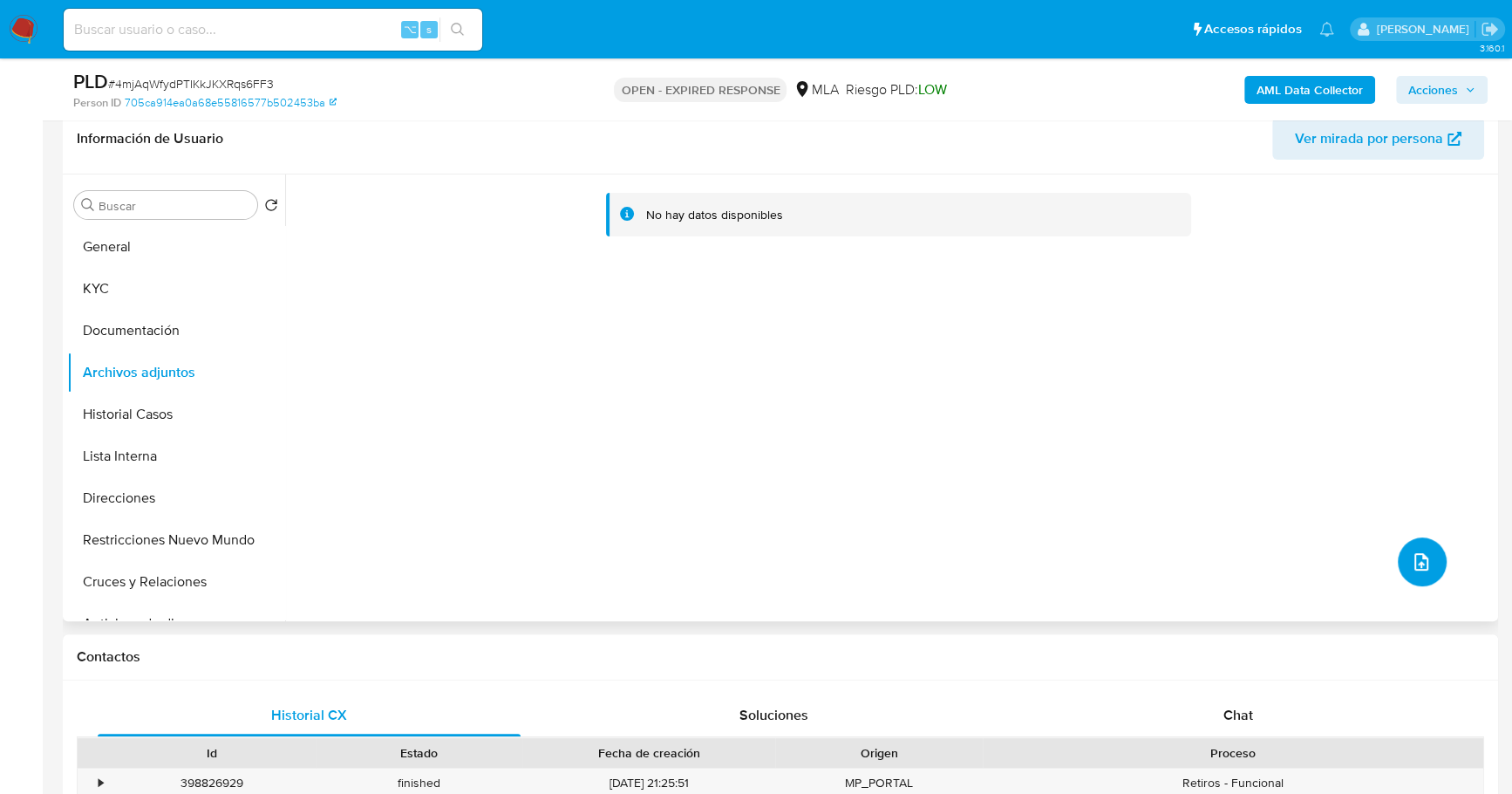
click at [1402, 558] on button "upload-file" at bounding box center [1422, 561] width 49 height 49
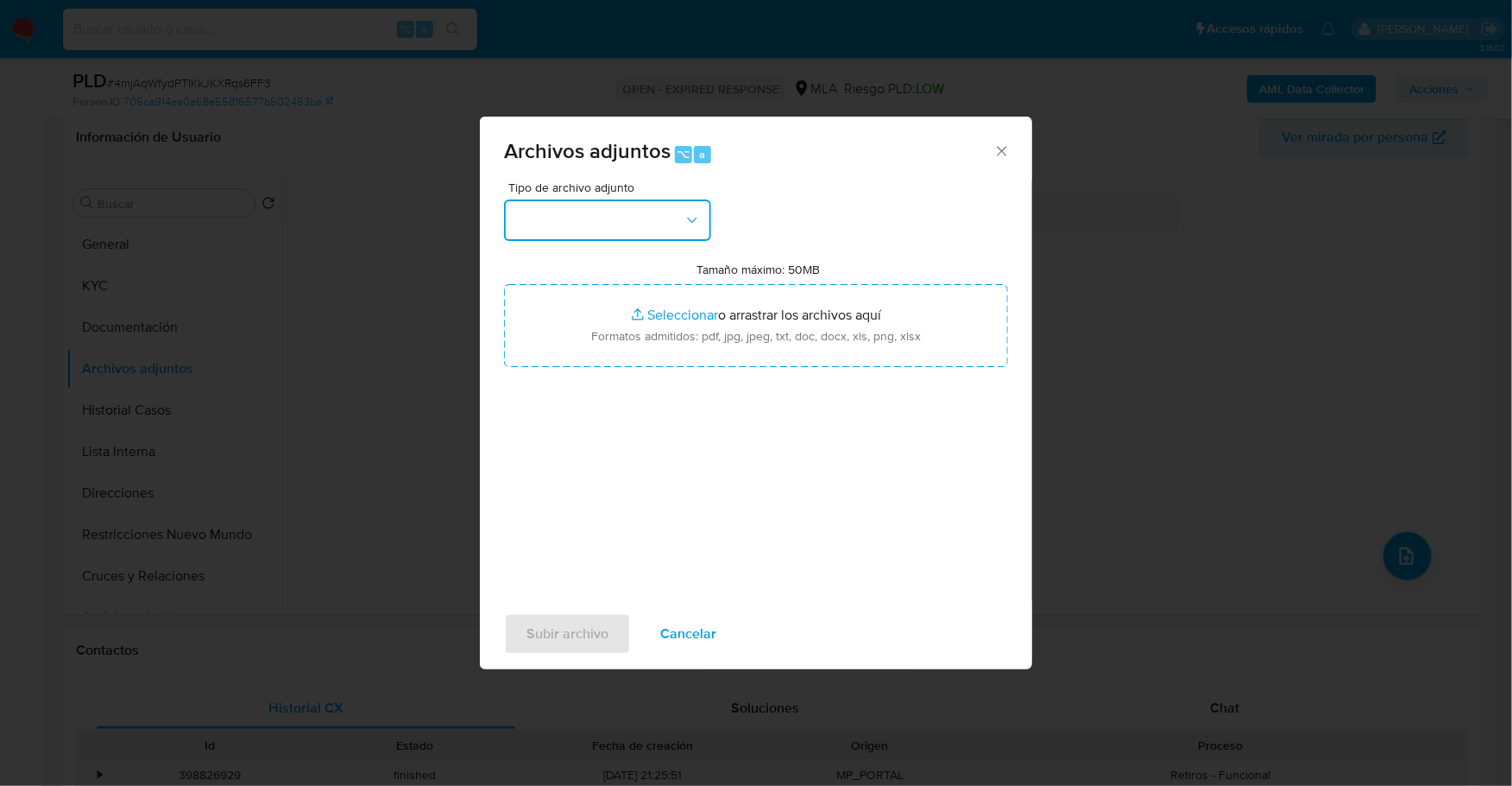
click at [614, 219] on button "button" at bounding box center [608, 221] width 207 height 42
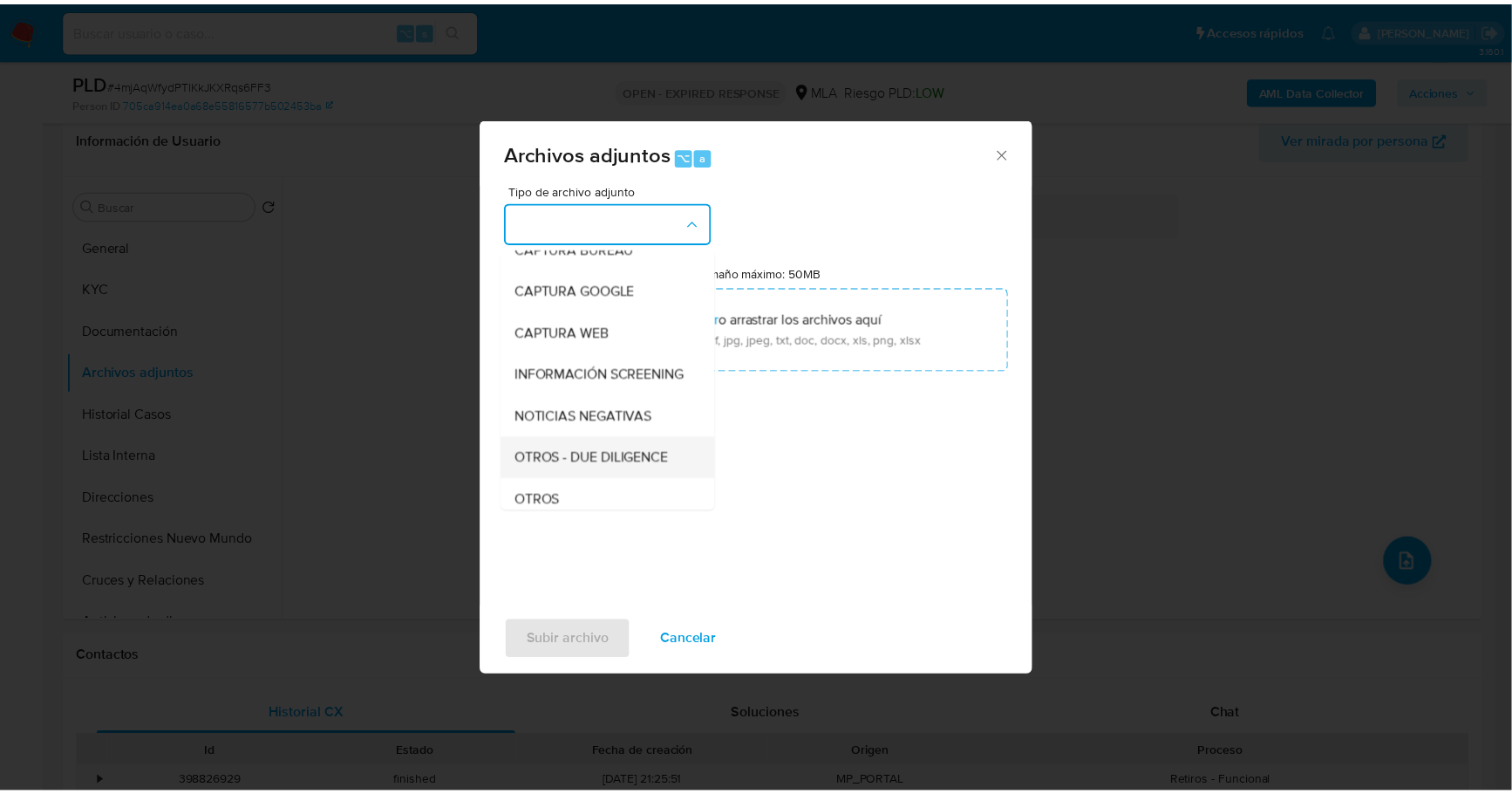
scroll to position [122, 0]
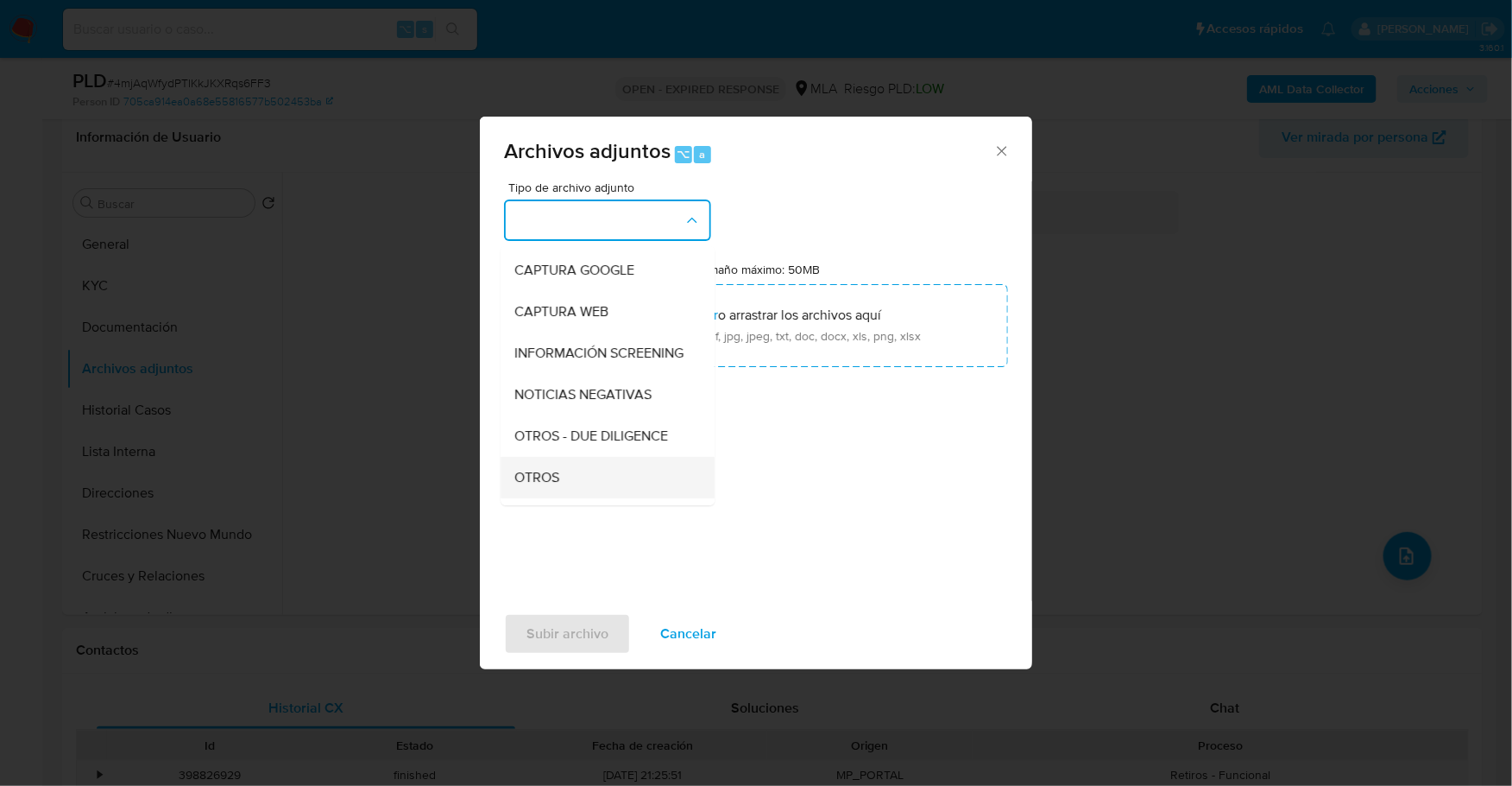
click at [581, 481] on div "OTROS" at bounding box center [602, 478] width 176 height 42
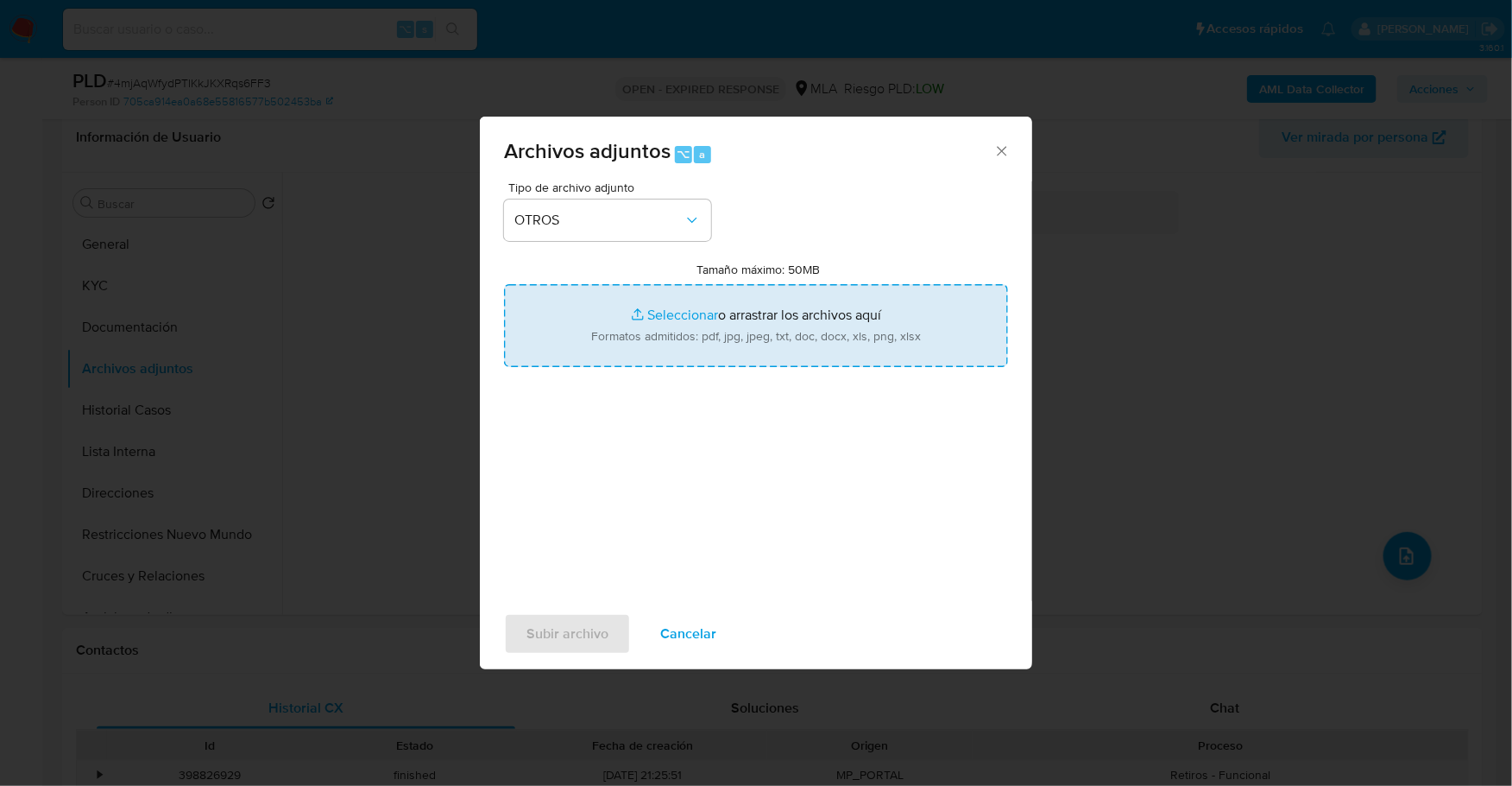
click at [695, 315] on input "Tamaño máximo: 50MB Seleccionar archivos" at bounding box center [756, 324] width 504 height 83
click at [675, 311] on input "Tamaño máximo: 50MB Seleccionar archivos" at bounding box center [756, 324] width 504 height 83
type input "C:\fakepath\Recibos de sueldo.pdf"
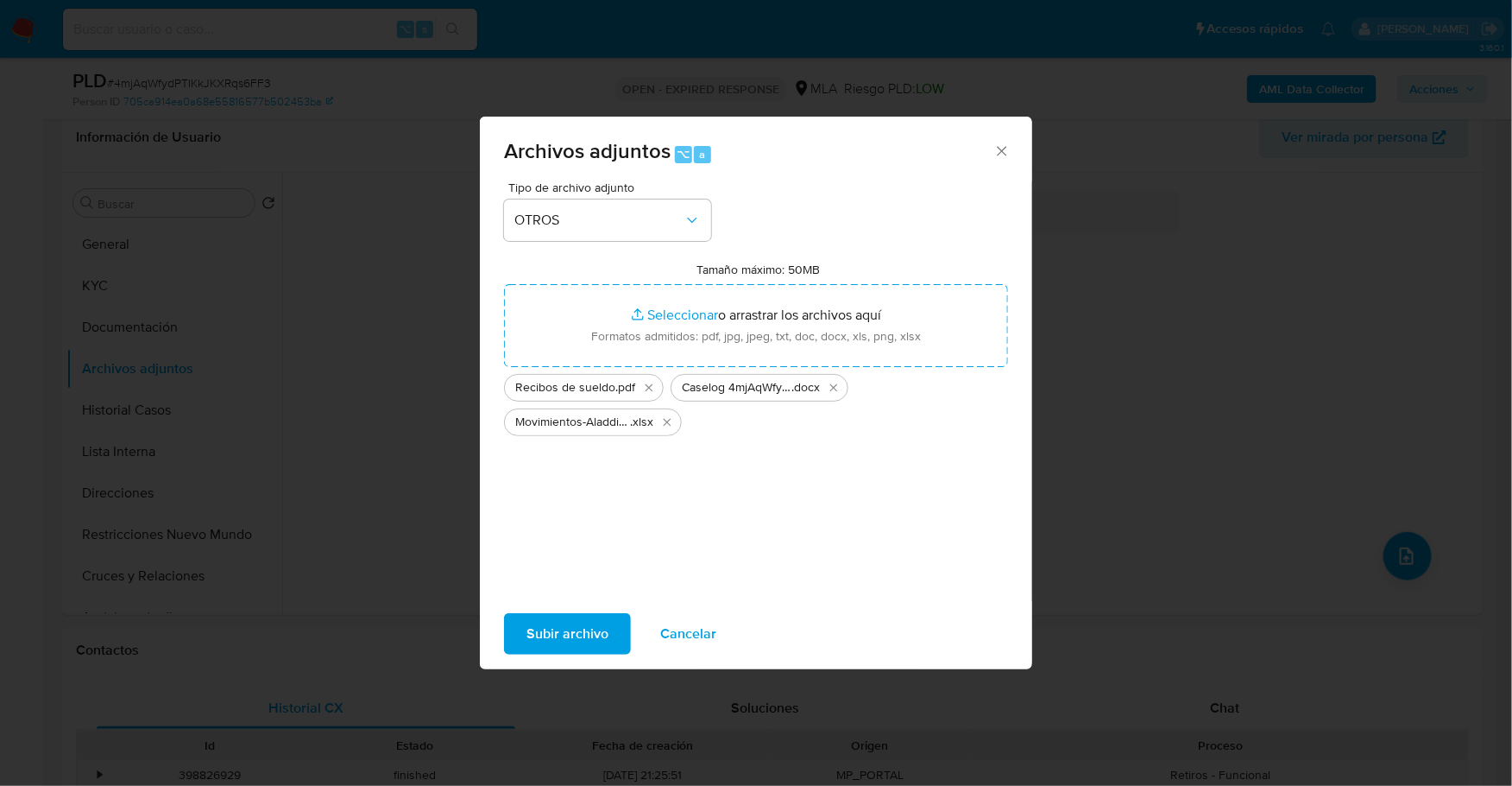
click at [542, 633] on span "Subir archivo" at bounding box center [567, 634] width 82 height 38
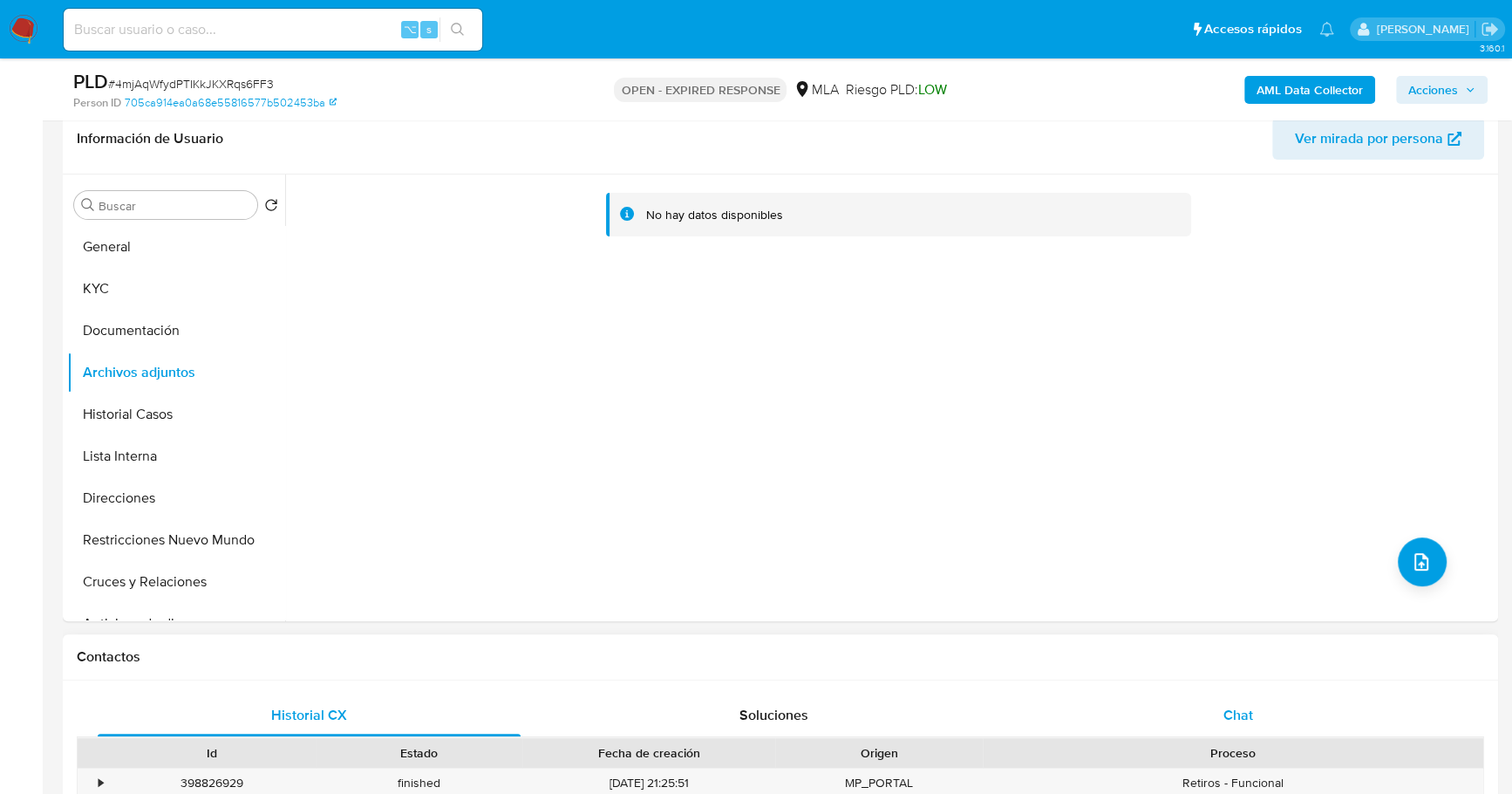
click at [1194, 701] on div "Chat" at bounding box center [1238, 715] width 423 height 42
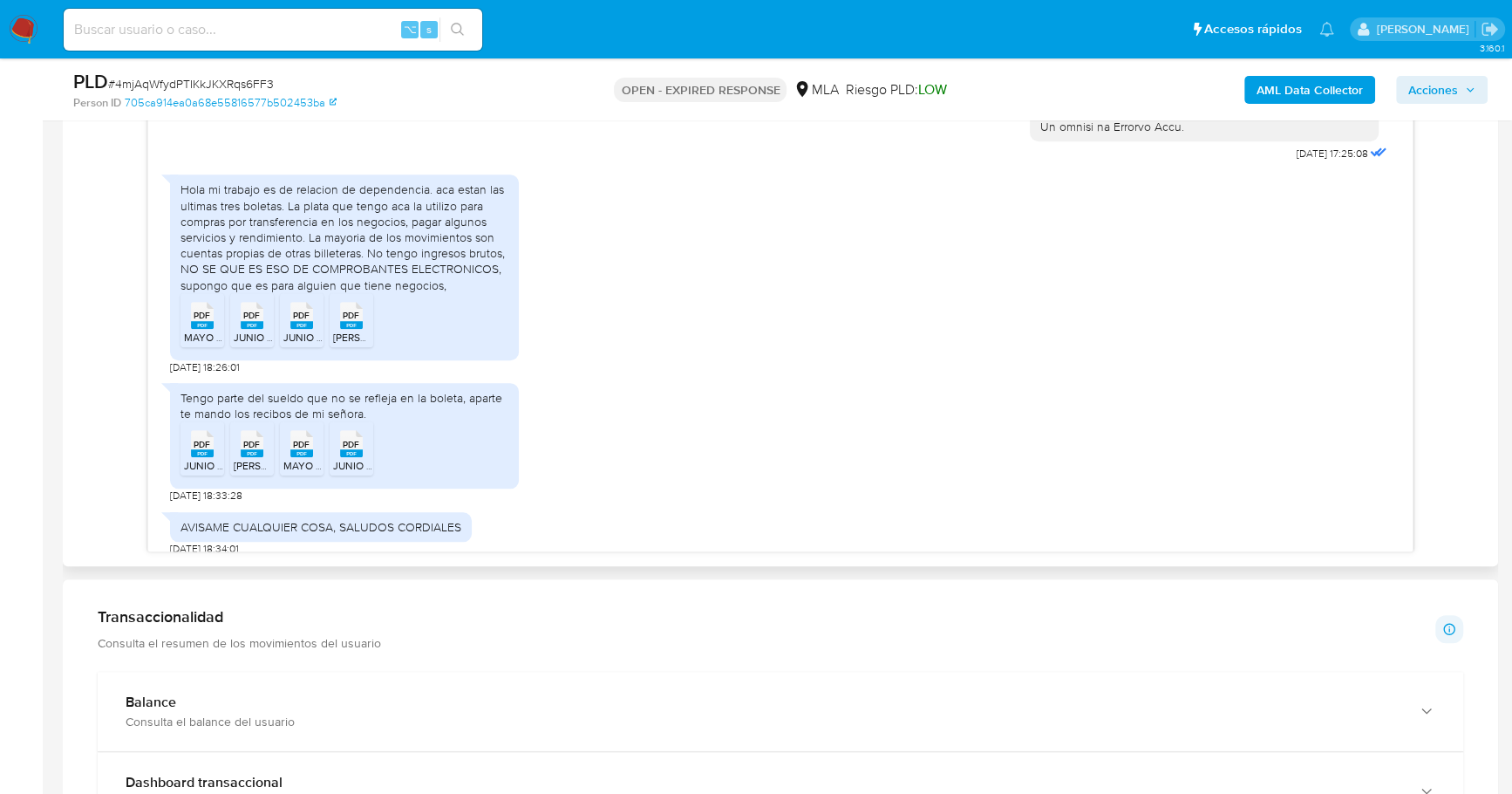
scroll to position [432, 0]
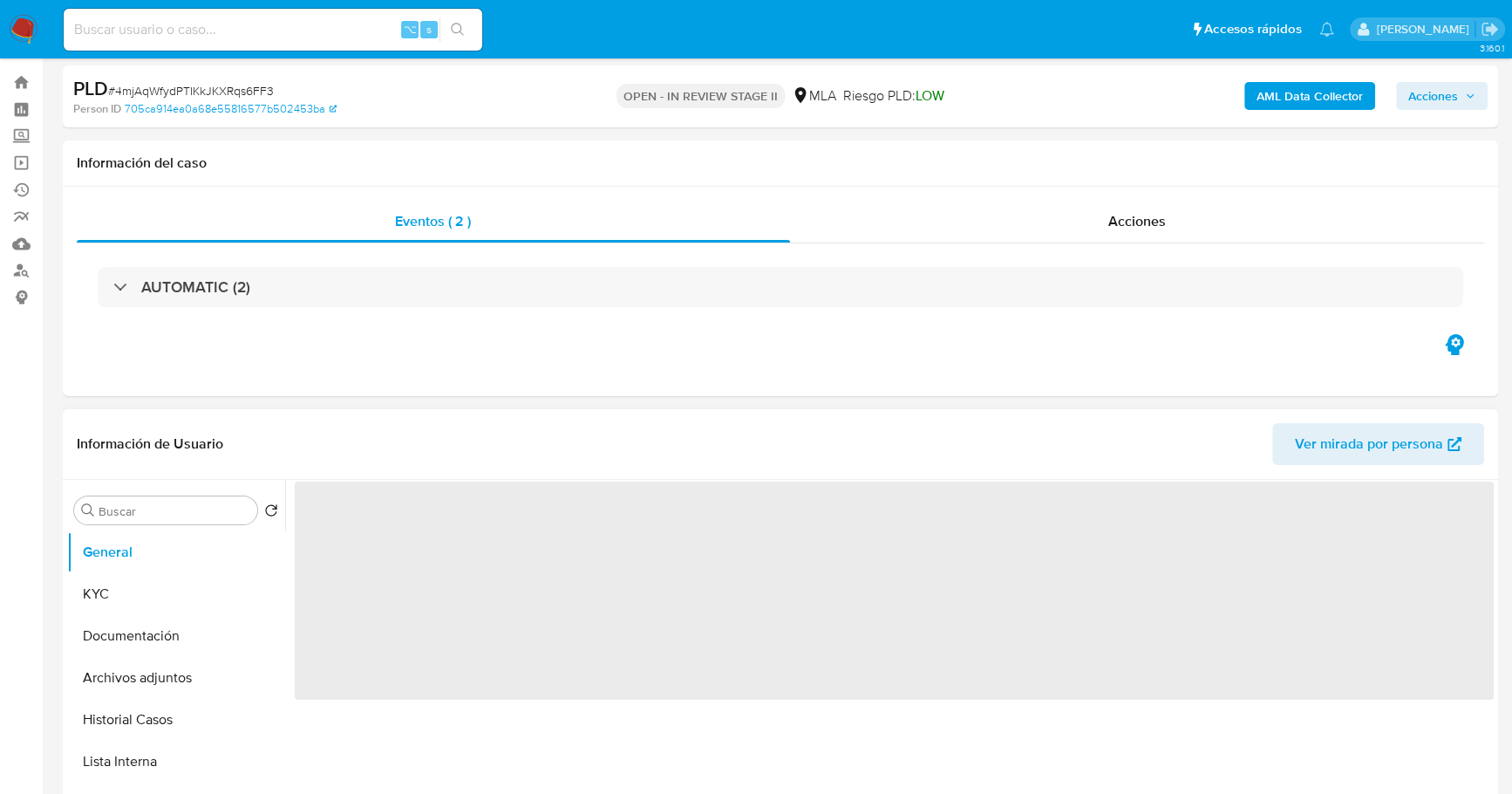
select select "10"
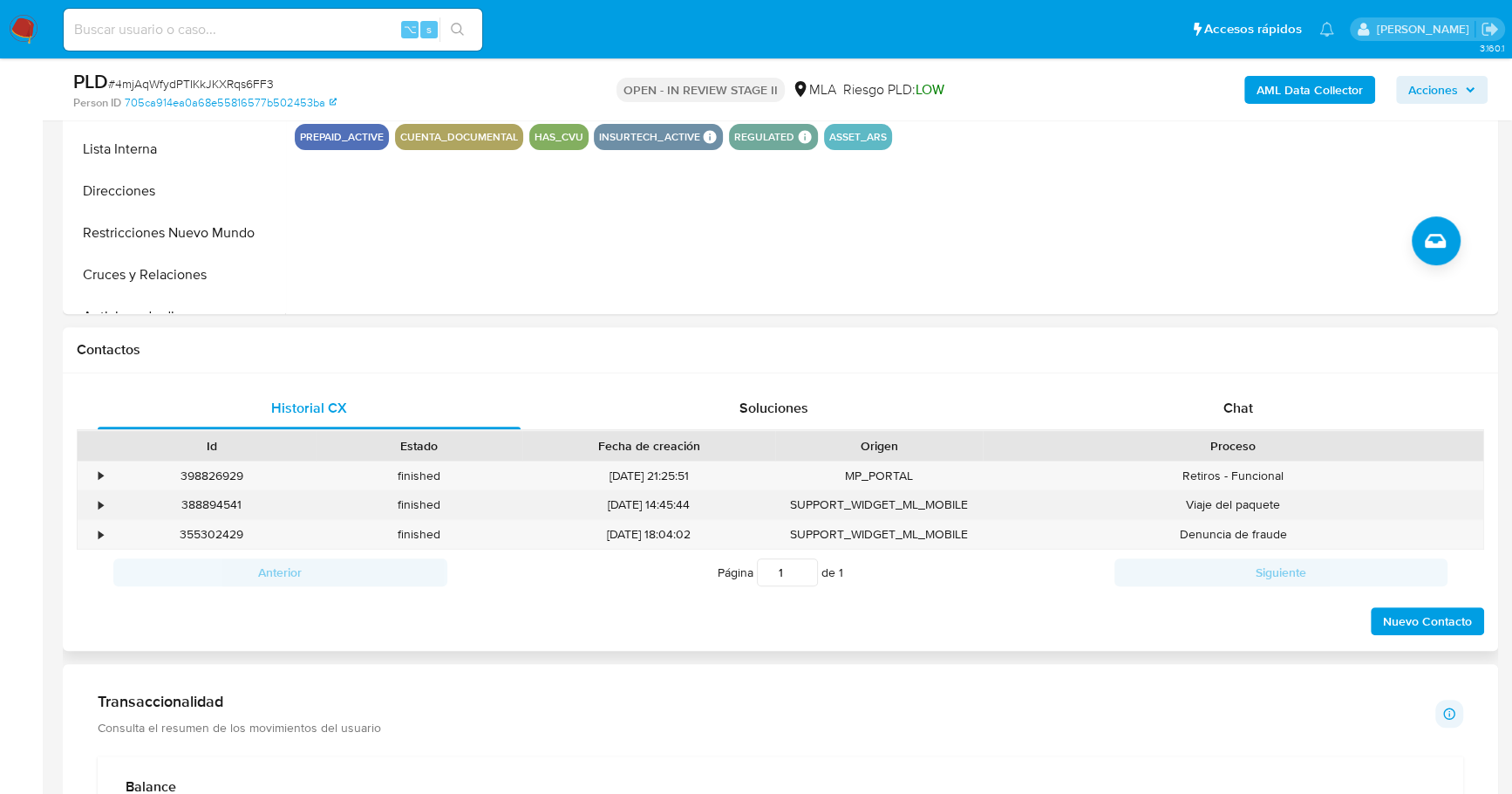
scroll to position [716, 0]
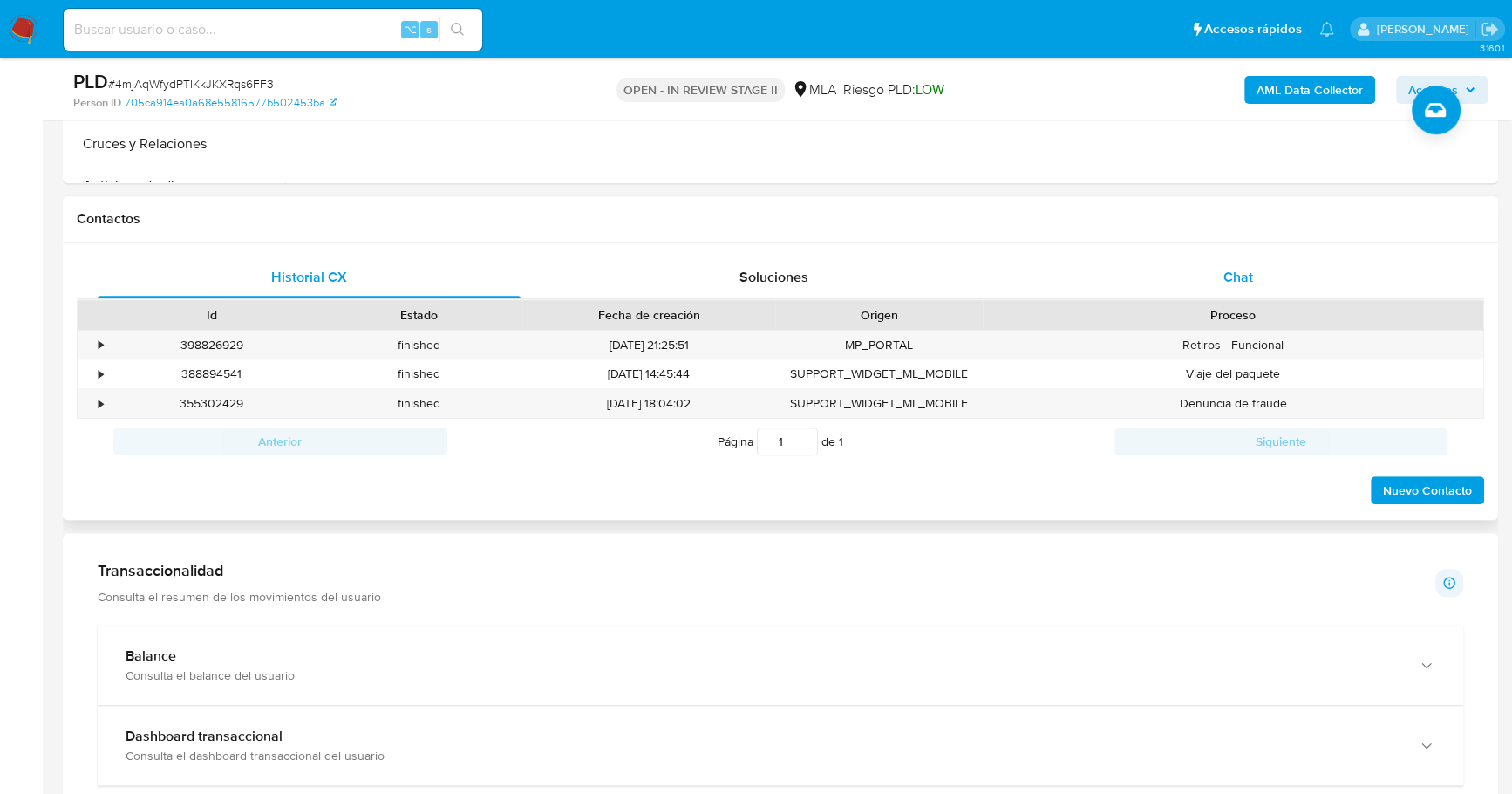
click at [1267, 266] on div "Chat" at bounding box center [1238, 278] width 423 height 42
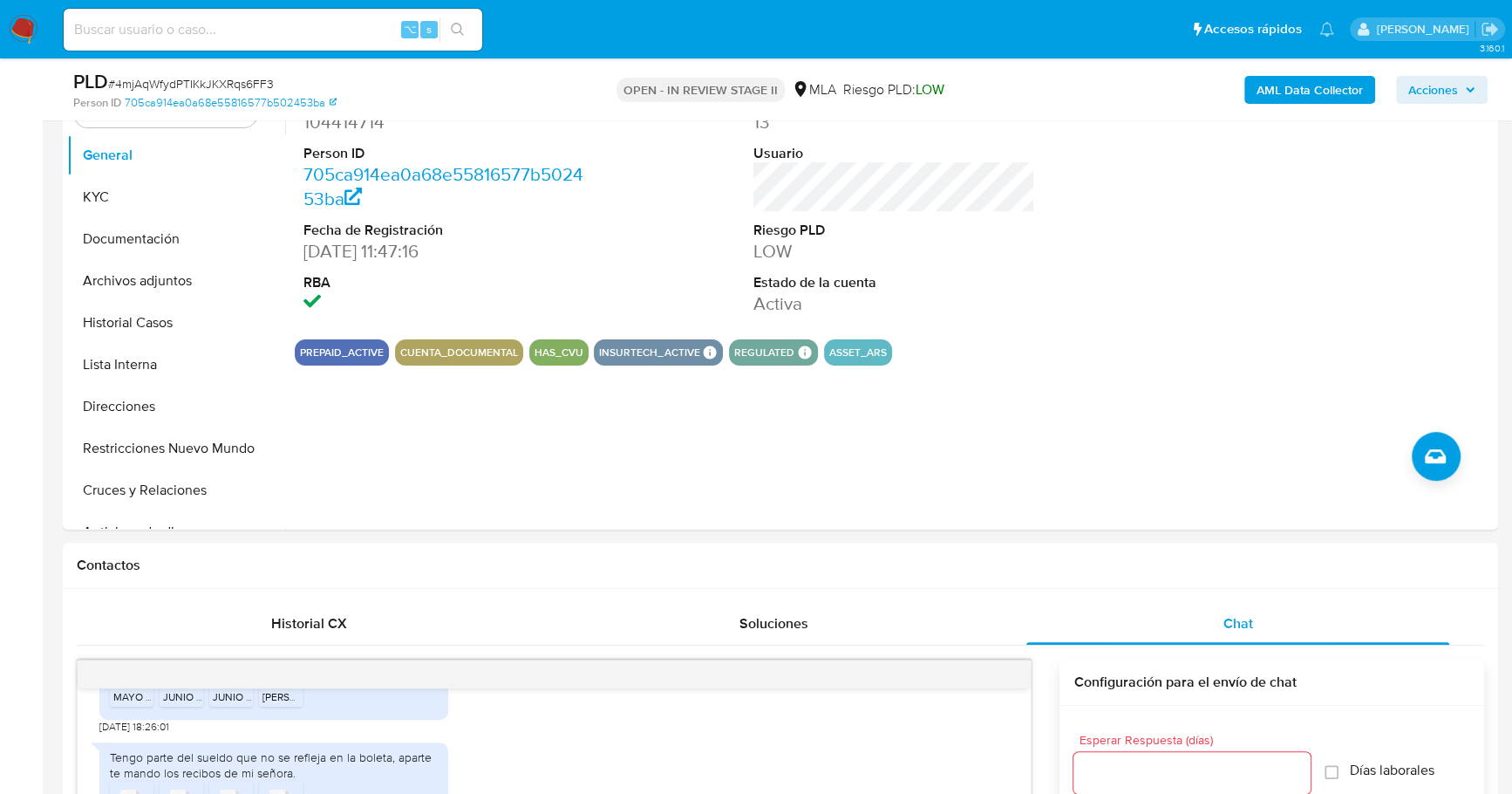
scroll to position [0, 0]
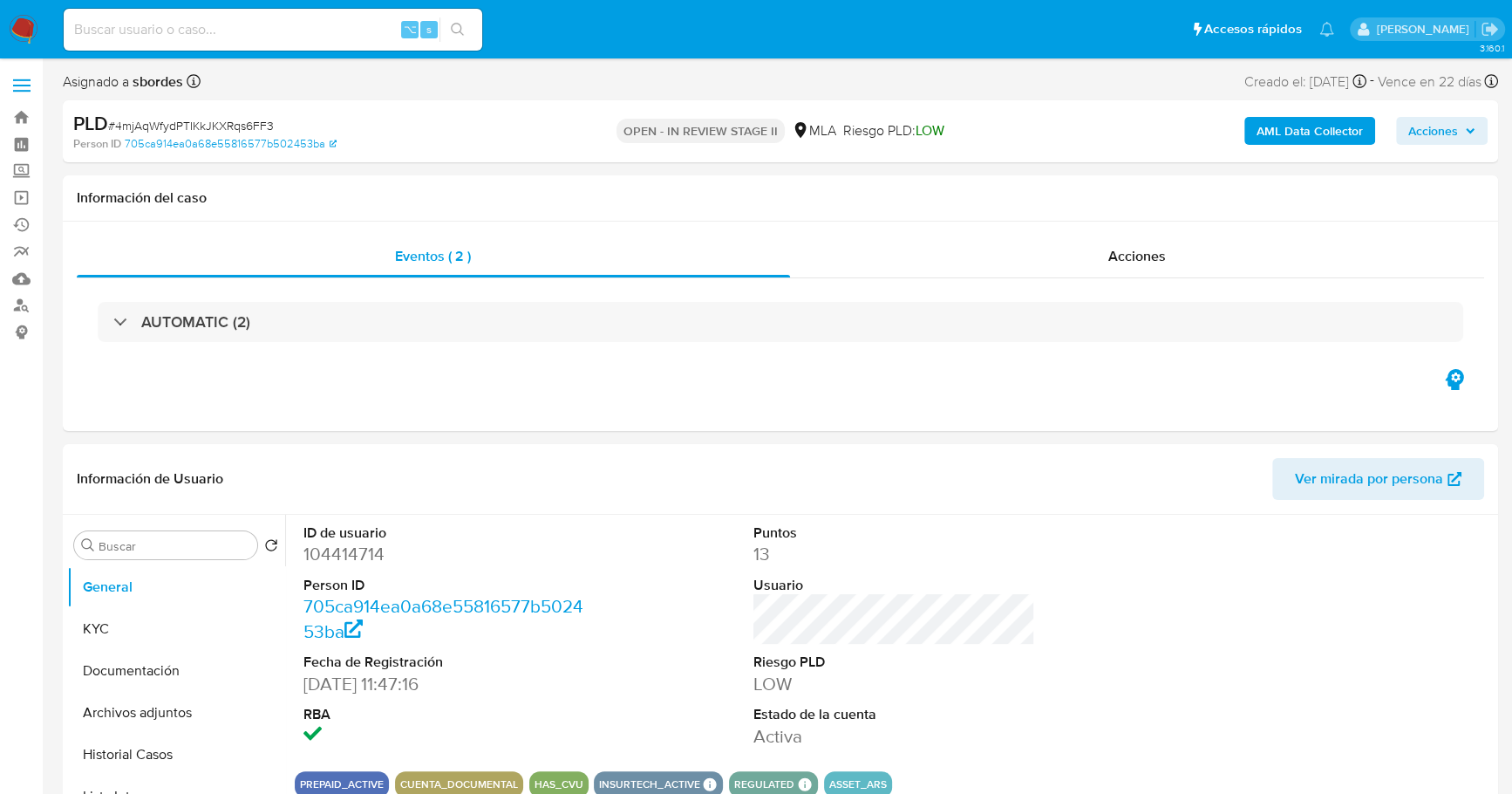
click at [1460, 132] on span "Acciones" at bounding box center [1442, 130] width 67 height 24
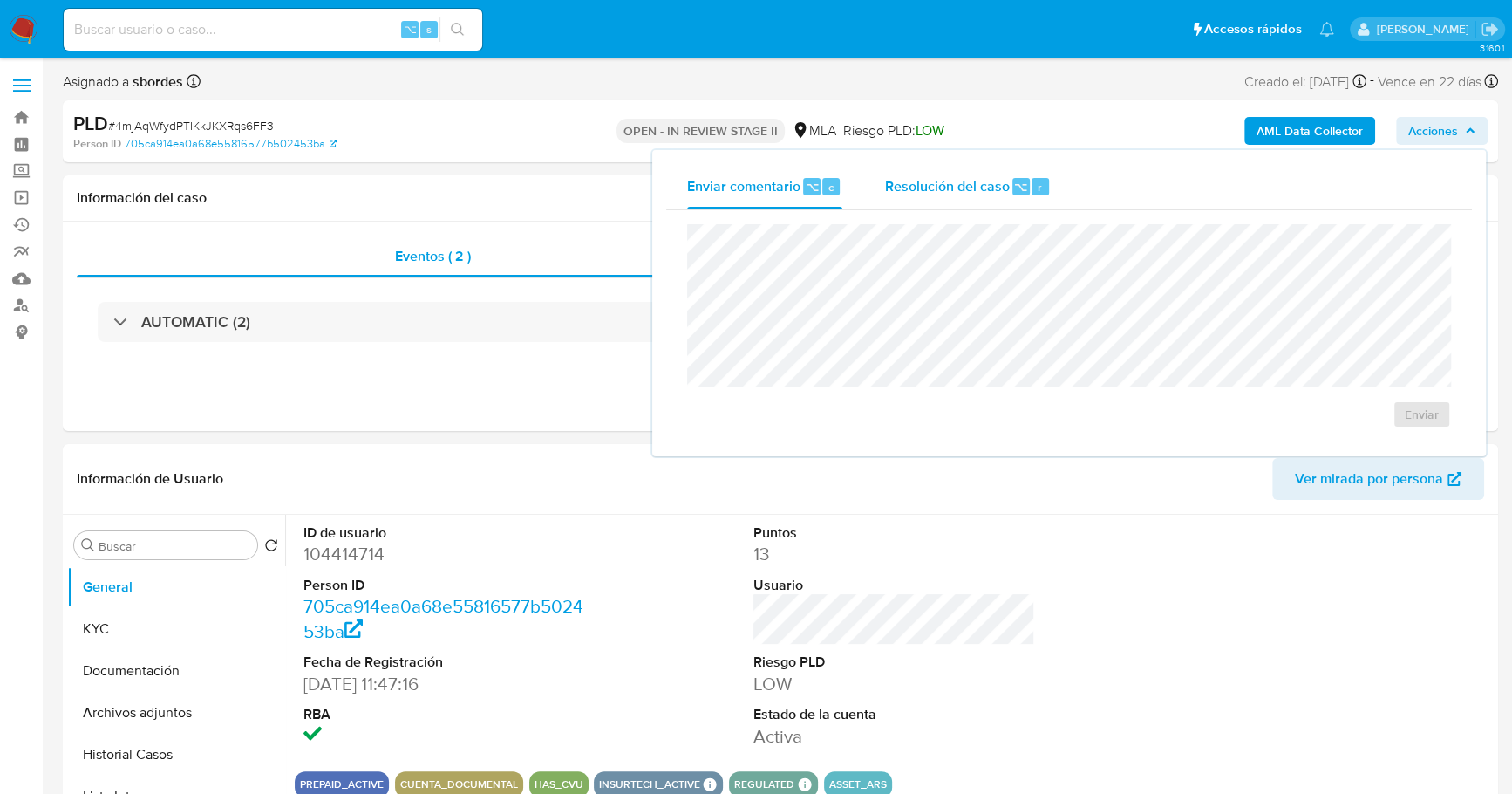
click at [927, 166] on div "Resolución del caso ⌥ r" at bounding box center [967, 186] width 166 height 45
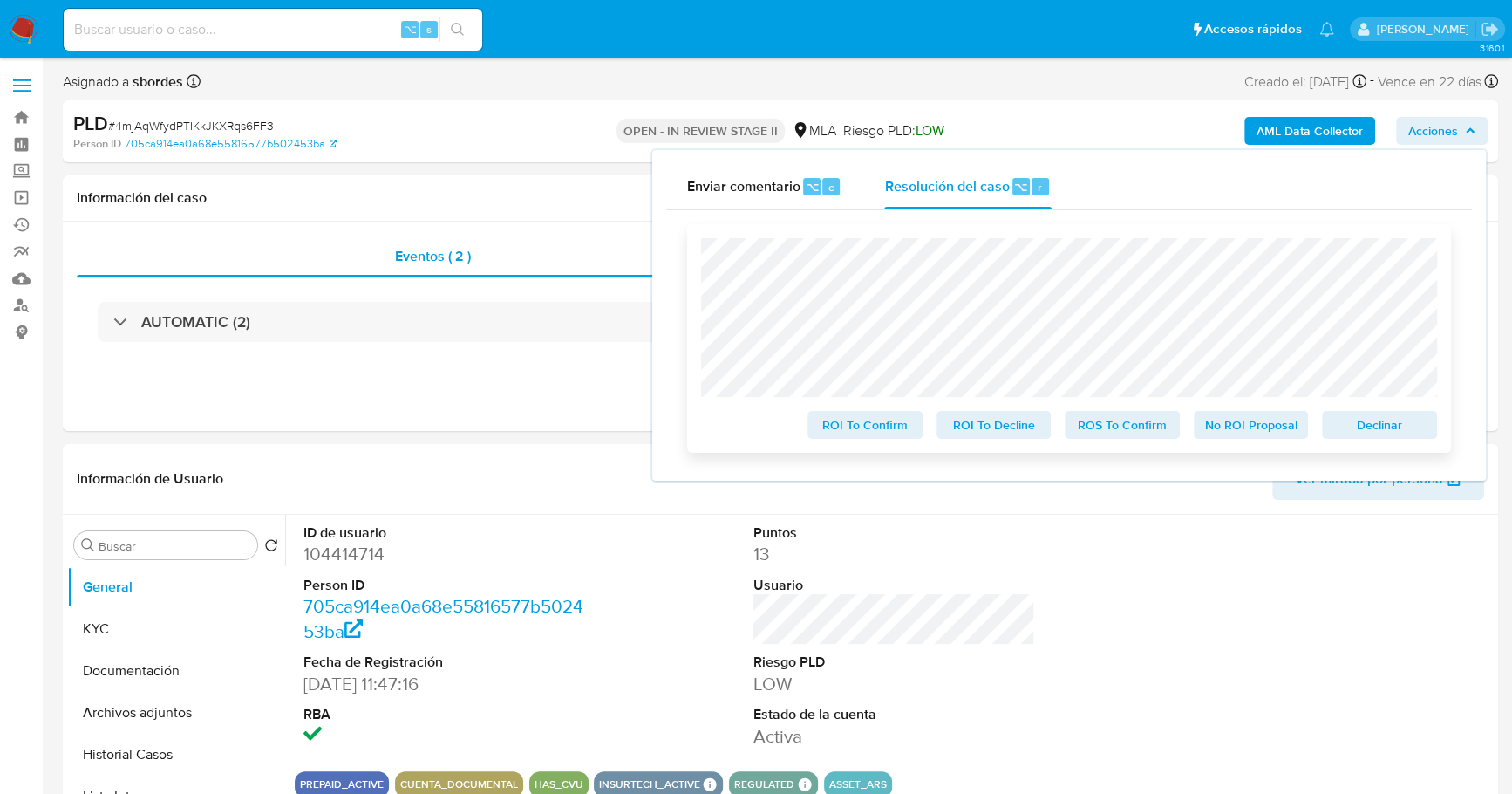
click at [1232, 436] on span "No ROI Proposal" at bounding box center [1252, 424] width 90 height 24
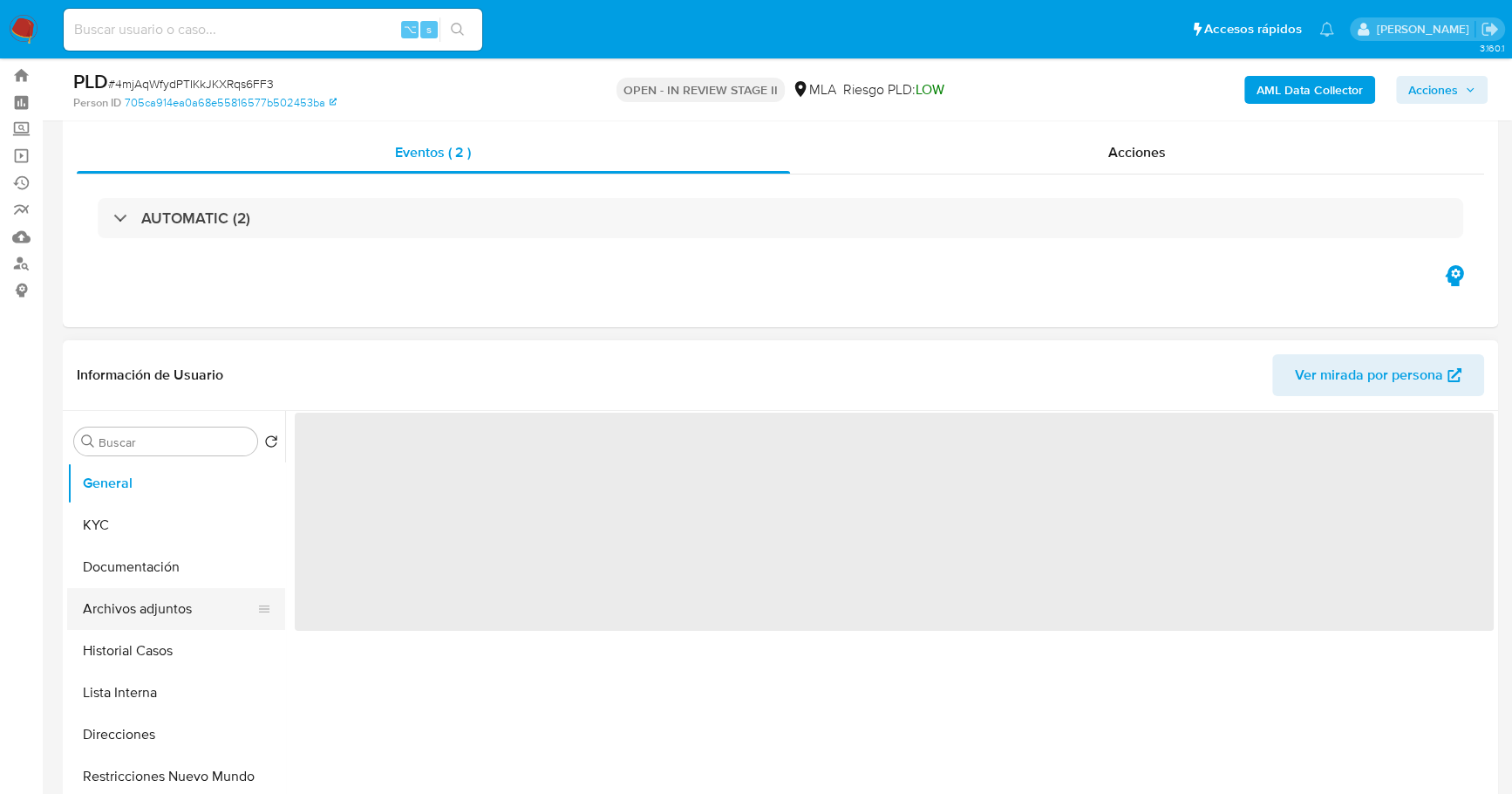
scroll to position [296, 0]
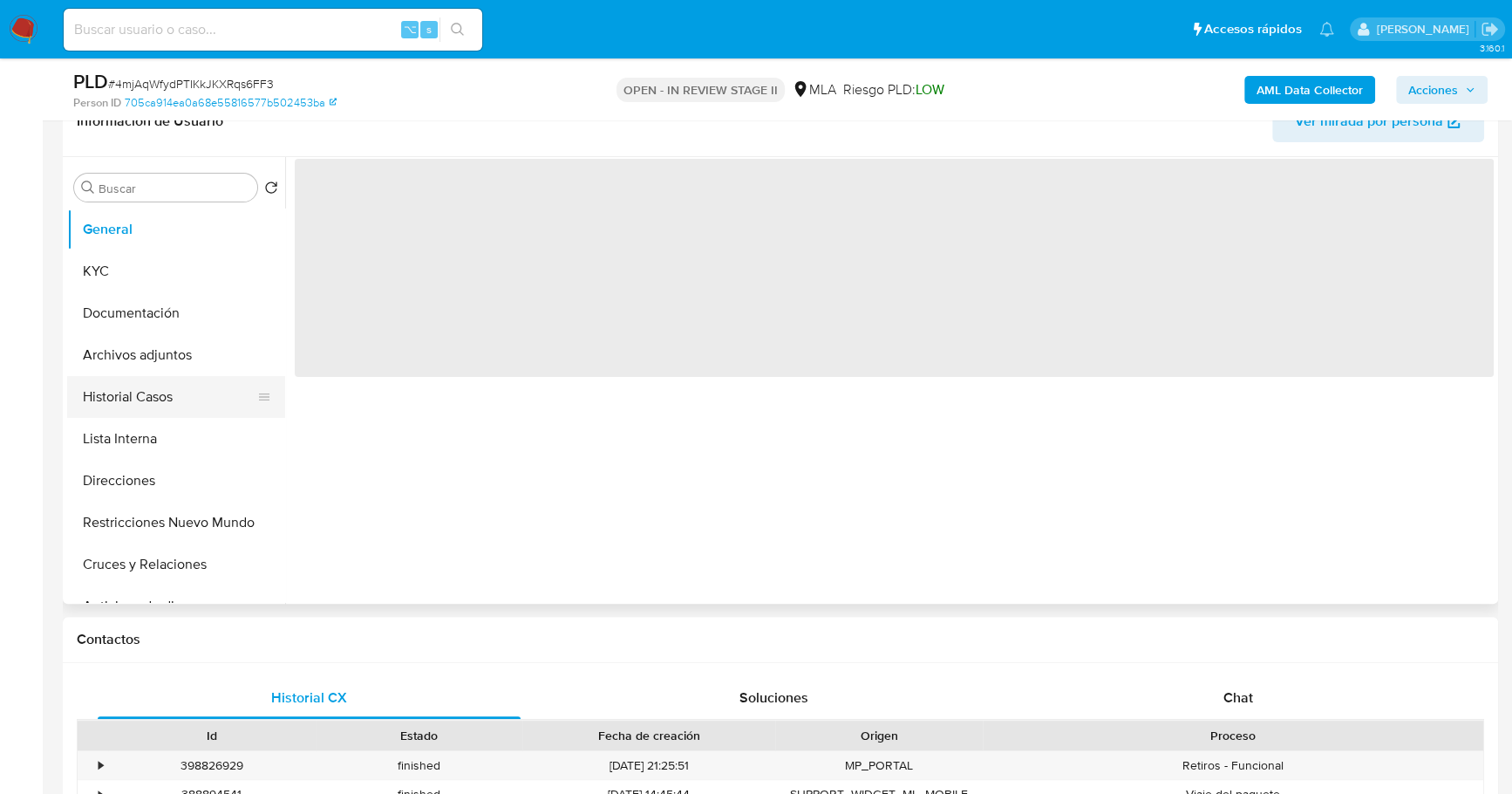
select select "10"
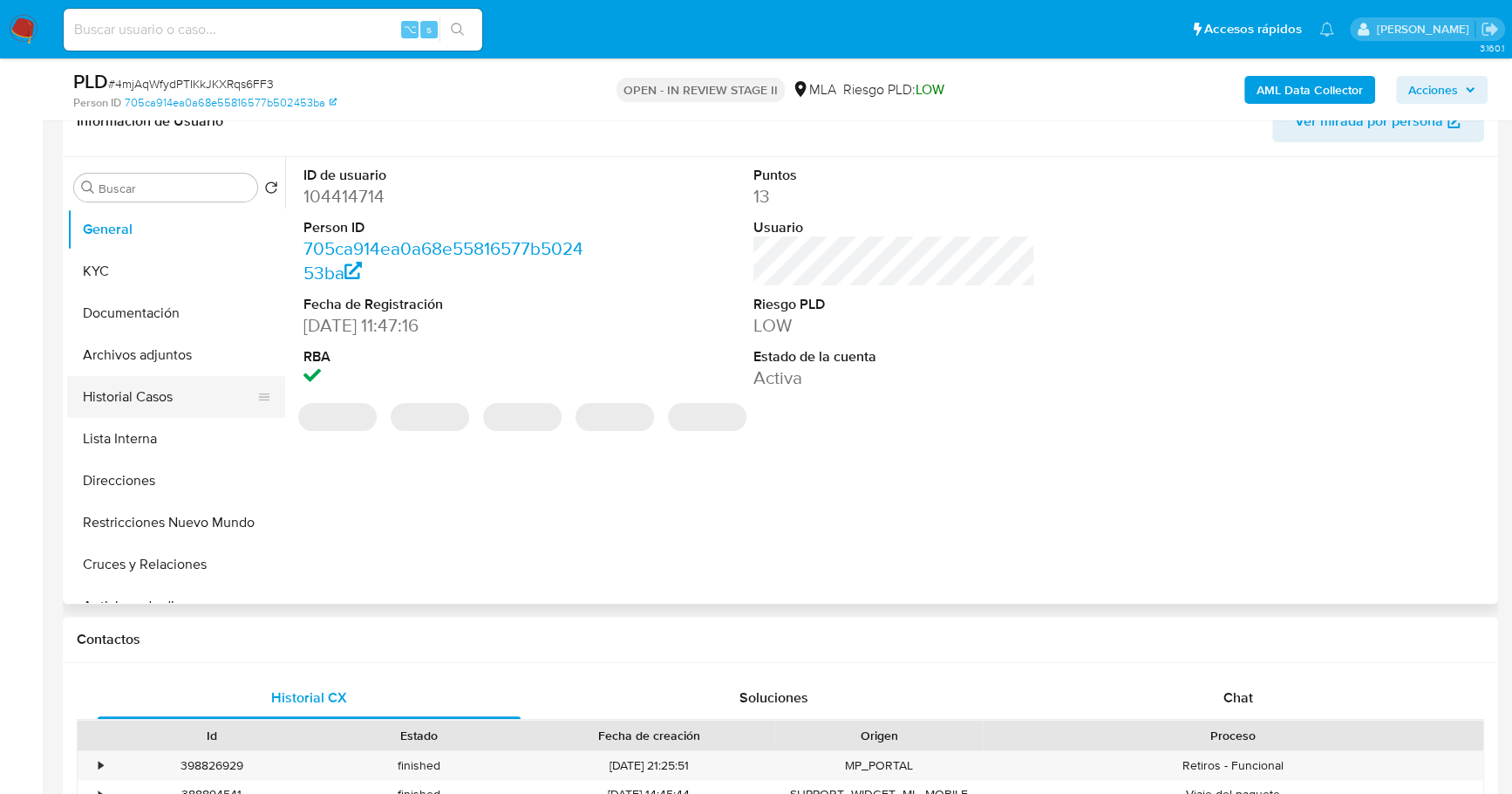
click at [163, 391] on button "Historial Casos" at bounding box center [169, 397] width 204 height 42
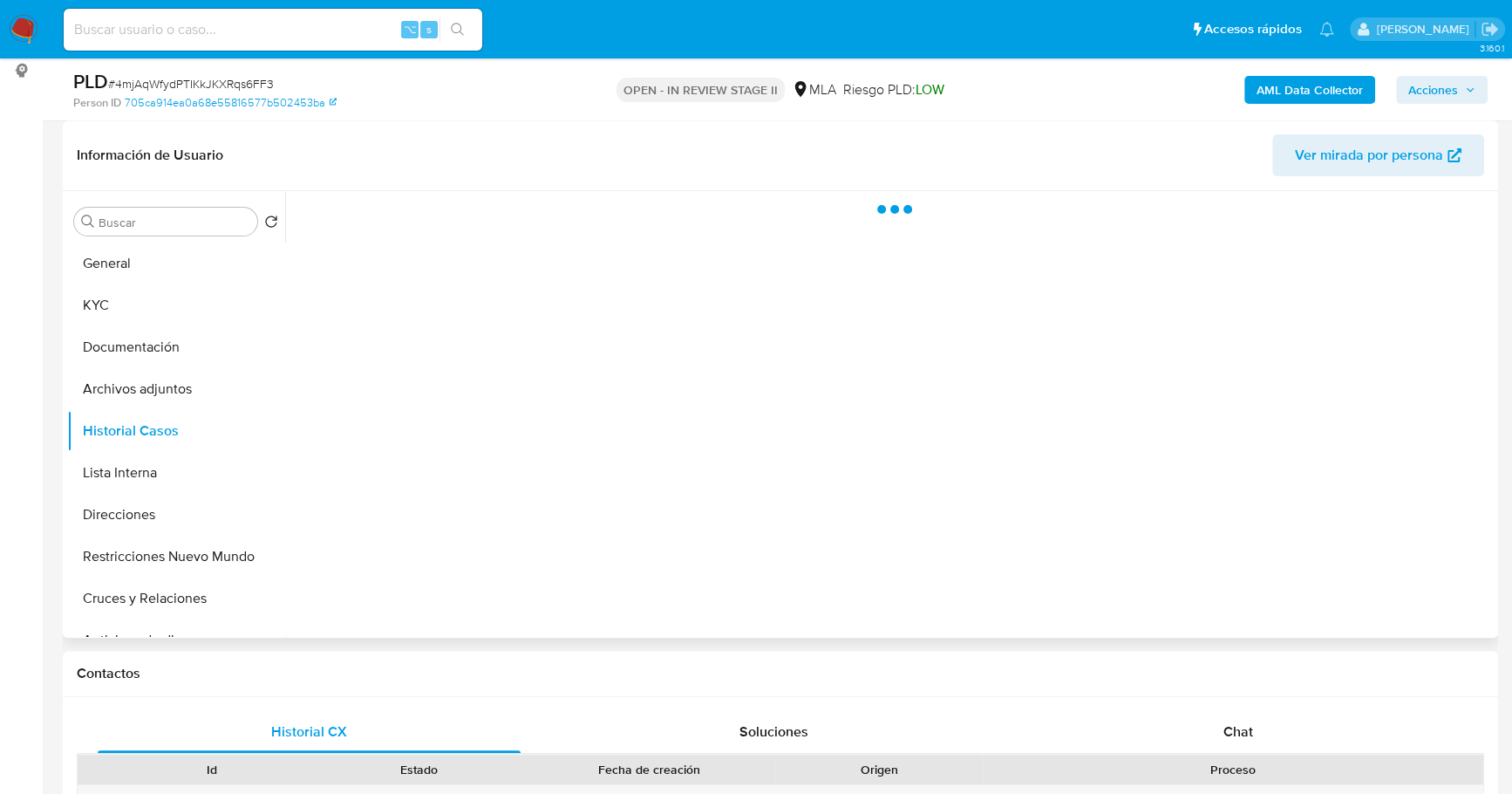
scroll to position [261, 0]
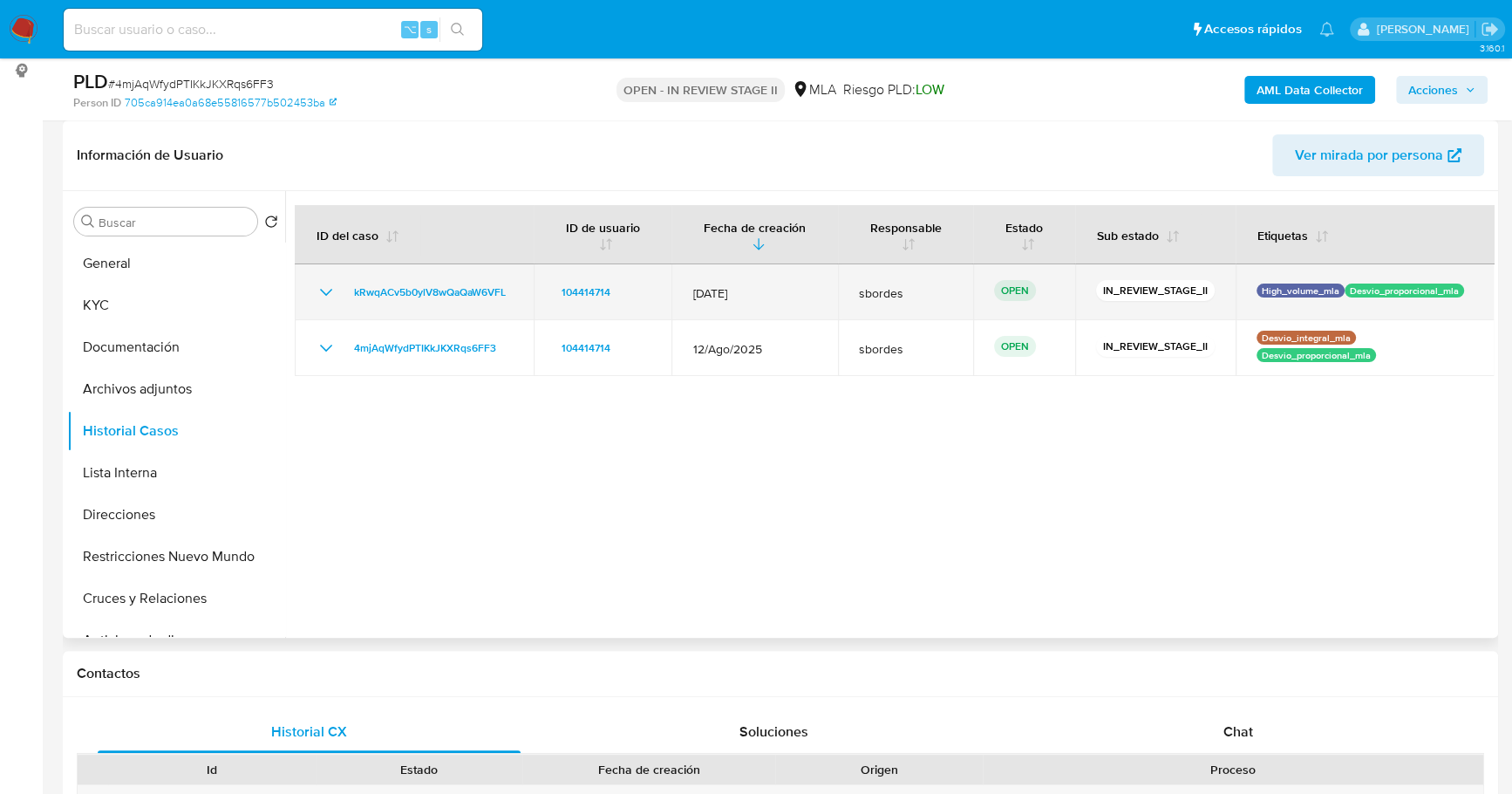
click at [451, 271] on td "kRwqACv5b0ylV8wQaQaW6VFL" at bounding box center [414, 292] width 239 height 56
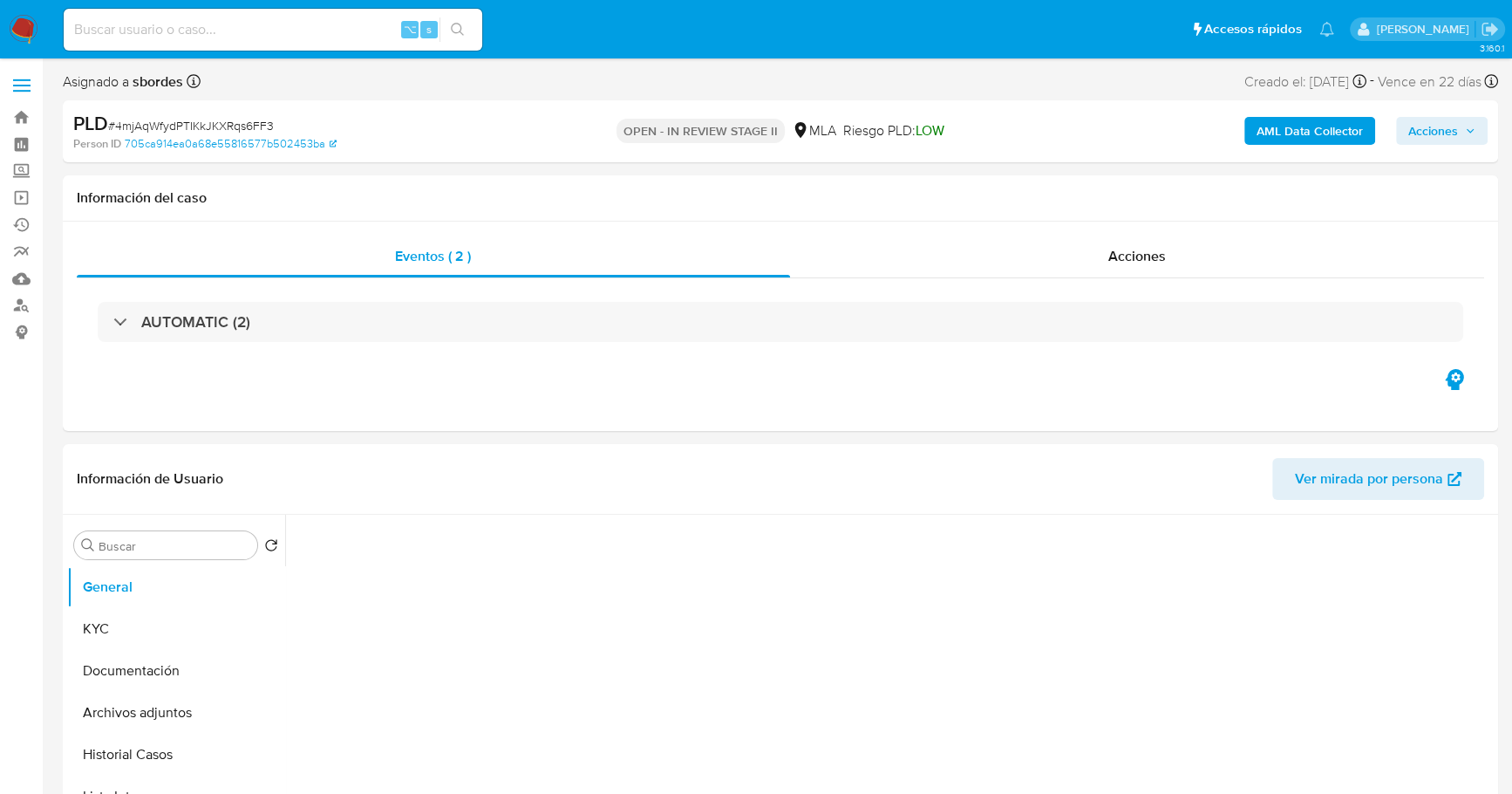
select select "10"
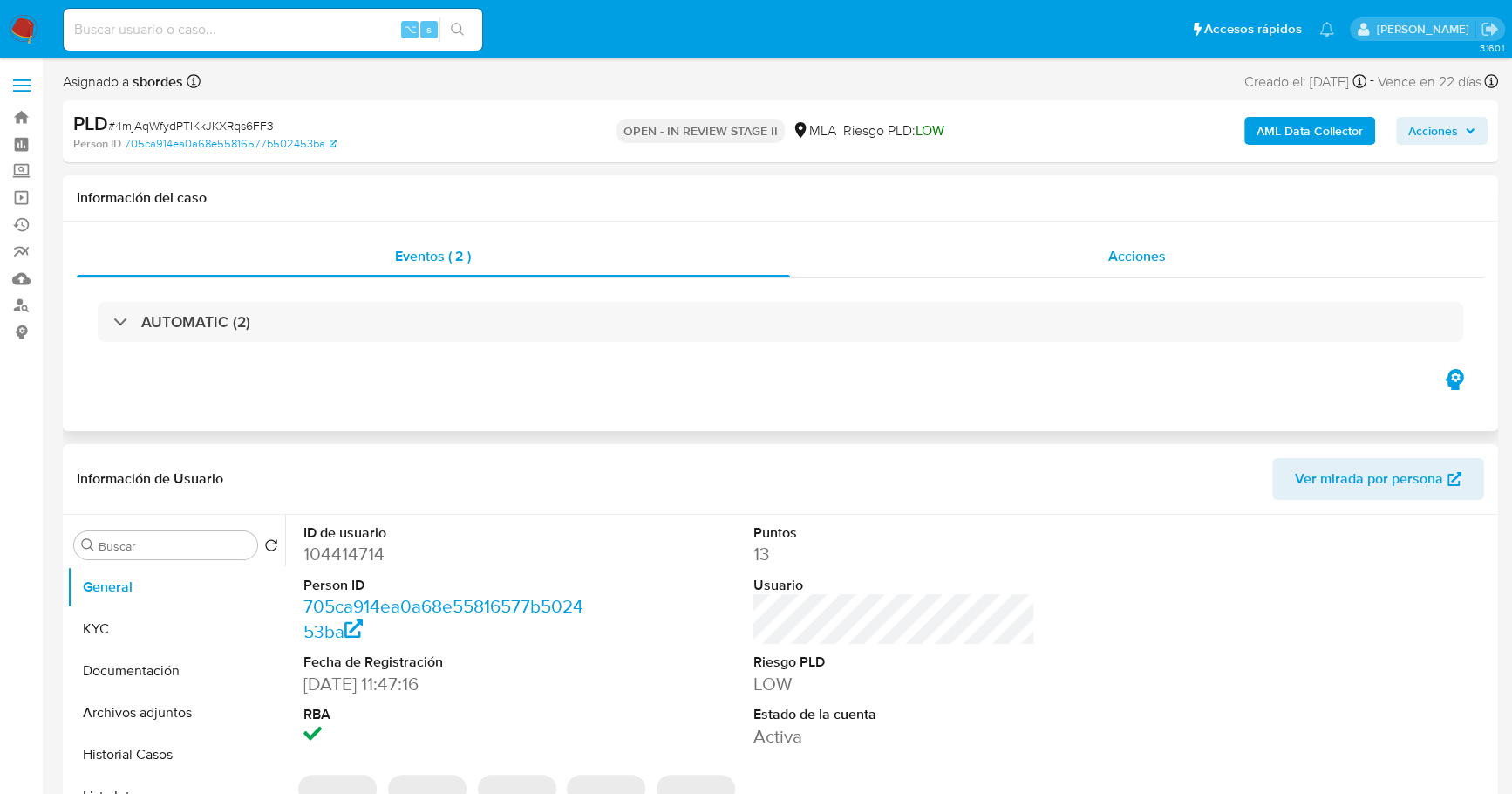
click at [1253, 248] on div "Acciones" at bounding box center [1137, 257] width 695 height 42
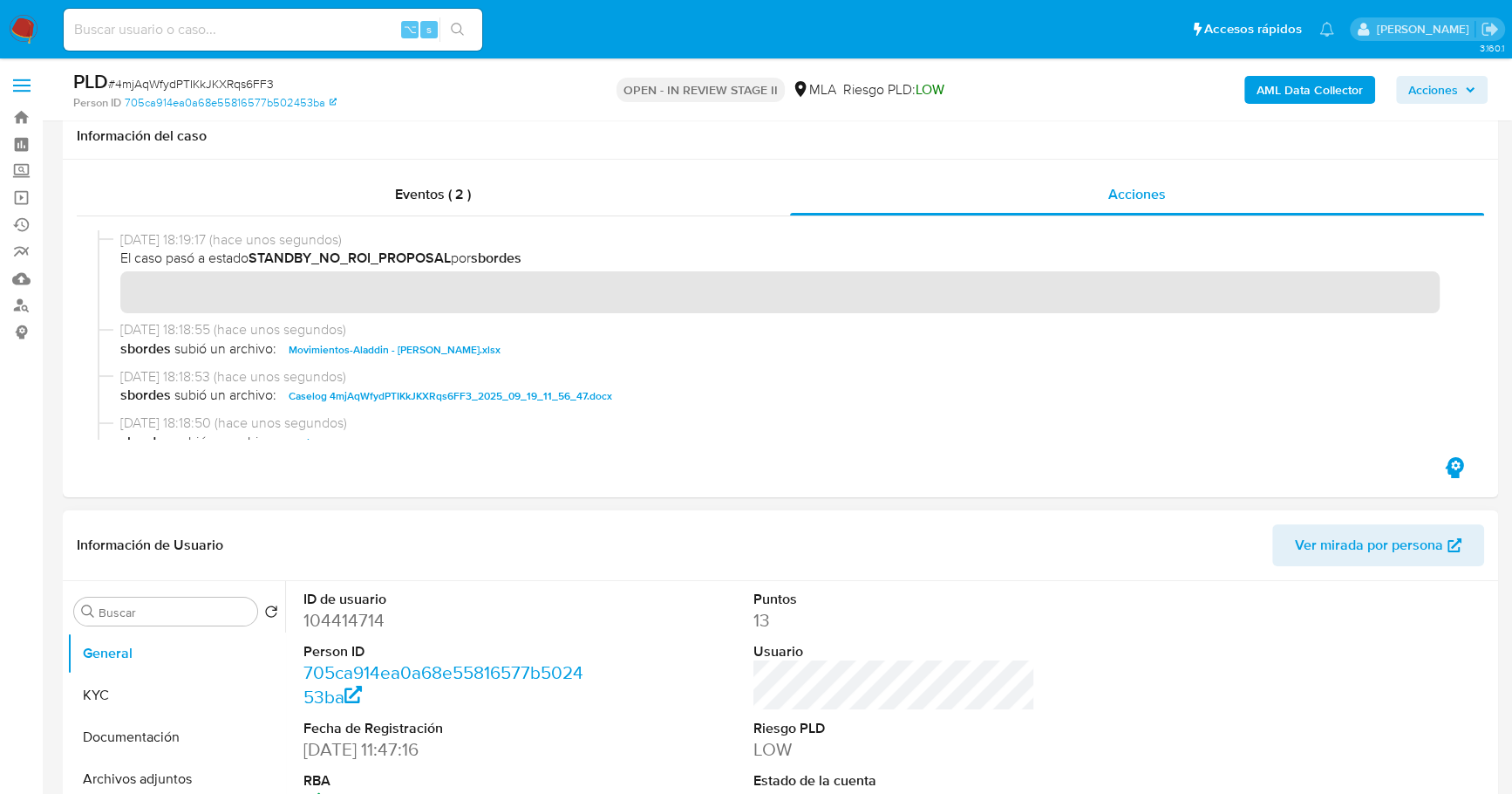
scroll to position [192, 0]
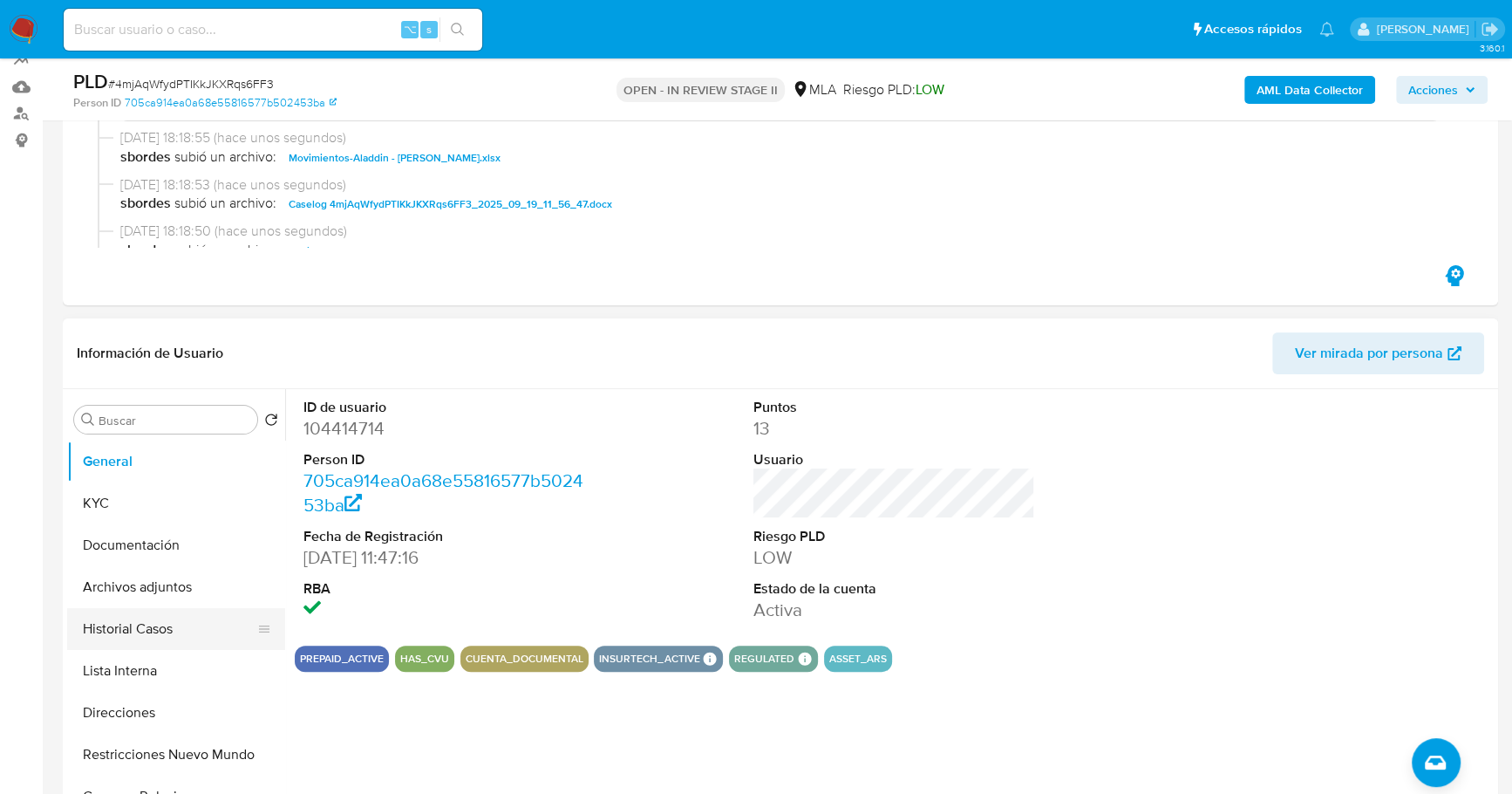
click at [109, 627] on button "Historial Casos" at bounding box center [169, 629] width 204 height 42
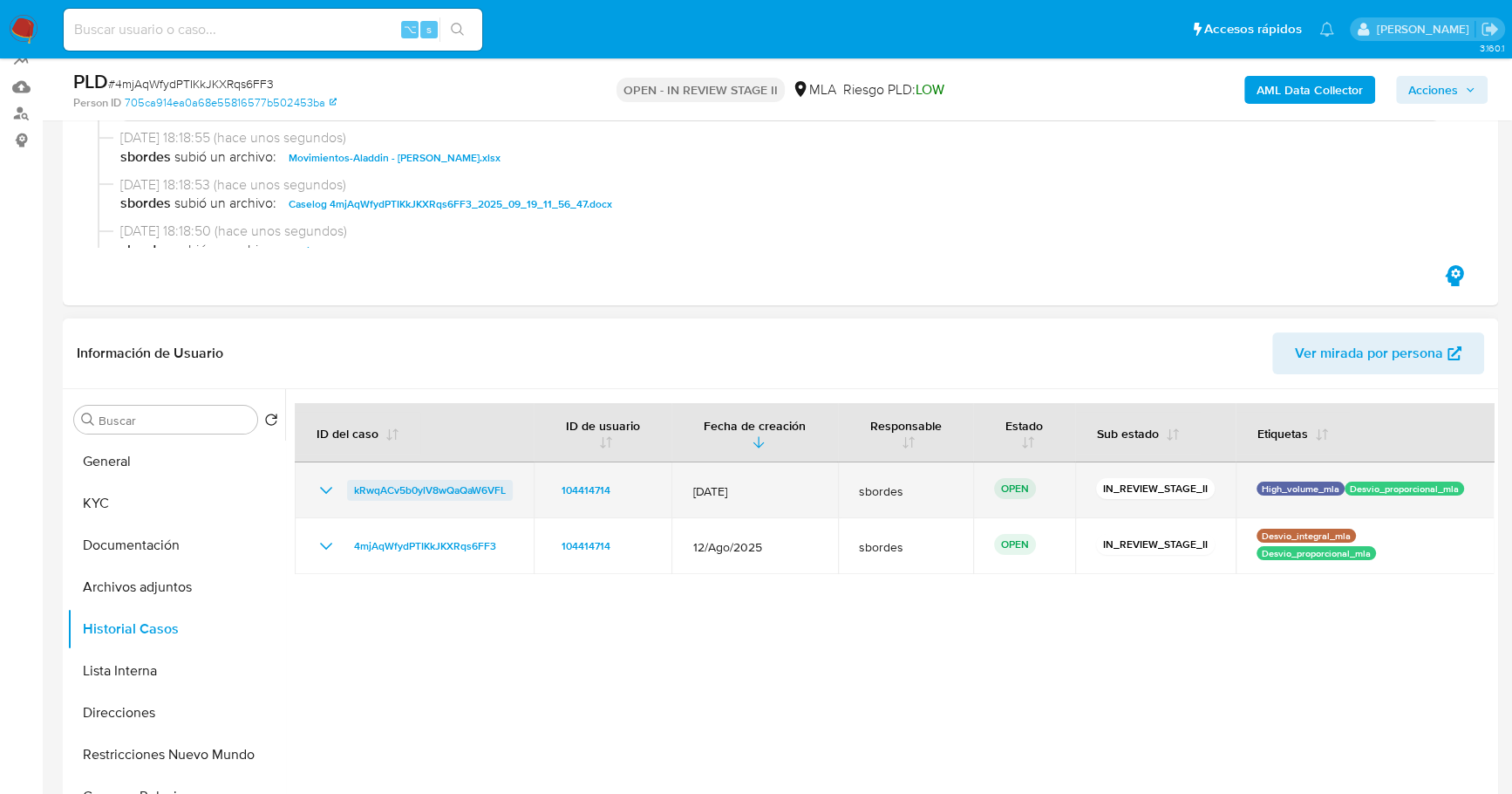
click at [376, 486] on span "kRwqACv5b0ylV8wQaQaW6VFL" at bounding box center [430, 490] width 152 height 21
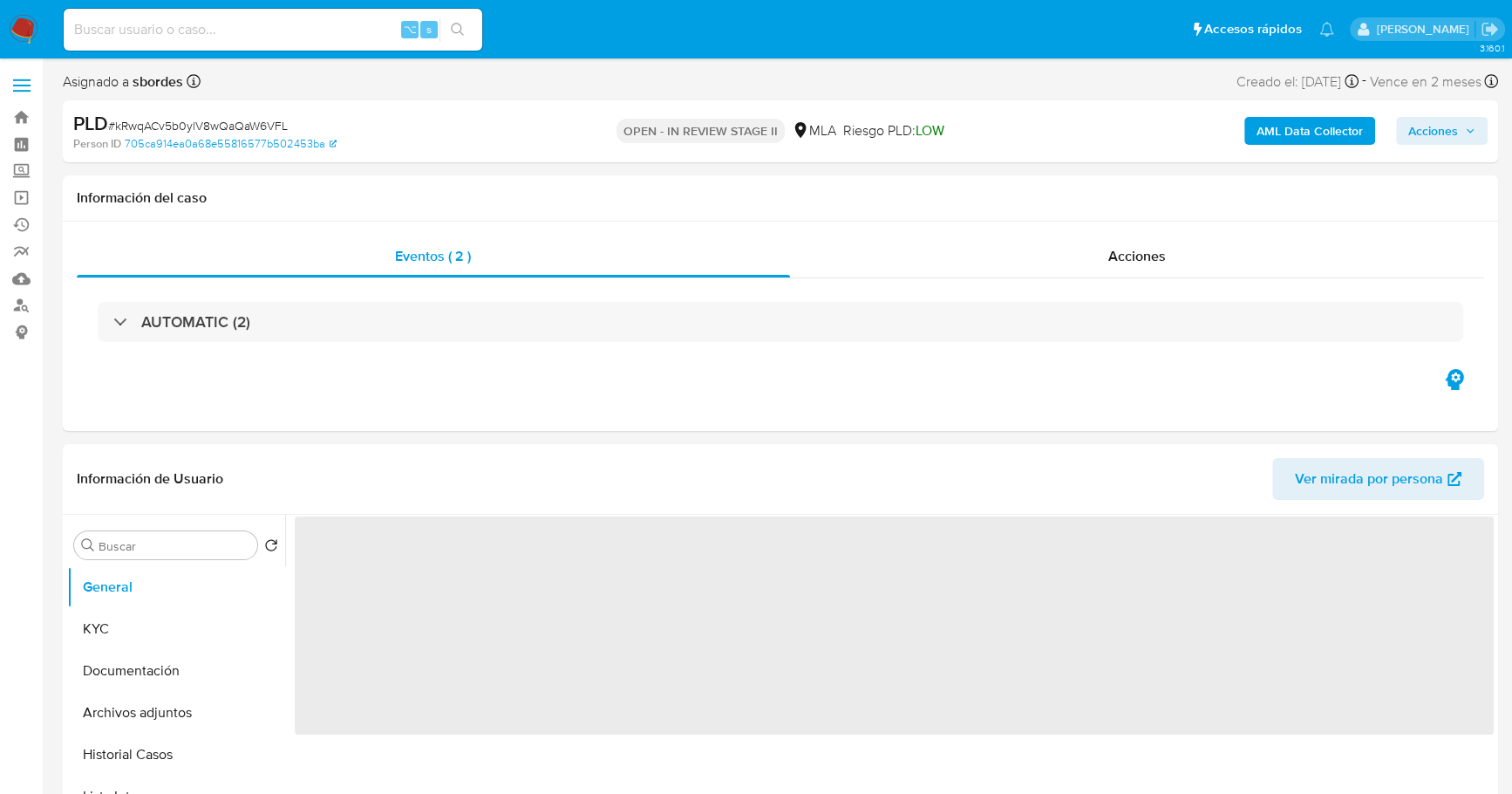
click at [1450, 136] on span "Acciones" at bounding box center [1433, 131] width 50 height 28
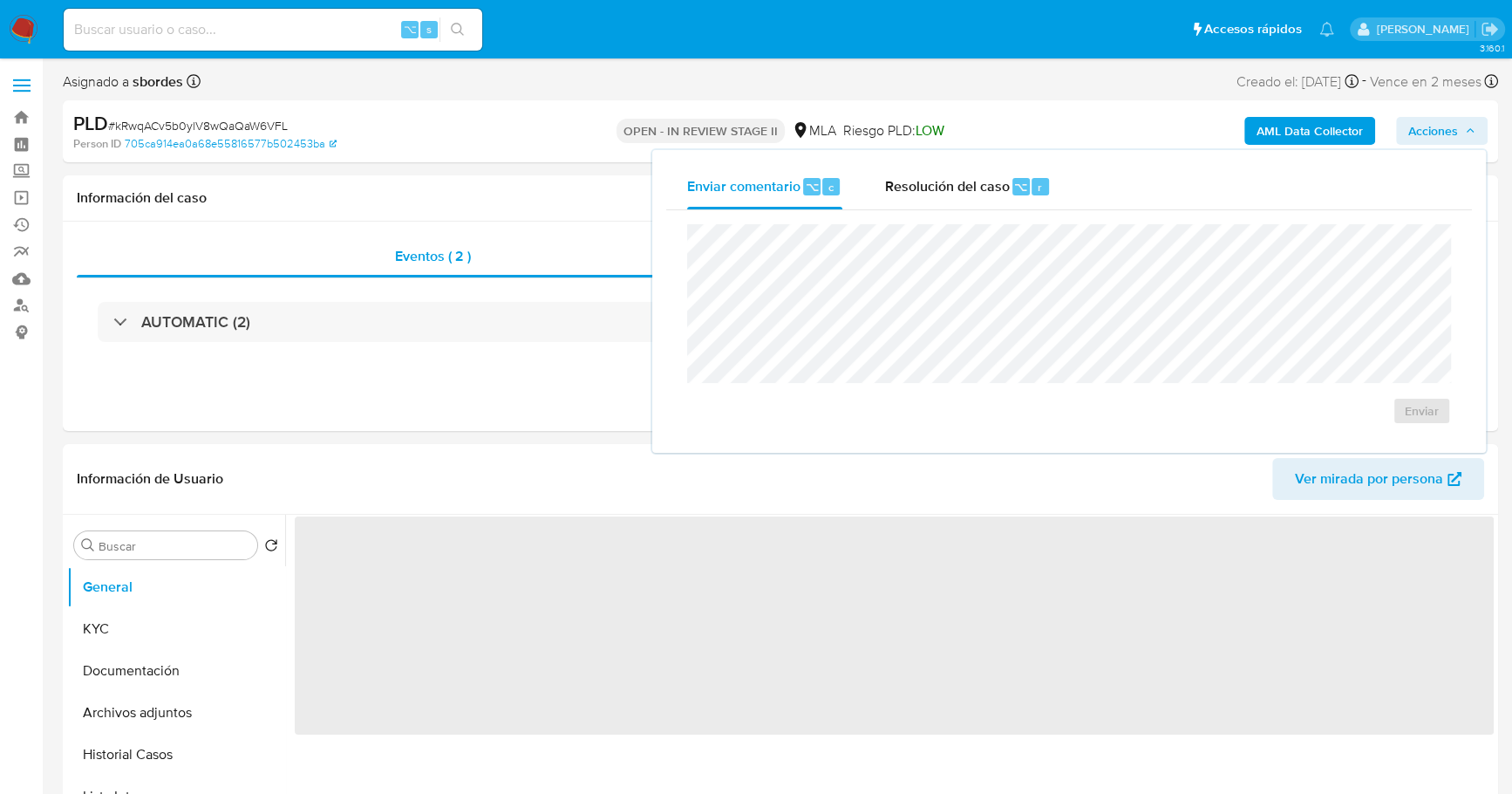
select select "10"
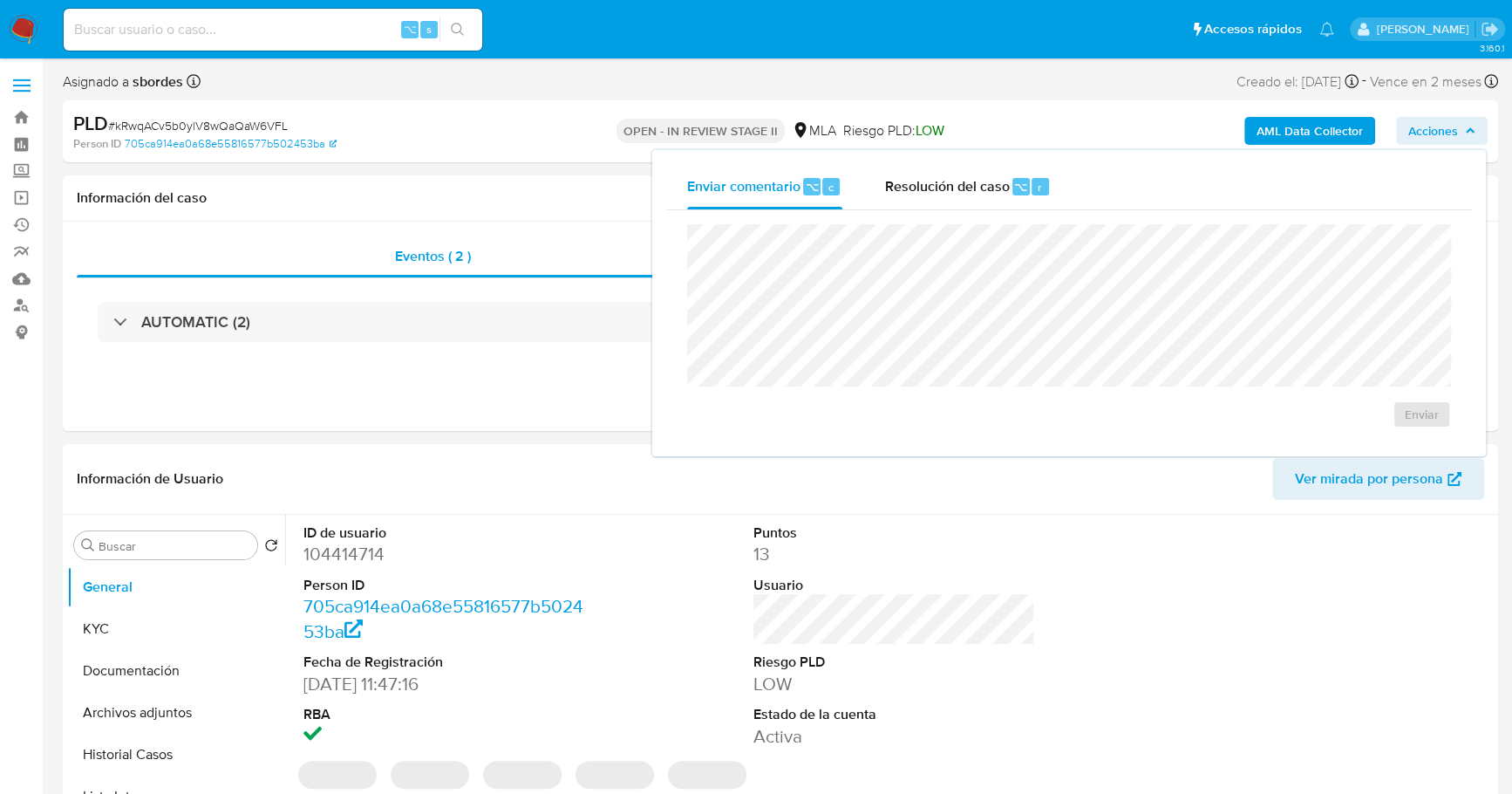
click at [905, 220] on div "Enviar" at bounding box center [1069, 326] width 806 height 232
click at [916, 196] on div "Resolución del caso ⌥ r" at bounding box center [967, 186] width 166 height 45
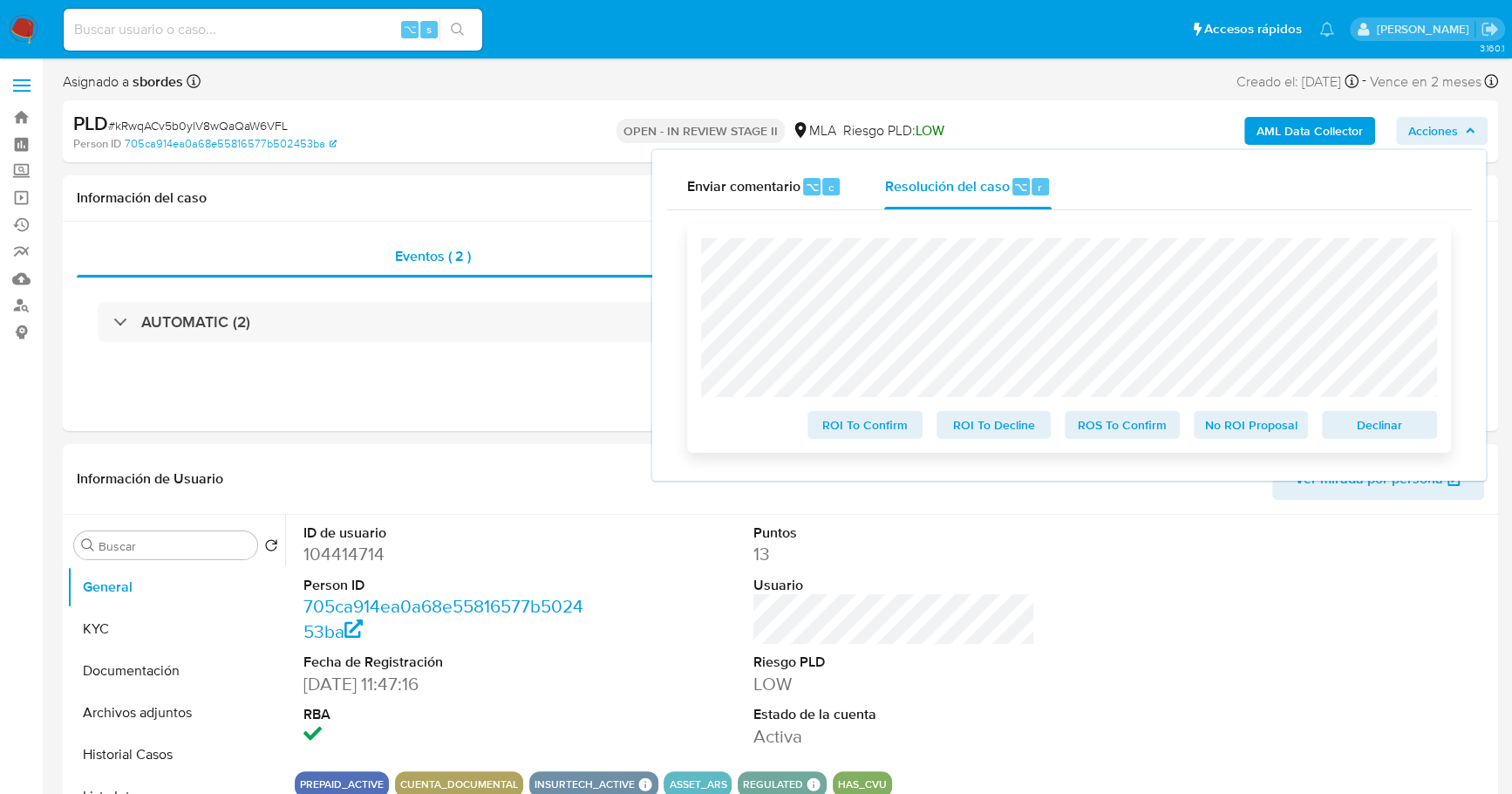
click at [1257, 422] on span "No ROI Proposal" at bounding box center [1252, 424] width 90 height 24
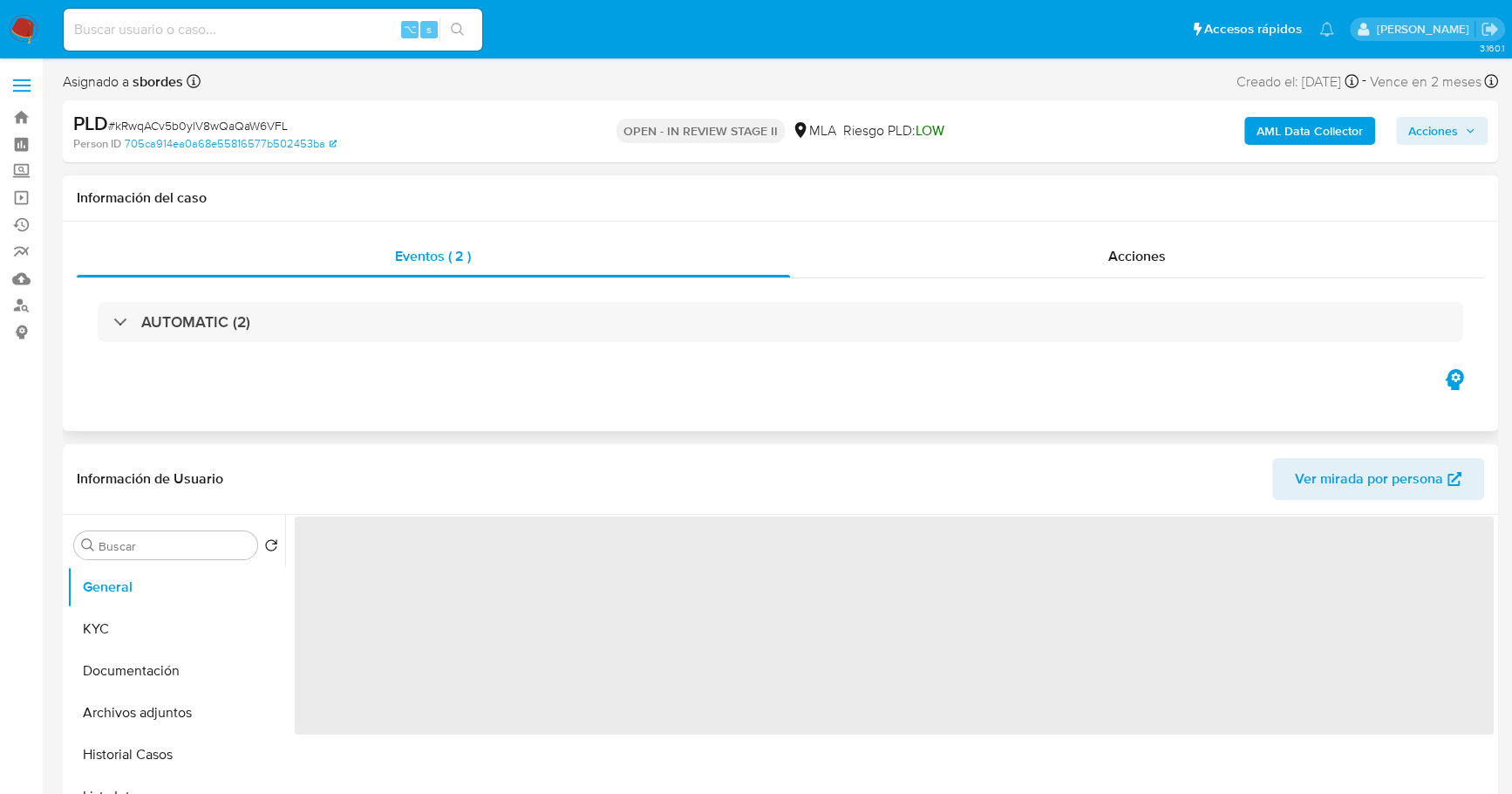
scroll to position [180, 0]
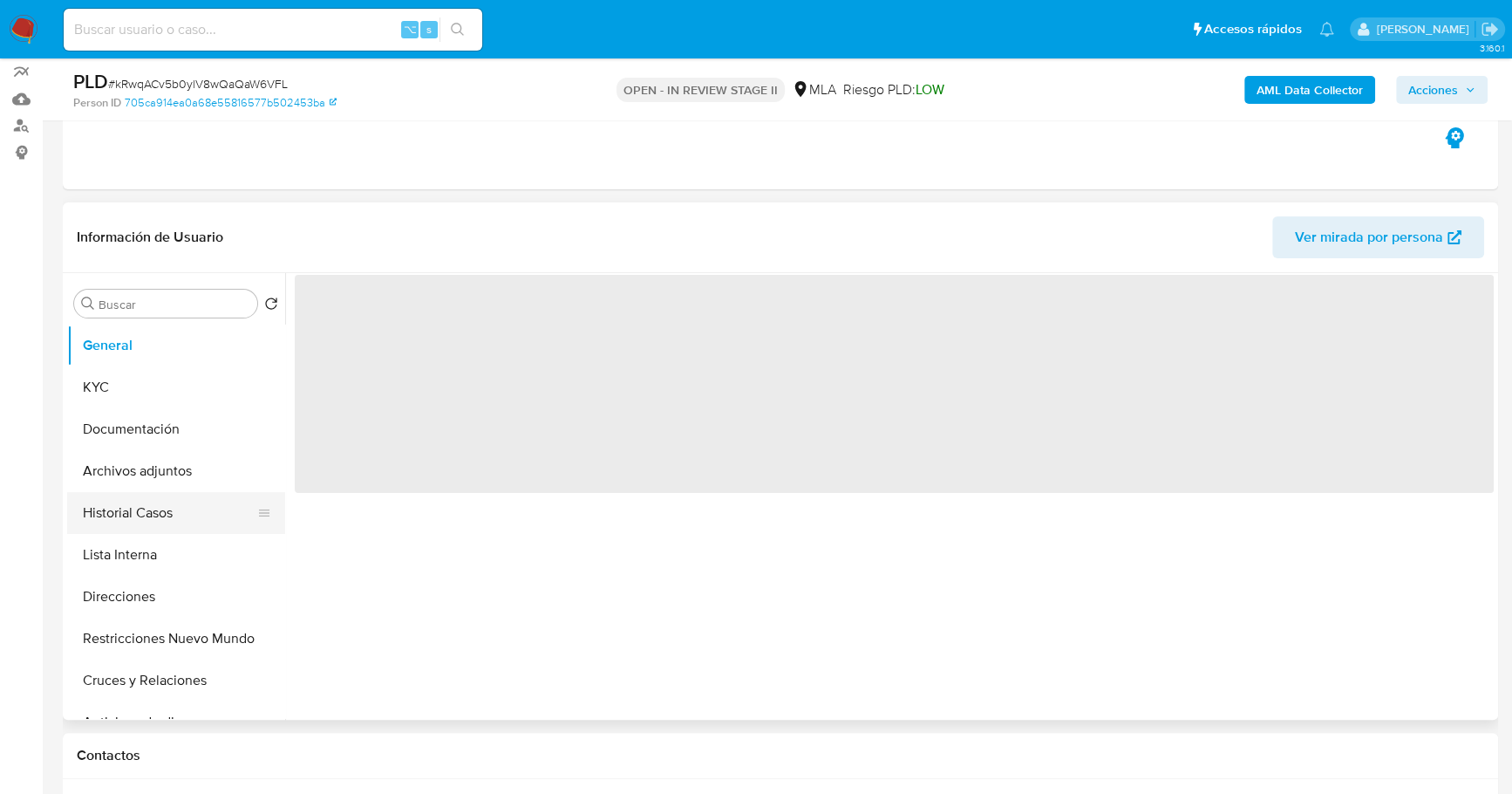
select select "10"
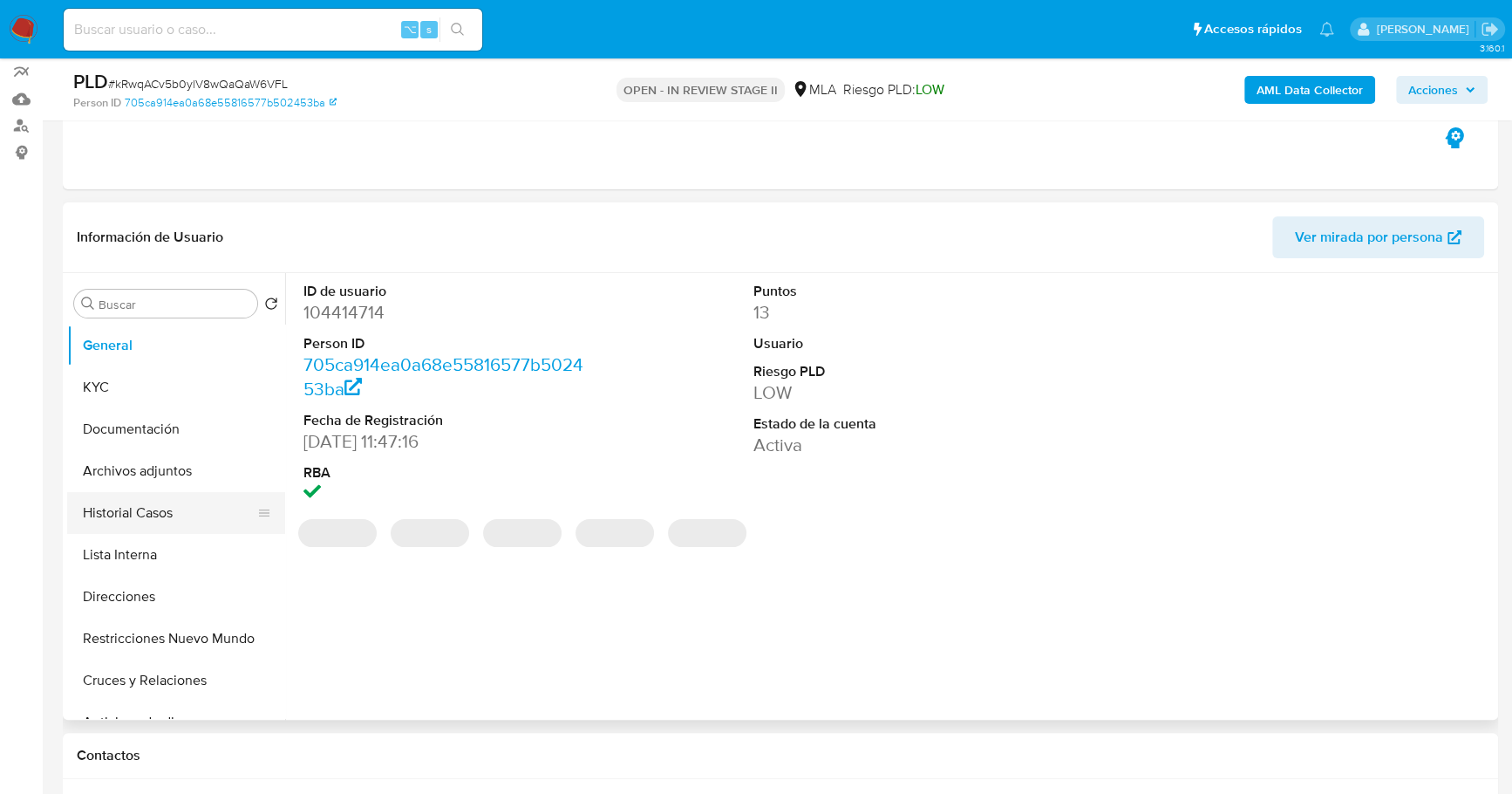
click at [136, 517] on button "Historial Casos" at bounding box center [169, 513] width 204 height 42
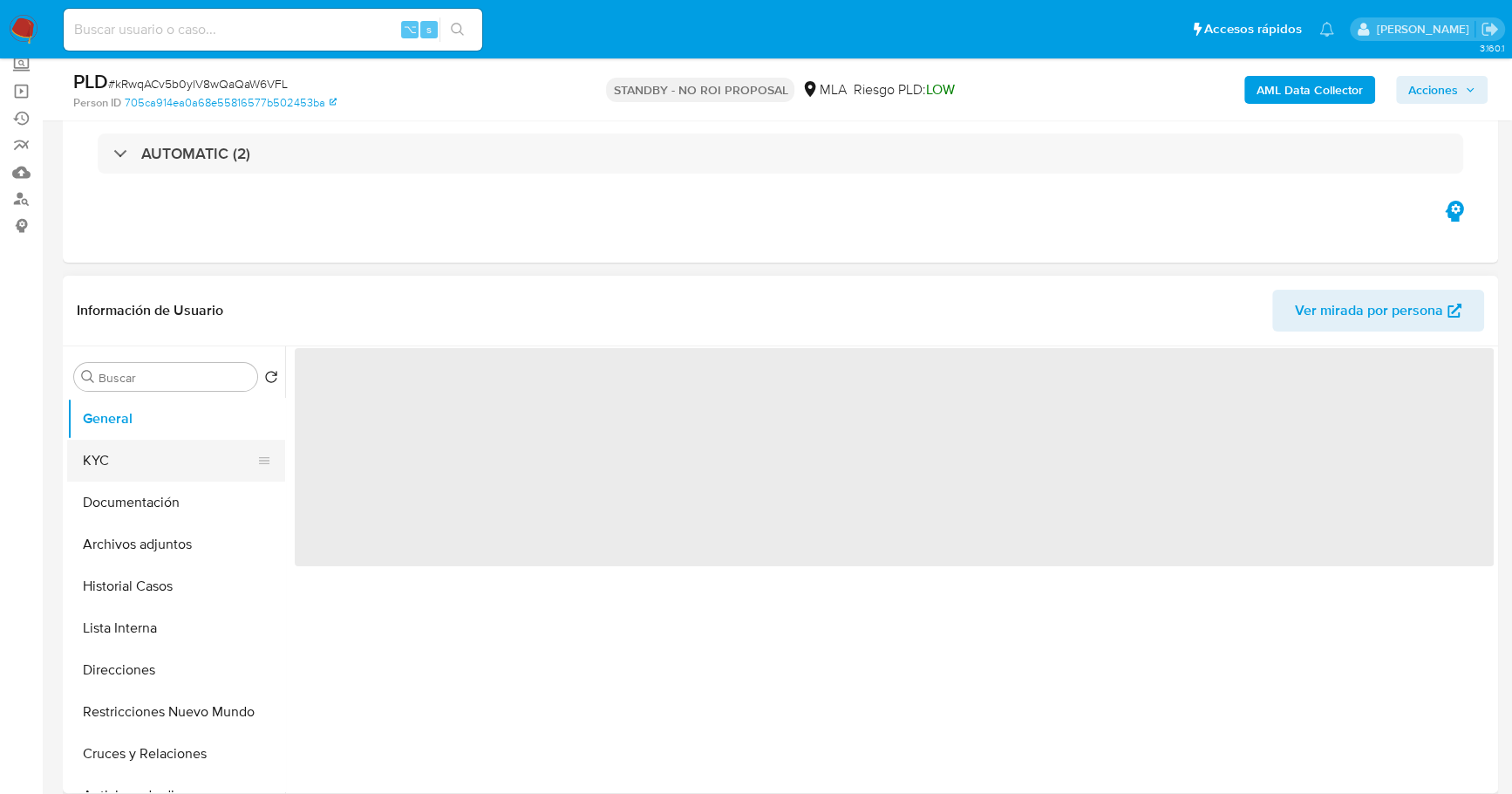
scroll to position [168, 0]
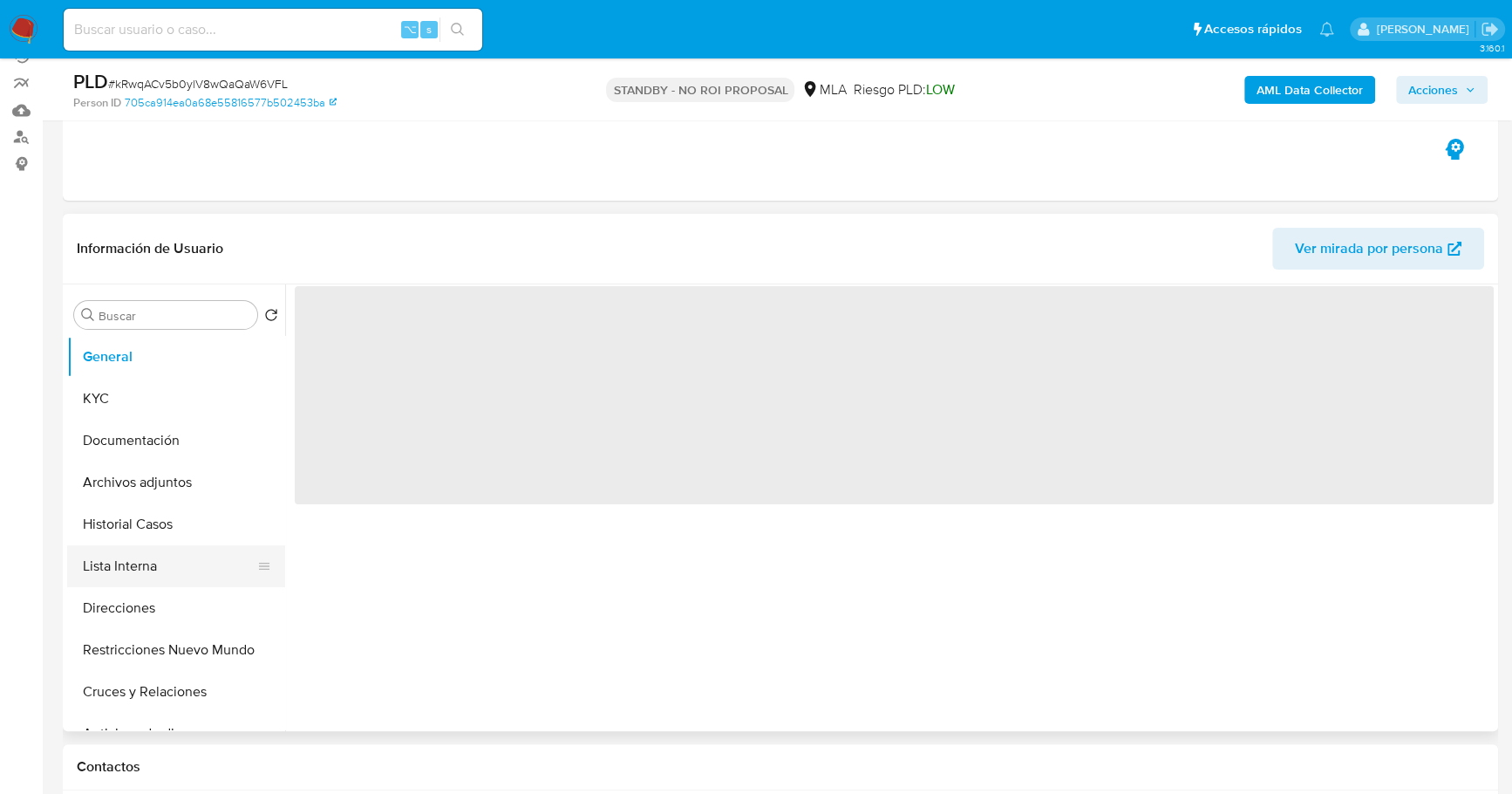
select select "10"
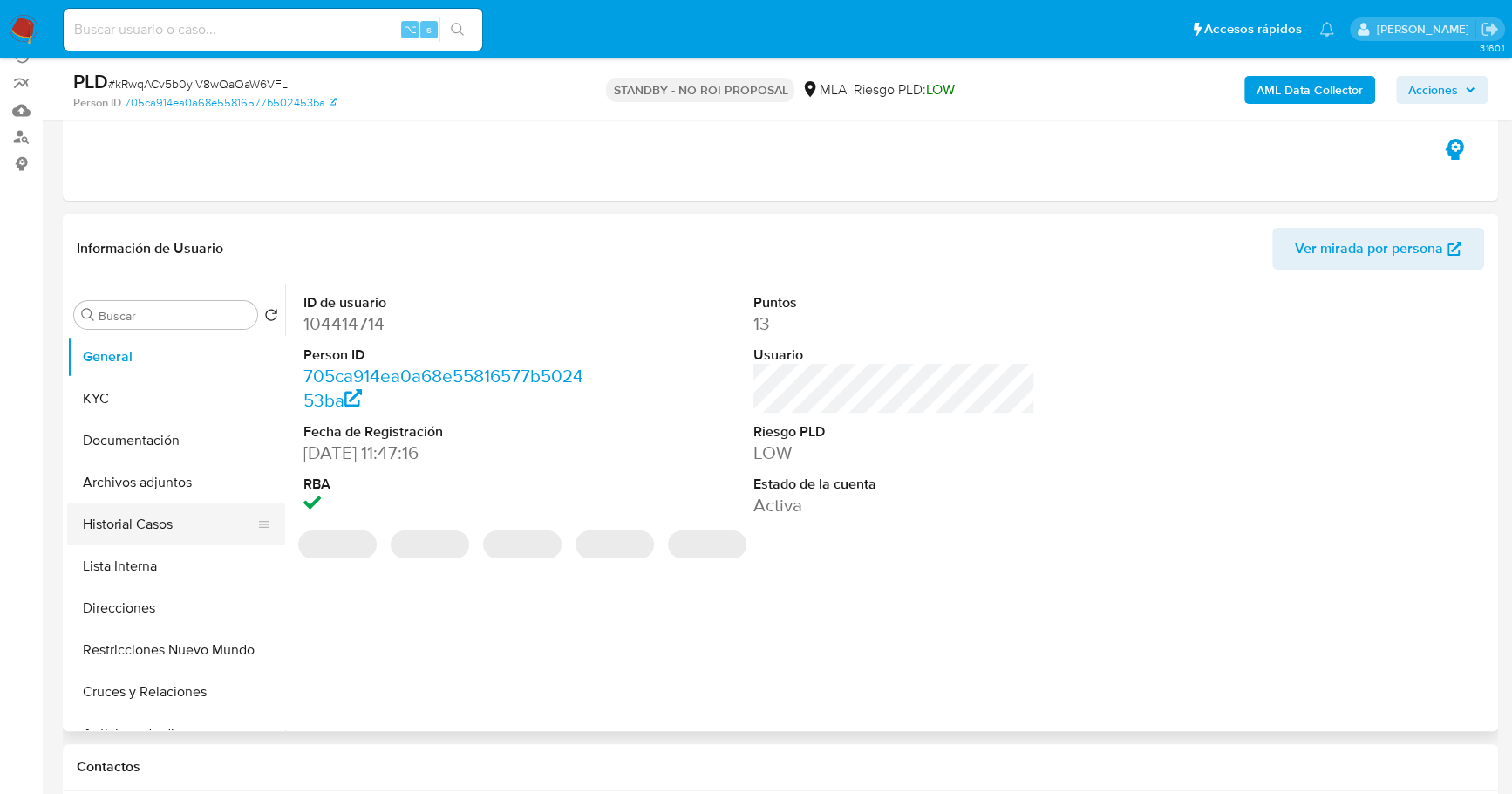
click at [123, 537] on button "Historial Casos" at bounding box center [169, 524] width 204 height 42
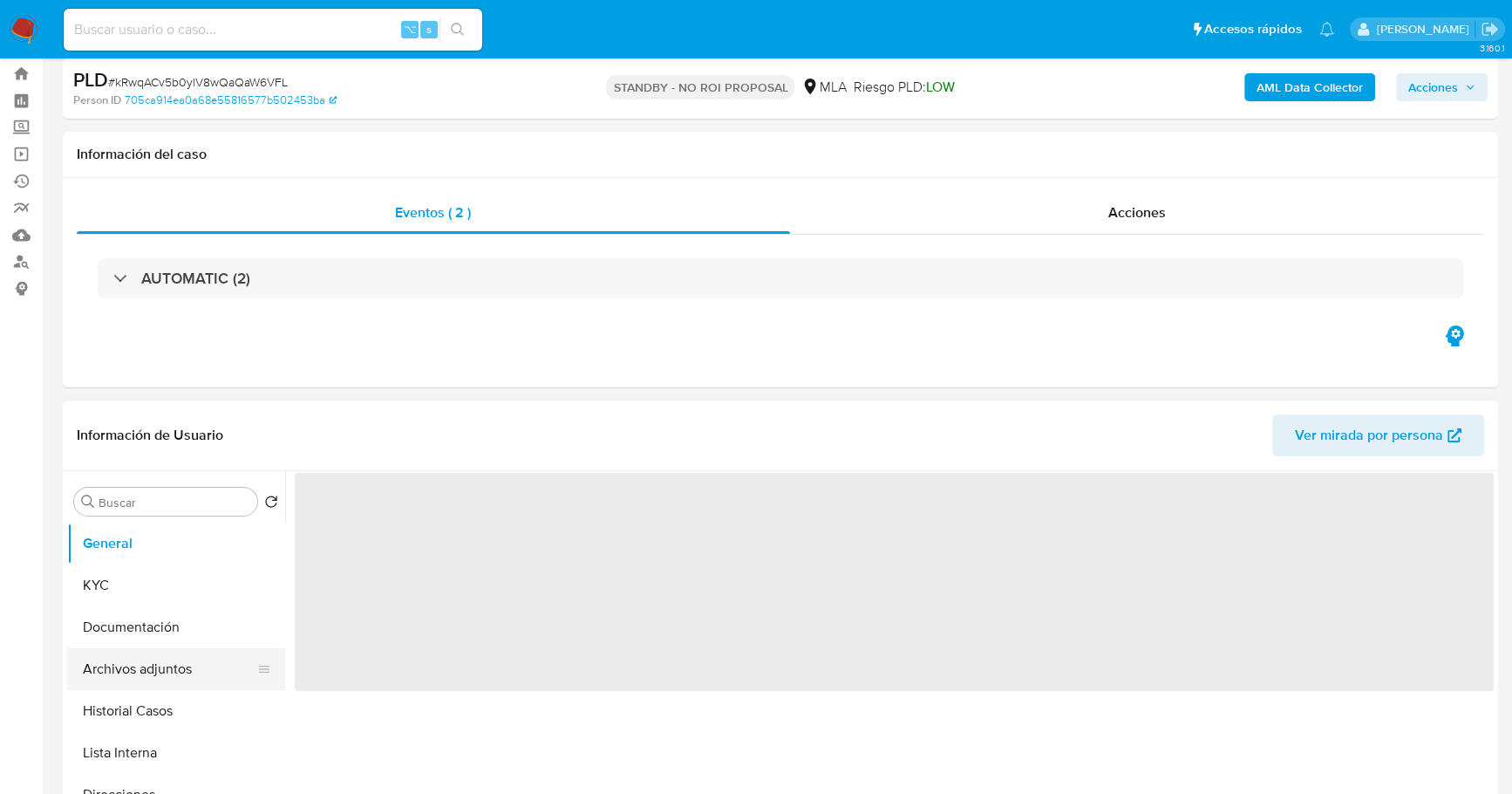
select select "10"
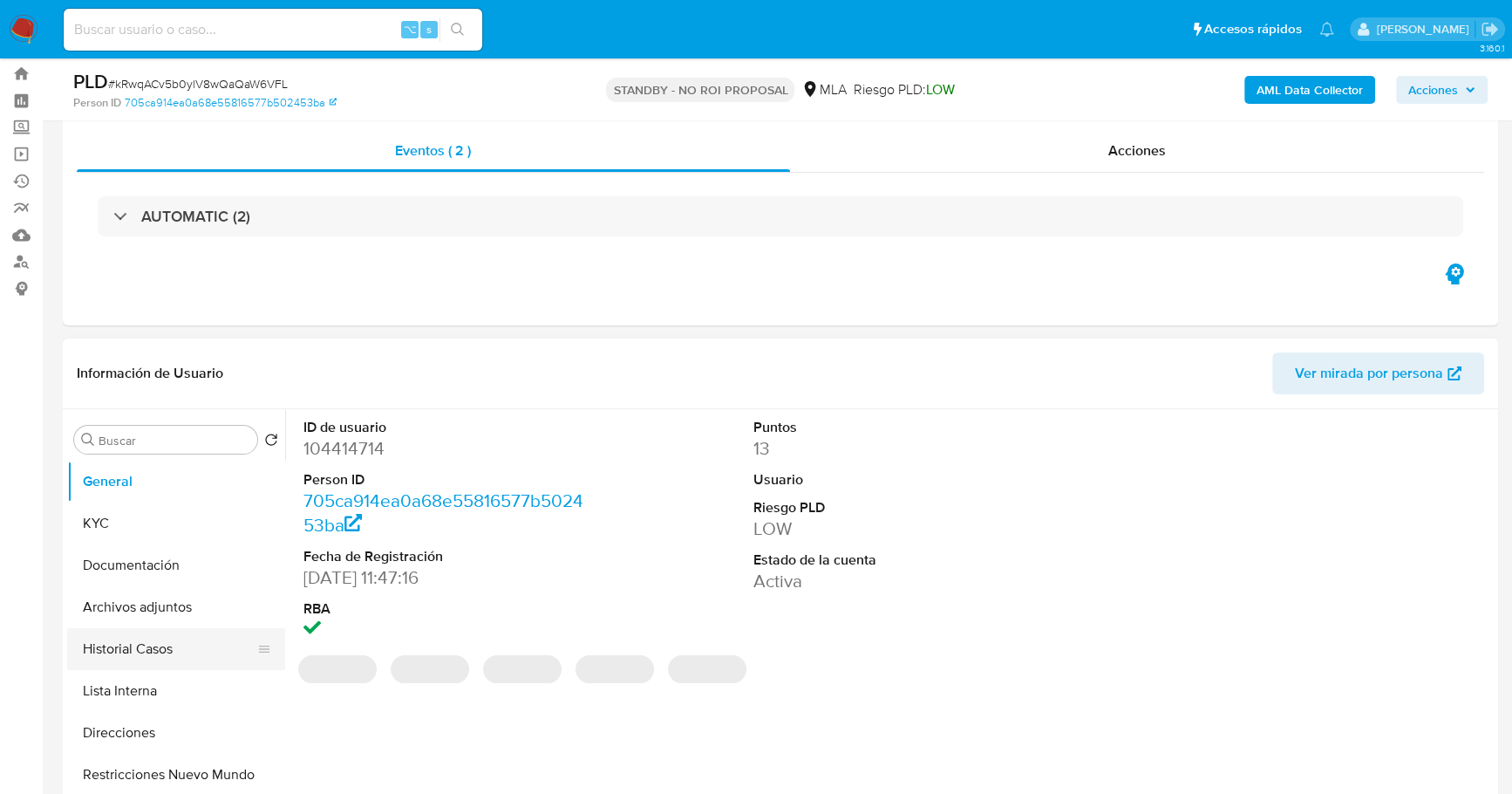
scroll to position [44, 0]
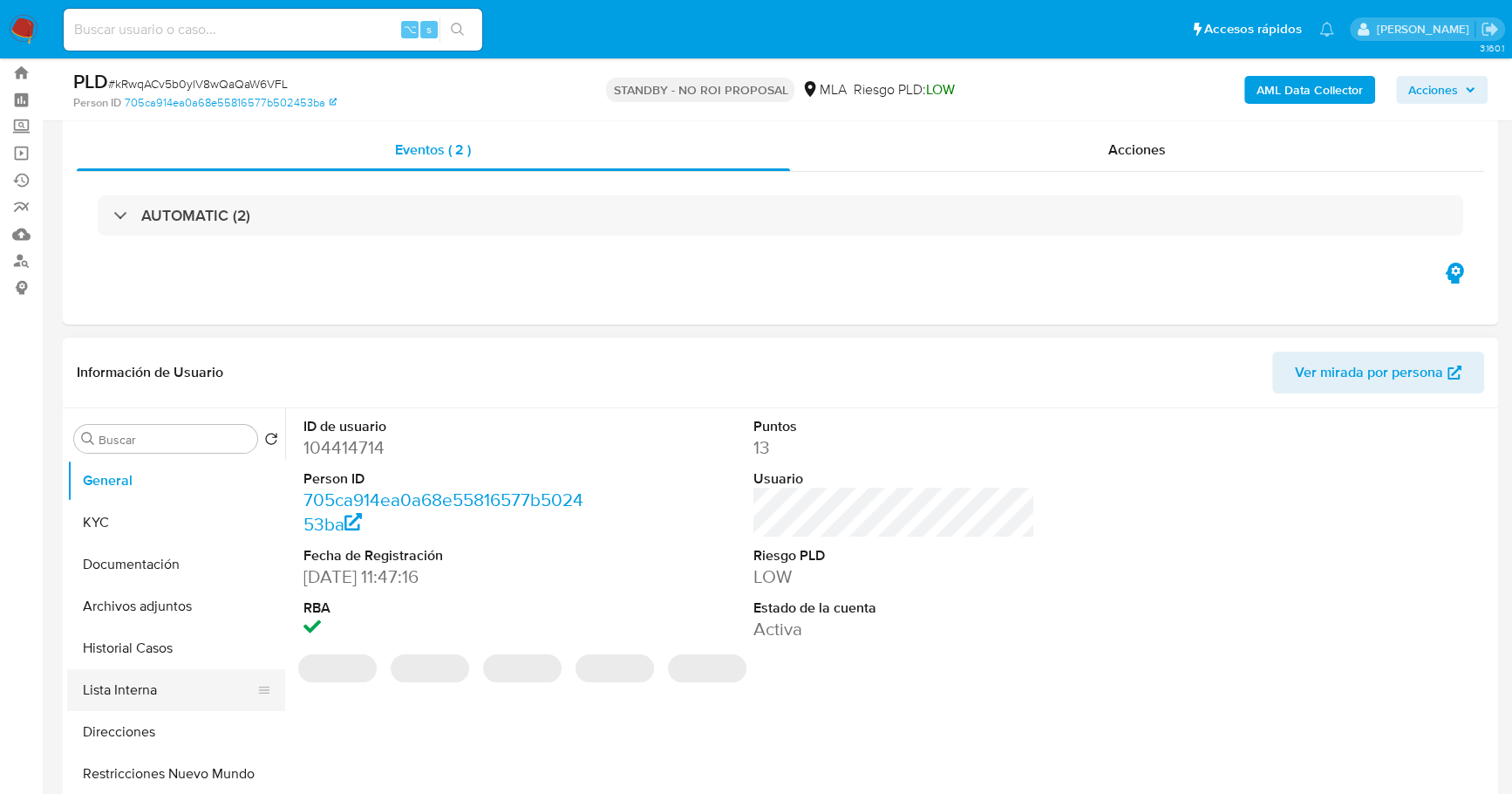
click at [134, 676] on button "Lista Interna" at bounding box center [169, 690] width 204 height 42
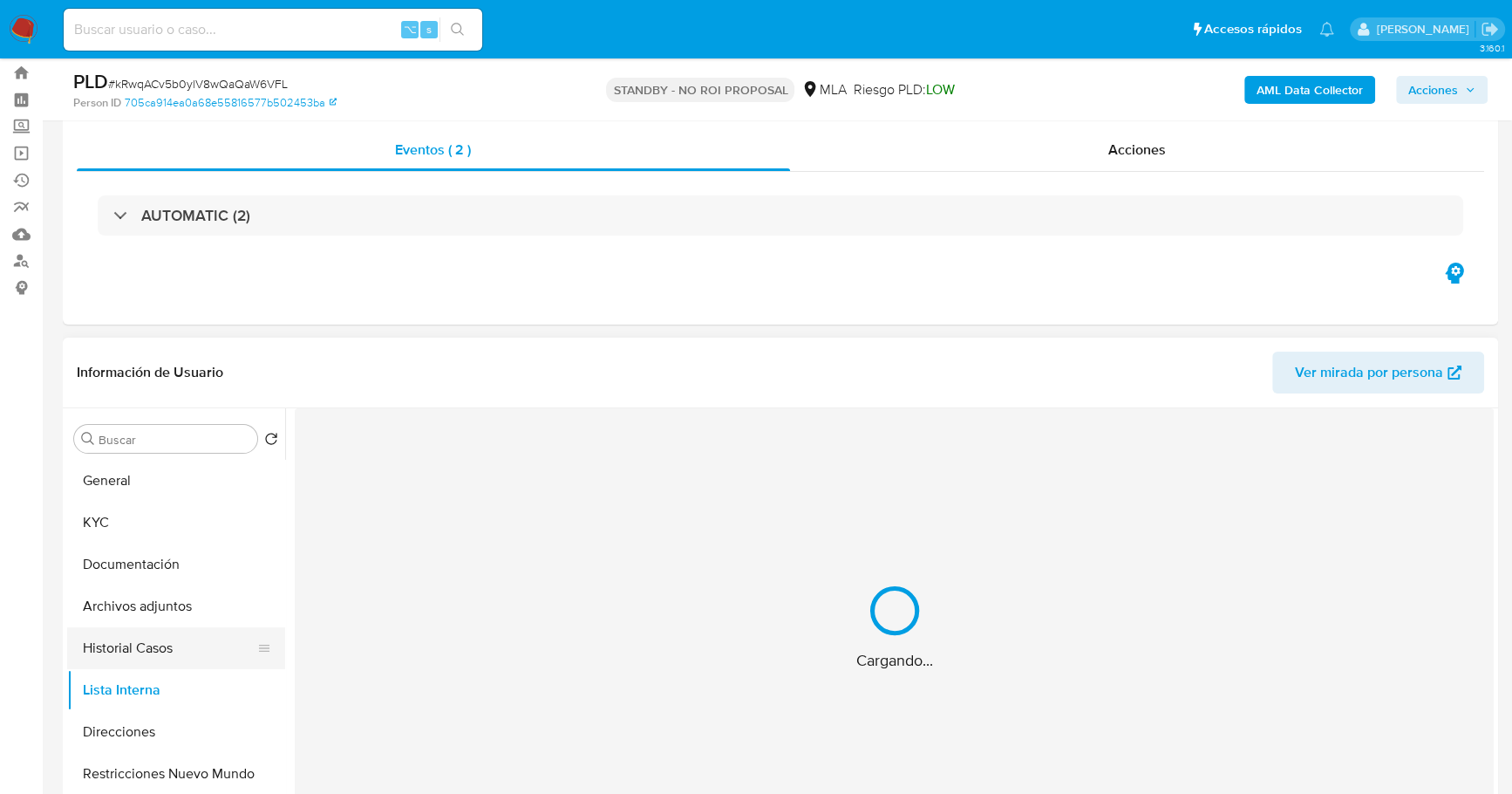
click at [145, 637] on button "Historial Casos" at bounding box center [169, 648] width 204 height 42
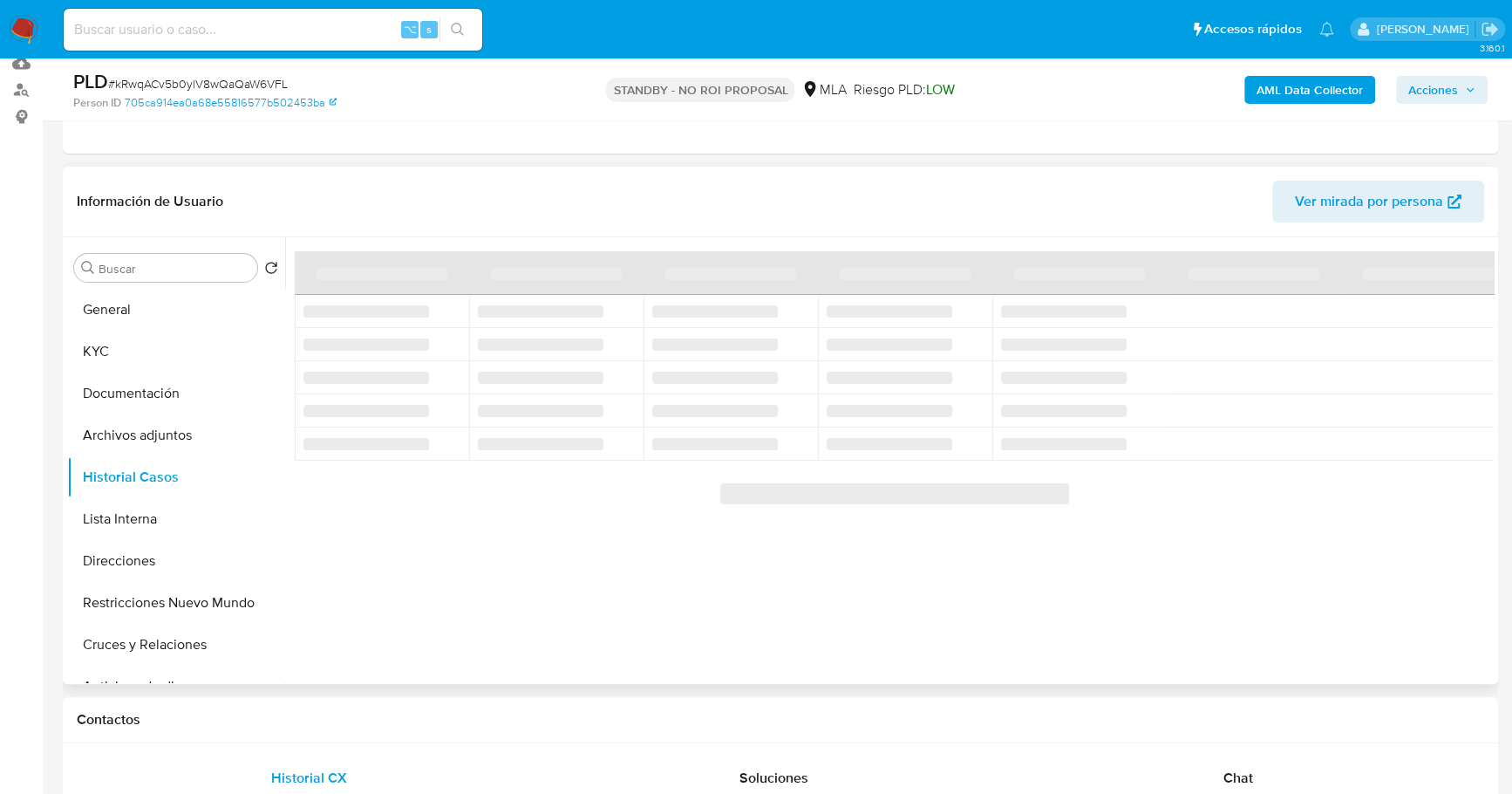
scroll to position [214, 0]
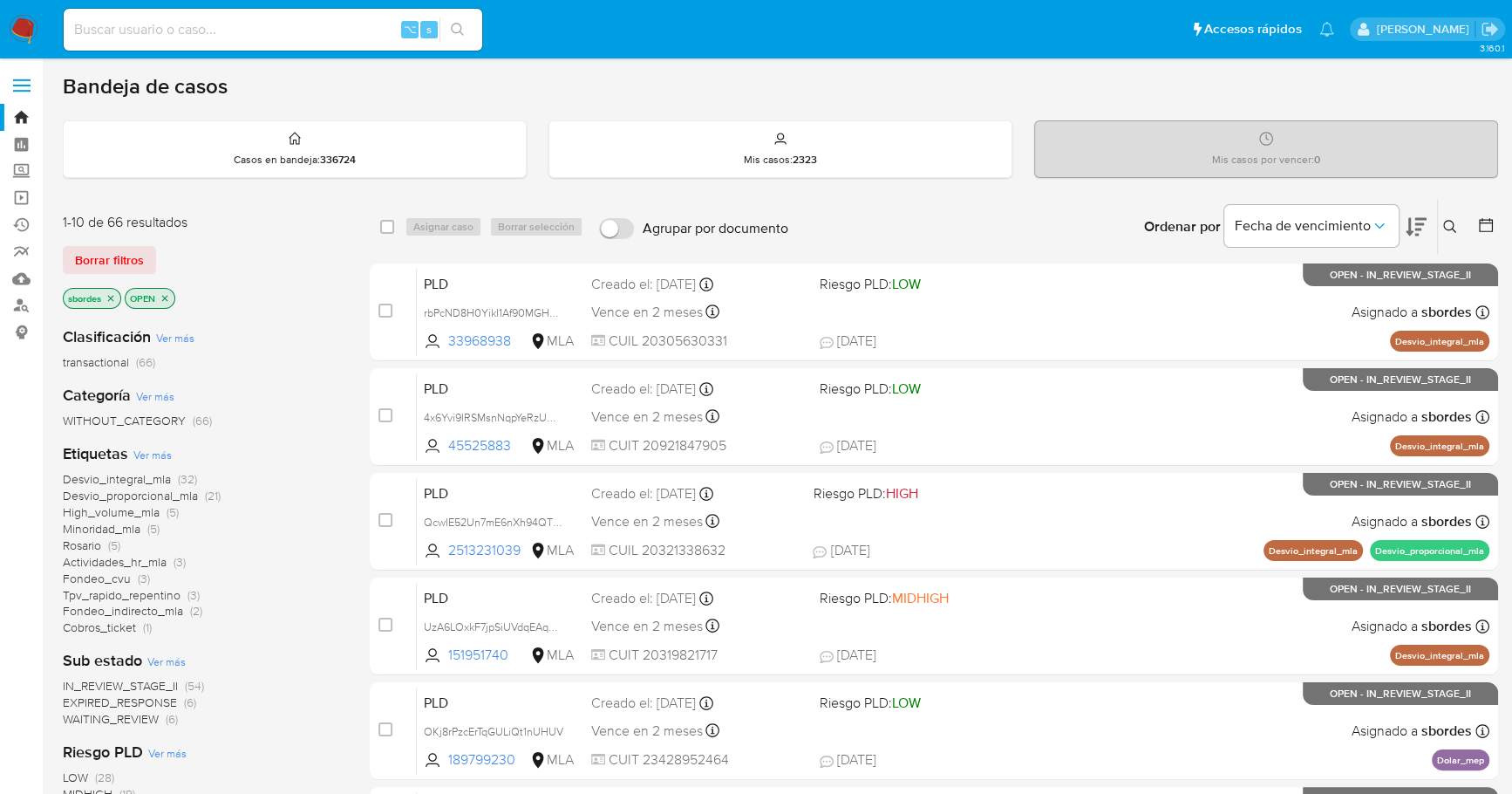
click at [112, 297] on icon "close-filter" at bounding box center [111, 298] width 6 height 6
